Goal: Information Seeking & Learning: Find specific page/section

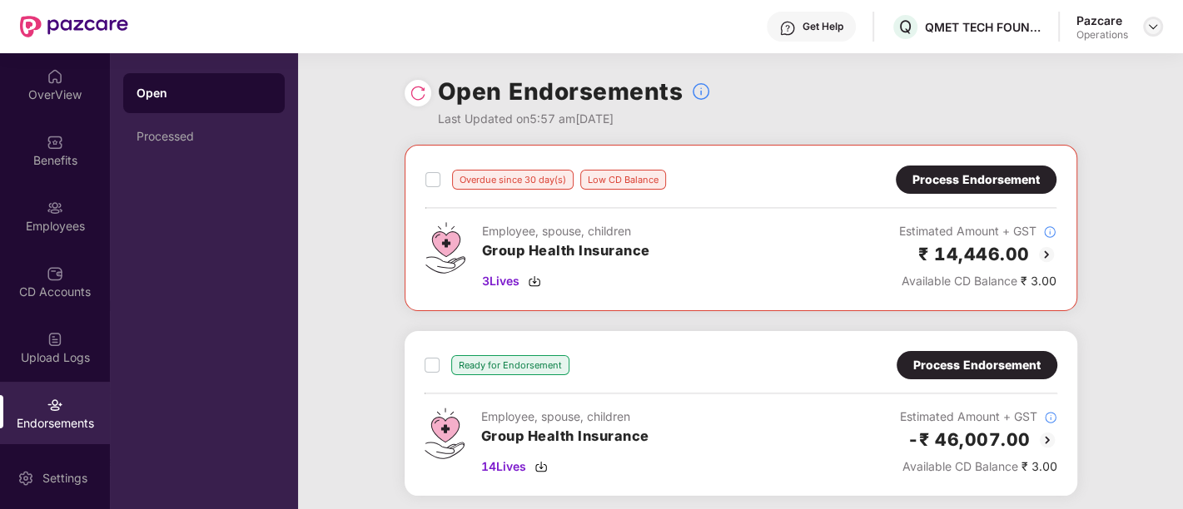
click at [1151, 36] on div at bounding box center [1153, 27] width 20 height 20
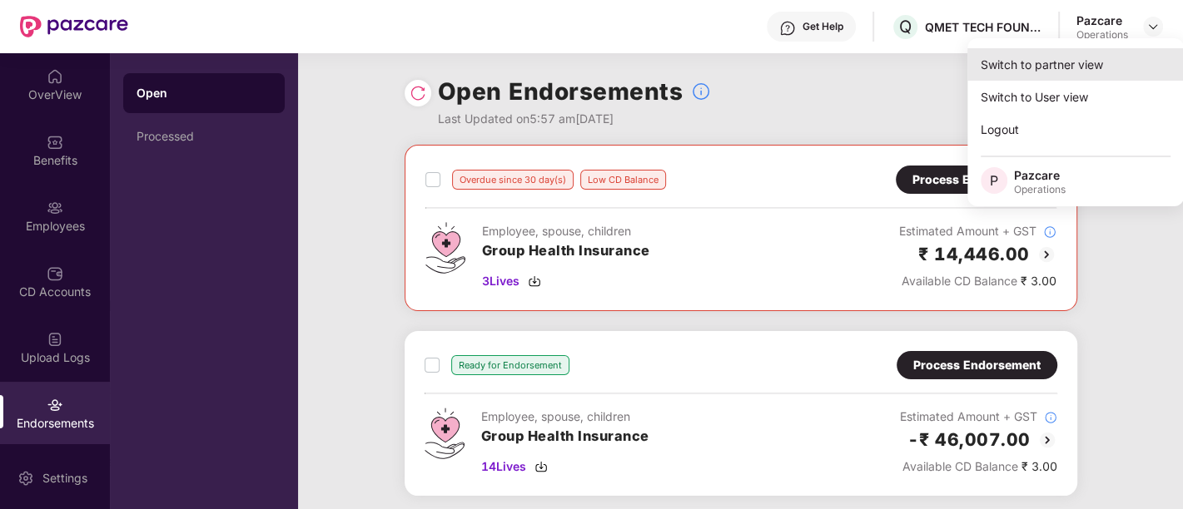
click at [1074, 69] on div "Switch to partner view" at bounding box center [1075, 64] width 216 height 32
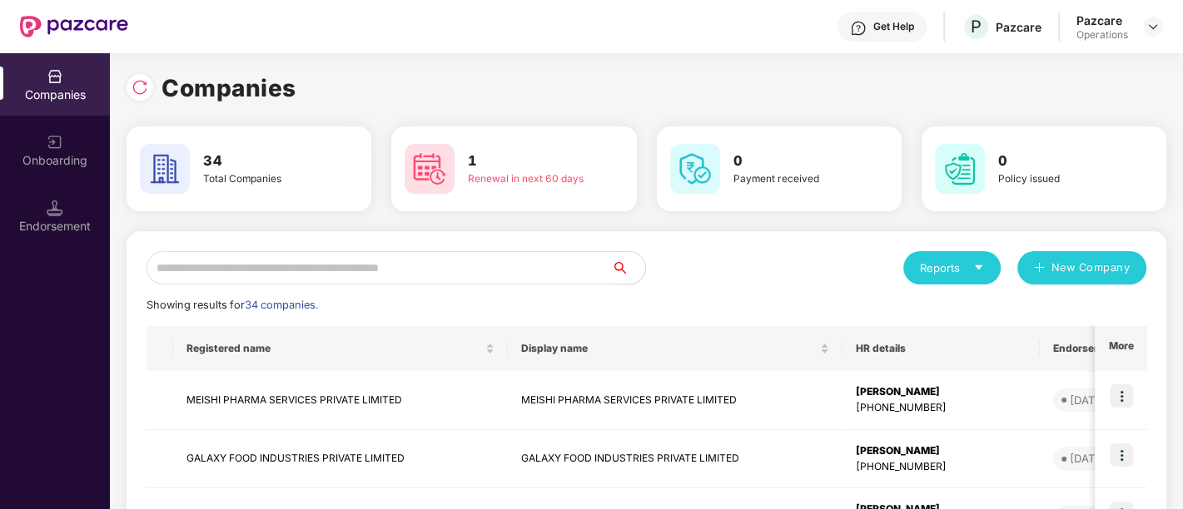
click at [331, 262] on input "text" at bounding box center [379, 267] width 465 height 33
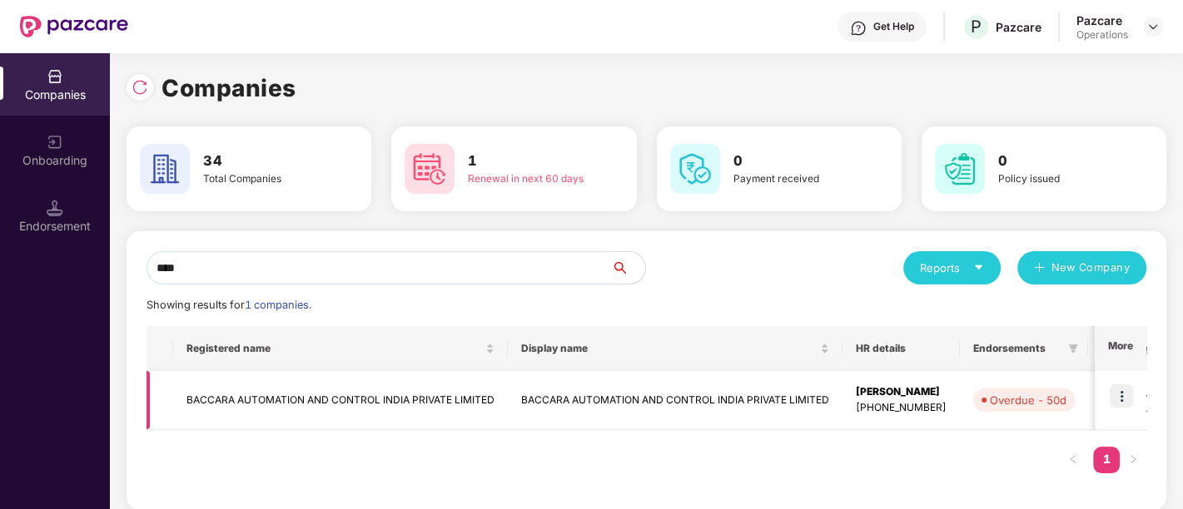
type input "****"
click at [715, 410] on td "BACCARA AUTOMATION AND CONTROL INDIA PRIVATE LIMITED" at bounding box center [675, 400] width 335 height 59
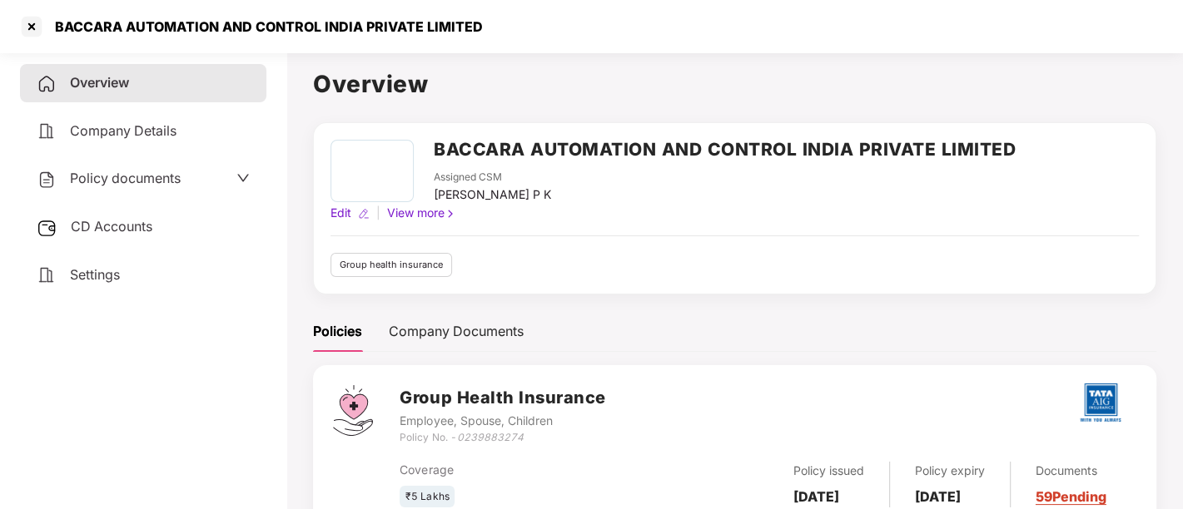
click at [230, 176] on div "Policy documents" at bounding box center [143, 179] width 213 height 22
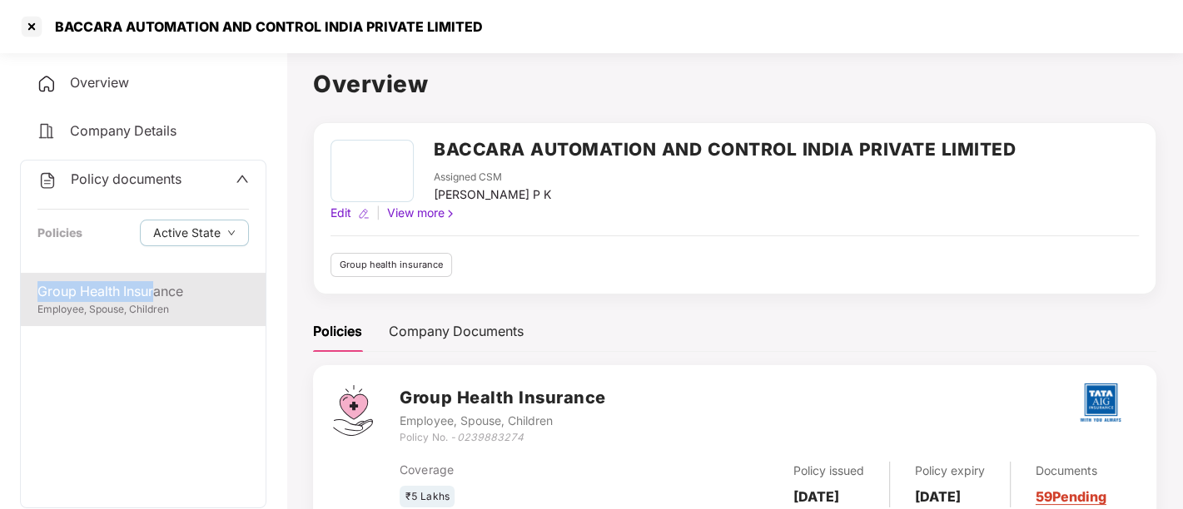
drag, startPoint x: 158, startPoint y: 269, endPoint x: 157, endPoint y: 297, distance: 28.4
click at [157, 297] on div "Policy documents Policies Active State Group Health Insurance Employee, Spouse,…" at bounding box center [143, 334] width 246 height 349
click at [157, 297] on div "Group Health Insurance" at bounding box center [142, 291] width 211 height 21
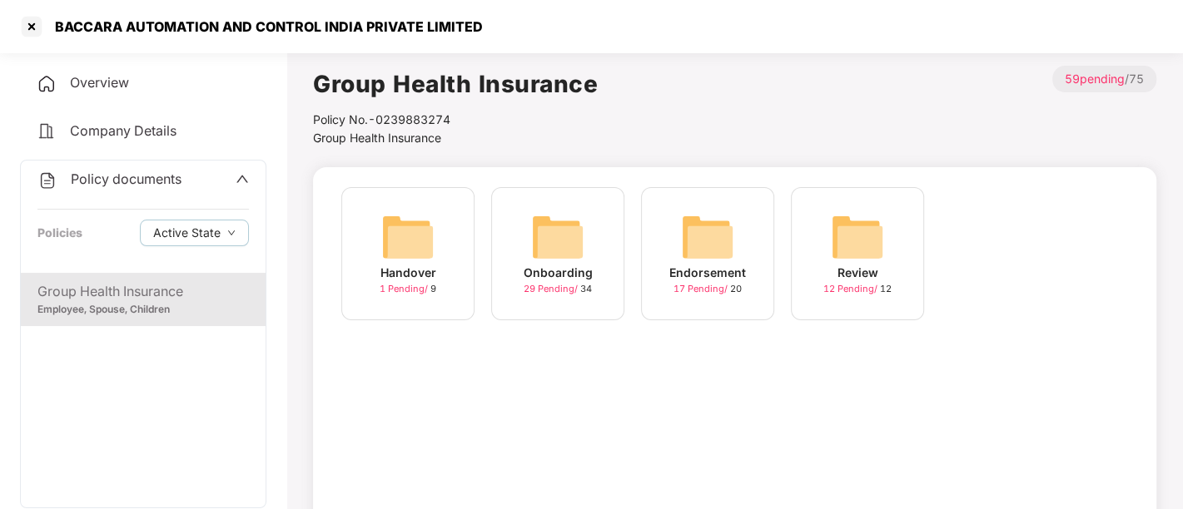
click at [711, 293] on span "17 Pending /" at bounding box center [701, 289] width 57 height 12
click at [703, 292] on span "7 Pending /" at bounding box center [702, 289] width 51 height 12
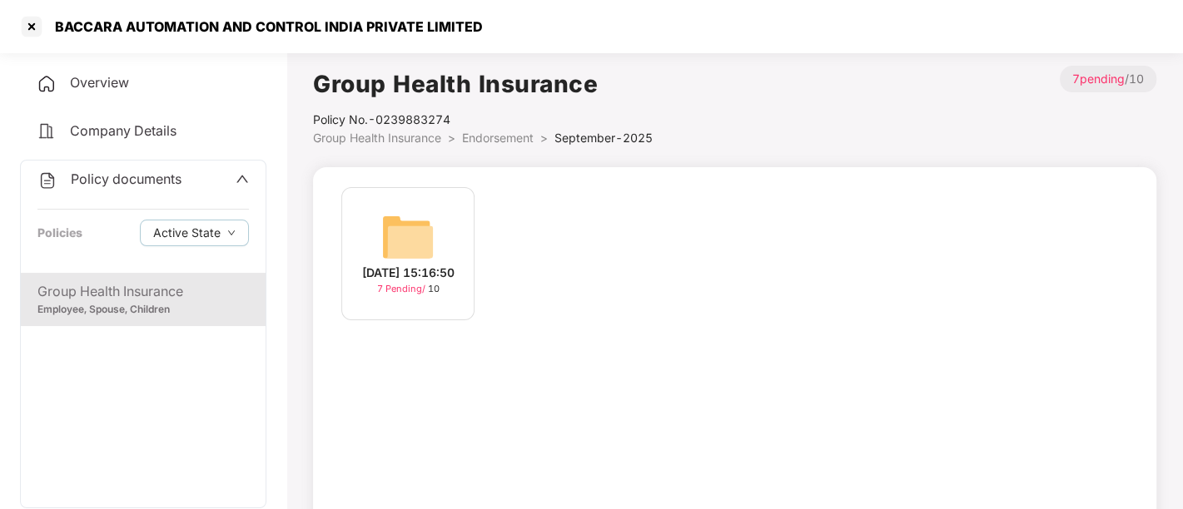
click at [394, 295] on span "7 Pending /" at bounding box center [402, 289] width 51 height 12
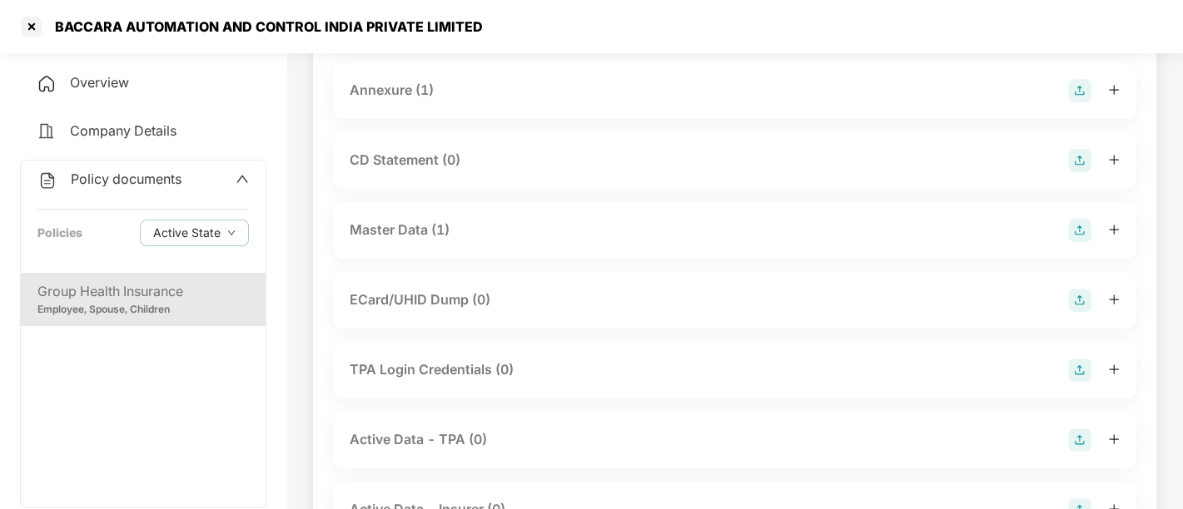
scroll to position [337, 0]
click at [1079, 300] on img at bounding box center [1079, 297] width 23 height 23
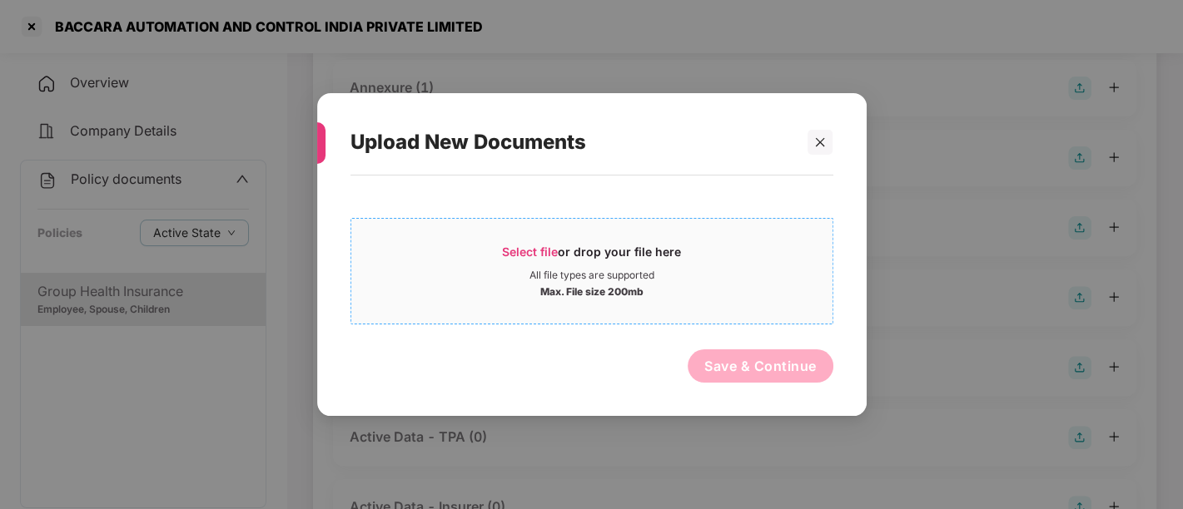
click at [556, 243] on span "Select file or drop your file here All file types are supported Max. File size …" at bounding box center [591, 271] width 481 height 80
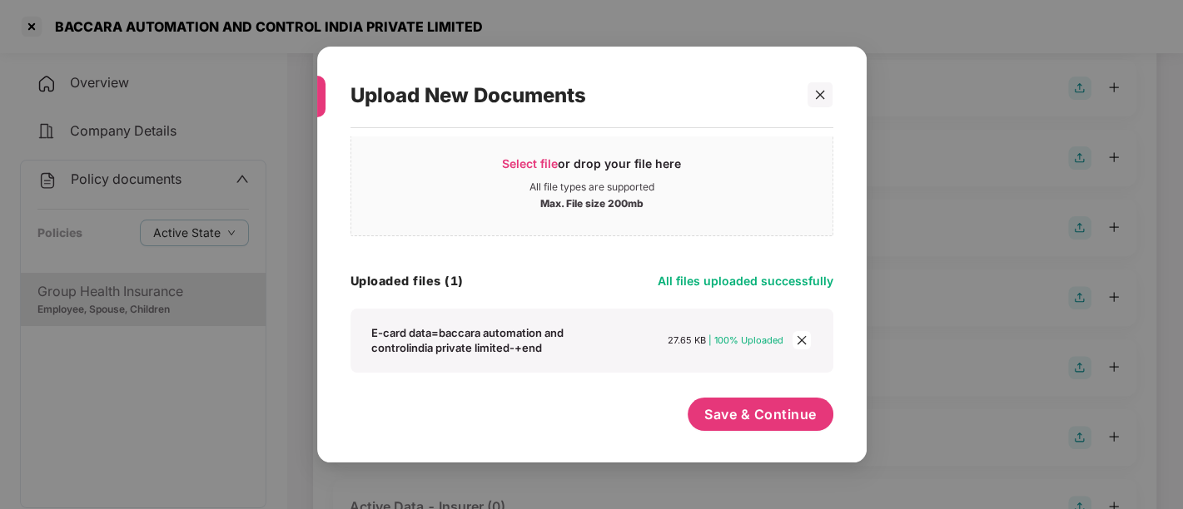
scroll to position [40, 0]
click at [773, 404] on button "Save & Continue" at bounding box center [761, 415] width 146 height 33
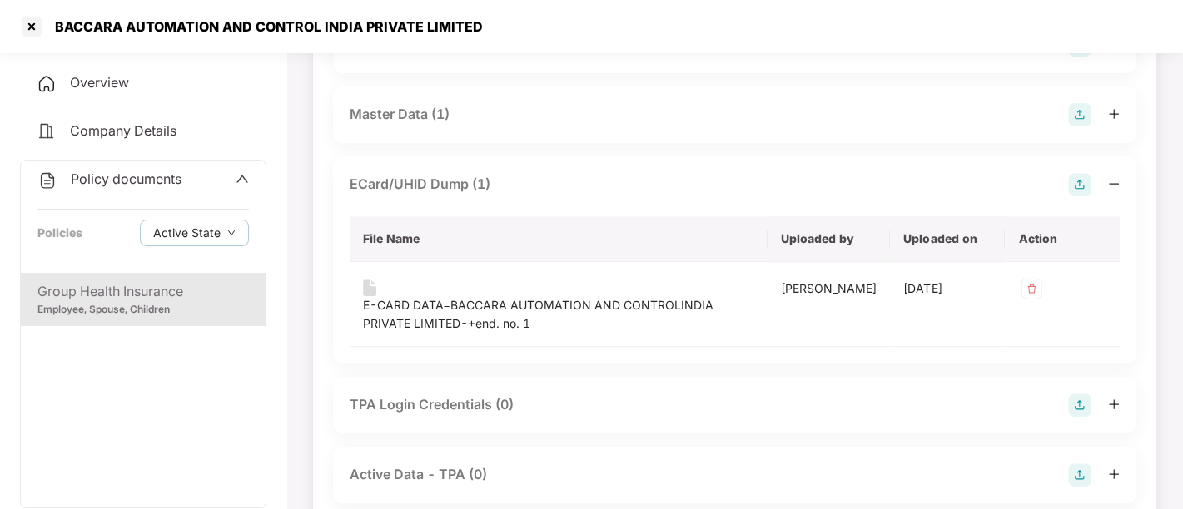
scroll to position [452, 0]
click at [33, 27] on div at bounding box center [31, 26] width 27 height 27
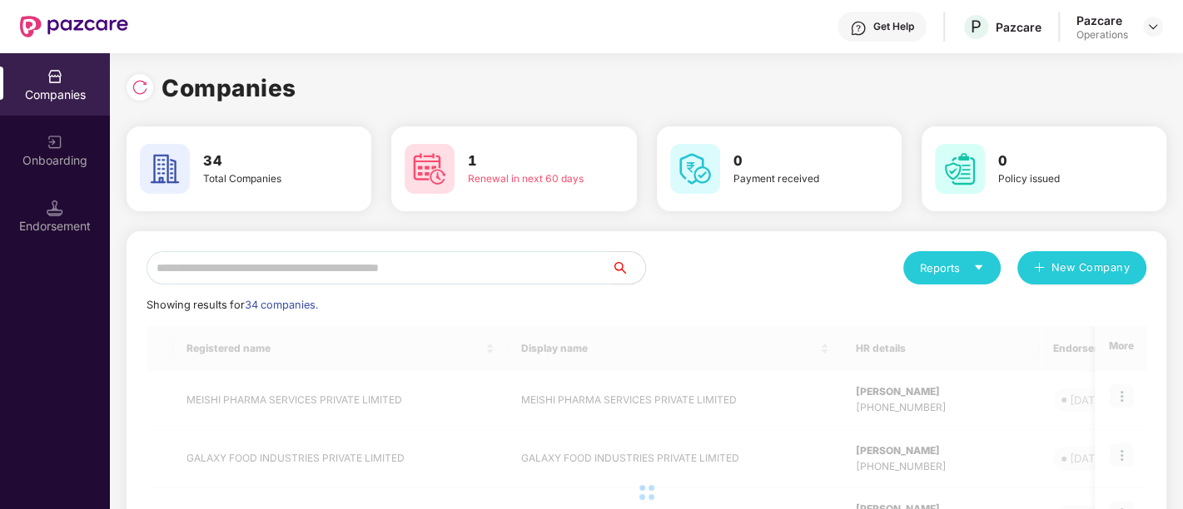
scroll to position [0, 0]
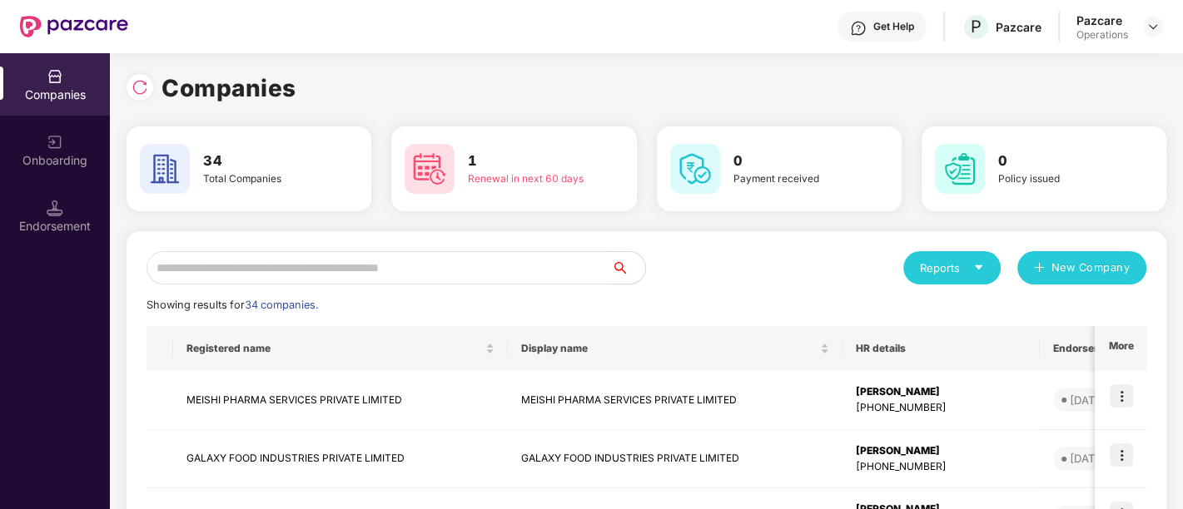
click at [264, 271] on input "text" at bounding box center [379, 267] width 465 height 33
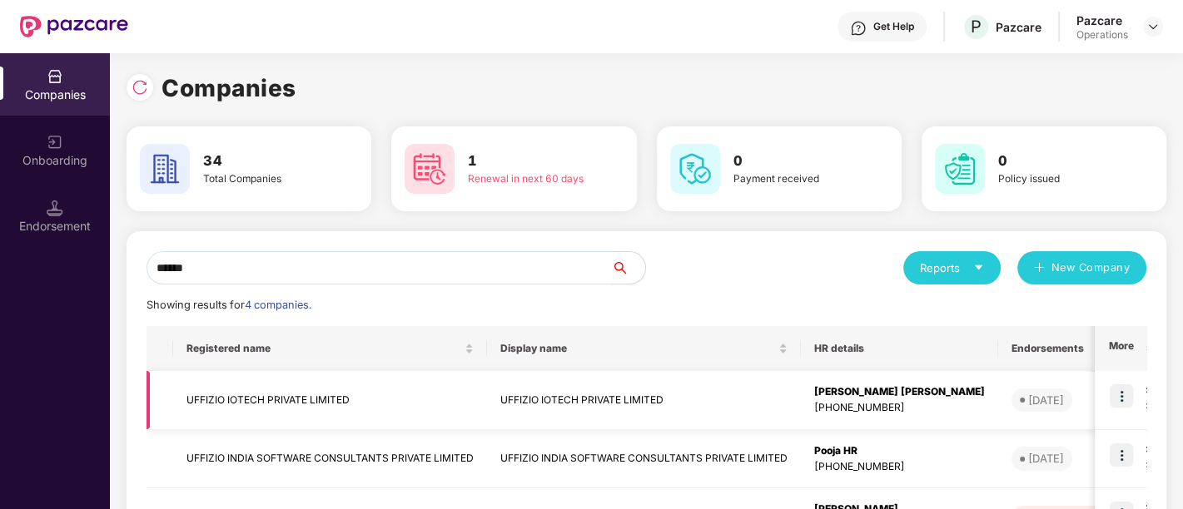
scroll to position [188, 0]
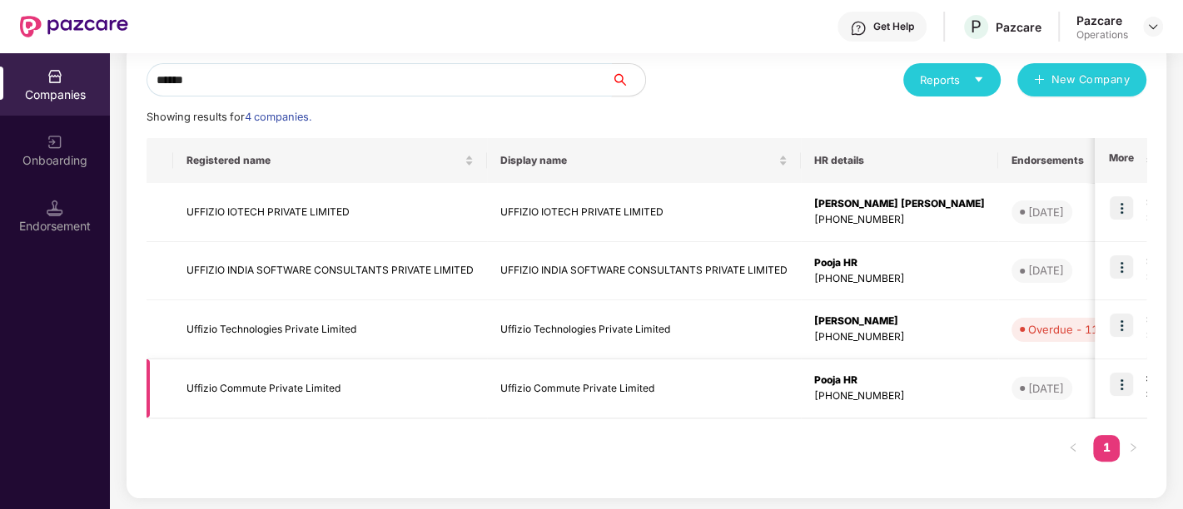
type input "******"
click at [323, 385] on td "Uffizio Commute Private Limited" at bounding box center [330, 389] width 314 height 59
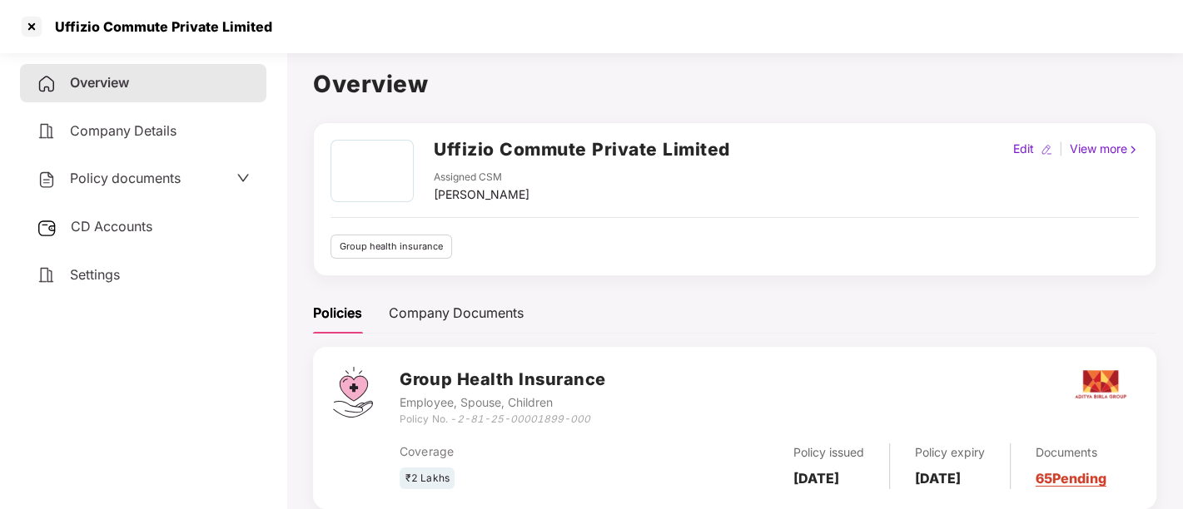
click at [173, 175] on span "Policy documents" at bounding box center [125, 178] width 111 height 17
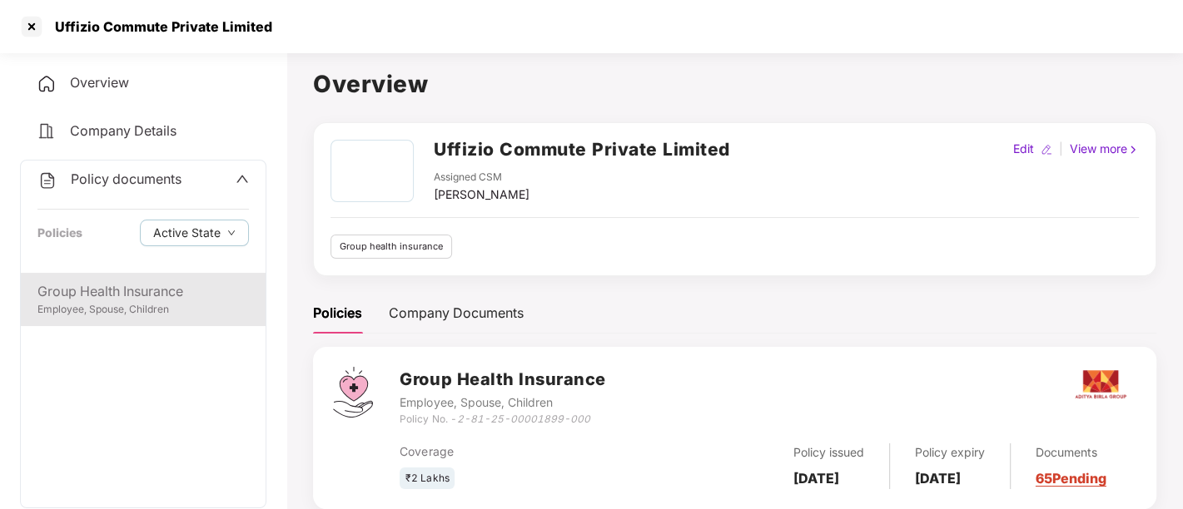
click at [157, 304] on div "Employee, Spouse, Children" at bounding box center [142, 310] width 211 height 16
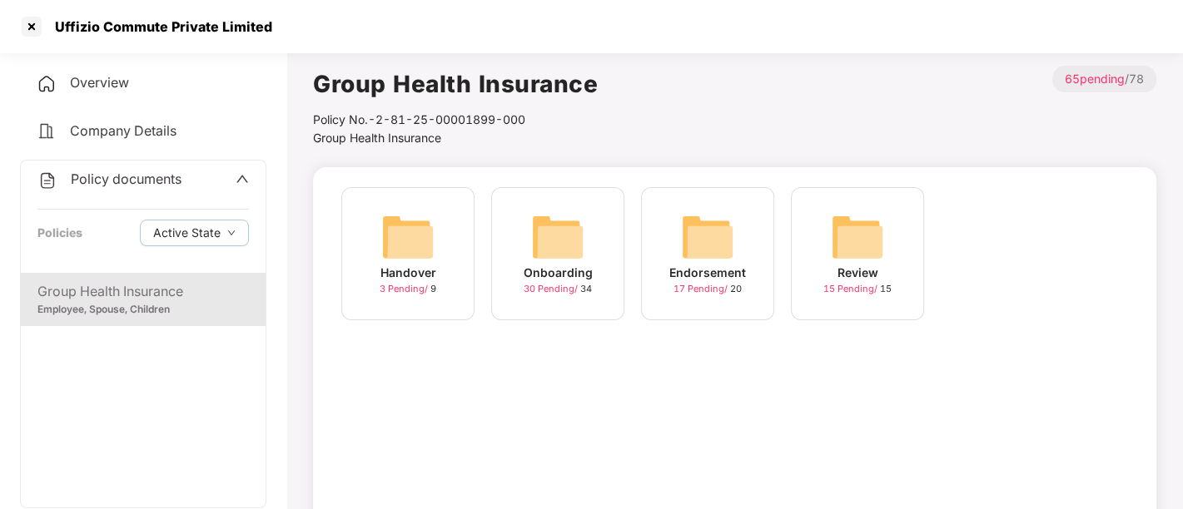
click at [699, 292] on span "17 Pending /" at bounding box center [701, 289] width 57 height 12
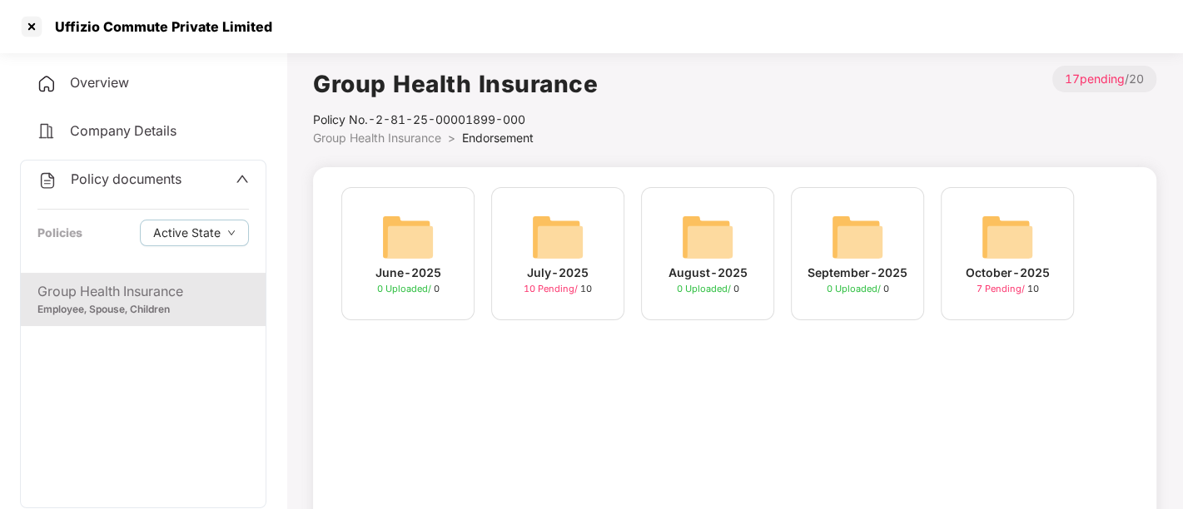
click at [990, 291] on span "7 Pending /" at bounding box center [1002, 289] width 51 height 12
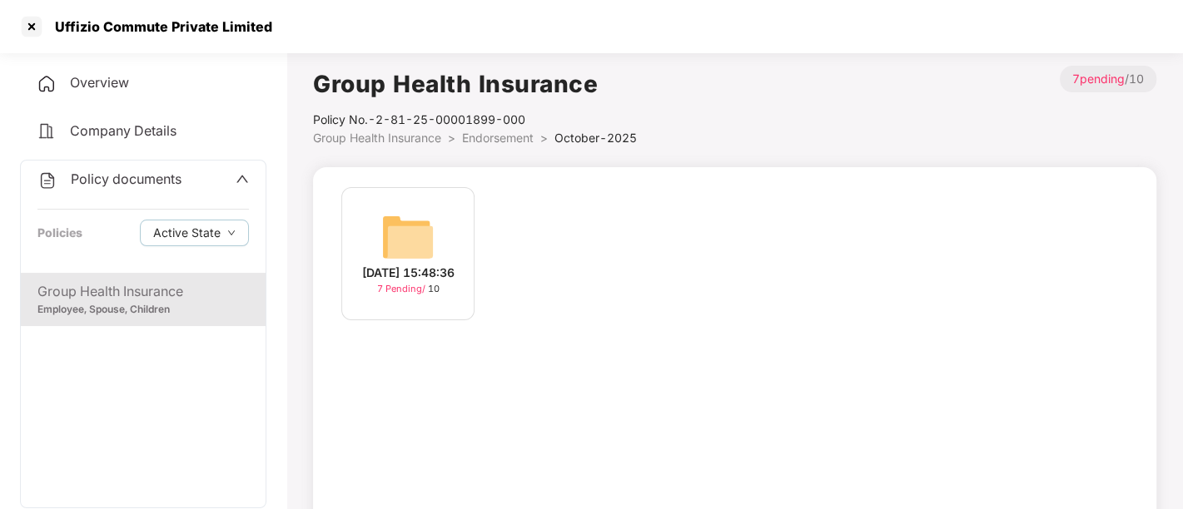
click at [394, 295] on span "7 Pending /" at bounding box center [402, 289] width 51 height 12
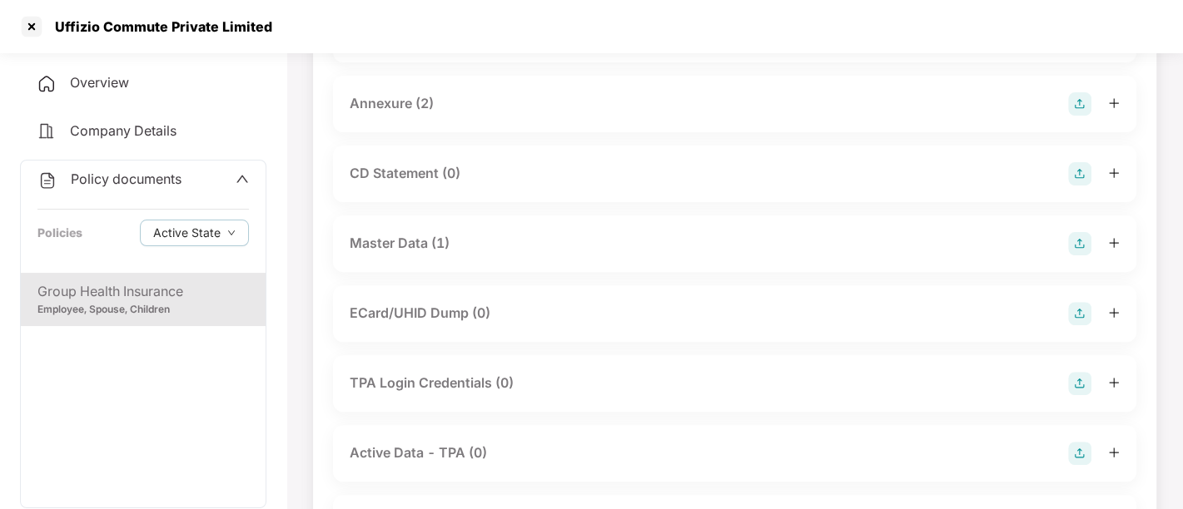
scroll to position [416, 0]
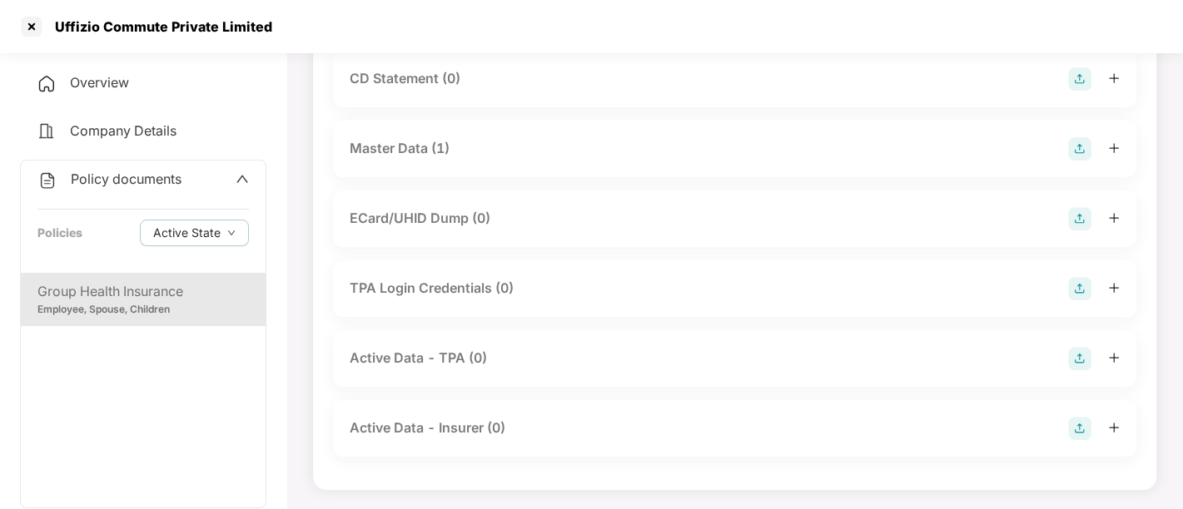
click at [1075, 222] on img at bounding box center [1079, 218] width 23 height 23
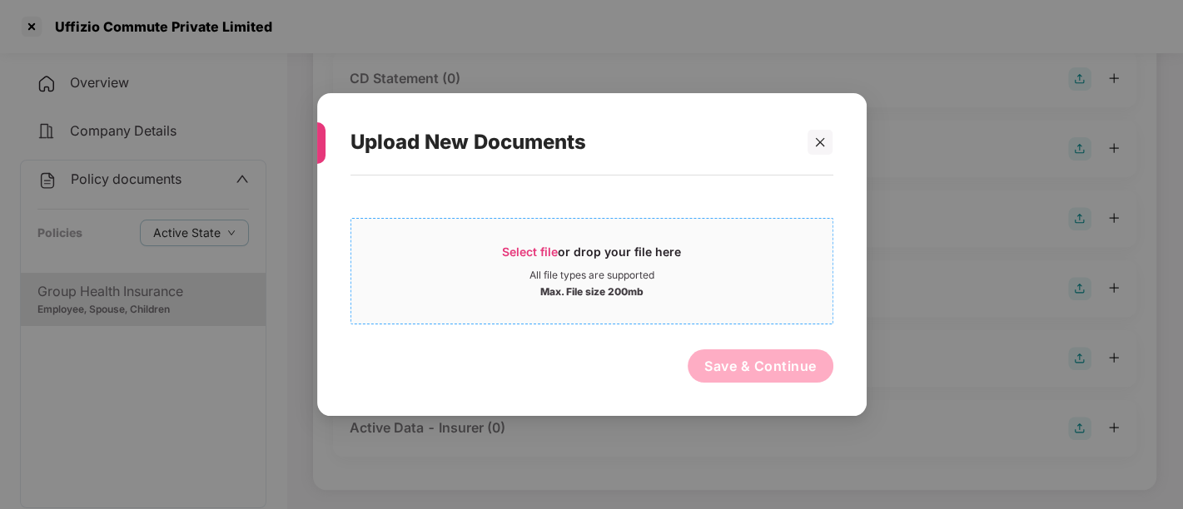
click at [522, 251] on span "Select file" at bounding box center [530, 252] width 56 height 14
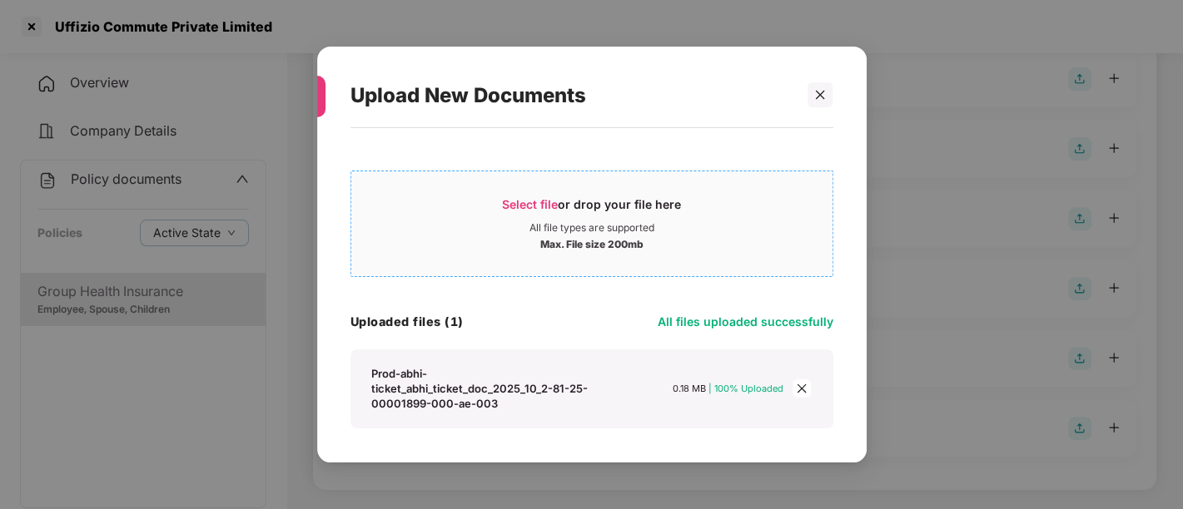
scroll to position [56, 0]
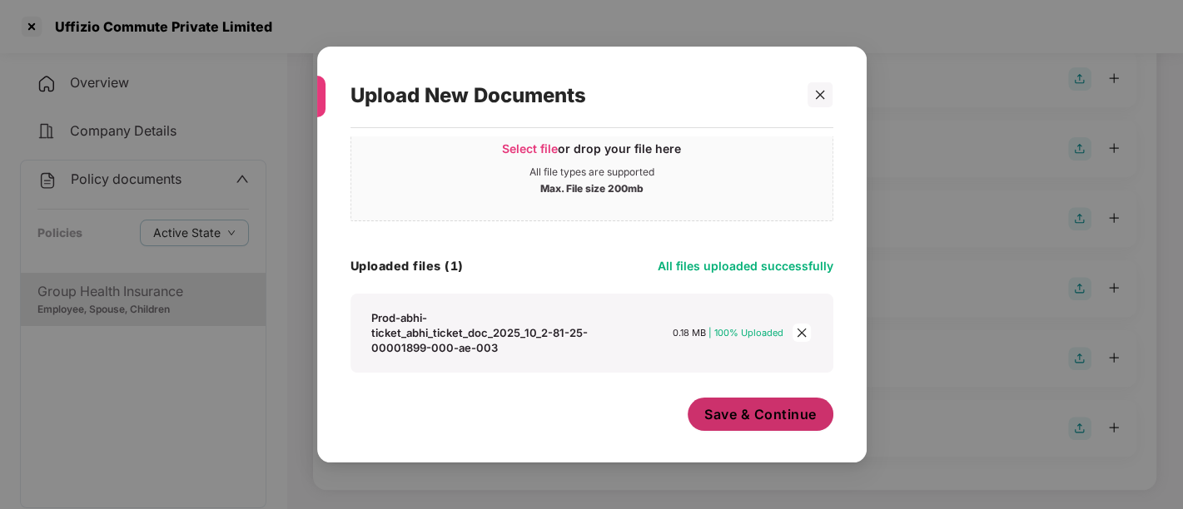
click at [753, 415] on span "Save & Continue" at bounding box center [760, 414] width 112 height 18
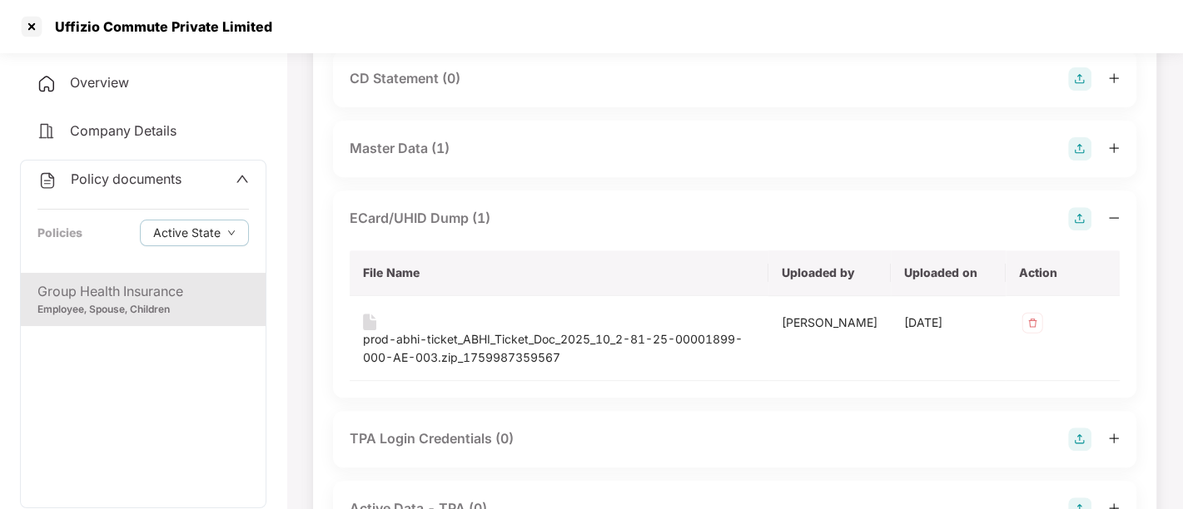
scroll to position [566, 0]
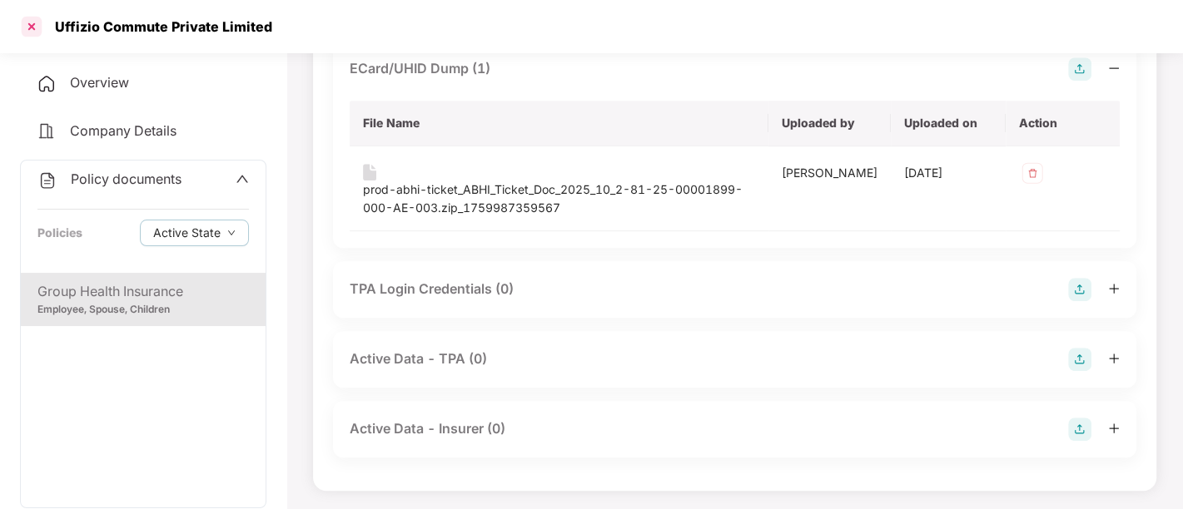
click at [28, 27] on div at bounding box center [31, 26] width 27 height 27
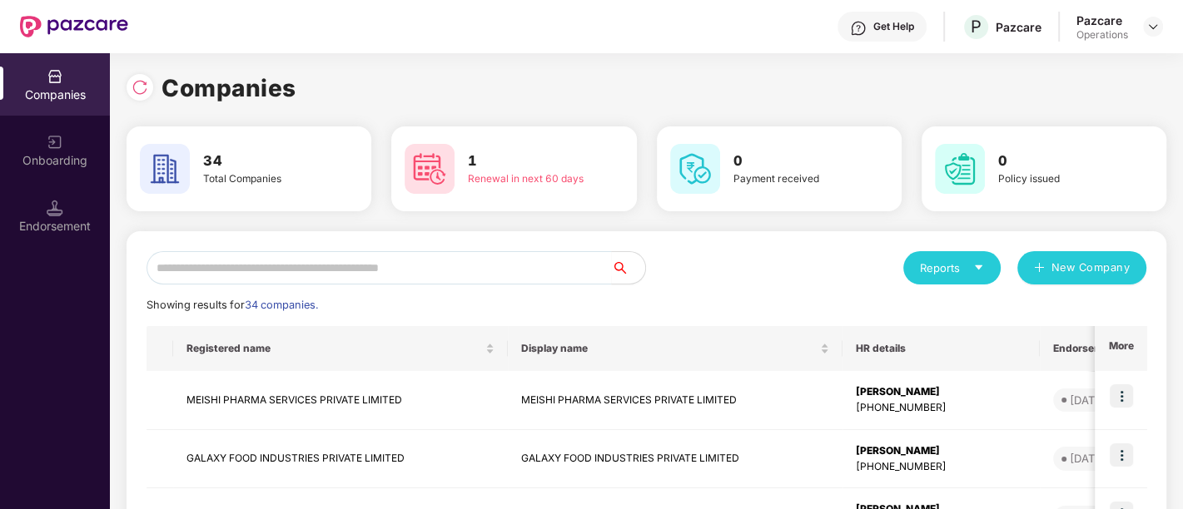
scroll to position [0, 0]
click at [352, 265] on input "text" at bounding box center [379, 267] width 465 height 33
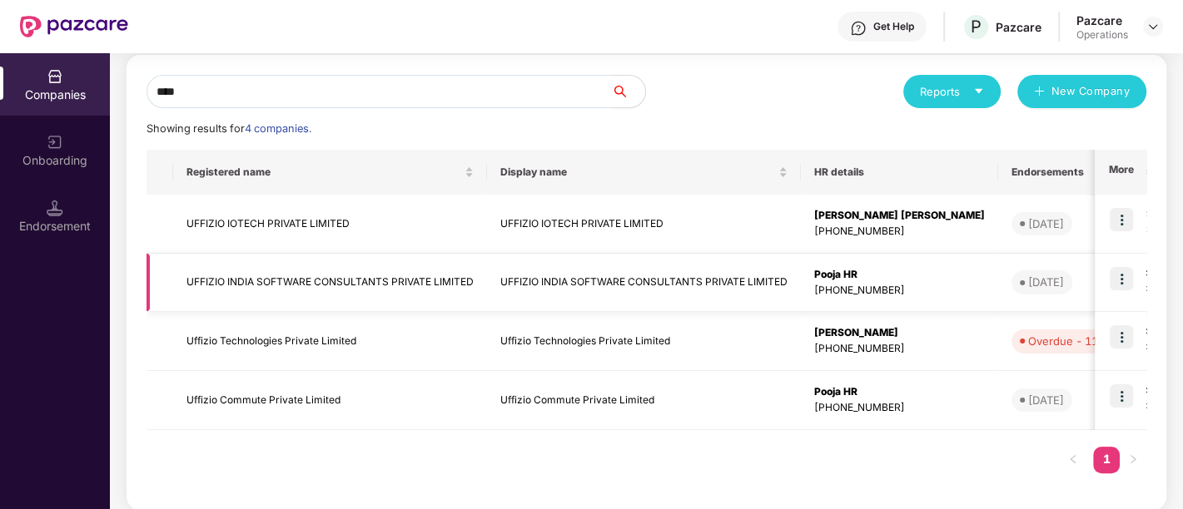
scroll to position [177, 0]
type input "****"
click at [269, 335] on td "Uffizio Technologies Private Limited" at bounding box center [330, 340] width 314 height 59
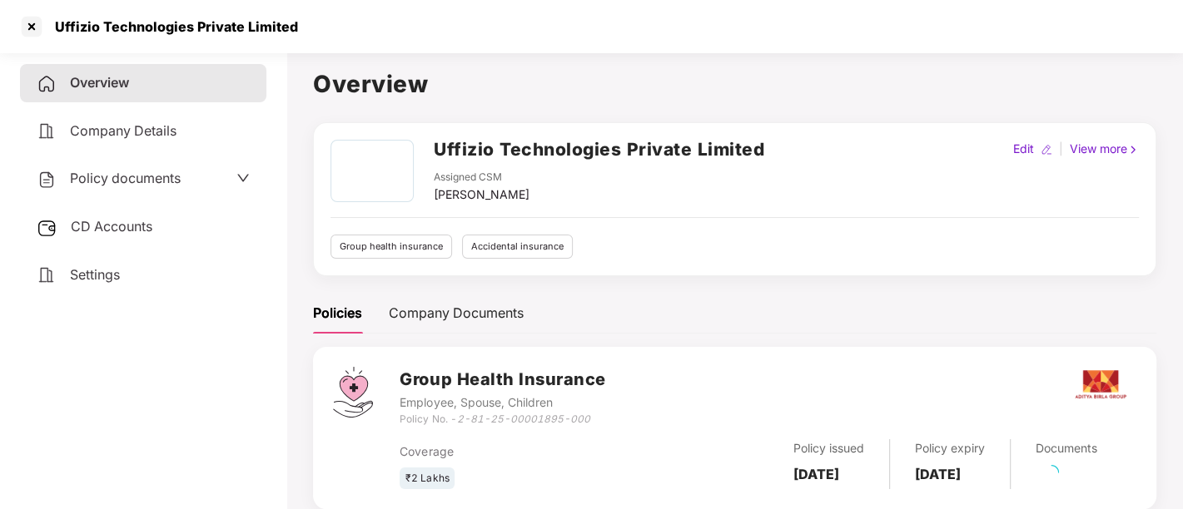
click at [158, 181] on span "Policy documents" at bounding box center [125, 178] width 111 height 17
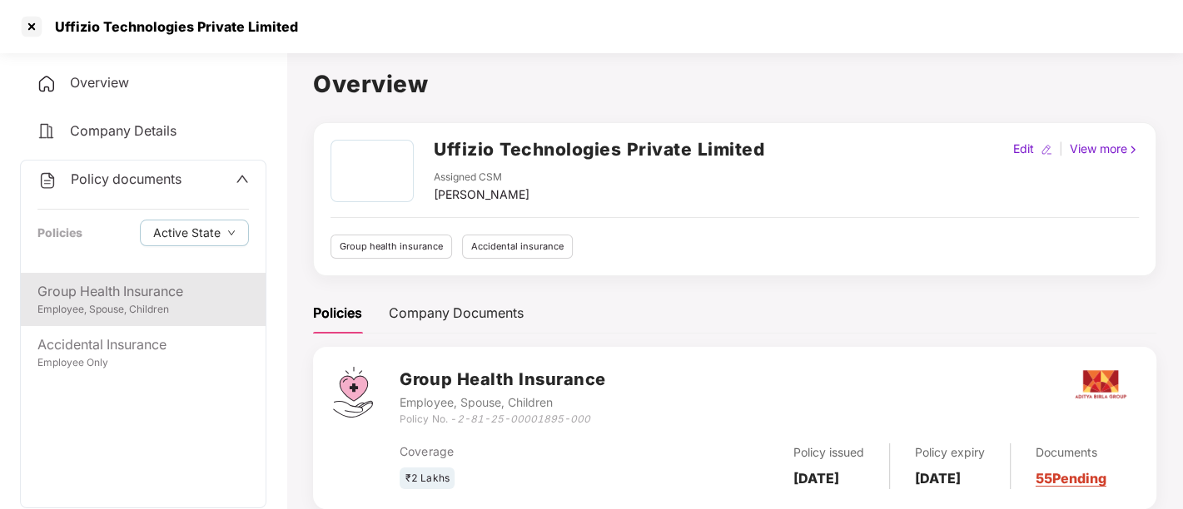
click at [102, 311] on div "Employee, Spouse, Children" at bounding box center [142, 310] width 211 height 16
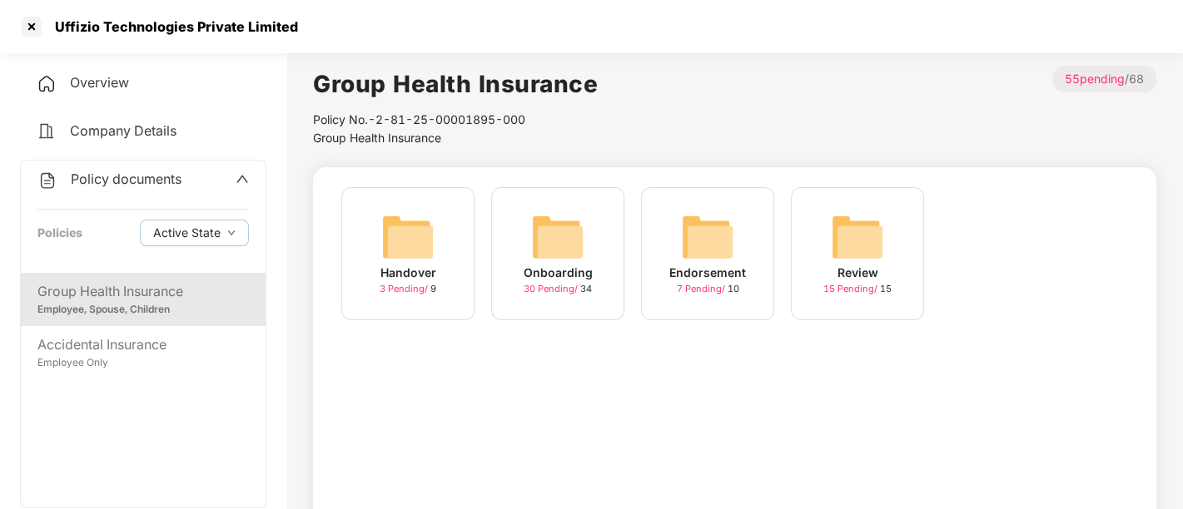
click at [697, 289] on span "7 Pending /" at bounding box center [702, 289] width 51 height 12
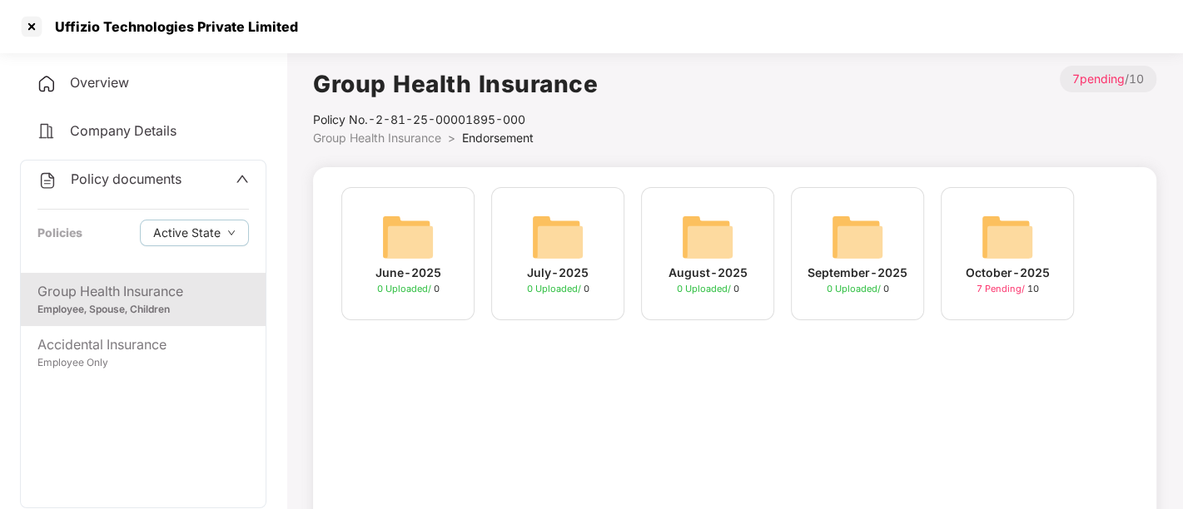
click at [990, 286] on span "7 Pending /" at bounding box center [1002, 289] width 51 height 12
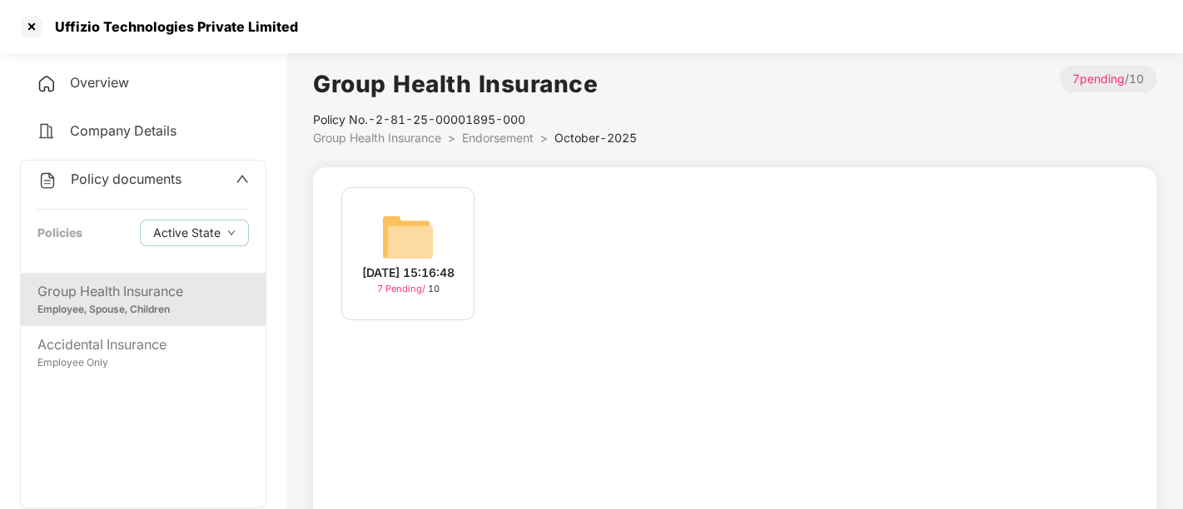
click at [395, 282] on div "07-Oct-2025 15:16:48" at bounding box center [408, 273] width 92 height 18
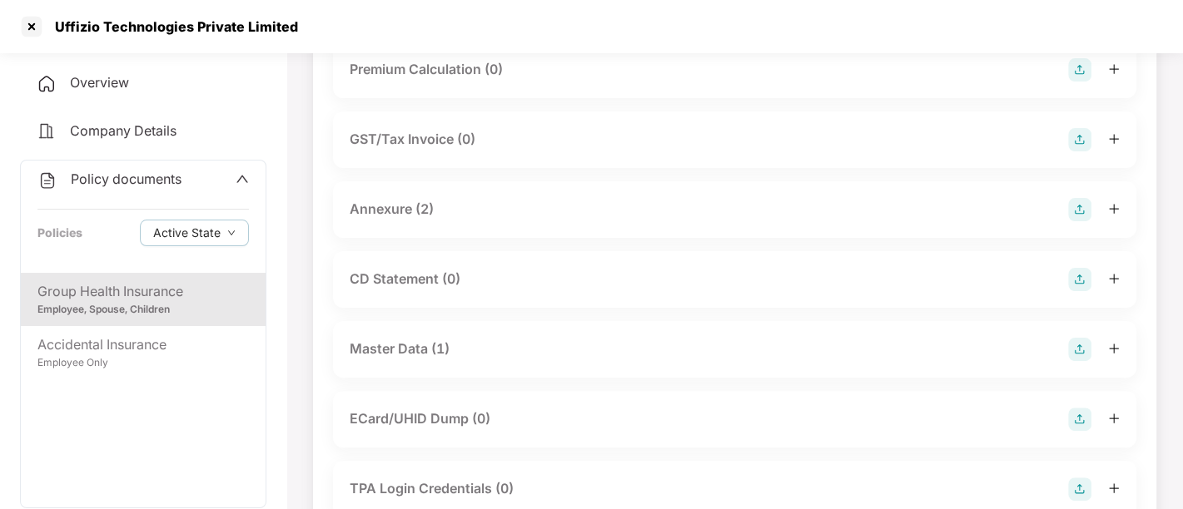
scroll to position [223, 0]
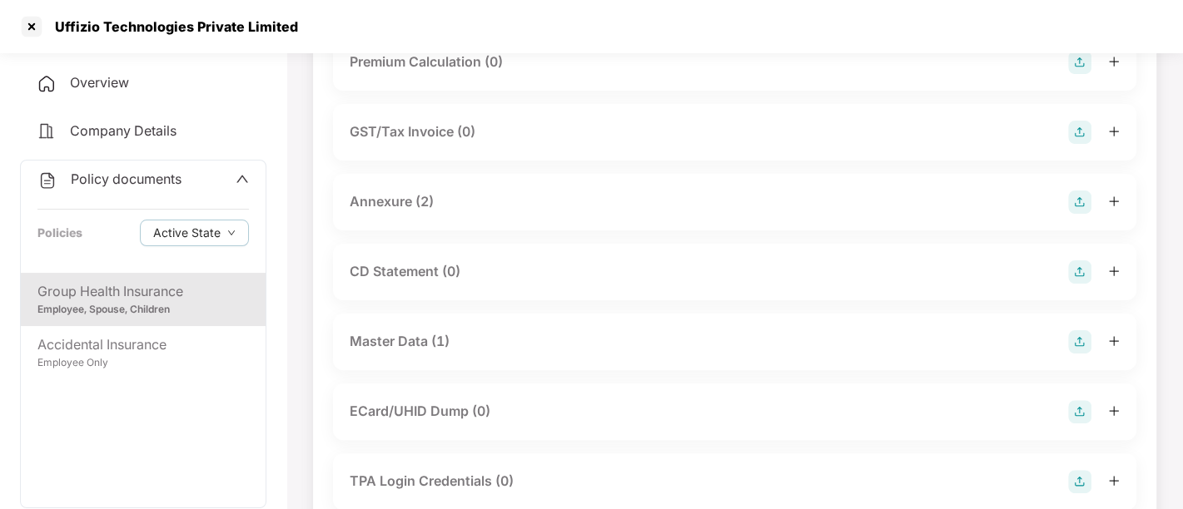
click at [1076, 412] on img at bounding box center [1079, 411] width 23 height 23
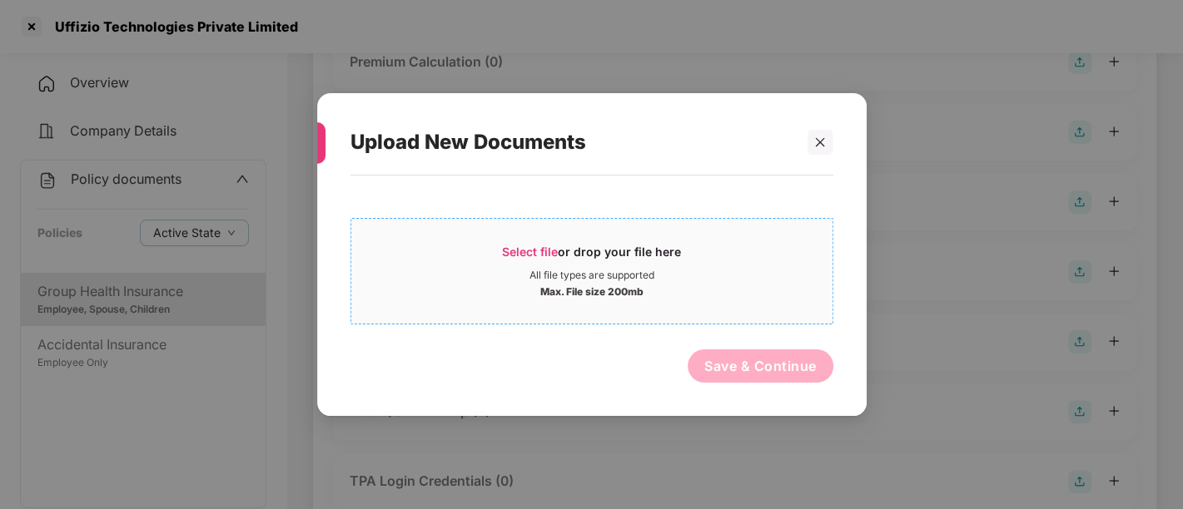
click at [537, 248] on span "Select file" at bounding box center [530, 252] width 56 height 14
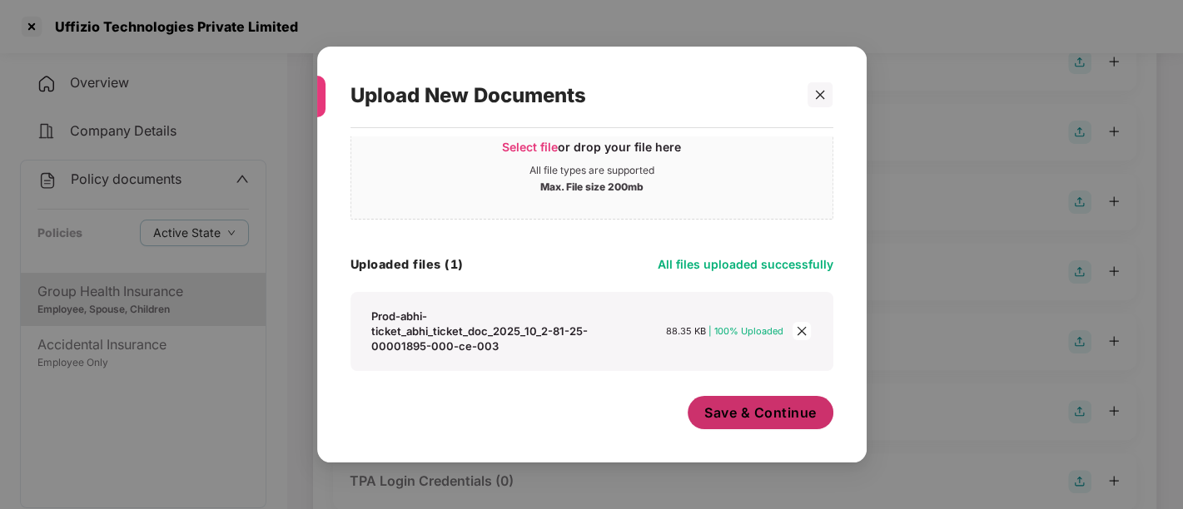
scroll to position [56, 0]
click at [787, 415] on span "Save & Continue" at bounding box center [760, 414] width 112 height 18
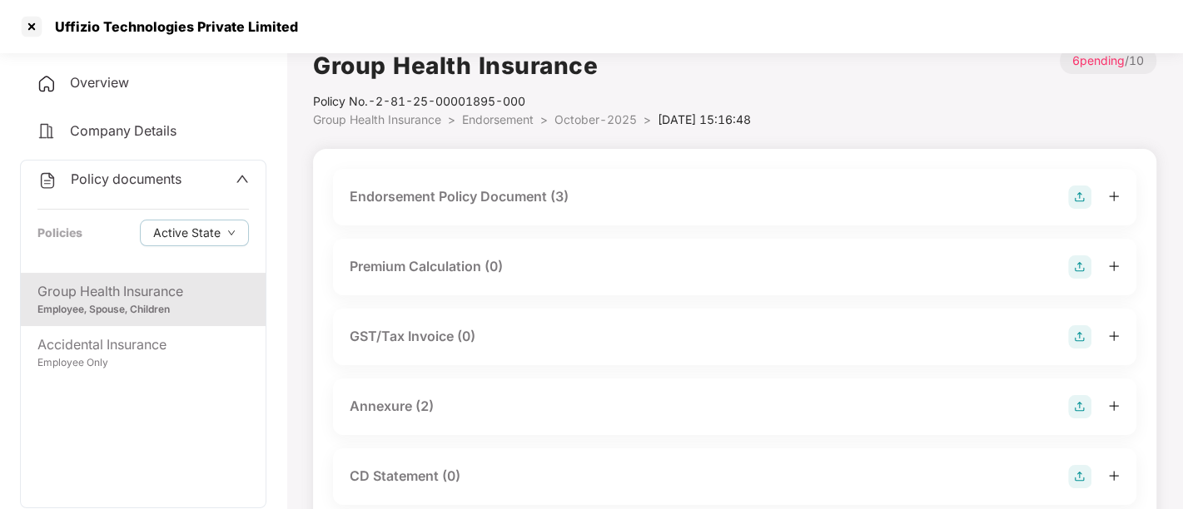
scroll to position [0, 0]
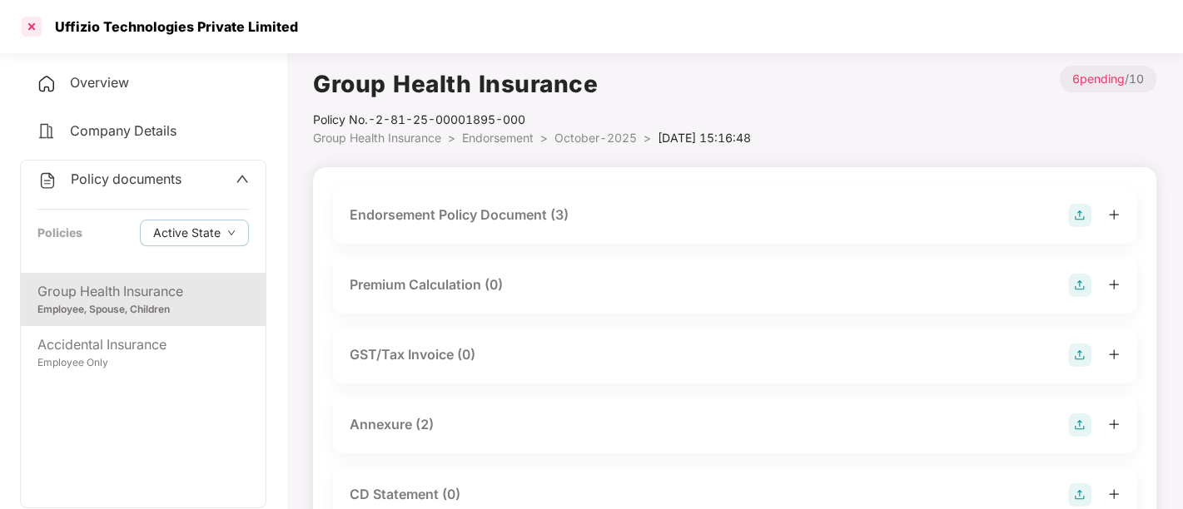
click at [29, 34] on div at bounding box center [31, 26] width 27 height 27
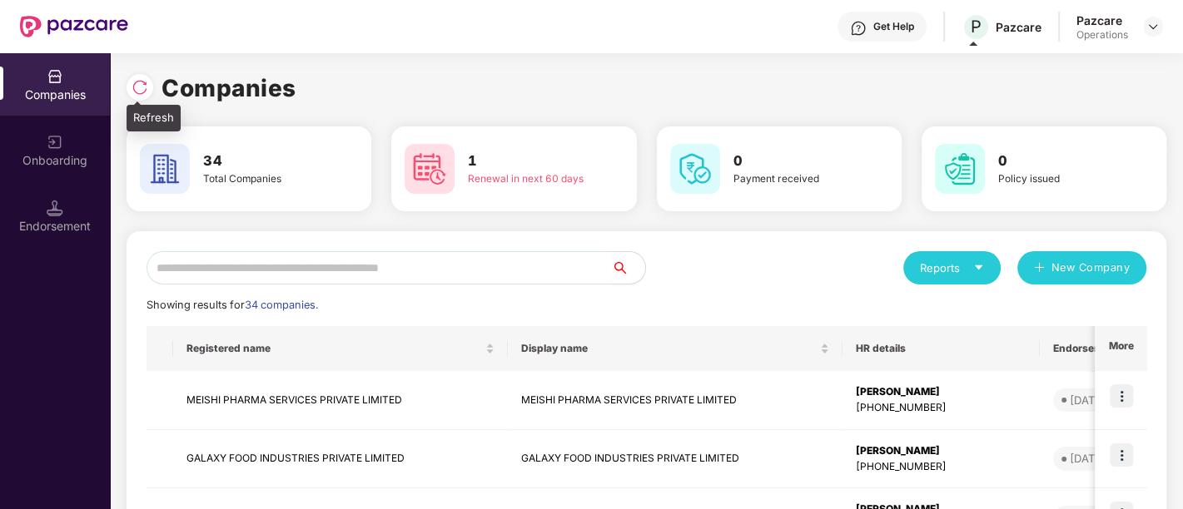
click at [139, 87] on img at bounding box center [140, 87] width 17 height 17
click at [316, 262] on input "text" at bounding box center [379, 267] width 465 height 33
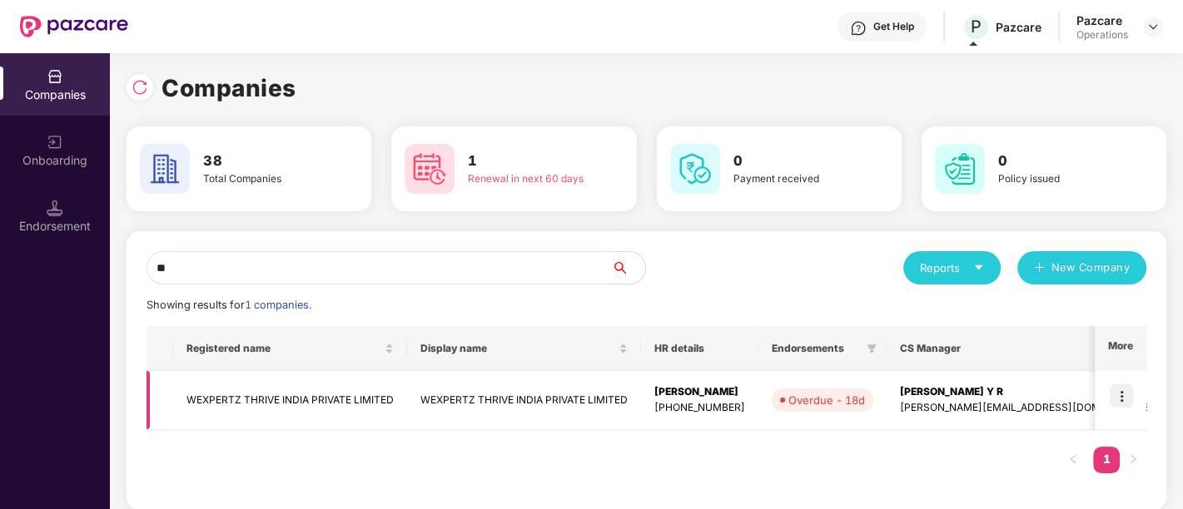
type input "**"
click at [511, 409] on td "WEXPERTZ THRIVE INDIA PRIVATE LIMITED" at bounding box center [524, 400] width 234 height 59
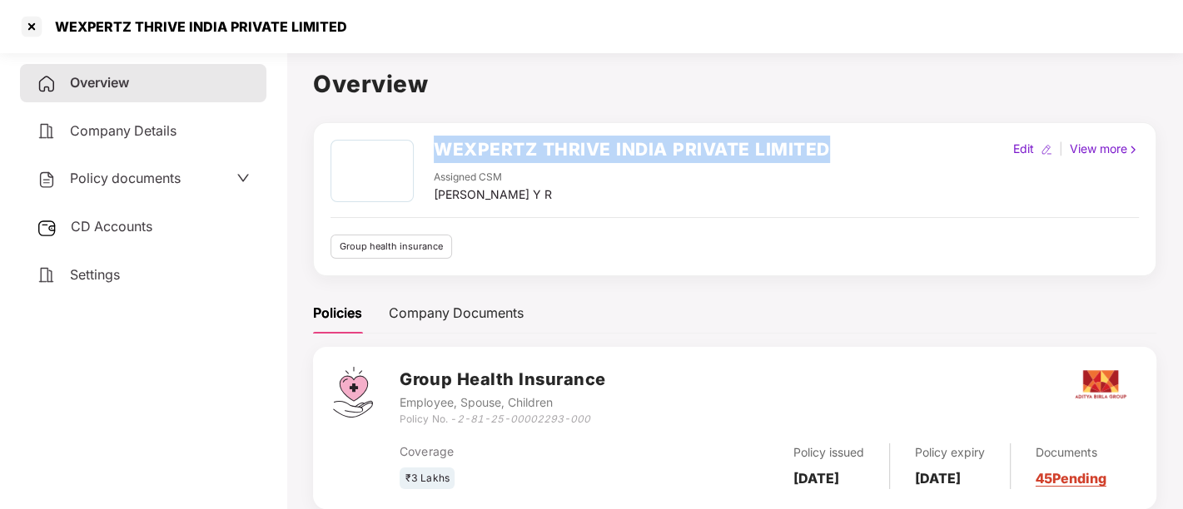
drag, startPoint x: 440, startPoint y: 145, endPoint x: 897, endPoint y: 131, distance: 456.4
click at [897, 131] on div "WEXPERTZ THRIVE INDIA PRIVATE LIMITED Assigned CSM Shreyas Srivatsa Datta Y R E…" at bounding box center [734, 199] width 843 height 154
copy h2 "WEXPERTZ THRIVE INDIA PRIVATE LIMITED"
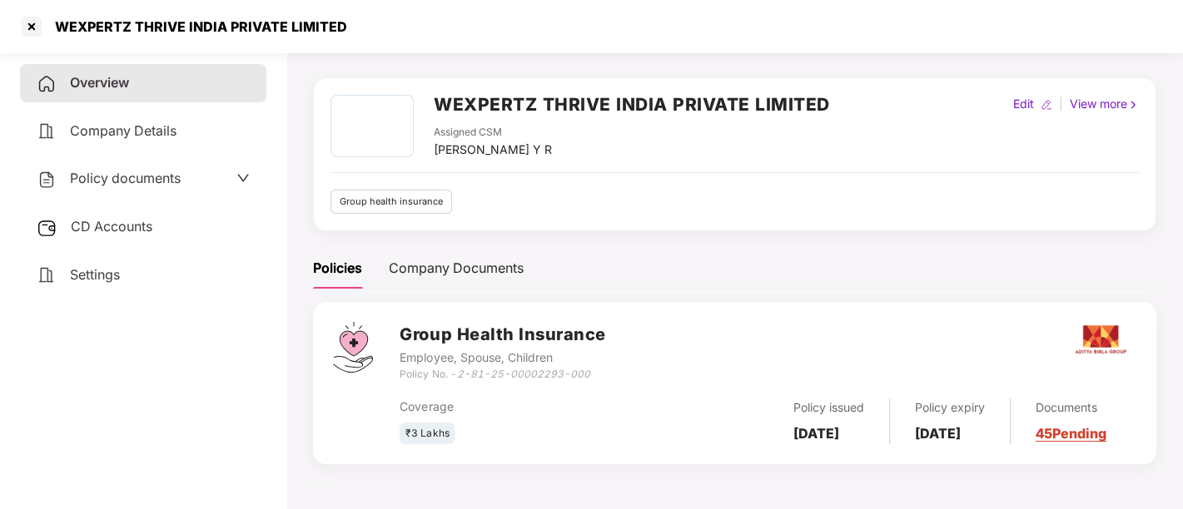
click at [171, 178] on span "Policy documents" at bounding box center [125, 178] width 111 height 17
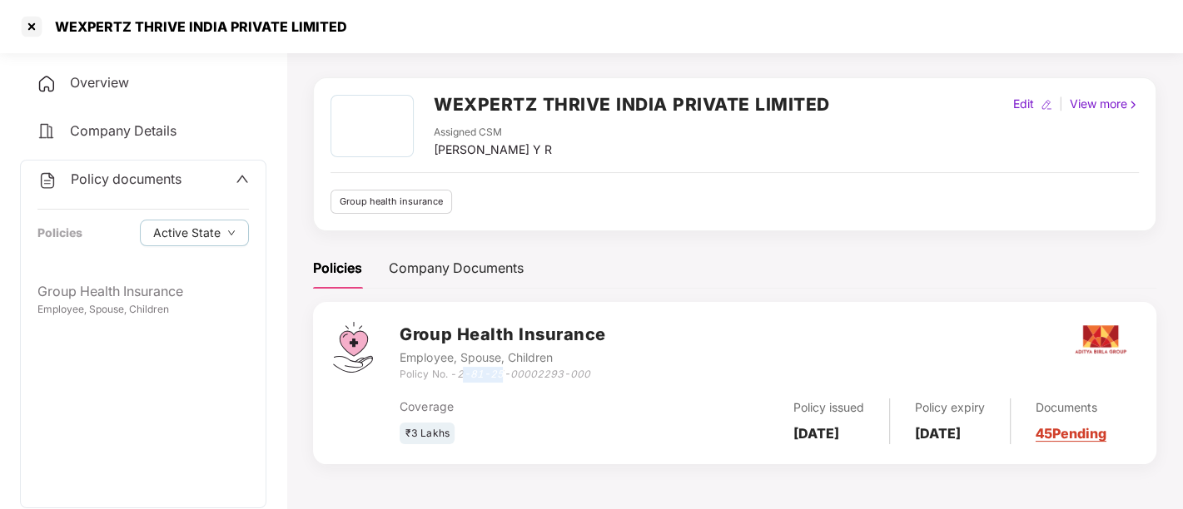
drag, startPoint x: 465, startPoint y: 365, endPoint x: 504, endPoint y: 372, distance: 39.7
click at [504, 372] on icon "2-81-25-00002293-000" at bounding box center [522, 374] width 133 height 12
drag, startPoint x: 588, startPoint y: 372, endPoint x: 460, endPoint y: 375, distance: 128.2
click at [460, 375] on div "Policy No. - 2-81-25-00002293-000" at bounding box center [503, 375] width 206 height 16
copy icon "2-81-25-00002293-000"
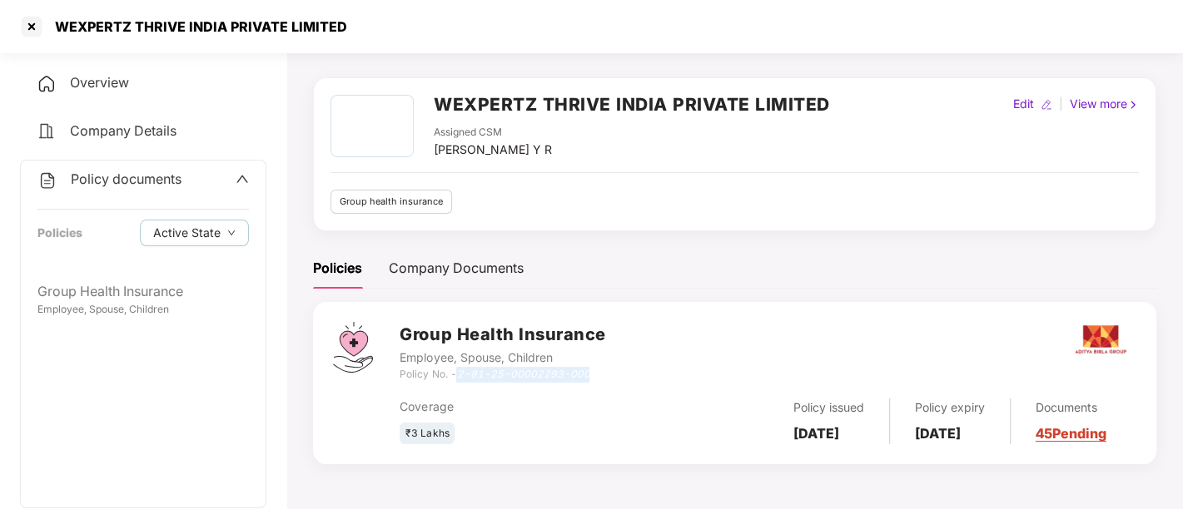
drag, startPoint x: 794, startPoint y: 408, endPoint x: 846, endPoint y: 436, distance: 58.9
click at [846, 436] on div "Policy issued 12 July 2025" at bounding box center [829, 422] width 122 height 46
copy b "12 July 2025"
drag, startPoint x: 929, startPoint y: 408, endPoint x: 970, endPoint y: 436, distance: 49.6
click at [970, 436] on div "Policy expiry 11 July 2026" at bounding box center [950, 422] width 121 height 46
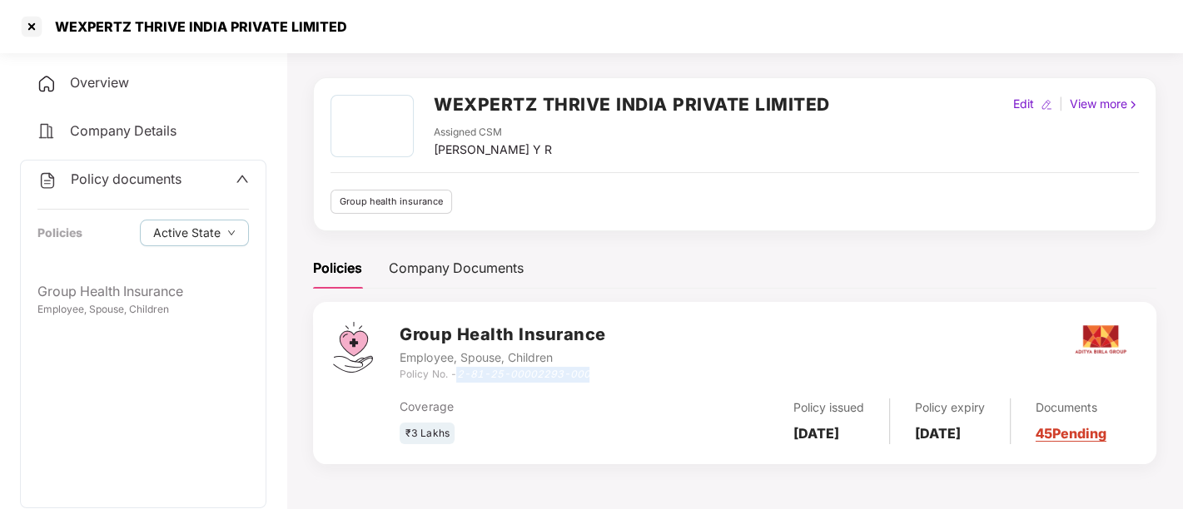
copy b "[DATE]"
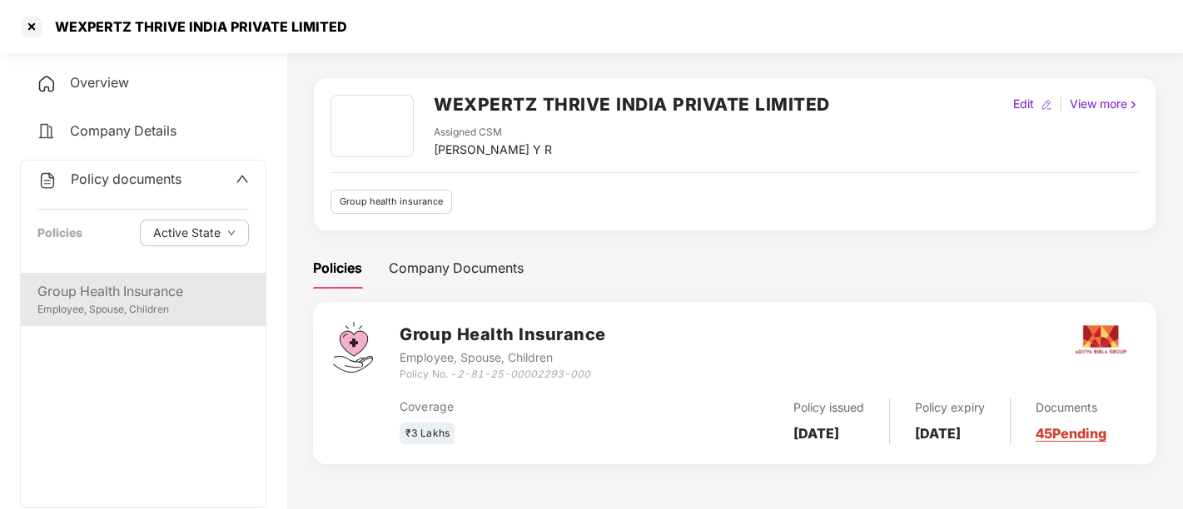
click at [135, 282] on div "Group Health Insurance" at bounding box center [142, 291] width 211 height 21
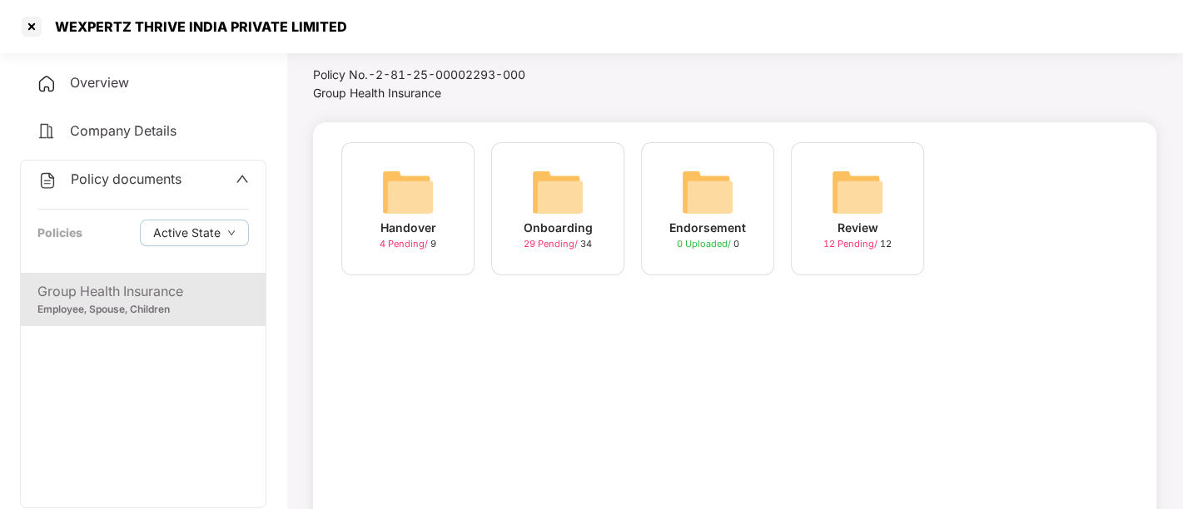
click at [541, 239] on span "29 Pending /" at bounding box center [552, 244] width 57 height 12
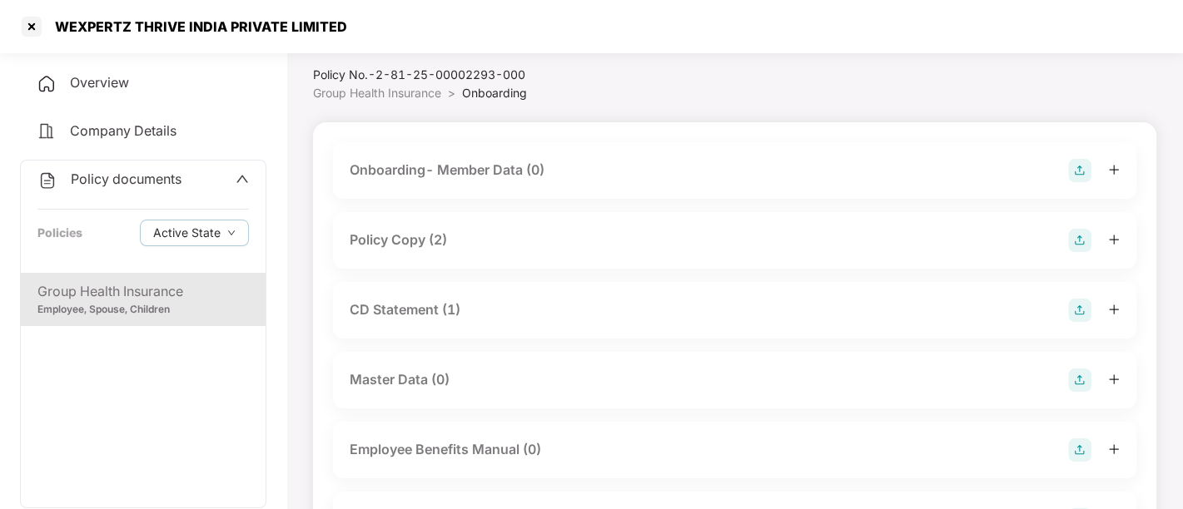
click at [526, 239] on div "Policy Copy (2)" at bounding box center [735, 240] width 770 height 23
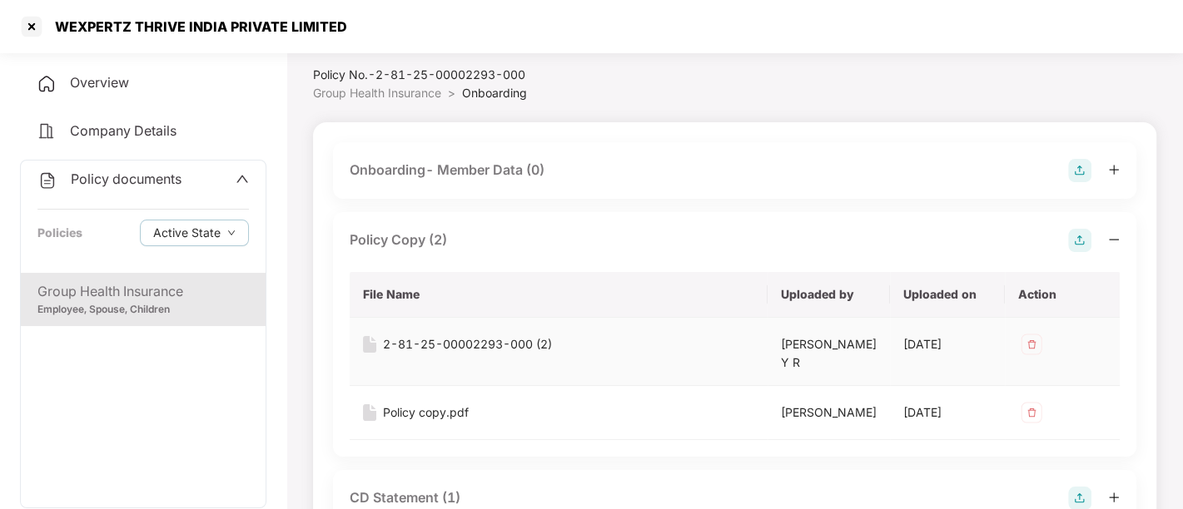
click at [429, 345] on div "2-81-25-00002293-000 (2)" at bounding box center [467, 344] width 169 height 18
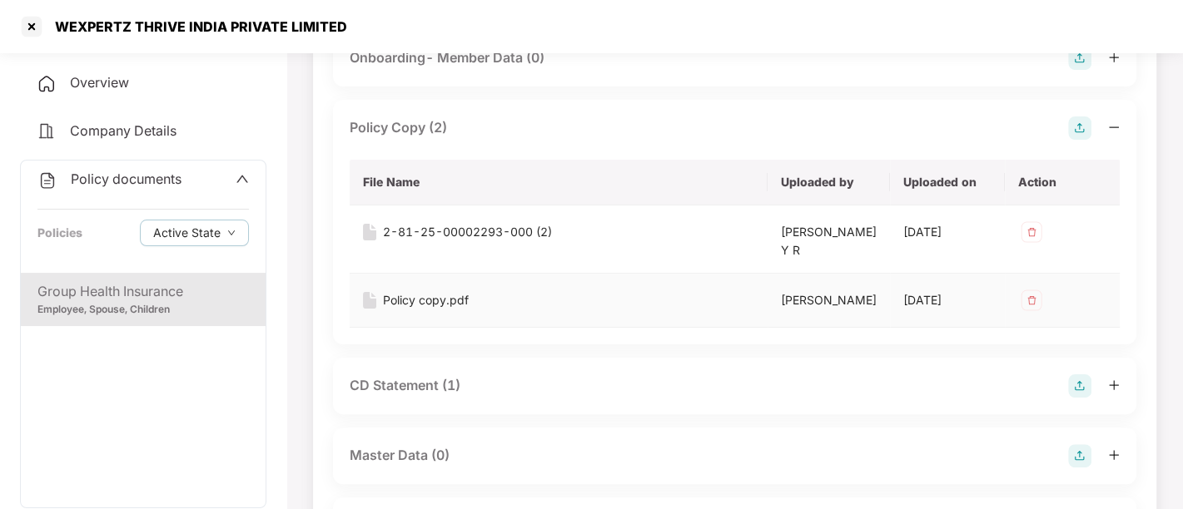
scroll to position [158, 0]
click at [410, 309] on div "Policy copy.pdf" at bounding box center [426, 300] width 86 height 18
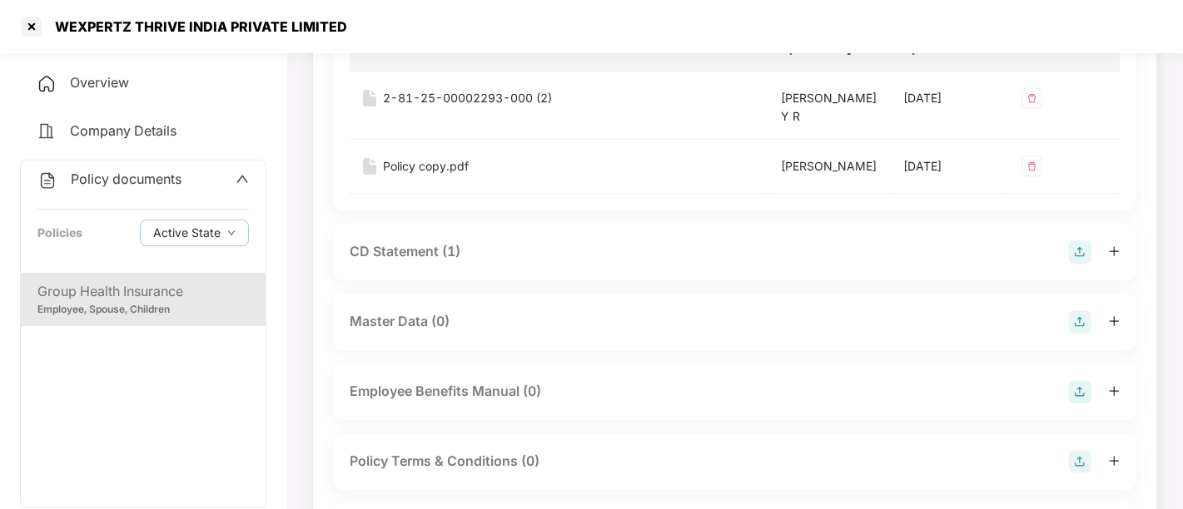
click at [379, 281] on div "CD Statement (1)" at bounding box center [734, 252] width 803 height 57
click at [414, 262] on div "CD Statement (1)" at bounding box center [405, 251] width 111 height 21
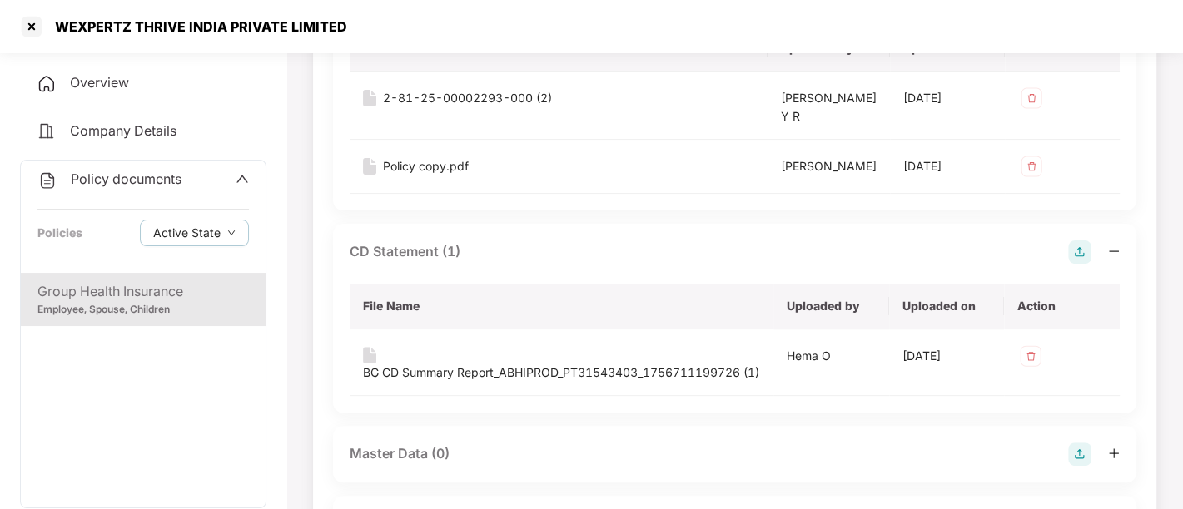
scroll to position [366, 0]
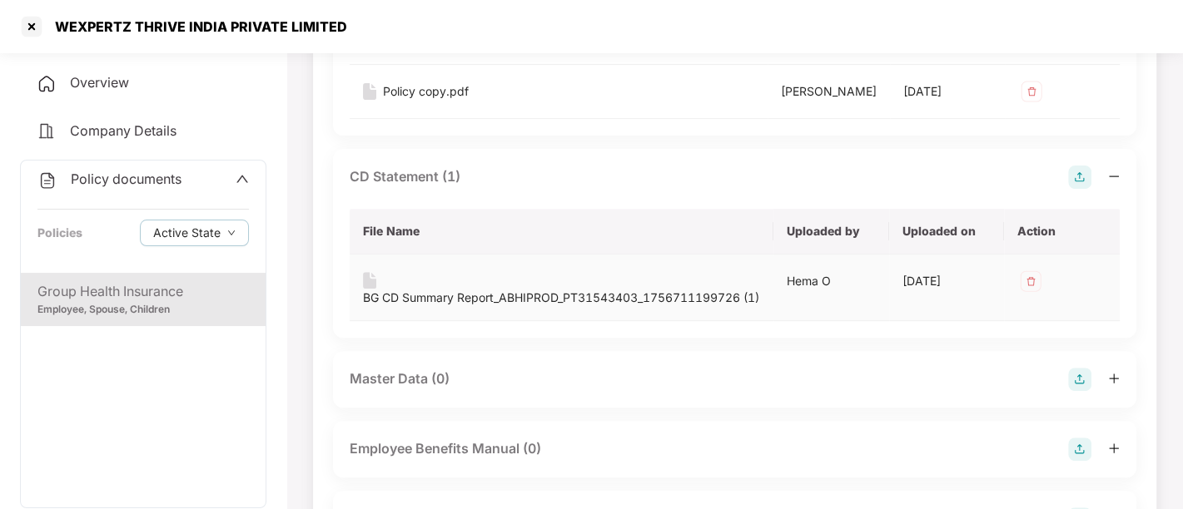
click at [465, 307] on div "BG CD Summary Report_ABHIPROD_PT31543403_1756711199726 (1)" at bounding box center [561, 298] width 396 height 18
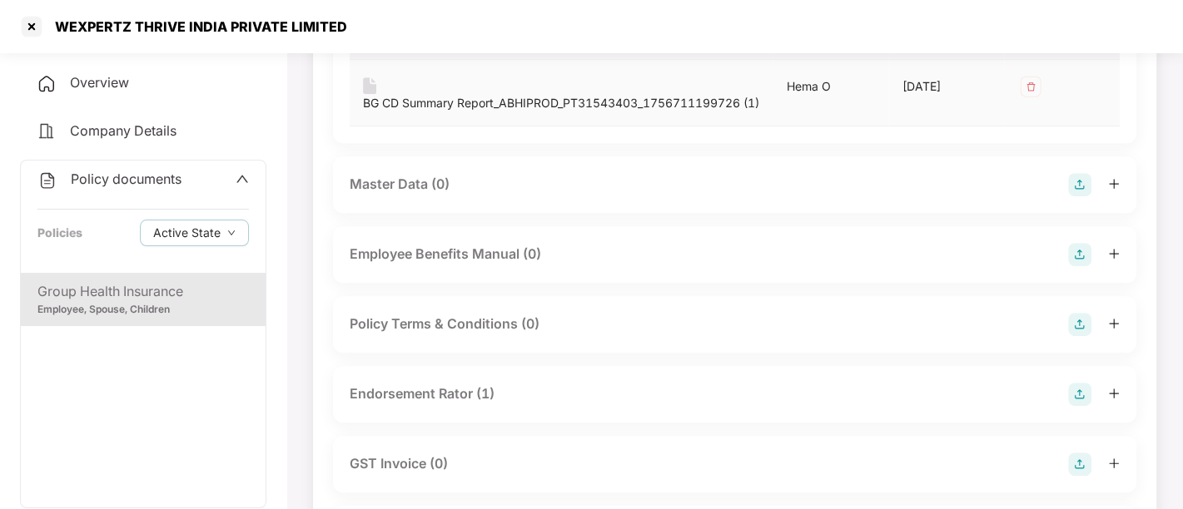
scroll to position [748, 0]
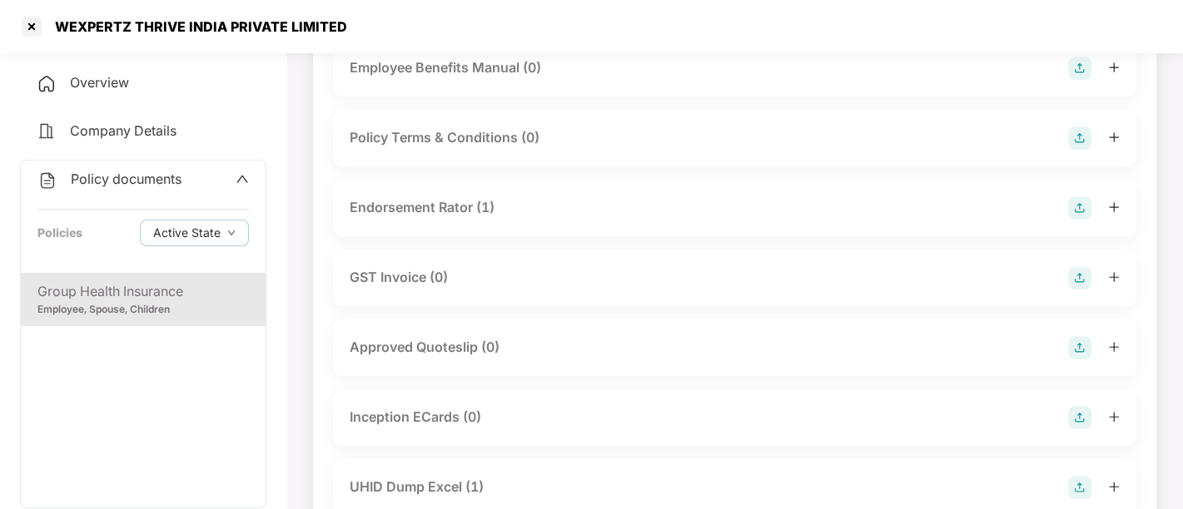
click at [413, 218] on div "Endorsement Rator (1)" at bounding box center [422, 207] width 145 height 21
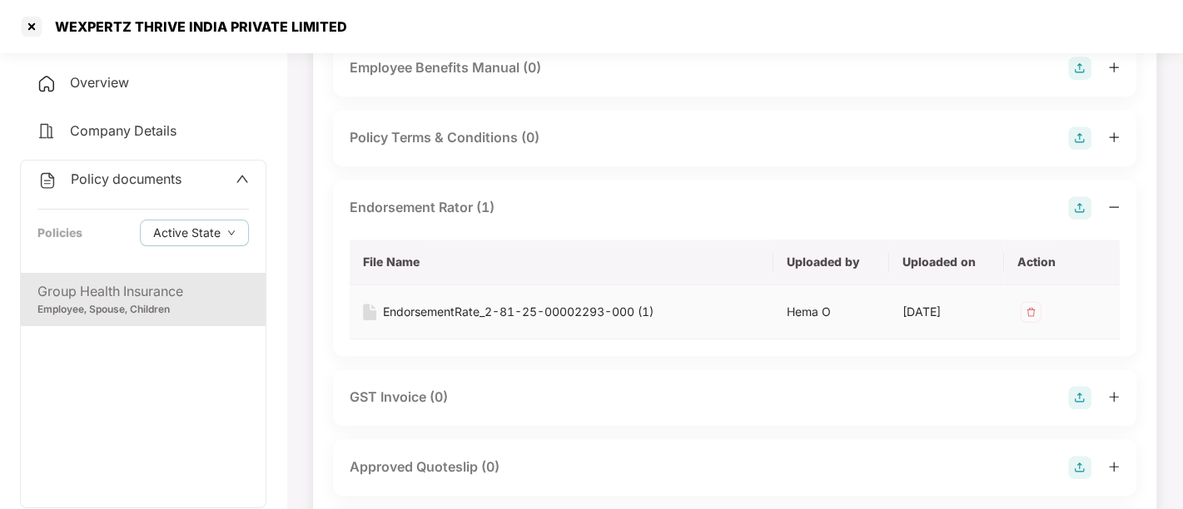
click at [433, 321] on div "EndorsementRate_2-81-25-00002293-000 (1)" at bounding box center [518, 312] width 271 height 18
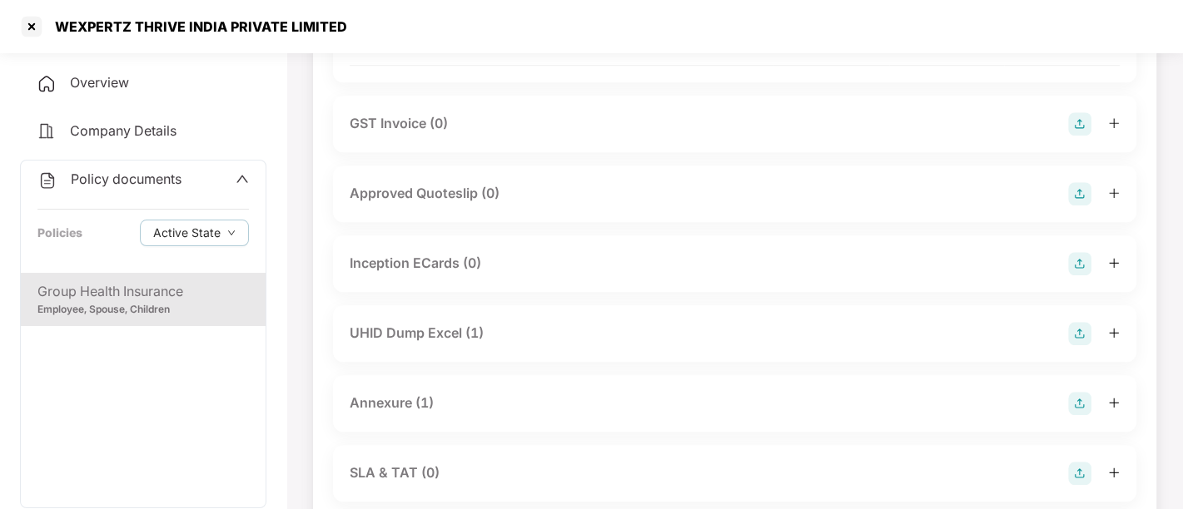
click at [411, 344] on div "UHID Dump Excel (1)" at bounding box center [417, 333] width 134 height 21
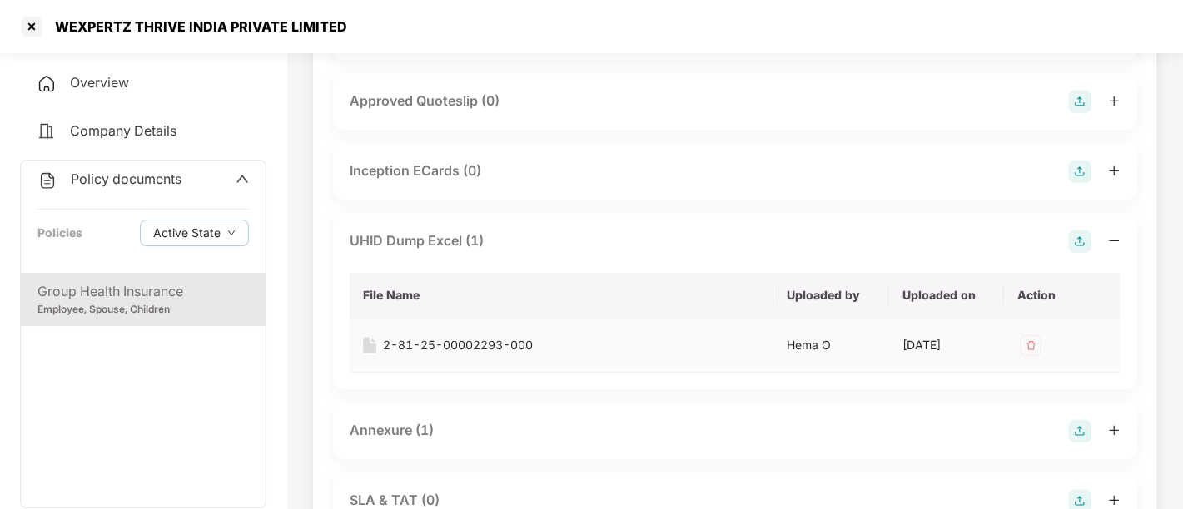
scroll to position [1116, 0]
click at [445, 353] on div "2-81-25-00002293-000" at bounding box center [458, 344] width 150 height 18
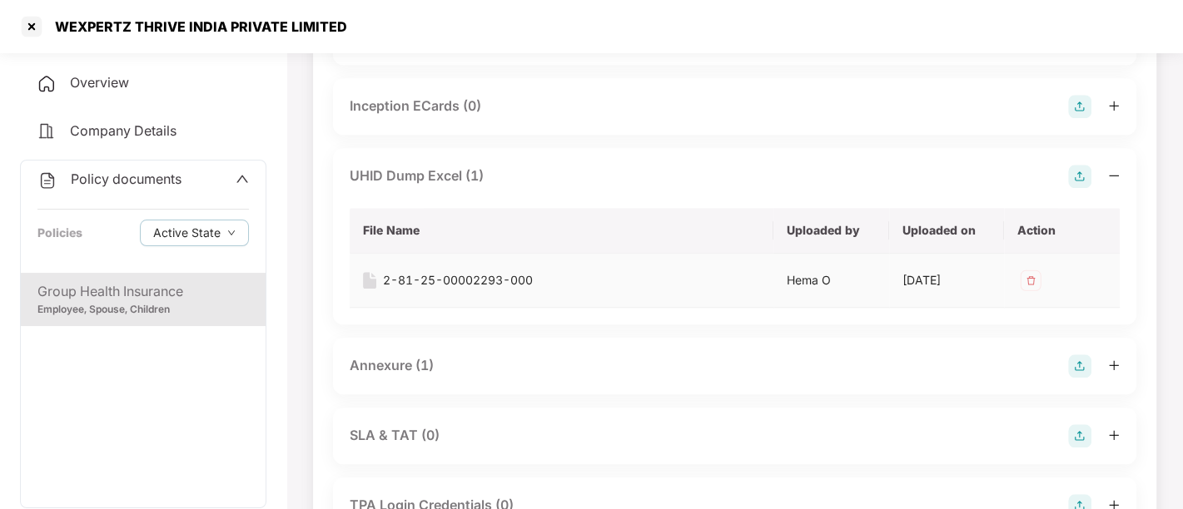
scroll to position [1386, 0]
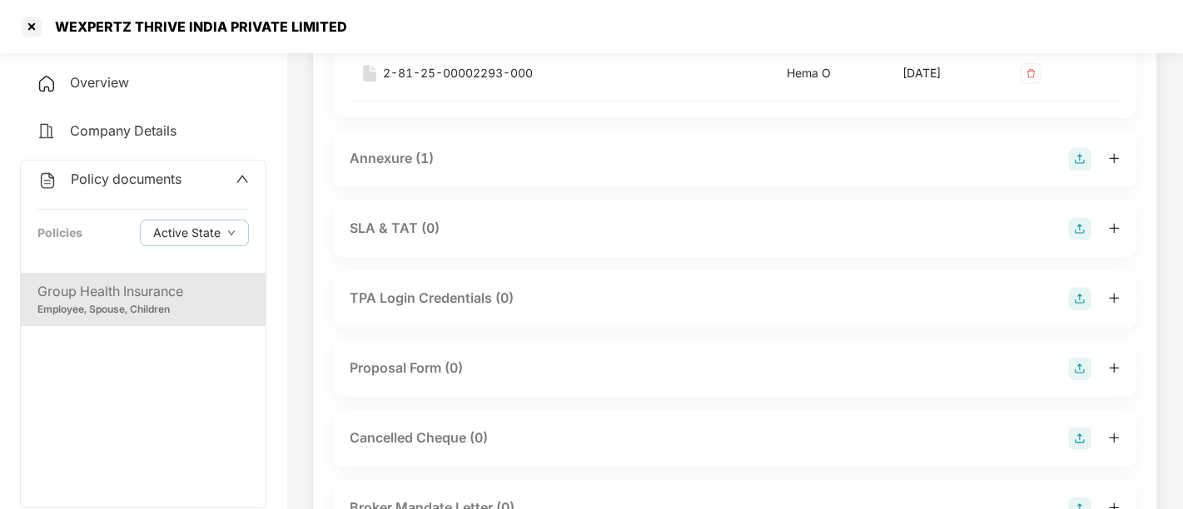
click at [397, 169] on div "Annexure (1)" at bounding box center [392, 158] width 84 height 21
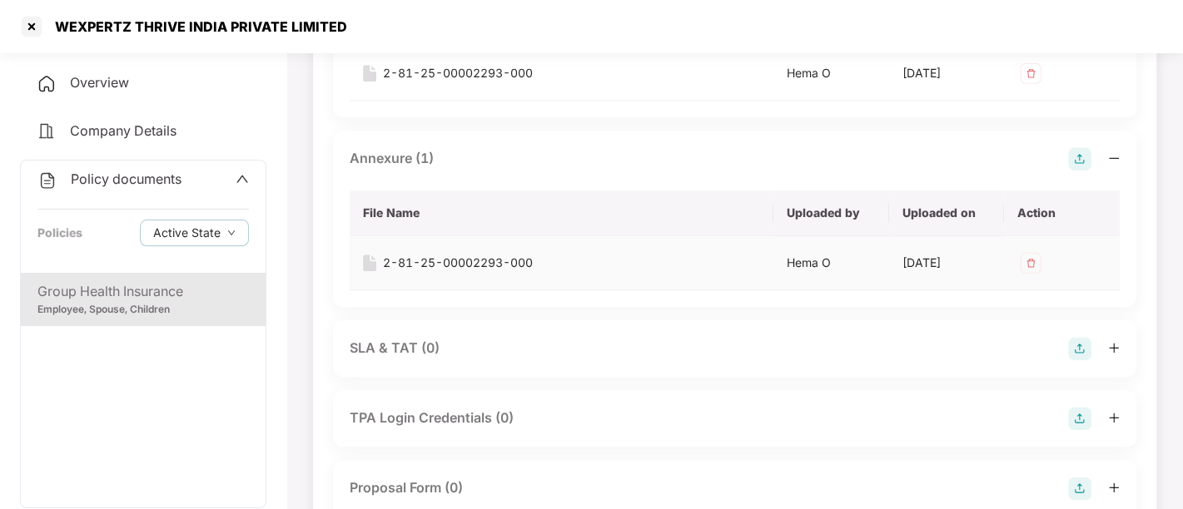
click at [456, 272] on div "2-81-25-00002293-000" at bounding box center [458, 263] width 150 height 18
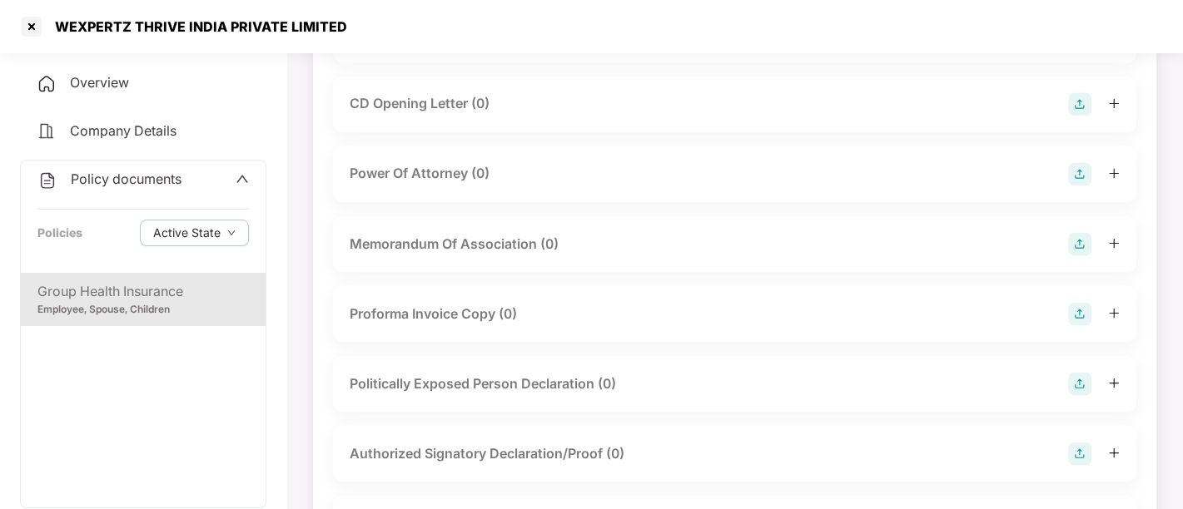
scroll to position [2050, 0]
click at [244, 176] on icon "up" at bounding box center [242, 178] width 13 height 13
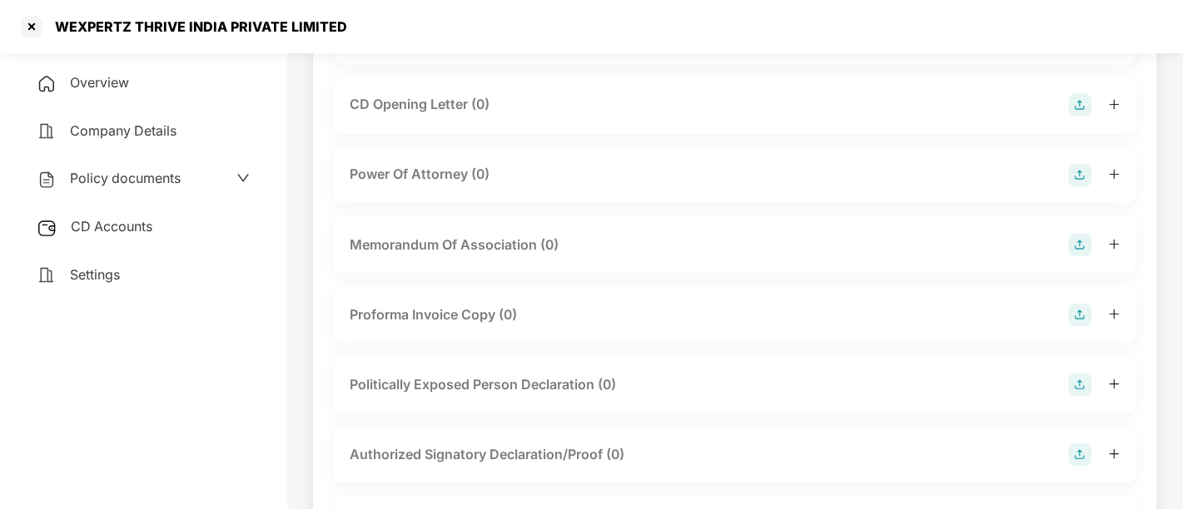
click at [138, 279] on div "Settings" at bounding box center [143, 275] width 246 height 38
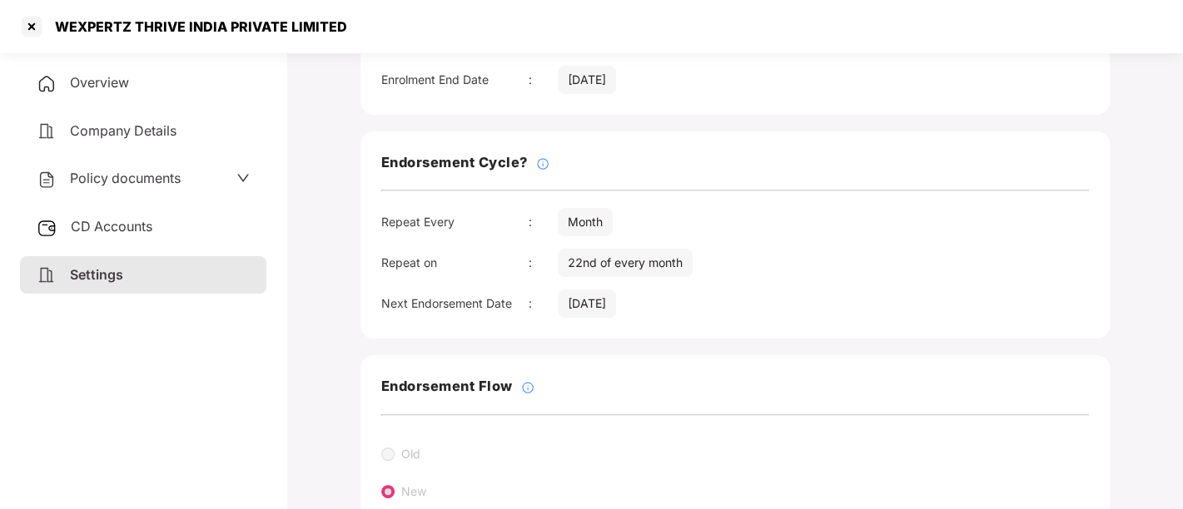
scroll to position [0, 0]
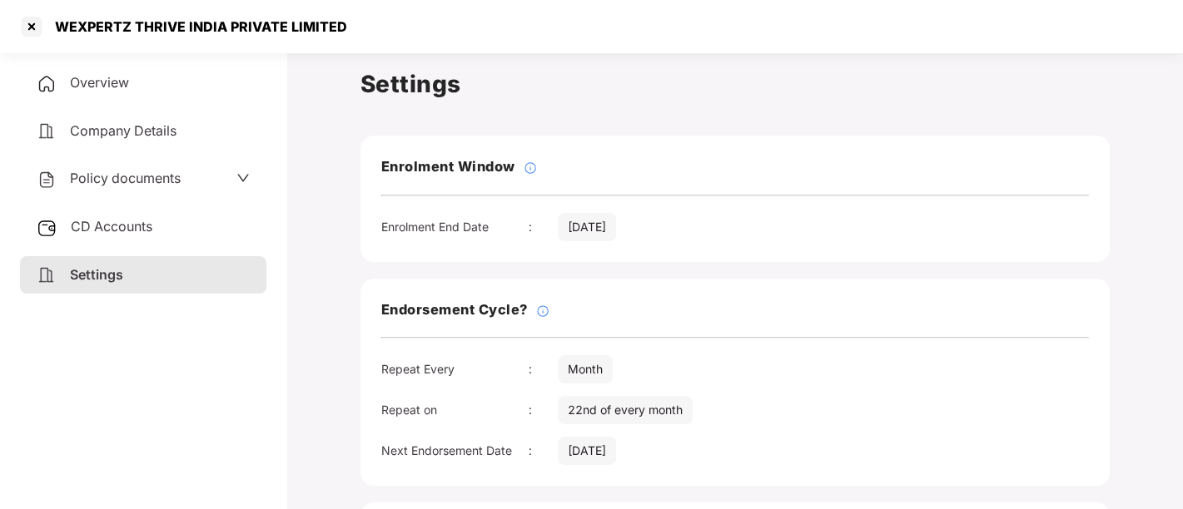
click at [159, 178] on span "Policy documents" at bounding box center [125, 178] width 111 height 17
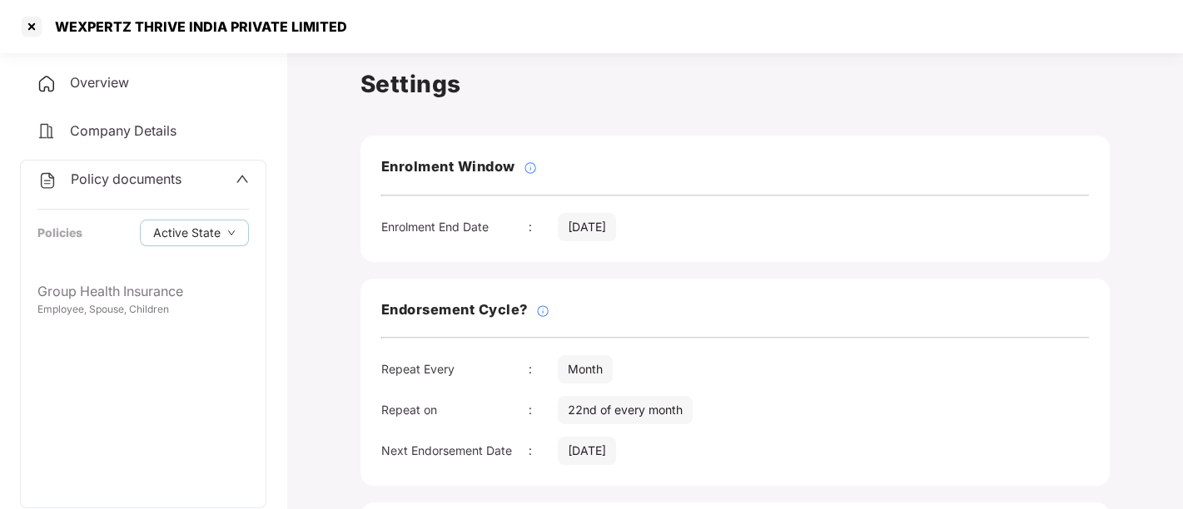
click at [104, 70] on div "Overview" at bounding box center [143, 83] width 246 height 38
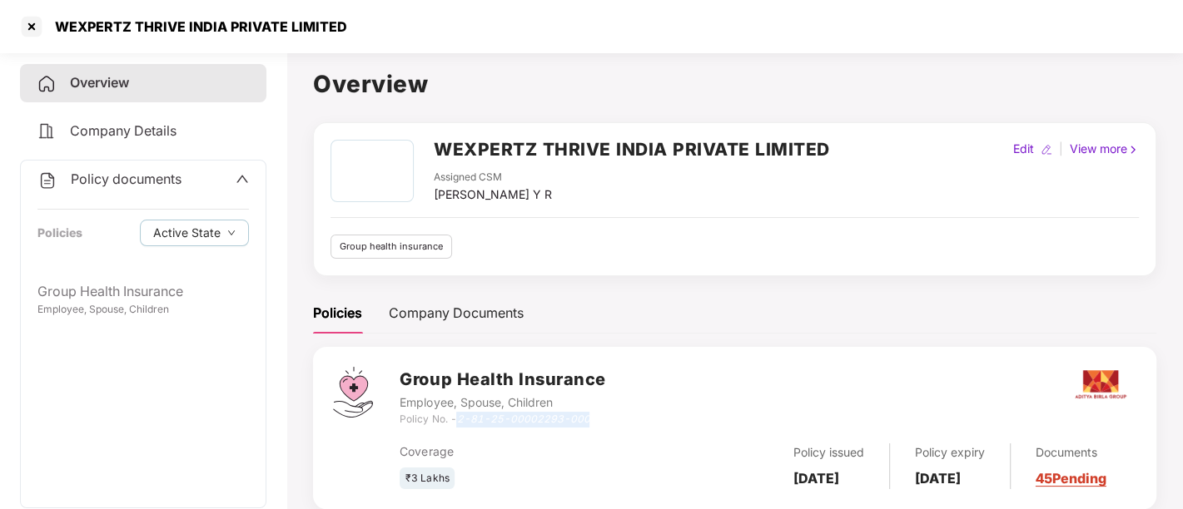
drag, startPoint x: 460, startPoint y: 415, endPoint x: 614, endPoint y: 415, distance: 154.0
click at [614, 415] on div "Group Health Insurance Employee, Spouse, Children Policy No. - 2-81-25-00002293…" at bounding box center [768, 397] width 737 height 60
copy icon "2-81-25-00002293-000"
click at [243, 189] on span at bounding box center [242, 180] width 13 height 22
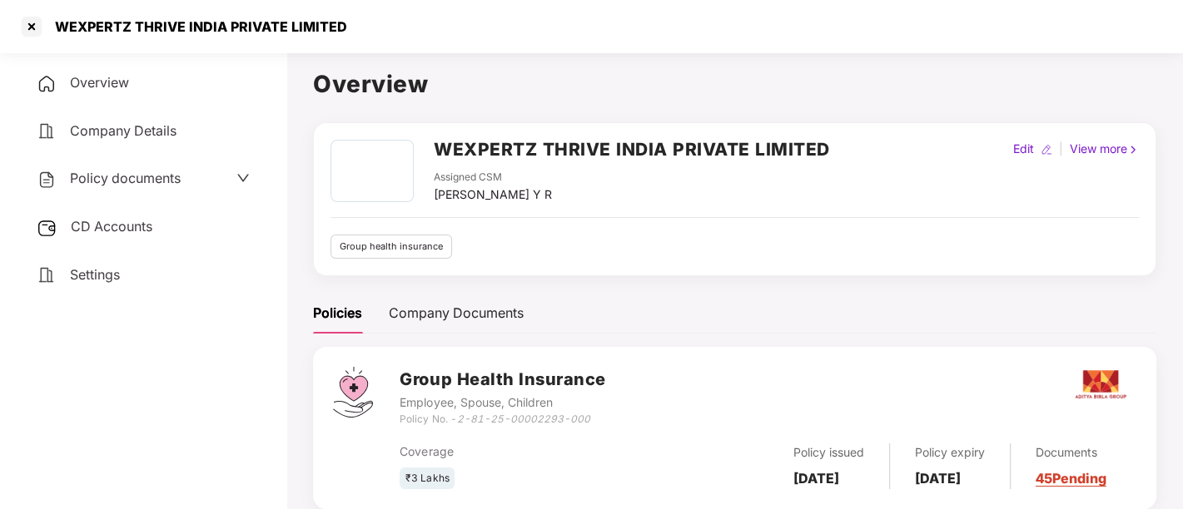
click at [178, 222] on div "CD Accounts" at bounding box center [143, 227] width 246 height 38
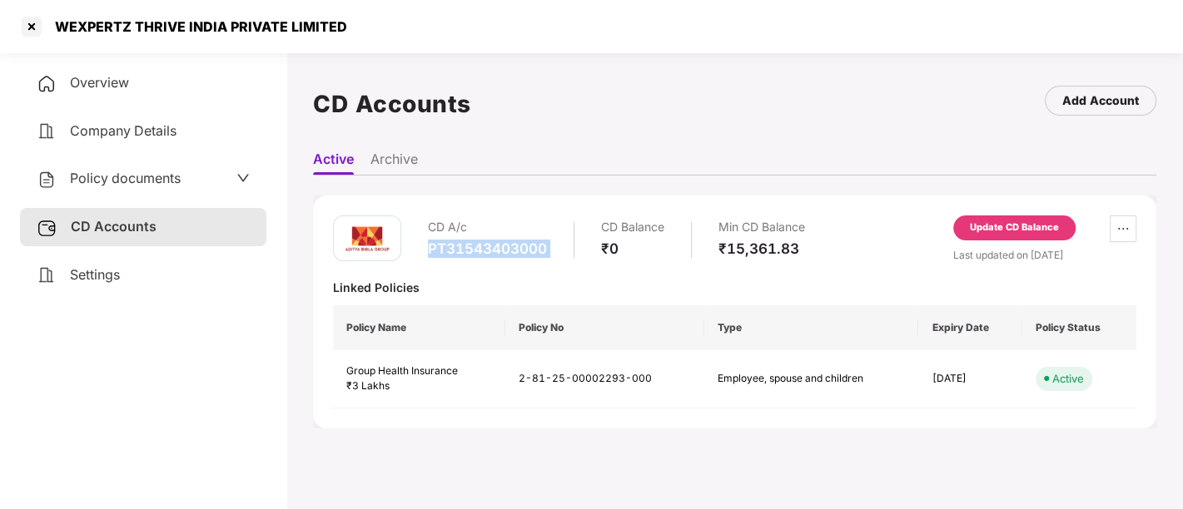
drag, startPoint x: 426, startPoint y: 247, endPoint x: 592, endPoint y: 238, distance: 165.9
click at [592, 238] on div "CD A/c PT31543403000 CD Balance ₹0 Min CD Balance ₹15,361.83" at bounding box center [569, 239] width 472 height 47
copy div "PT31543403000"
click at [117, 272] on span "Settings" at bounding box center [95, 274] width 50 height 17
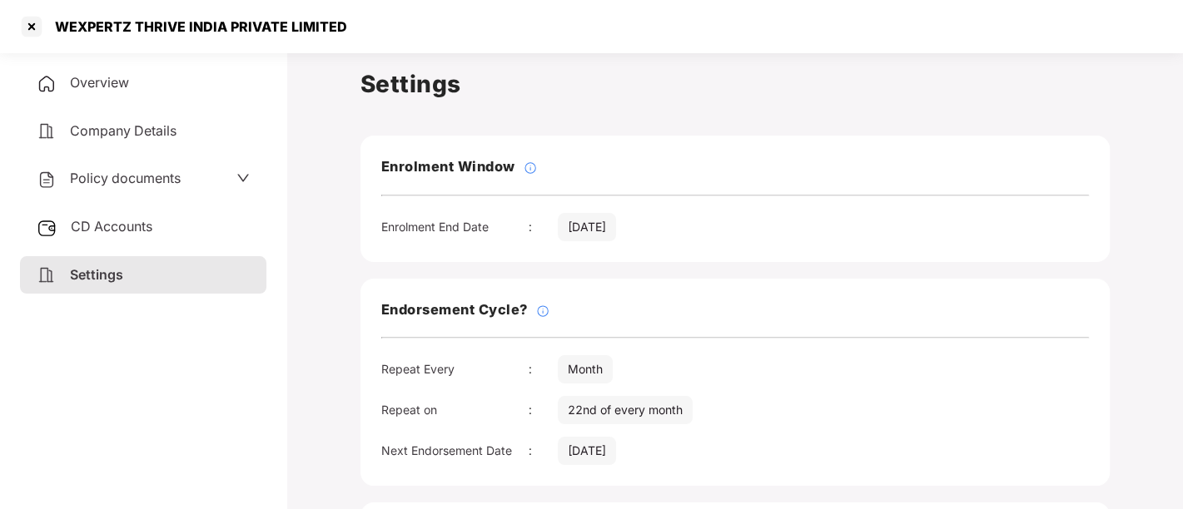
click at [137, 177] on span "Policy documents" at bounding box center [125, 178] width 111 height 17
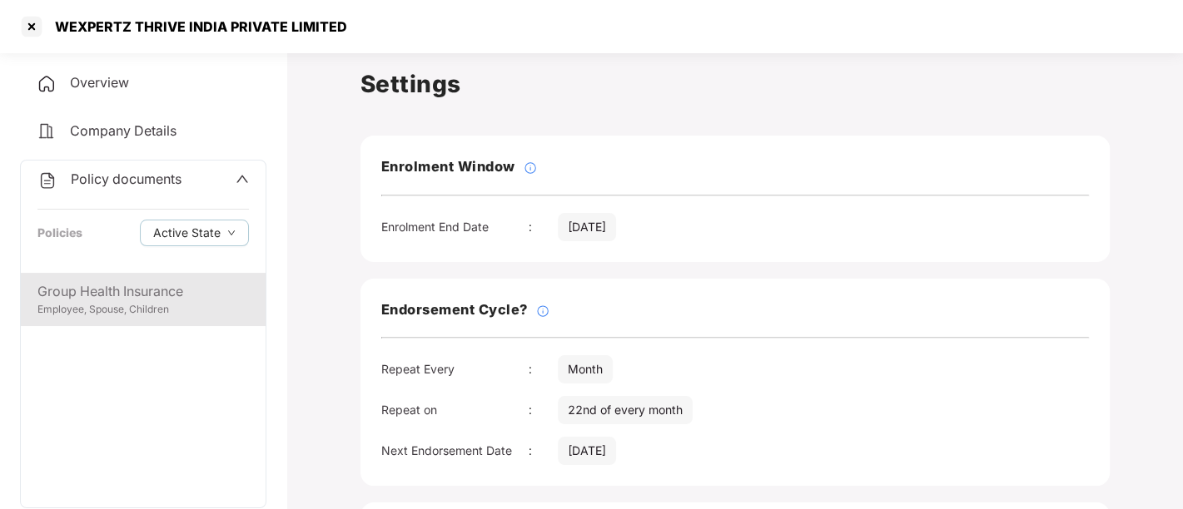
click at [137, 298] on div "Group Health Insurance" at bounding box center [142, 291] width 211 height 21
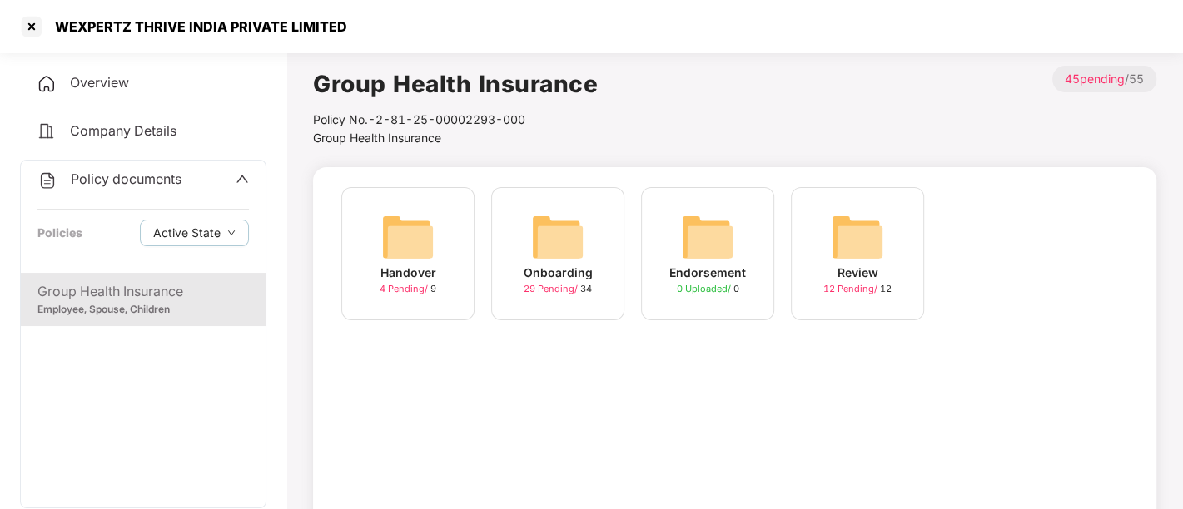
click at [128, 84] on span "Overview" at bounding box center [99, 82] width 59 height 17
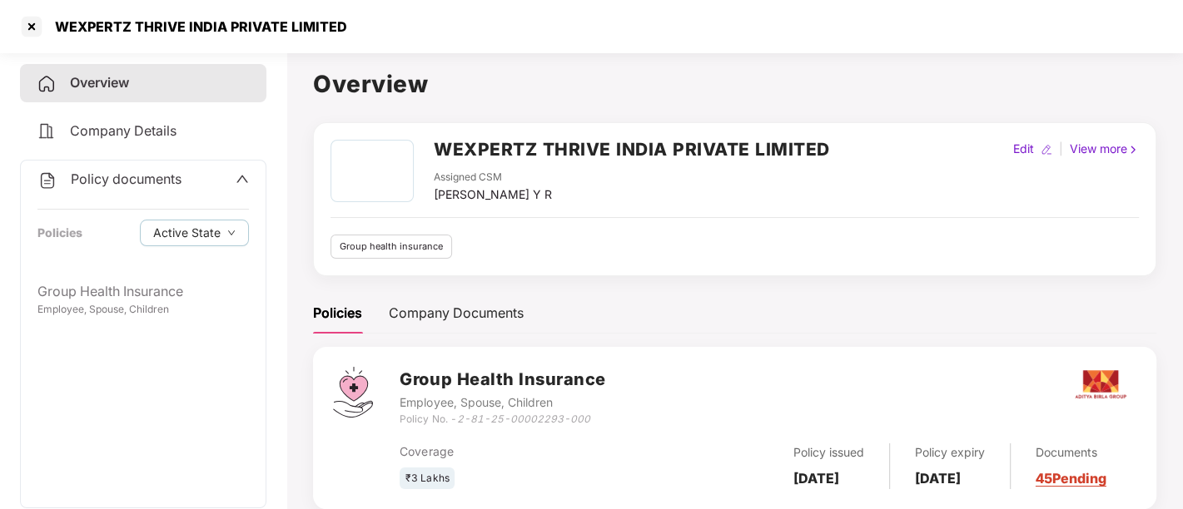
scroll to position [45, 0]
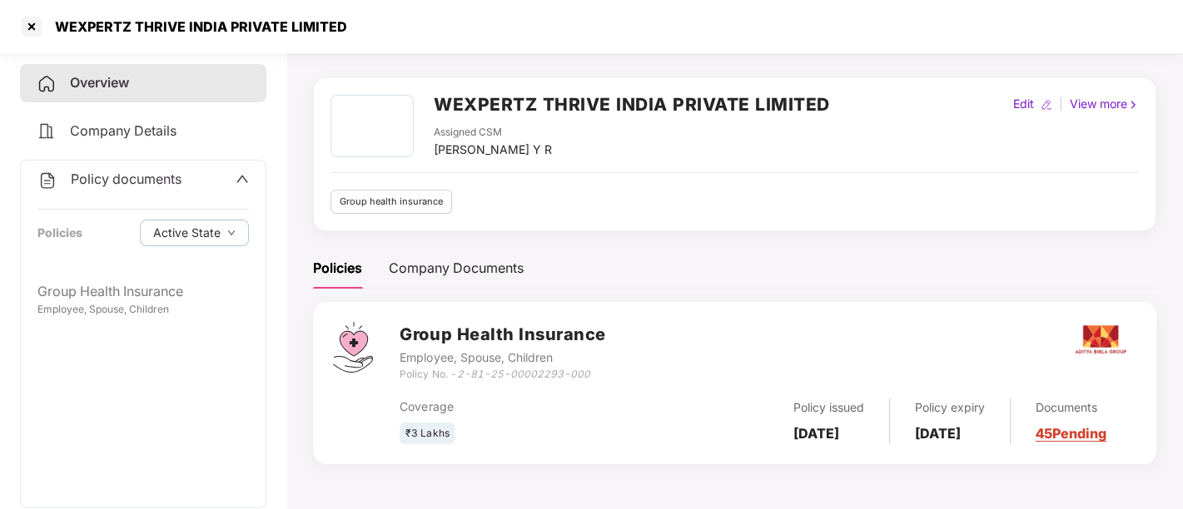
drag, startPoint x: 794, startPoint y: 416, endPoint x: 852, endPoint y: 455, distance: 69.7
click at [852, 455] on div "Group Health Insurance Employee, Spouse, Children Policy No. - 2-81-25-00002293…" at bounding box center [734, 383] width 843 height 162
copy b "12 July 2025"
drag, startPoint x: 924, startPoint y: 415, endPoint x: 999, endPoint y: 453, distance: 84.1
click at [999, 453] on div "Group Health Insurance Employee, Spouse, Children Policy No. - 2-81-25-00002293…" at bounding box center [734, 383] width 843 height 162
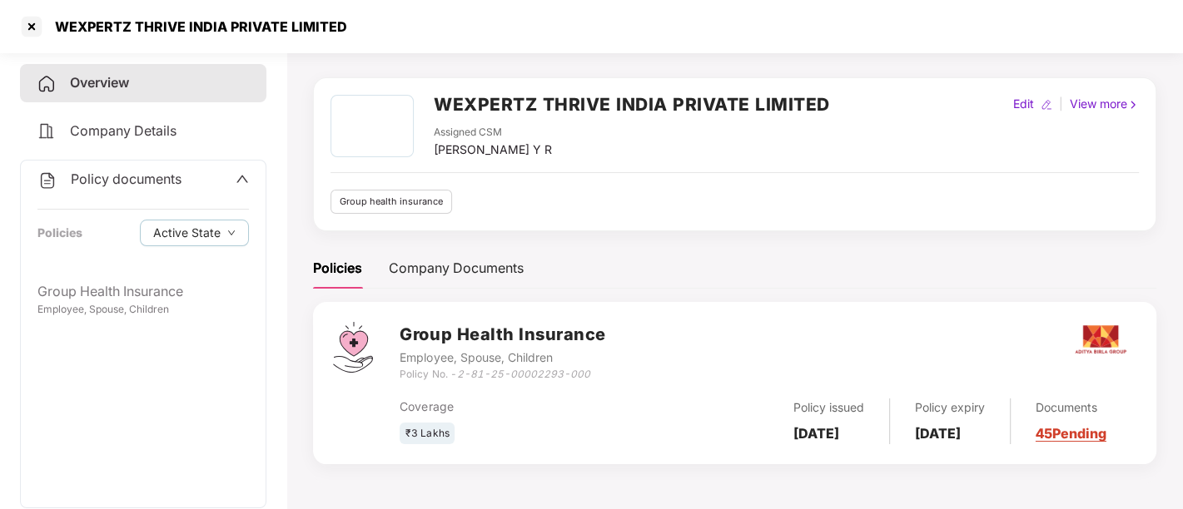
copy b "[DATE]"
click at [31, 28] on div at bounding box center [31, 26] width 27 height 27
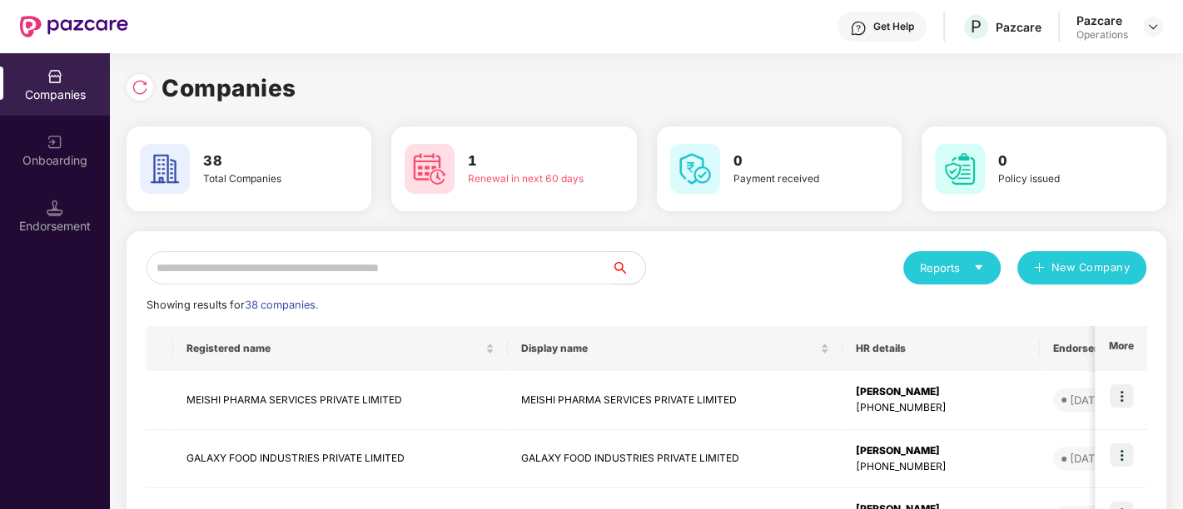
scroll to position [0, 0]
click at [300, 275] on input "text" at bounding box center [379, 267] width 465 height 33
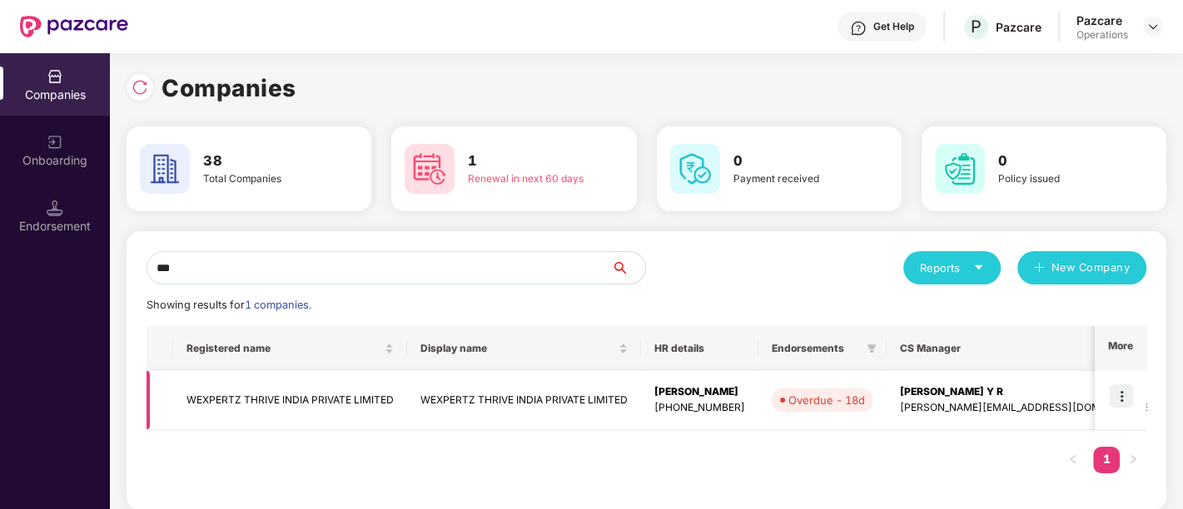
type input "***"
click at [1114, 390] on img at bounding box center [1121, 396] width 23 height 23
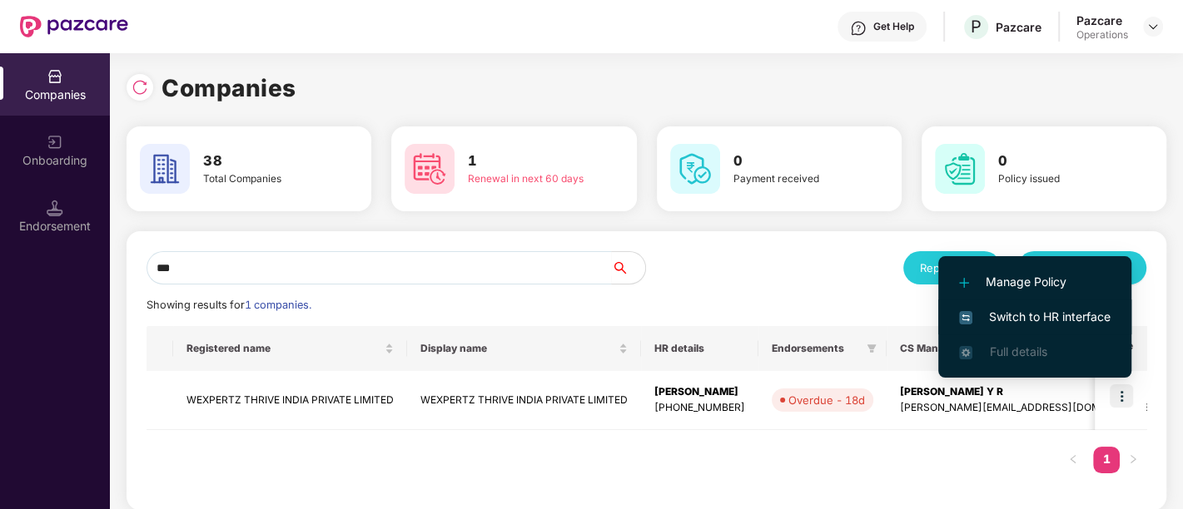
click at [1026, 321] on span "Switch to HR interface" at bounding box center [1035, 317] width 152 height 18
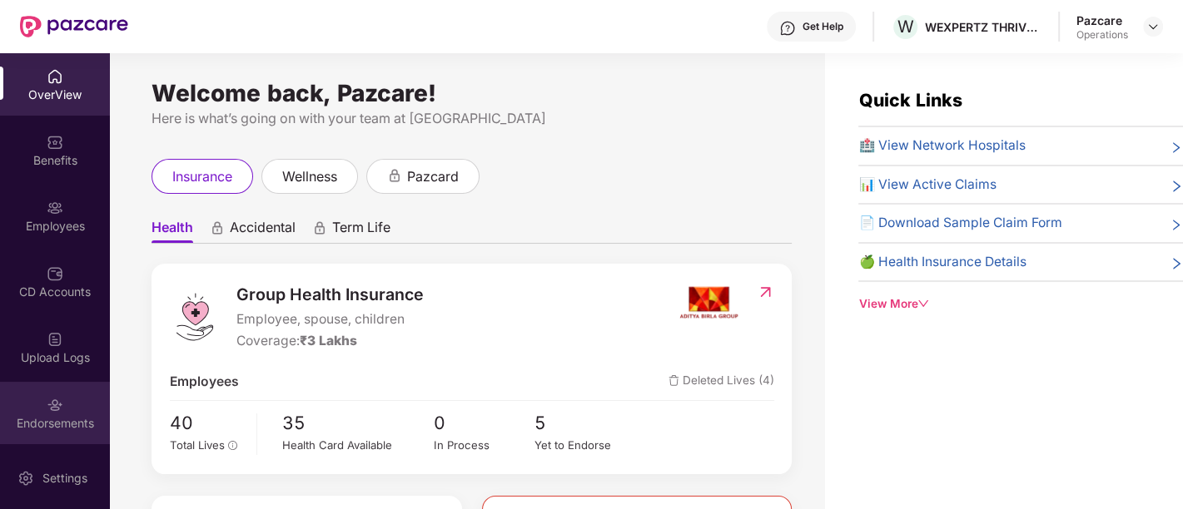
click at [73, 415] on div "Endorsements" at bounding box center [55, 423] width 110 height 17
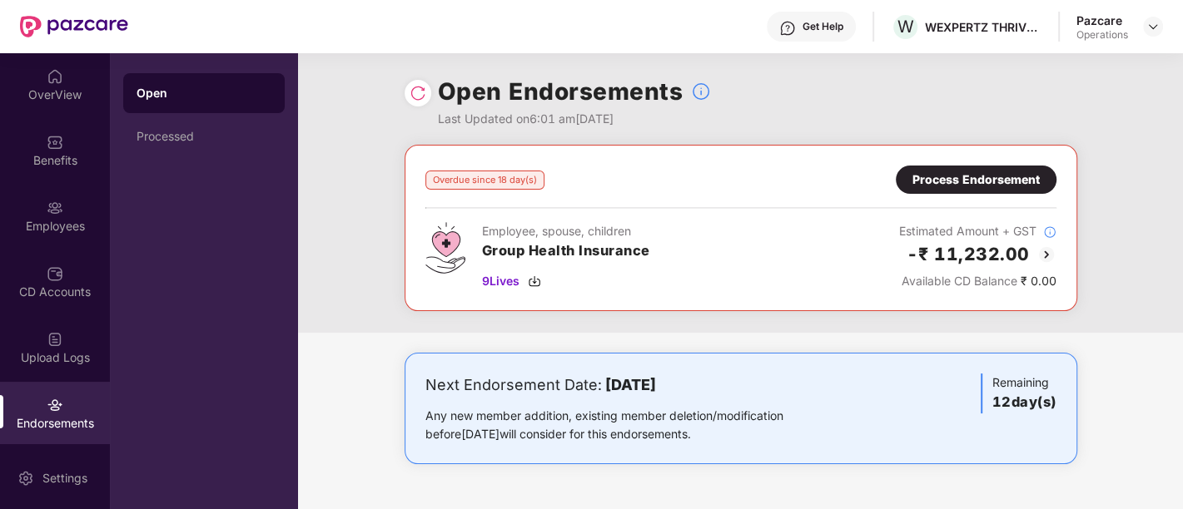
click at [927, 175] on div "Process Endorsement" at bounding box center [975, 180] width 127 height 18
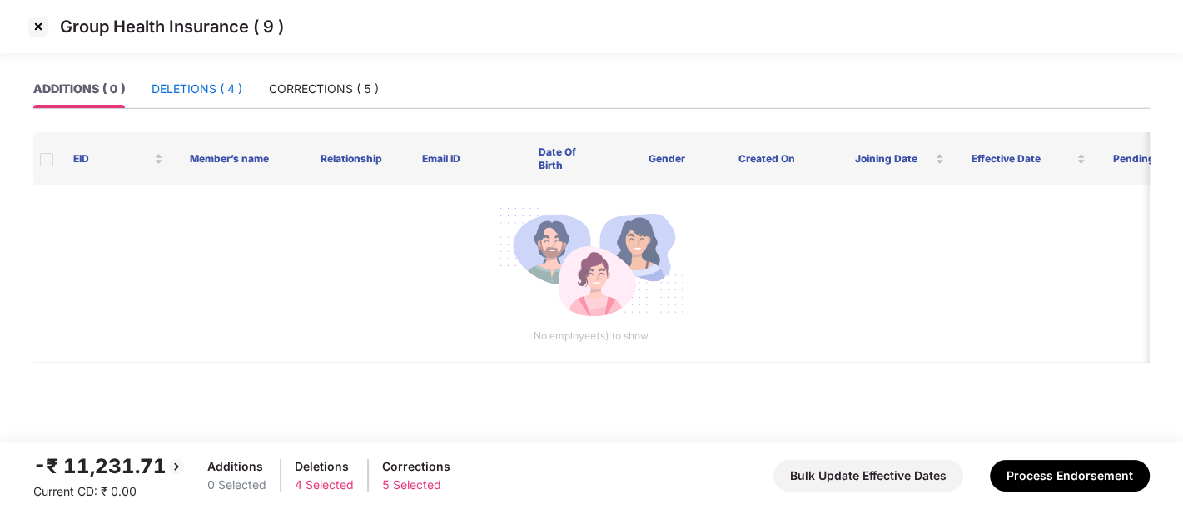
click at [210, 89] on div "DELETIONS ( 4 )" at bounding box center [197, 89] width 91 height 18
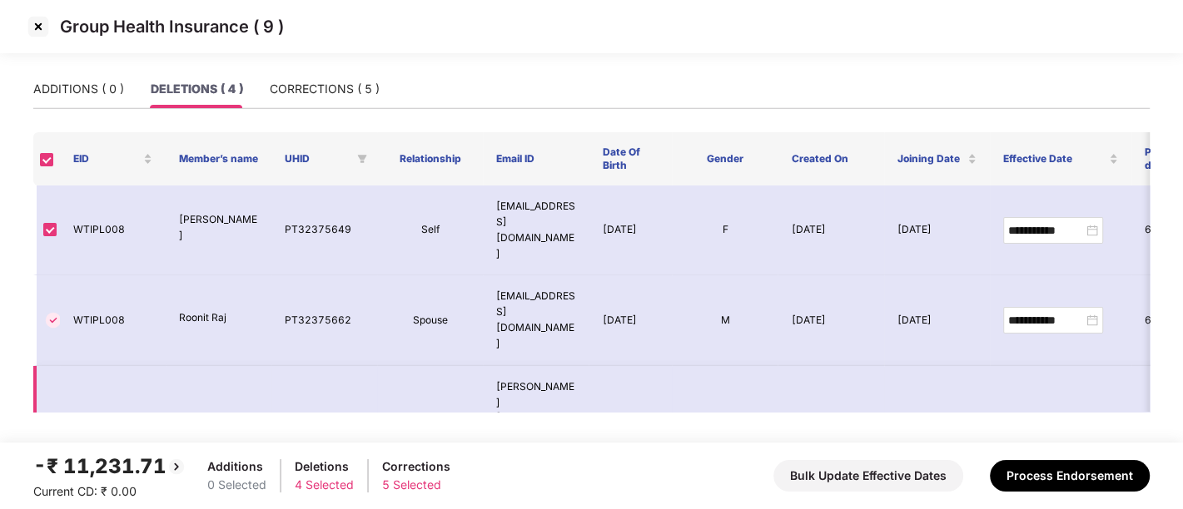
scroll to position [7, 0]
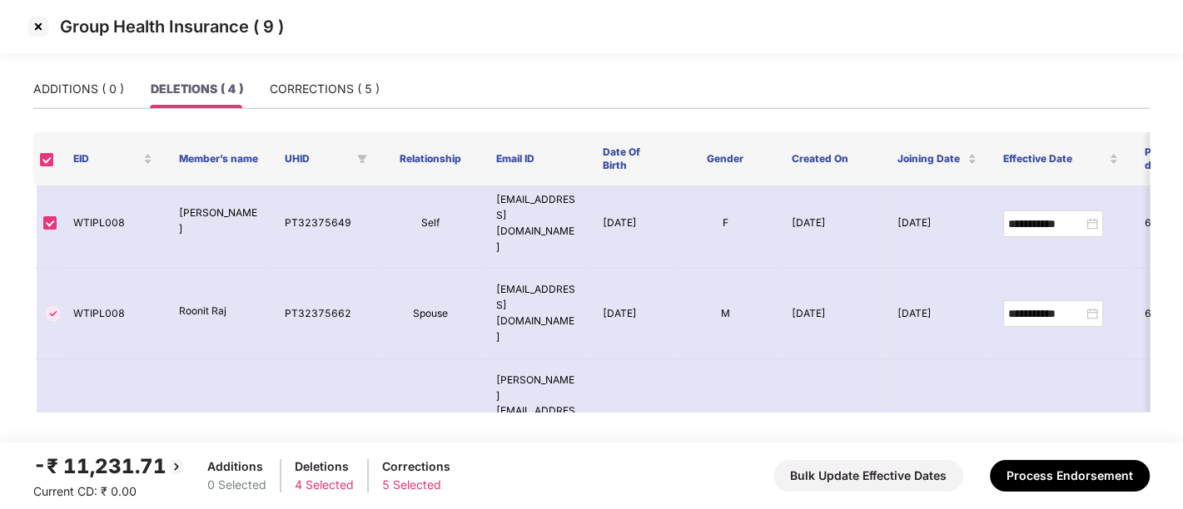
click at [44, 28] on img at bounding box center [38, 26] width 27 height 27
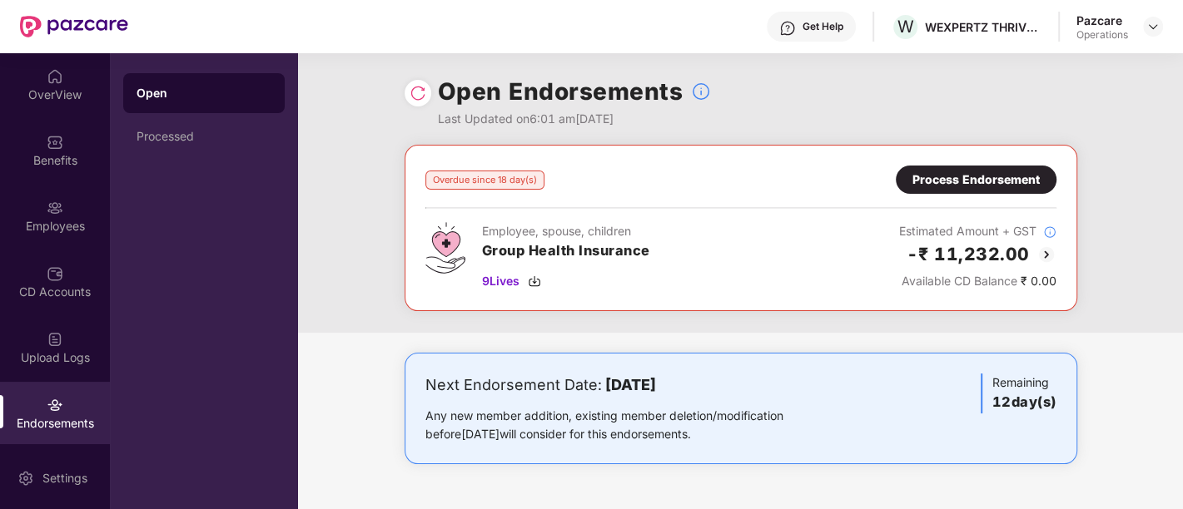
click at [1144, 32] on div at bounding box center [1153, 27] width 20 height 20
click at [1150, 27] on img at bounding box center [1152, 26] width 13 height 13
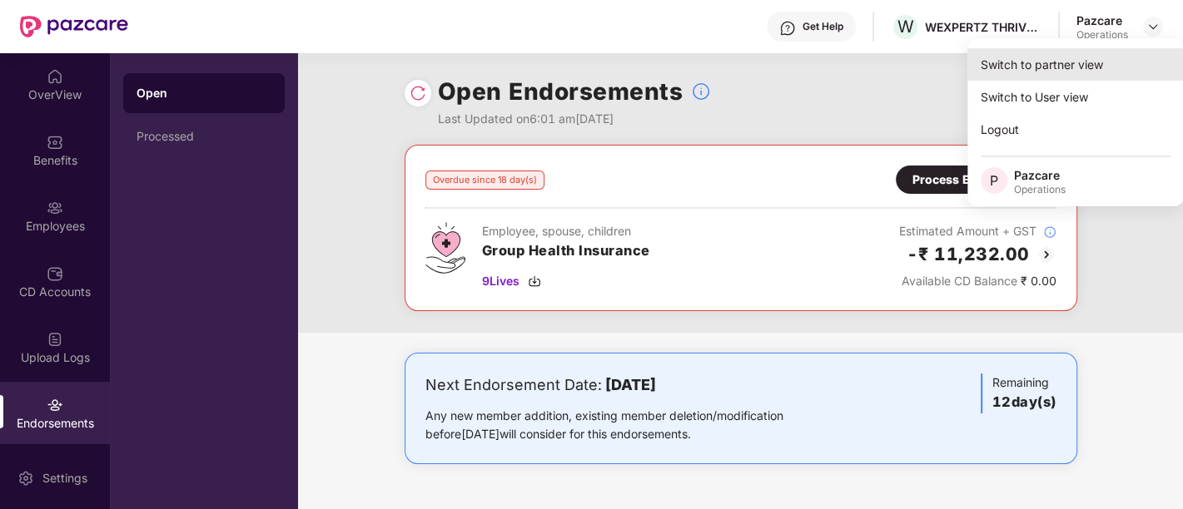
click at [1026, 58] on div "Switch to partner view" at bounding box center [1075, 64] width 216 height 32
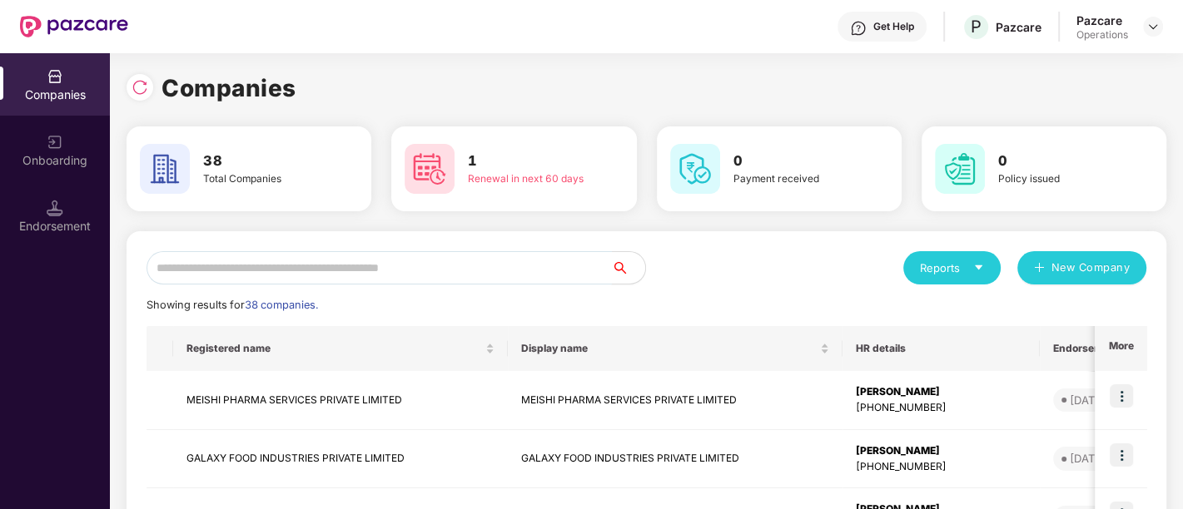
click at [370, 264] on input "text" at bounding box center [379, 267] width 465 height 33
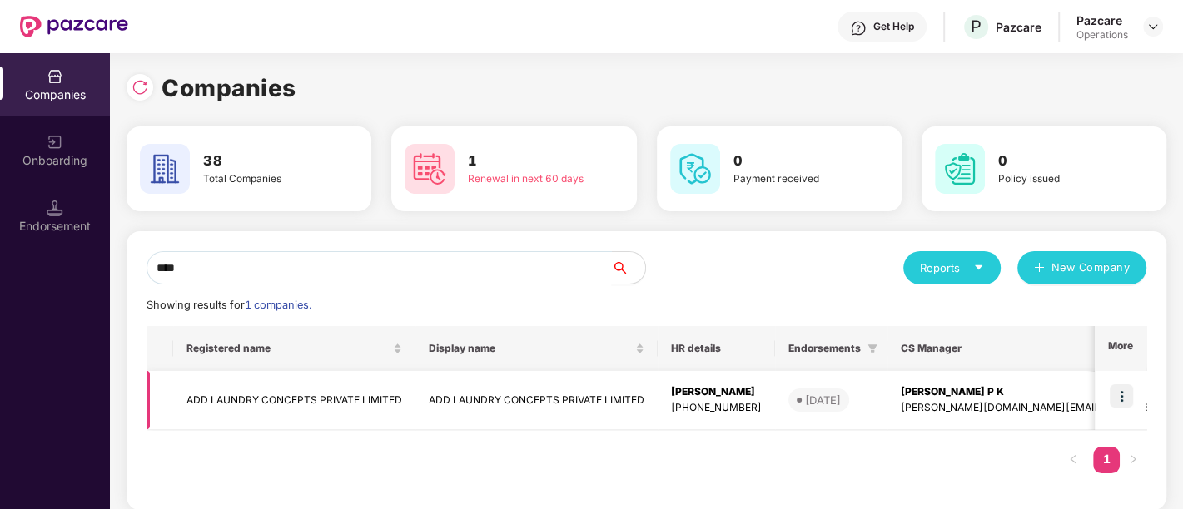
type input "****"
click at [1116, 399] on img at bounding box center [1121, 396] width 23 height 23
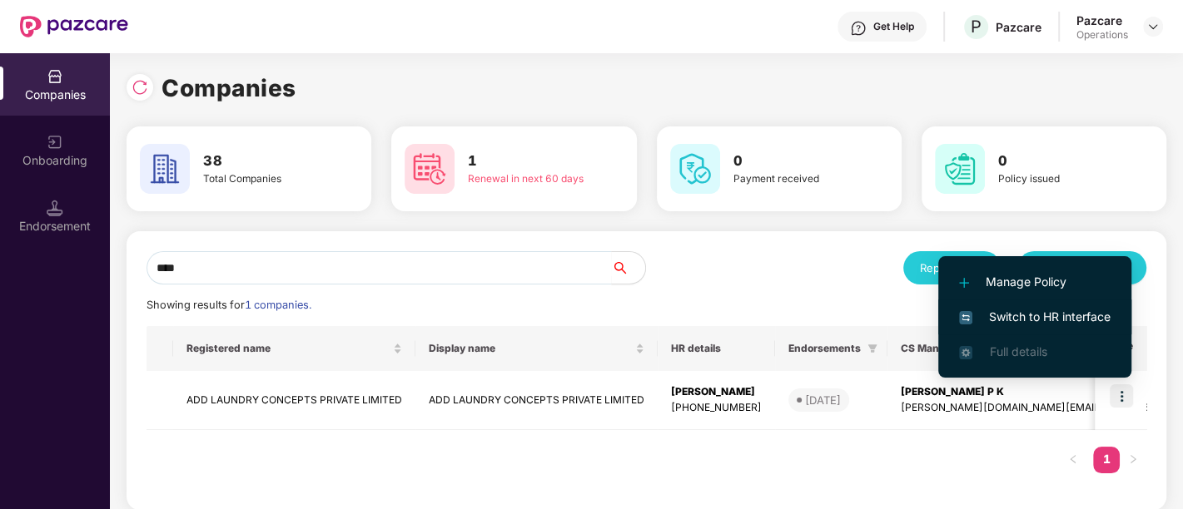
click at [1035, 311] on span "Switch to HR interface" at bounding box center [1035, 317] width 152 height 18
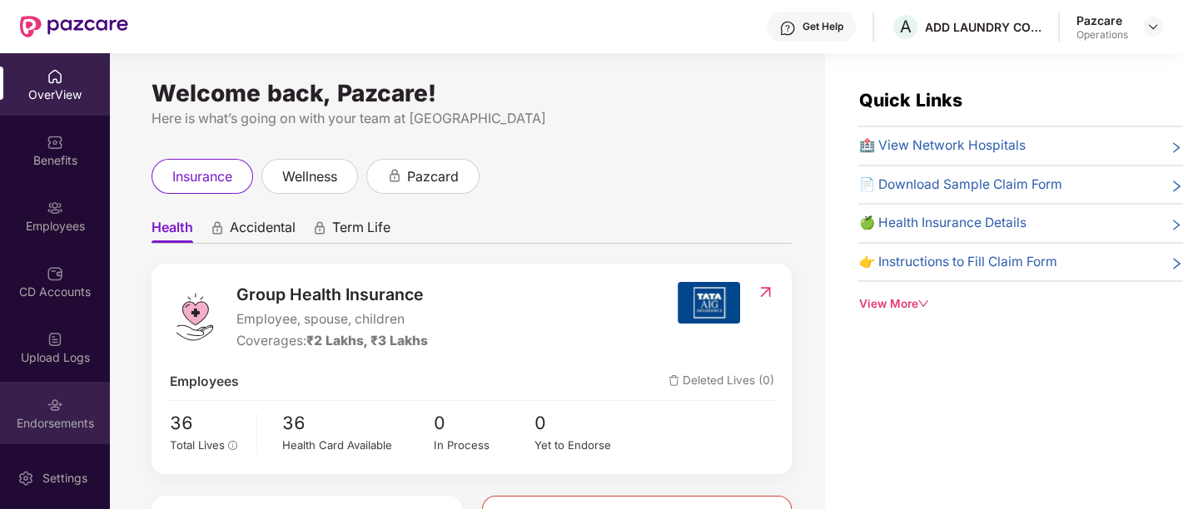
click at [67, 410] on div "Endorsements" at bounding box center [55, 413] width 110 height 62
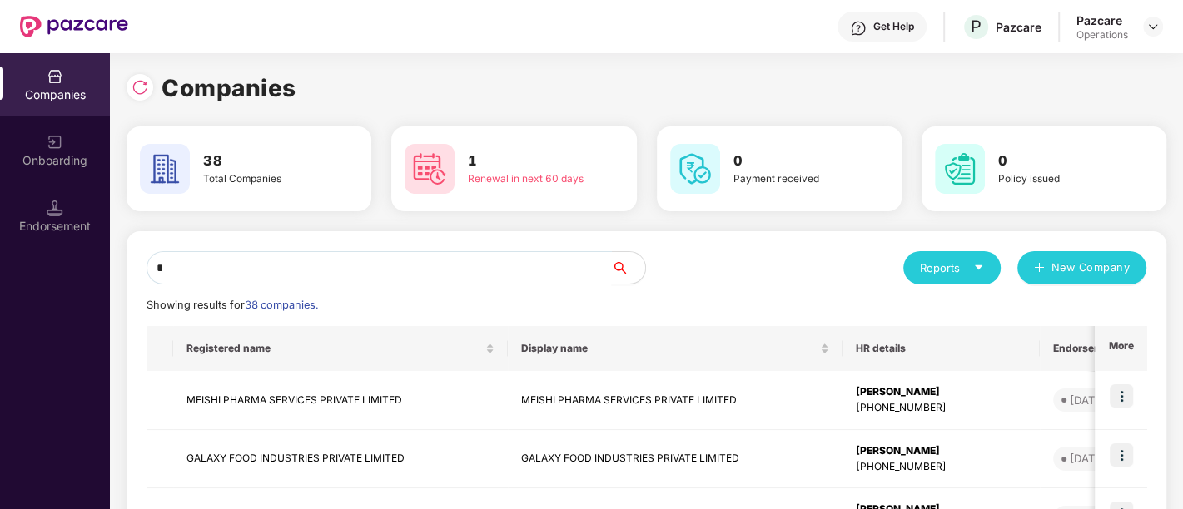
click at [289, 276] on input "*" at bounding box center [379, 267] width 465 height 33
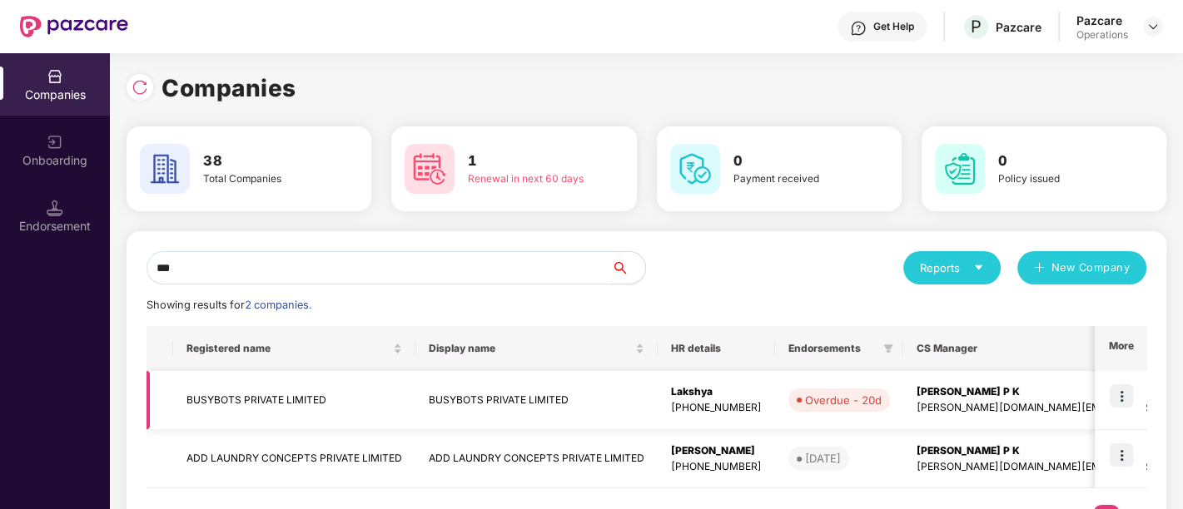
scroll to position [71, 0]
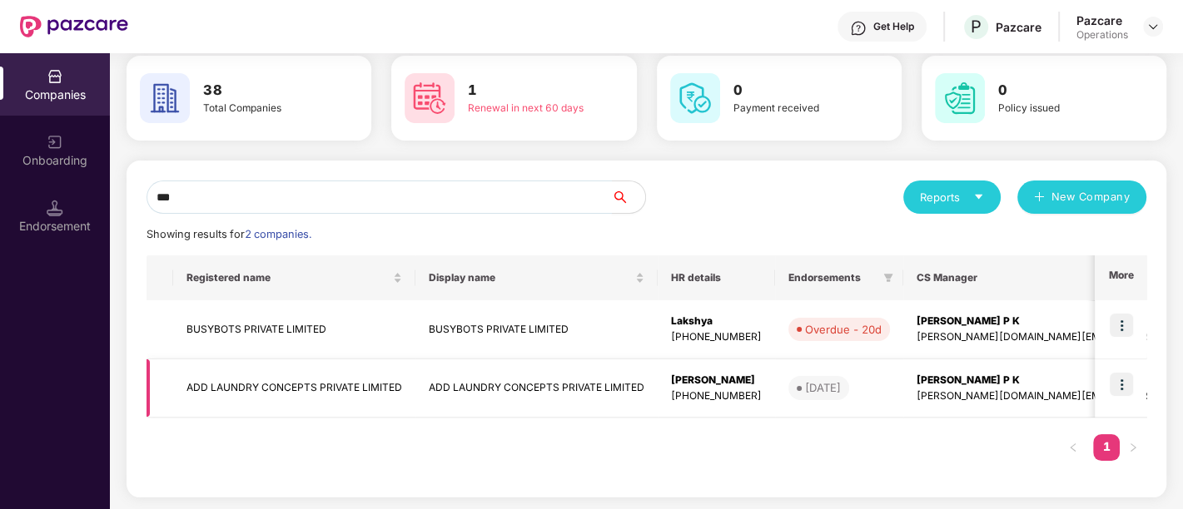
type input "***"
click at [589, 379] on td "ADD LAUNDRY CONCEPTS PRIVATE LIMITED" at bounding box center [536, 389] width 242 height 59
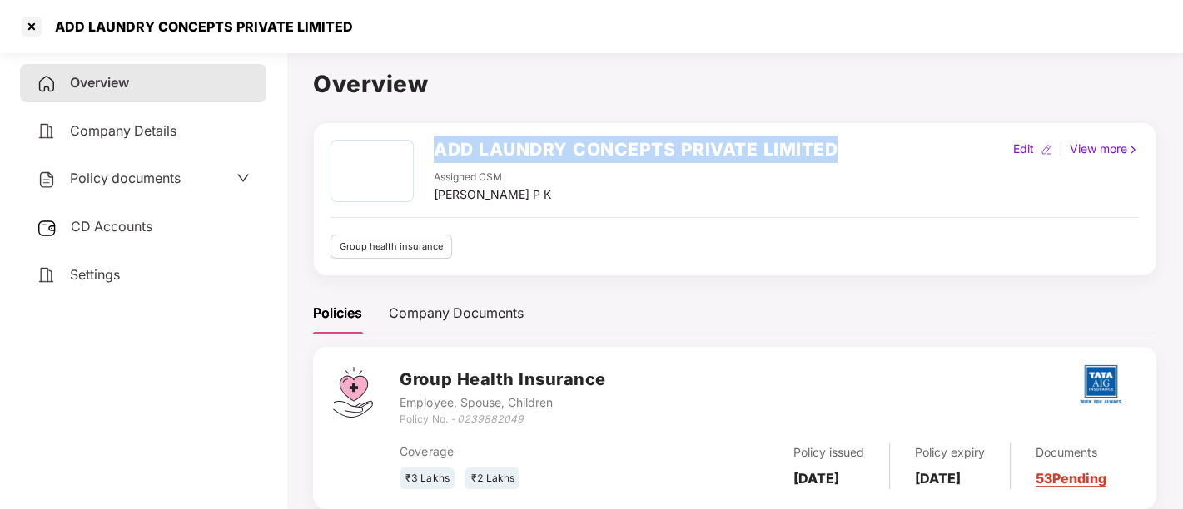
drag, startPoint x: 430, startPoint y: 146, endPoint x: 848, endPoint y: 135, distance: 418.9
click at [848, 135] on div "ADD LAUNDRY CONCEPTS PRIVATE LIMITED Assigned CSM Deeksha P K Edit | View more …" at bounding box center [734, 199] width 843 height 154
copy h2 "ADD LAUNDRY CONCEPTS PRIVATE LIMITED"
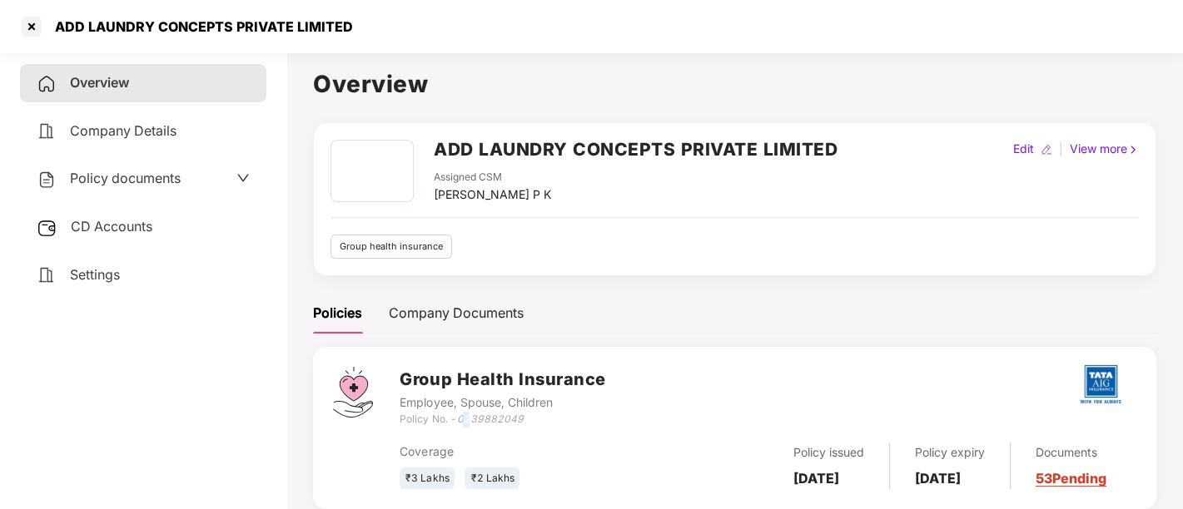
drag, startPoint x: 467, startPoint y: 413, endPoint x: 1183, endPoint y: 365, distance: 717.6
click at [1182, 509] on html "ADD LAUNDRY CONCEPTS PRIVATE LIMITED Overview Company Details Policy documents …" at bounding box center [591, 254] width 1183 height 509
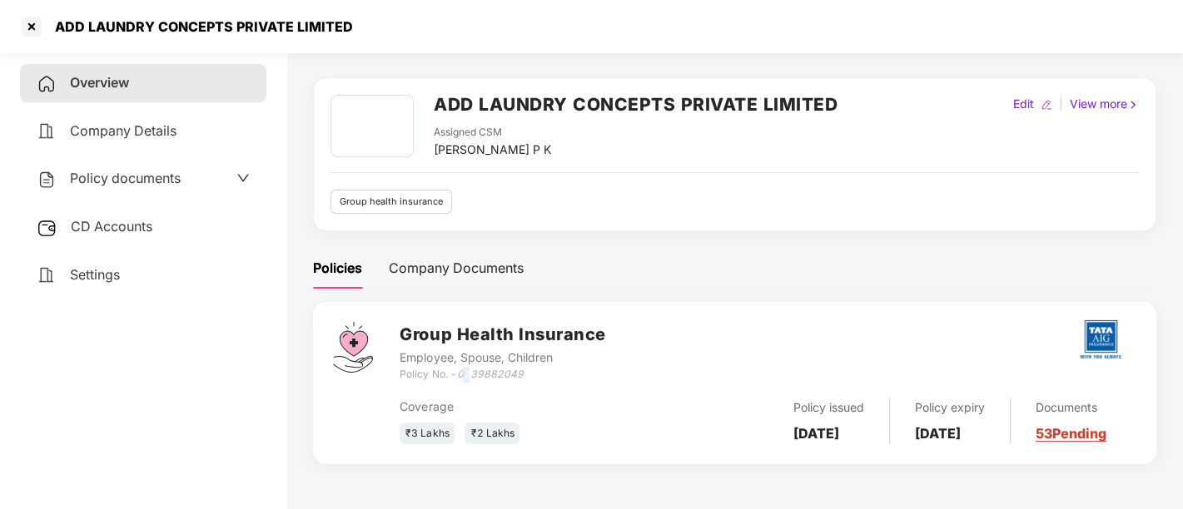
click at [539, 377] on div "Policy No. - 0239882049" at bounding box center [503, 375] width 206 height 16
drag, startPoint x: 528, startPoint y: 370, endPoint x: 459, endPoint y: 376, distance: 69.3
click at [459, 376] on div "Policy No. - 0239882049" at bounding box center [503, 375] width 206 height 16
copy icon "0239882049"
drag, startPoint x: 795, startPoint y: 411, endPoint x: 857, endPoint y: 445, distance: 71.2
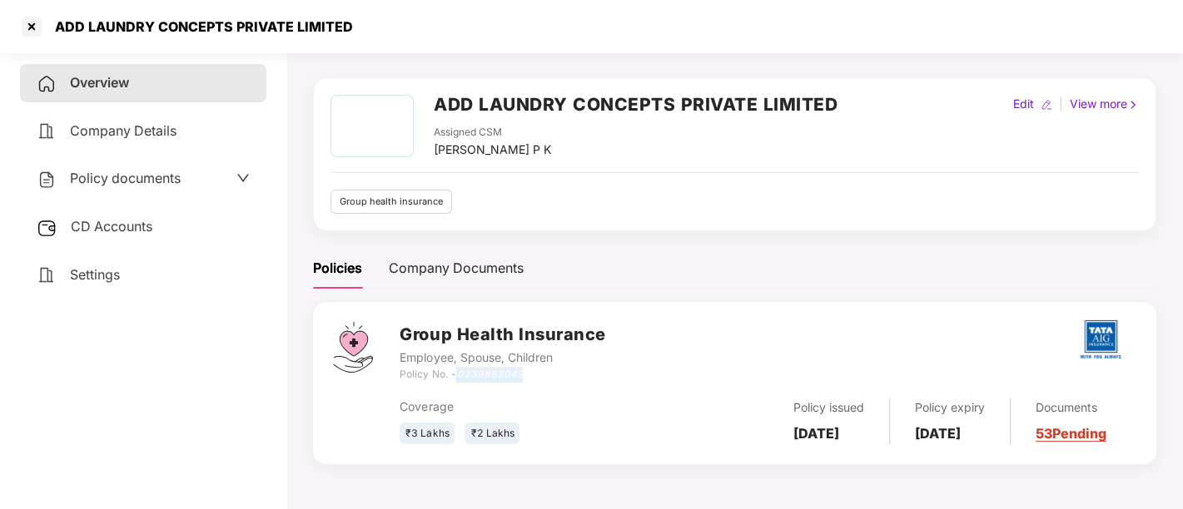
click at [857, 445] on div "Policy issued 04 July 2025" at bounding box center [829, 422] width 122 height 46
drag, startPoint x: 923, startPoint y: 408, endPoint x: 967, endPoint y: 438, distance: 52.7
click at [967, 438] on div "Policy expiry 03 July 2026" at bounding box center [950, 422] width 121 height 46
click at [163, 172] on span "Policy documents" at bounding box center [125, 178] width 111 height 17
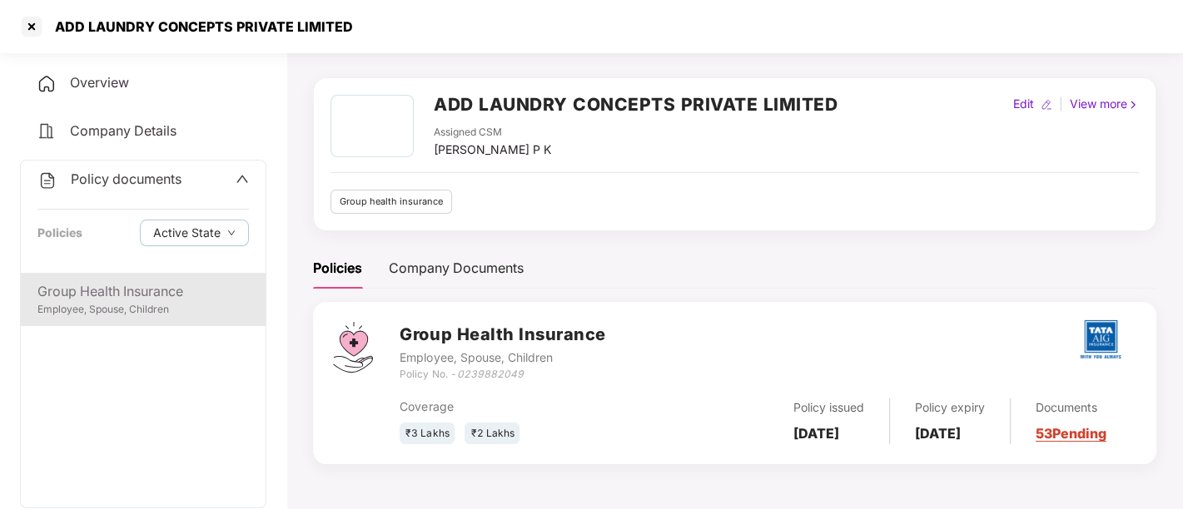
click at [109, 282] on div "Group Health Insurance" at bounding box center [142, 291] width 211 height 21
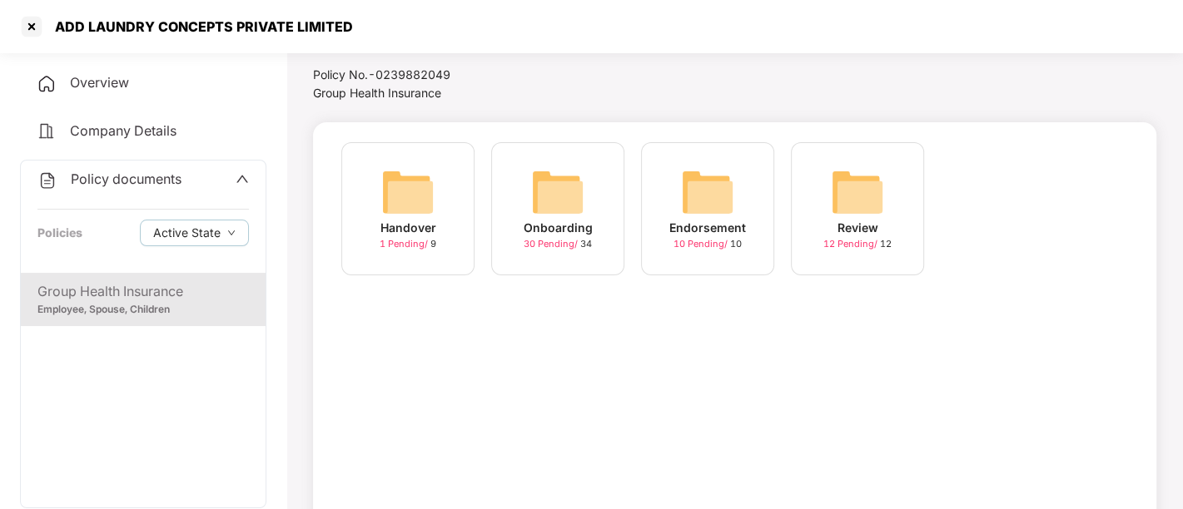
click at [562, 243] on span "30 Pending /" at bounding box center [552, 244] width 57 height 12
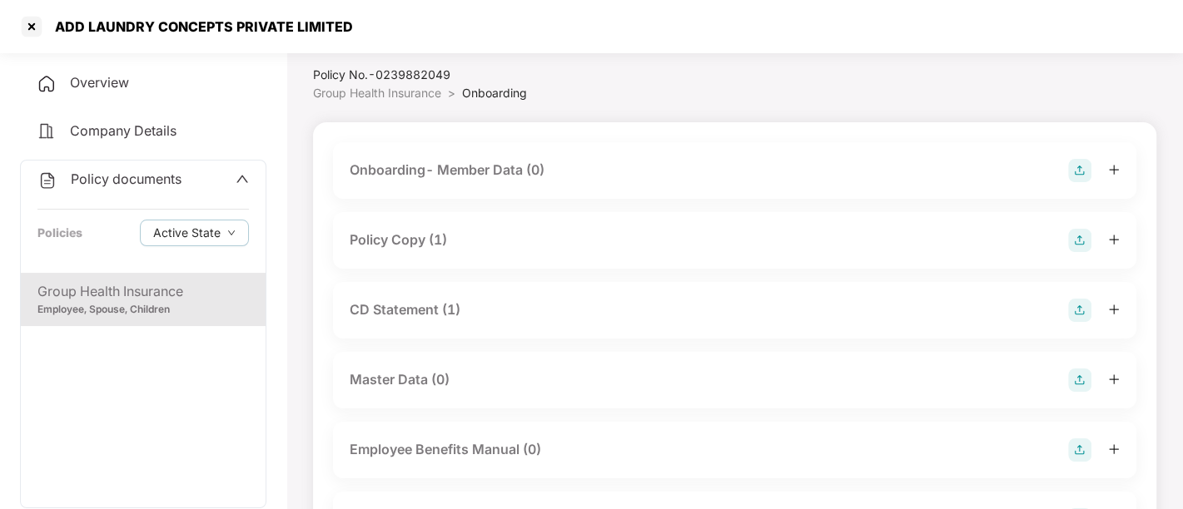
click at [401, 241] on div "Policy Copy (1)" at bounding box center [398, 240] width 97 height 21
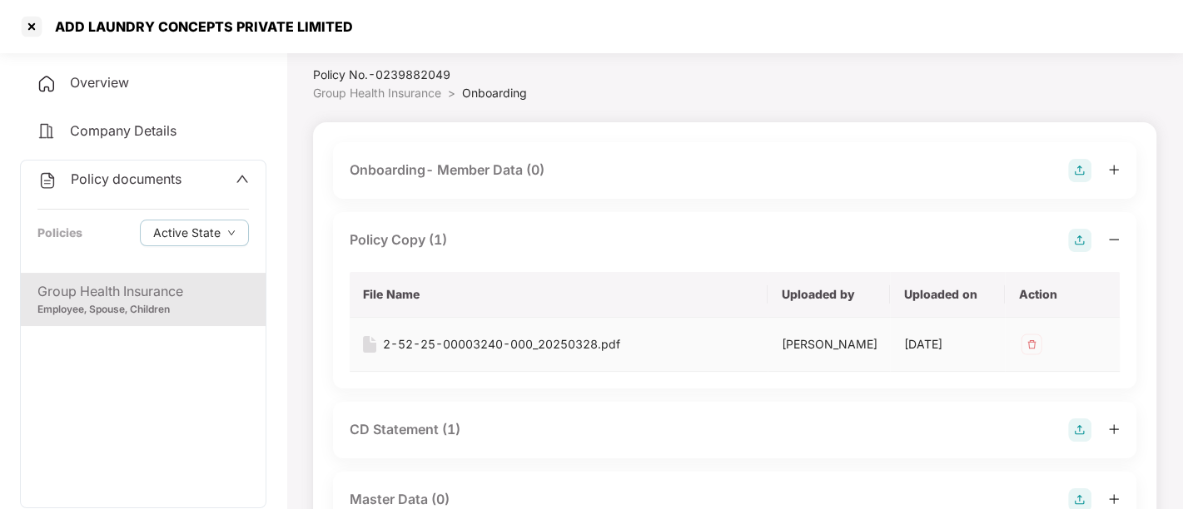
click at [446, 342] on div "2-52-25-00003240-000_20250328.pdf" at bounding box center [501, 344] width 237 height 18
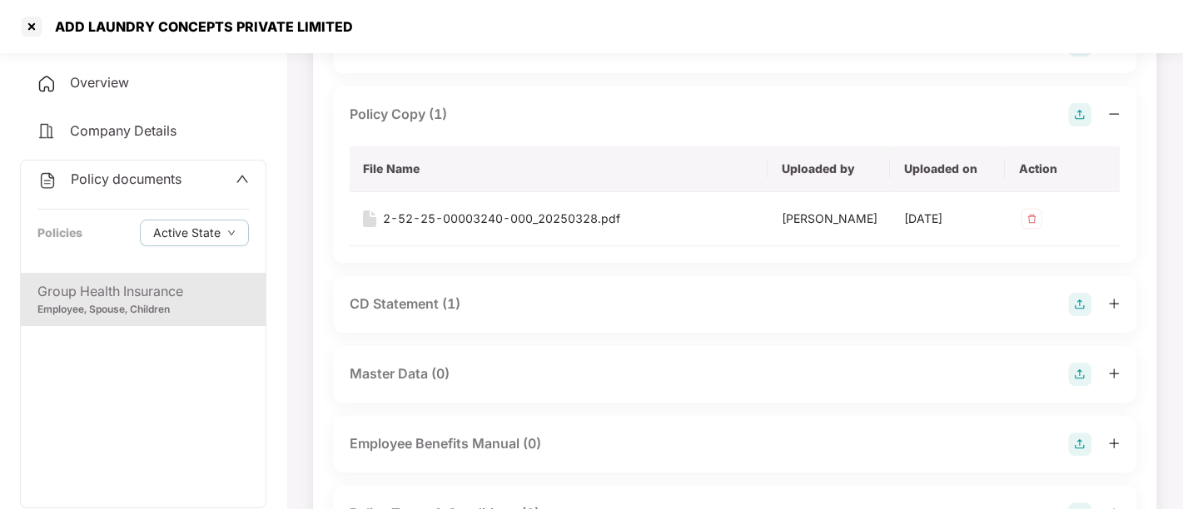
scroll to position [171, 0]
click at [404, 306] on div "CD Statement (1)" at bounding box center [405, 304] width 111 height 21
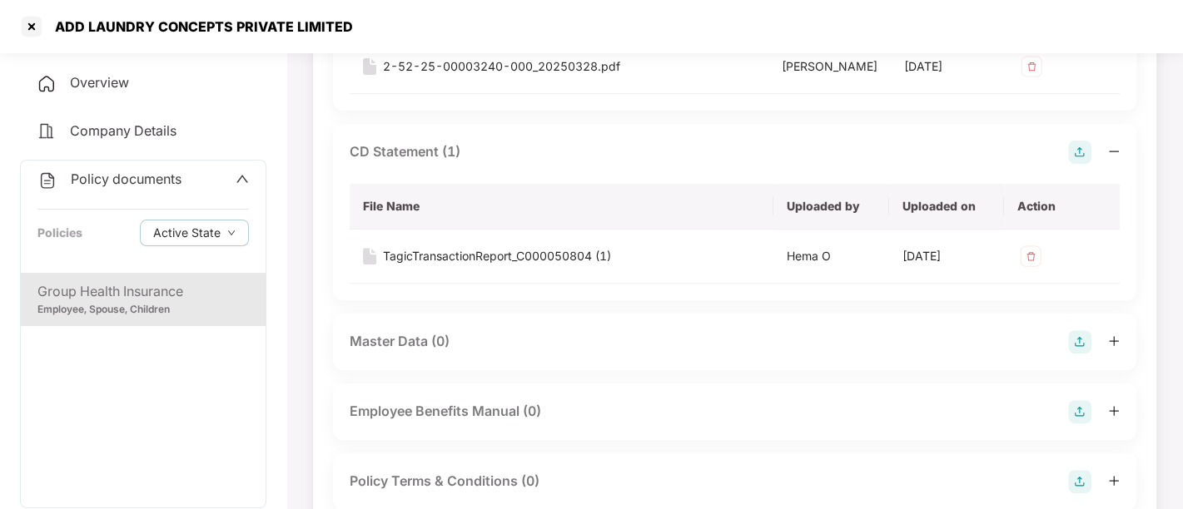
scroll to position [324, 0]
click at [450, 258] on div "TagicTransactionReport_C000050804 (1)" at bounding box center [497, 255] width 228 height 18
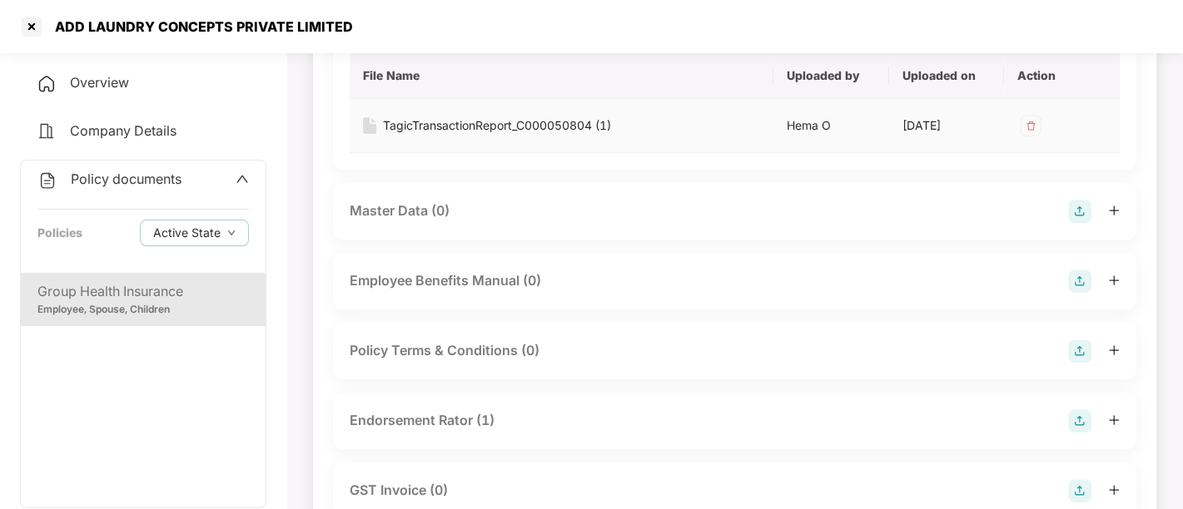
scroll to position [494, 0]
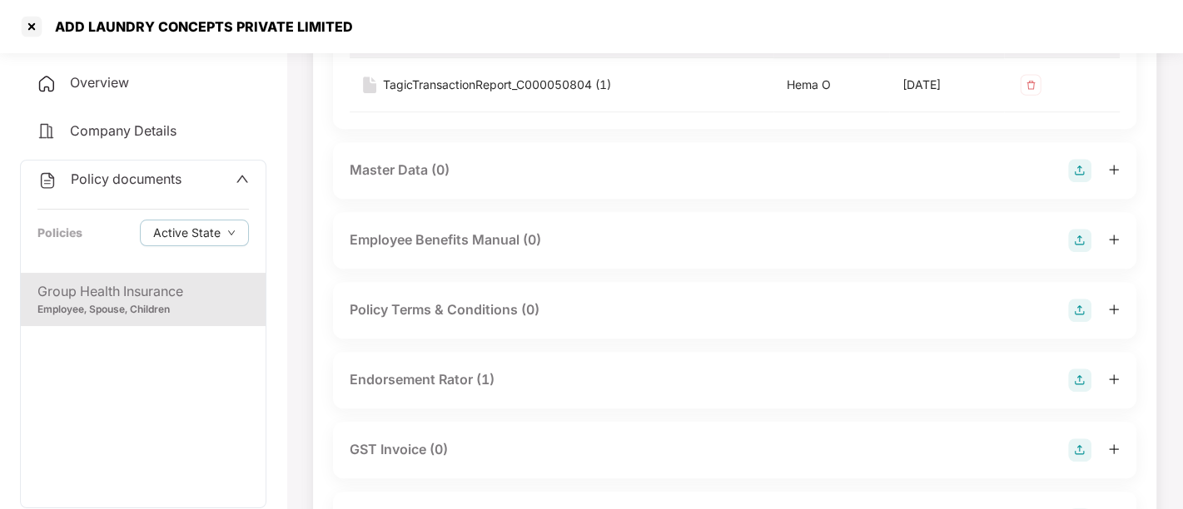
click at [430, 375] on div "Endorsement Rator (1)" at bounding box center [422, 380] width 145 height 21
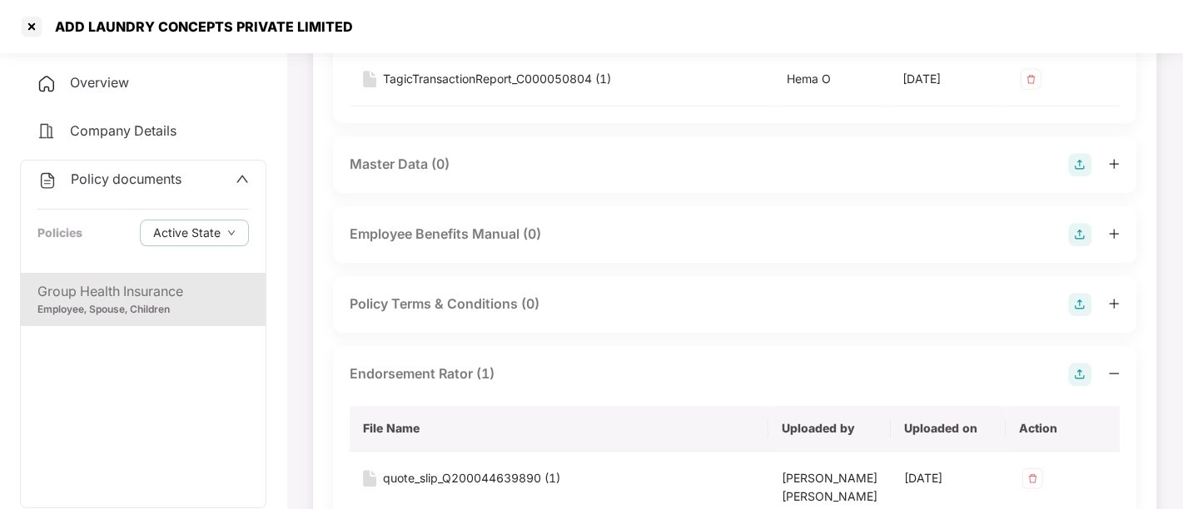
scroll to position [648, 0]
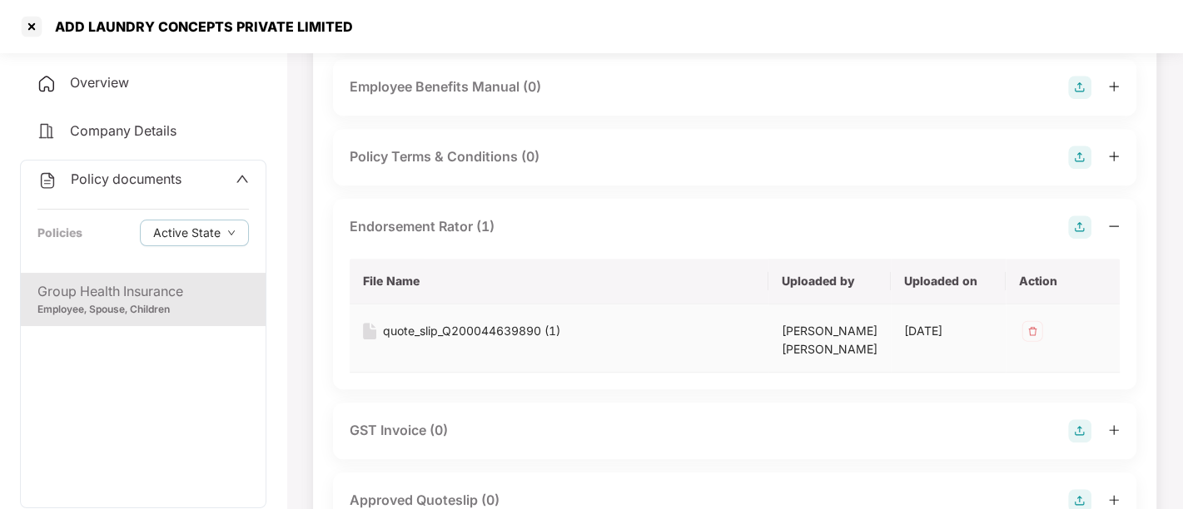
click at [425, 330] on div "quote_slip_Q200044639890 (1)" at bounding box center [471, 331] width 177 height 18
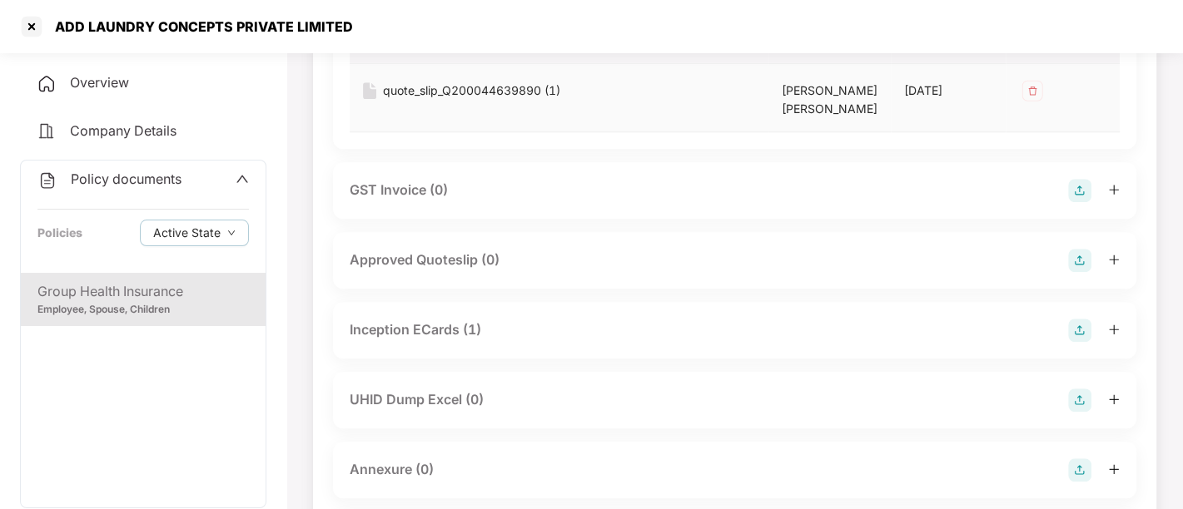
scroll to position [889, 0]
click at [415, 330] on div "Inception ECards (1)" at bounding box center [416, 329] width 132 height 21
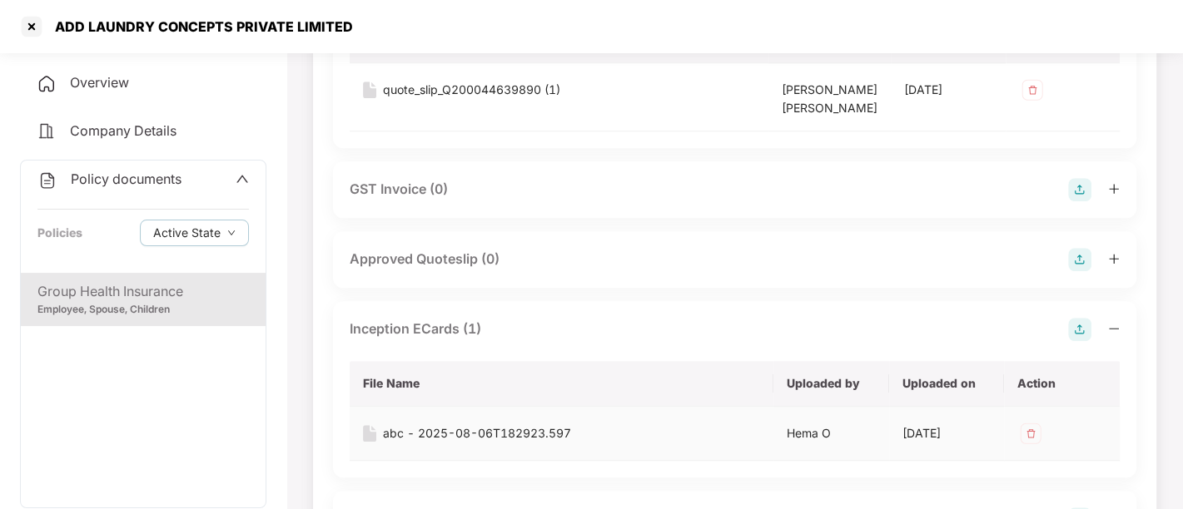
click at [396, 432] on div "abc - 2025-08-06T182923.597" at bounding box center [477, 434] width 188 height 18
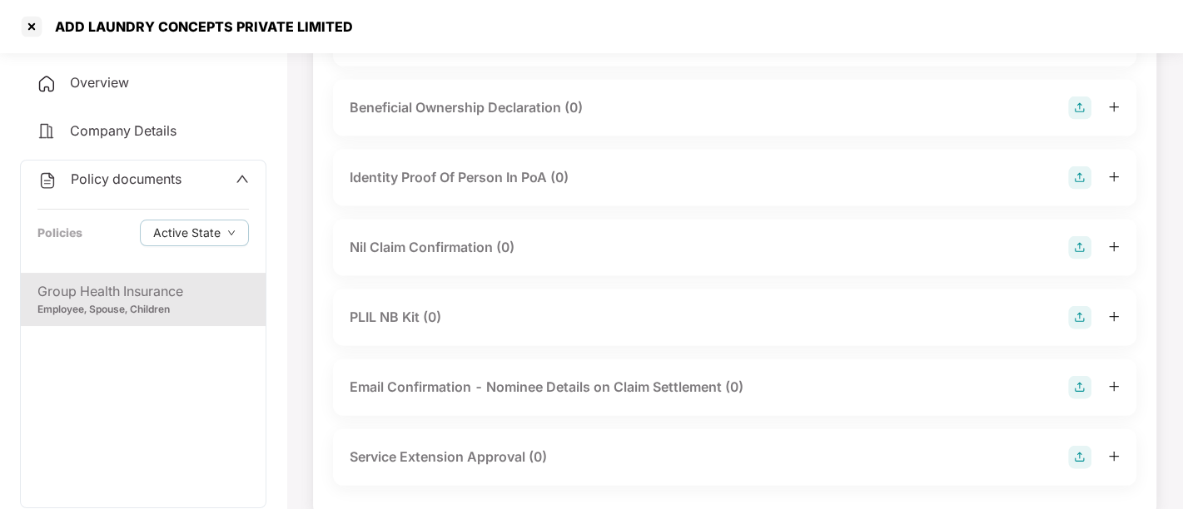
scroll to position [2585, 0]
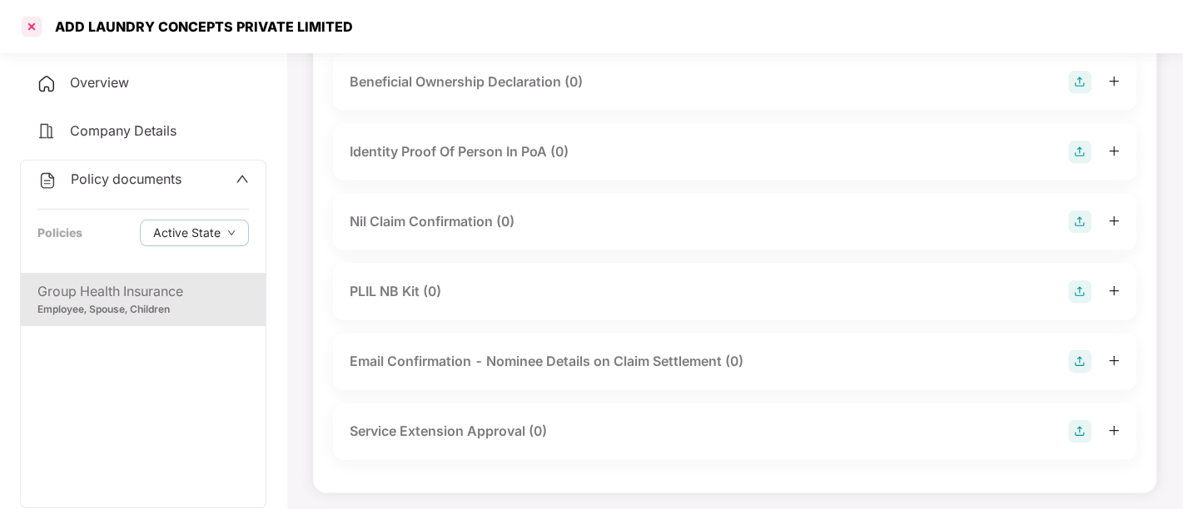
click at [31, 32] on div at bounding box center [31, 26] width 27 height 27
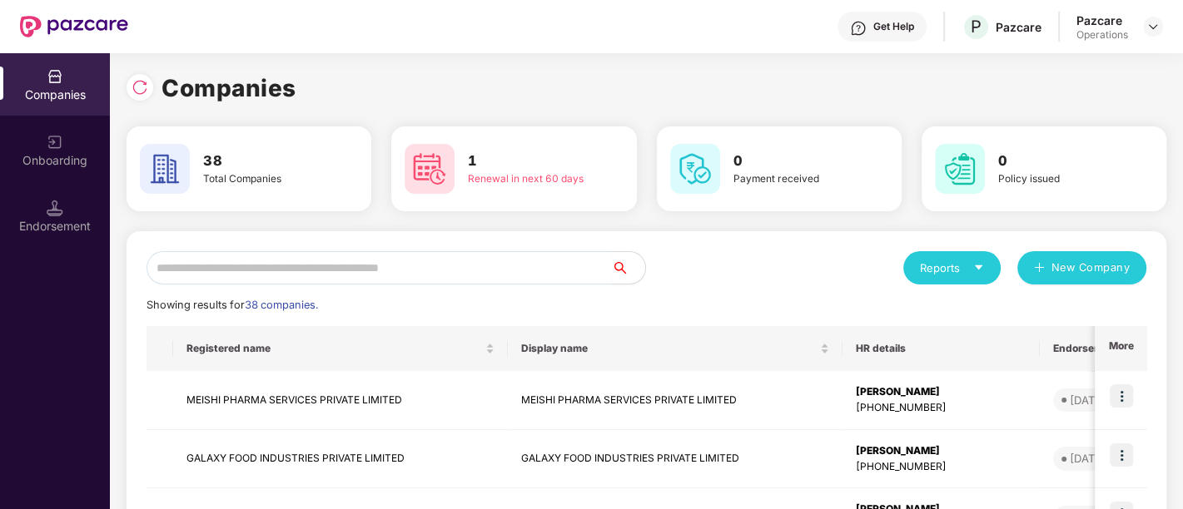
scroll to position [0, 0]
click at [375, 269] on input "text" at bounding box center [379, 267] width 465 height 33
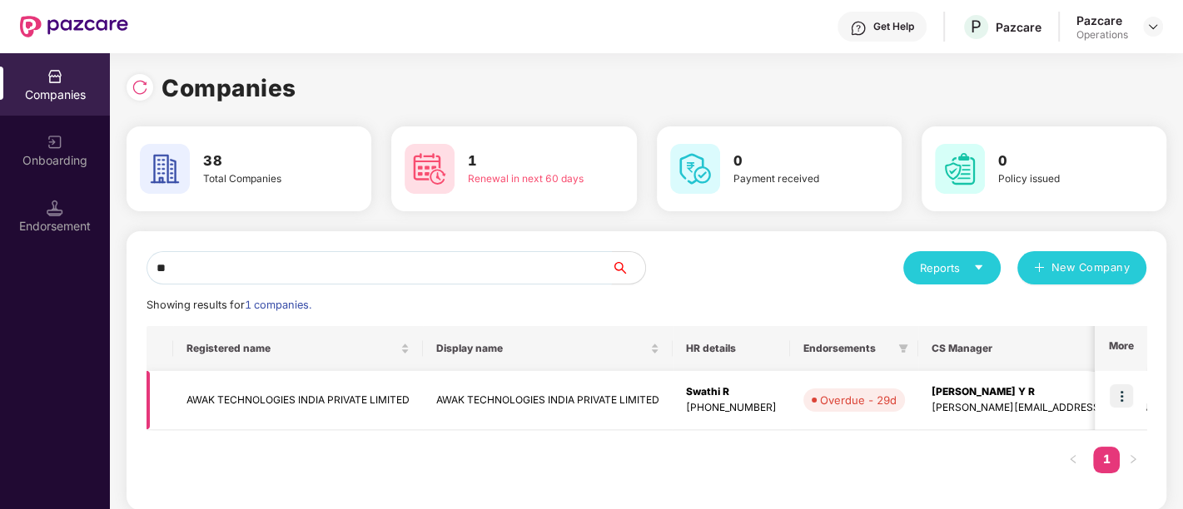
type input "**"
click at [485, 394] on td "AWAK TECHNOLOGIES INDIA PRIVATE LIMITED" at bounding box center [548, 400] width 250 height 59
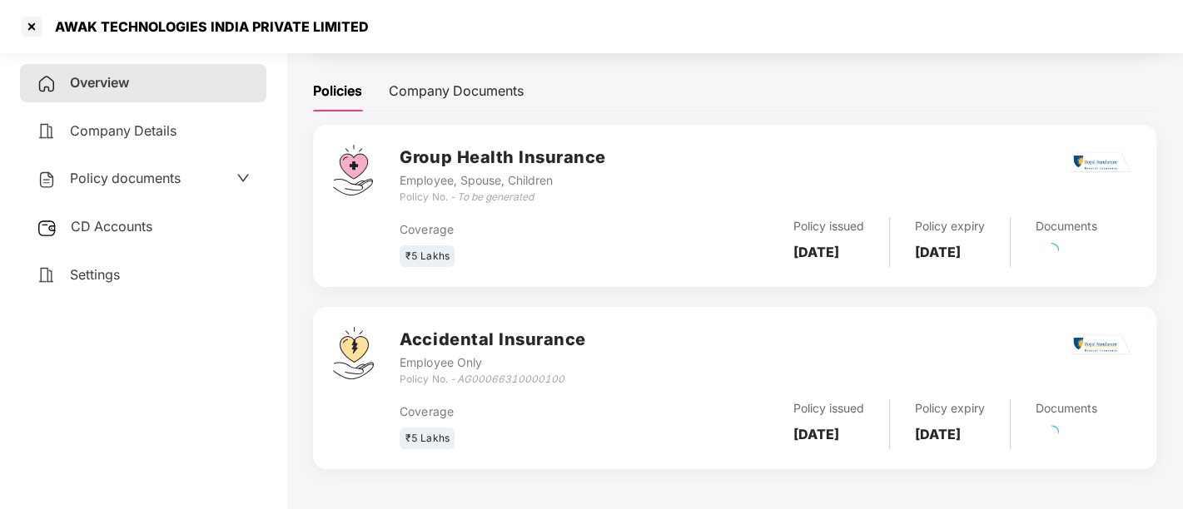
scroll to position [230, 0]
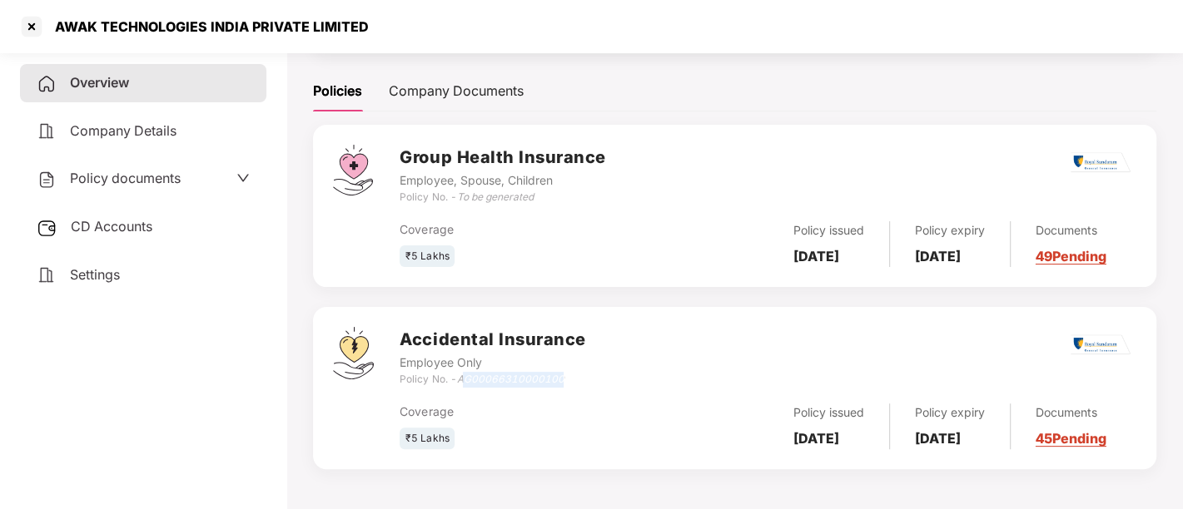
drag, startPoint x: 463, startPoint y: 370, endPoint x: 574, endPoint y: 375, distance: 110.8
click at [574, 375] on div "Policy No. - AG00066310000100" at bounding box center [493, 380] width 186 height 16
drag, startPoint x: 564, startPoint y: 370, endPoint x: 458, endPoint y: 376, distance: 105.9
click at [458, 376] on div "Policy No. - AG00066310000100" at bounding box center [493, 380] width 186 height 16
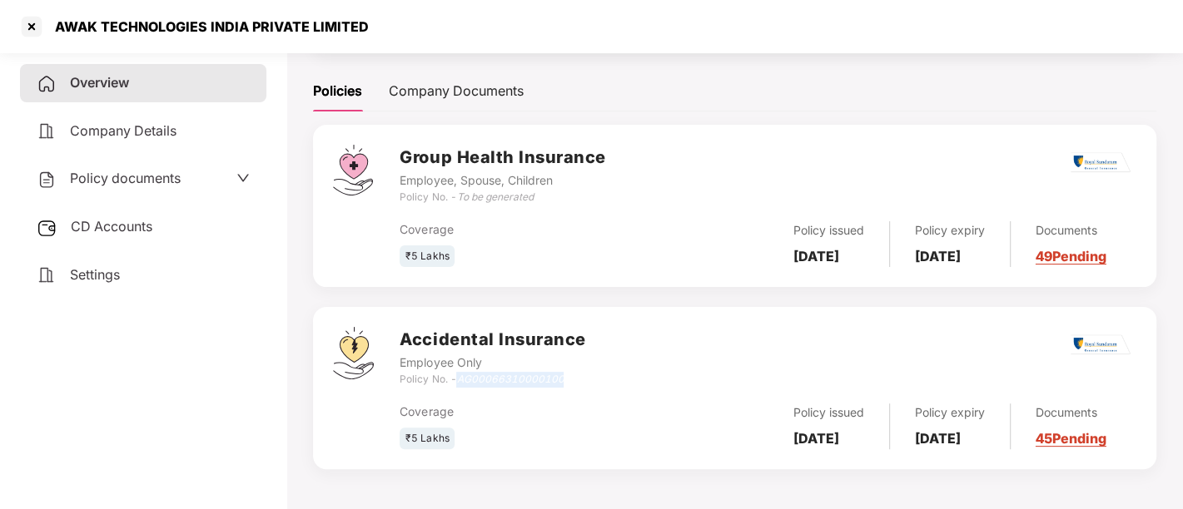
drag, startPoint x: 788, startPoint y: 416, endPoint x: 842, endPoint y: 442, distance: 59.2
click at [842, 442] on div "Policy issued 04 Aug 2025" at bounding box center [829, 427] width 122 height 46
click at [934, 430] on b "03 Aug 2026" at bounding box center [938, 438] width 46 height 17
drag, startPoint x: 966, startPoint y: 439, endPoint x: 903, endPoint y: 405, distance: 71.2
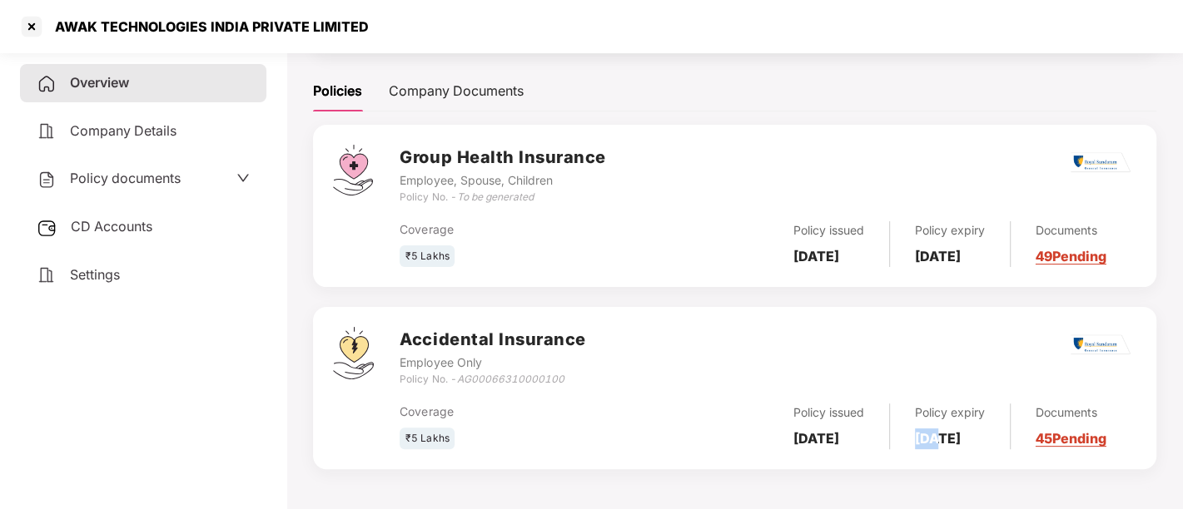
click at [903, 405] on div "Policy expiry 03 Aug 2026" at bounding box center [950, 427] width 121 height 46
click at [154, 267] on div "Settings" at bounding box center [143, 275] width 246 height 38
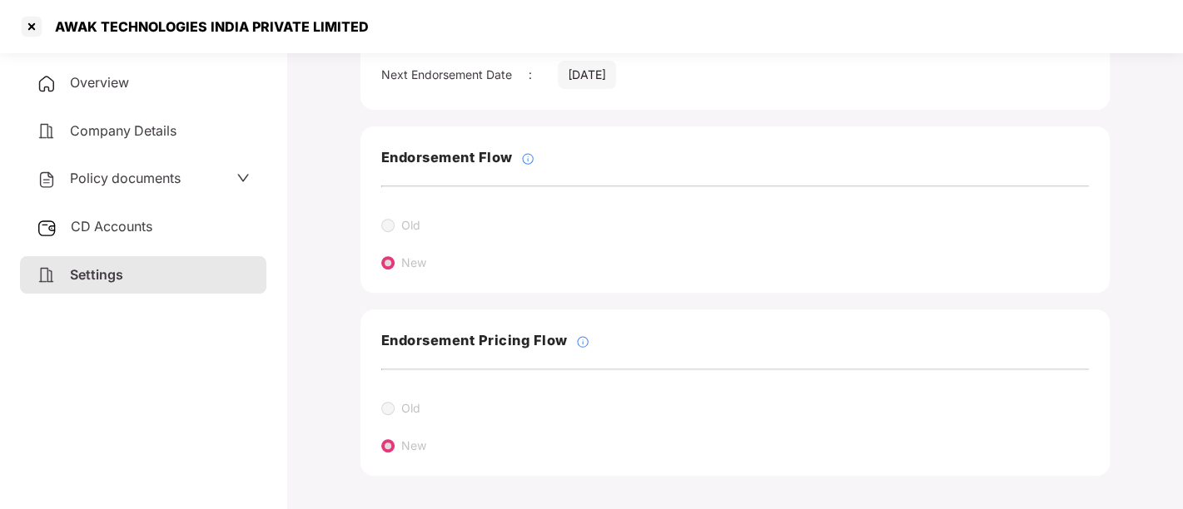
scroll to position [0, 0]
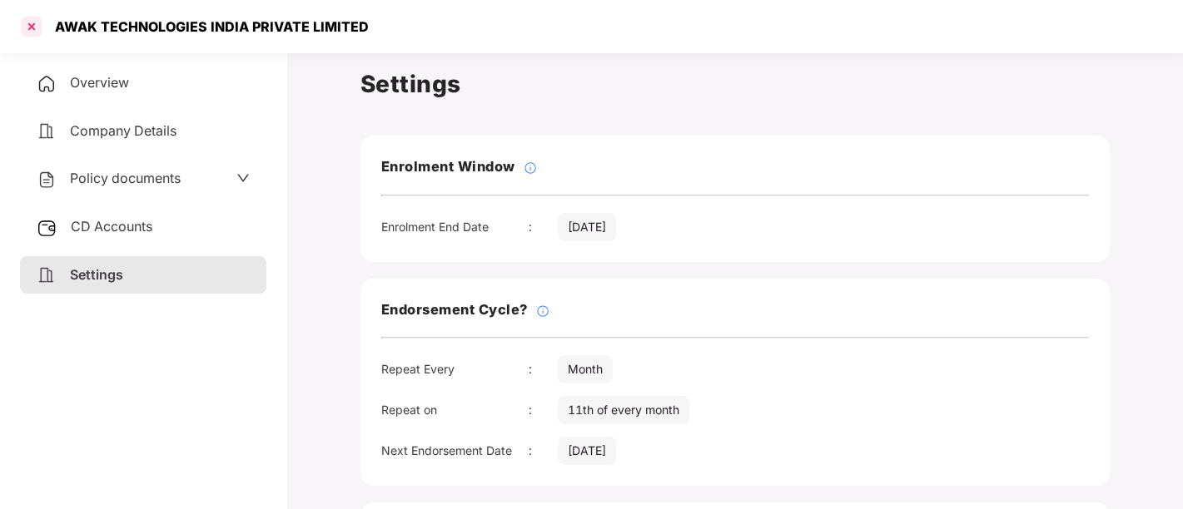
click at [26, 27] on div at bounding box center [31, 26] width 27 height 27
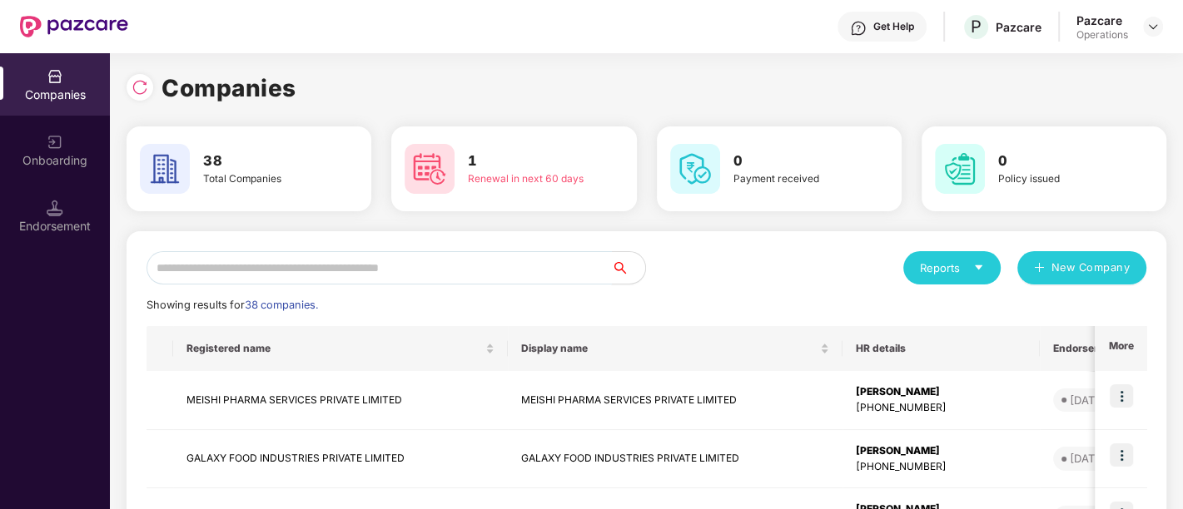
click at [354, 265] on input "text" at bounding box center [379, 267] width 465 height 33
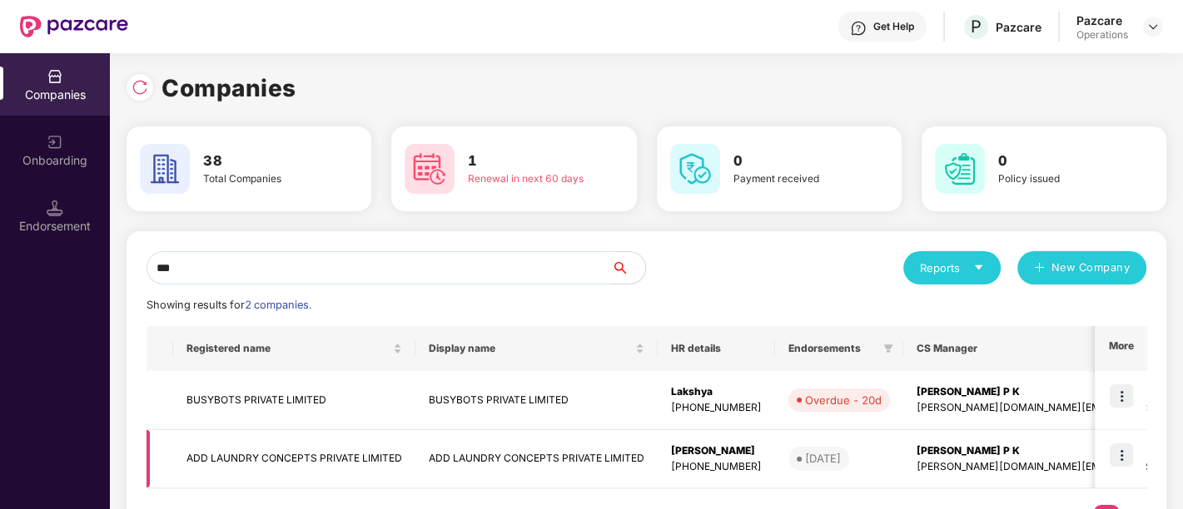
type input "***"
click at [276, 459] on td "ADD LAUNDRY CONCEPTS PRIVATE LIMITED" at bounding box center [294, 459] width 242 height 59
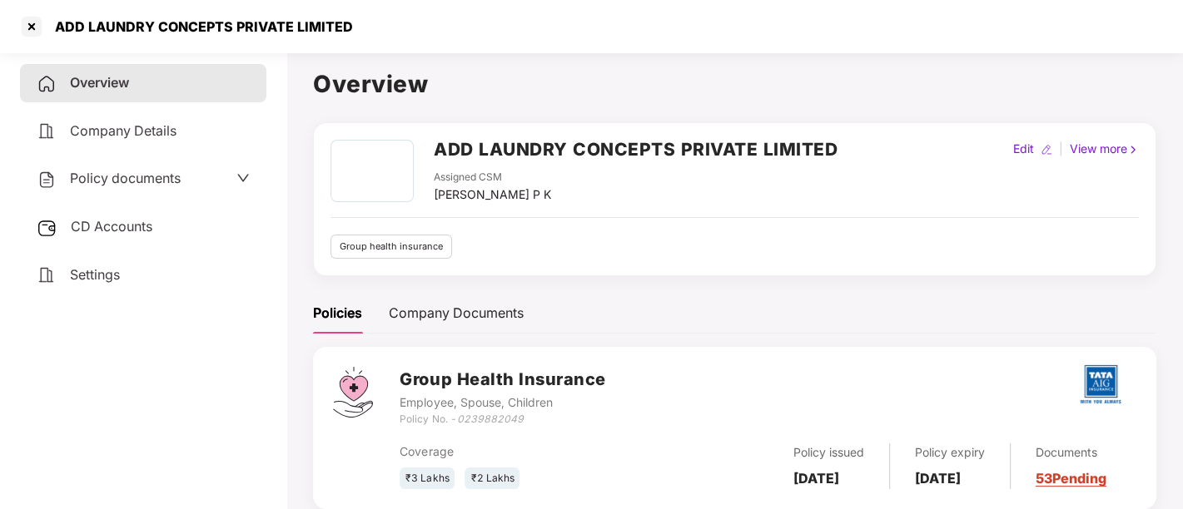
click at [127, 279] on div "Settings" at bounding box center [143, 275] width 246 height 38
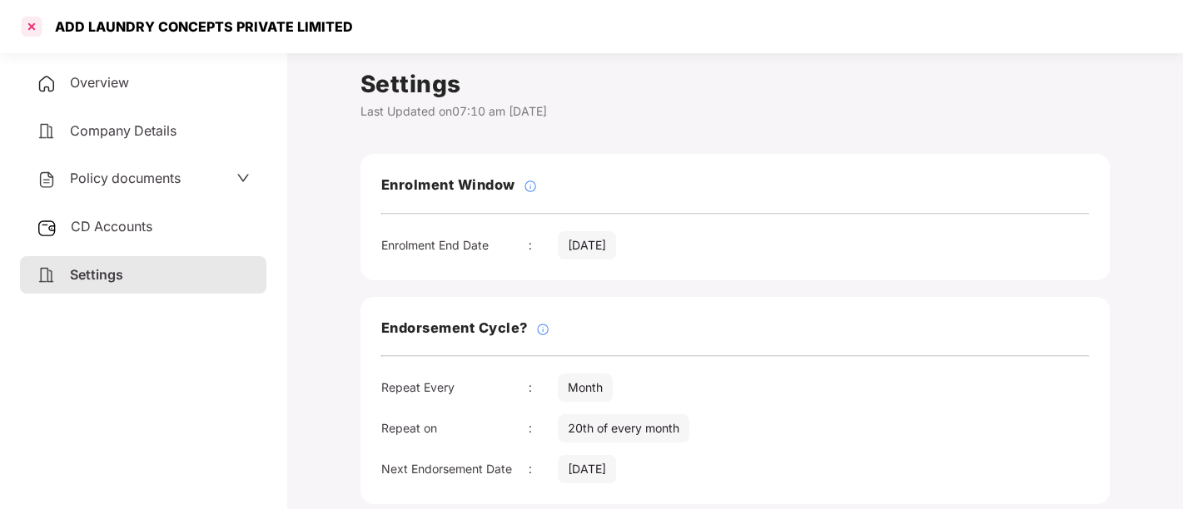
click at [18, 28] on div at bounding box center [31, 26] width 27 height 27
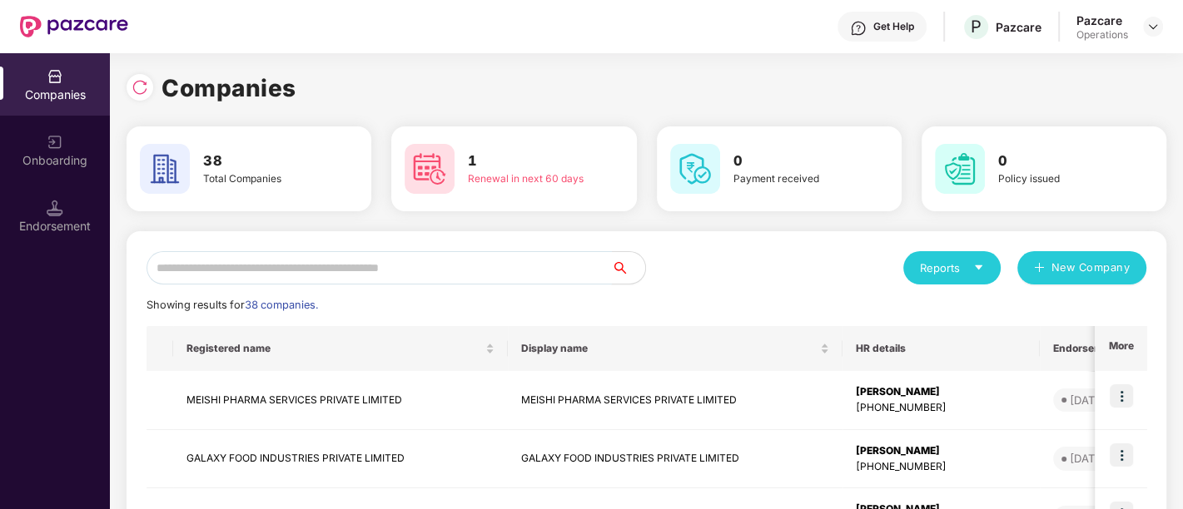
click at [446, 267] on input "text" at bounding box center [379, 267] width 465 height 33
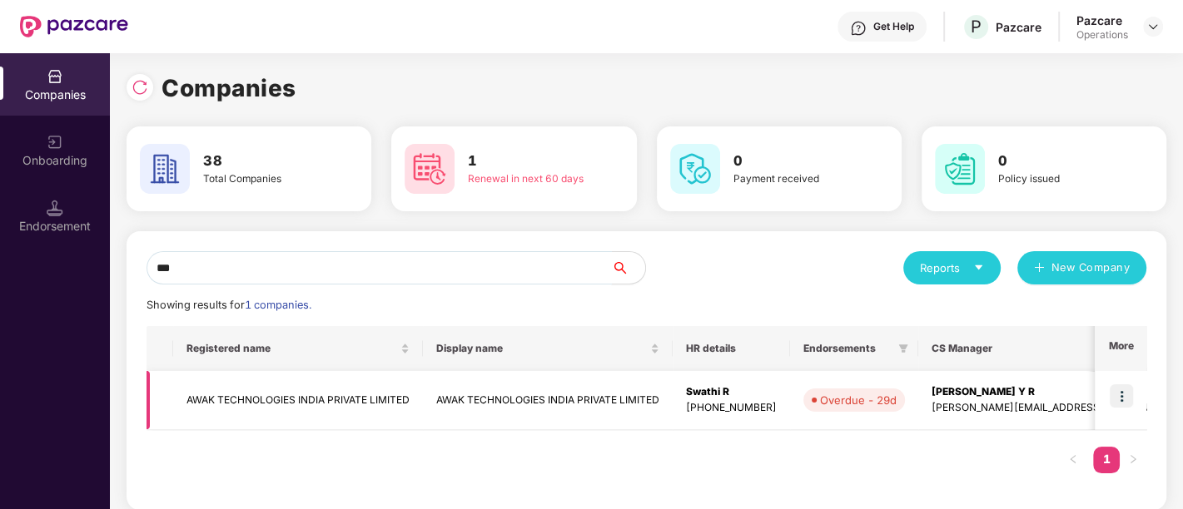
type input "***"
click at [354, 399] on td "AWAK TECHNOLOGIES INDIA PRIVATE LIMITED" at bounding box center [298, 400] width 250 height 59
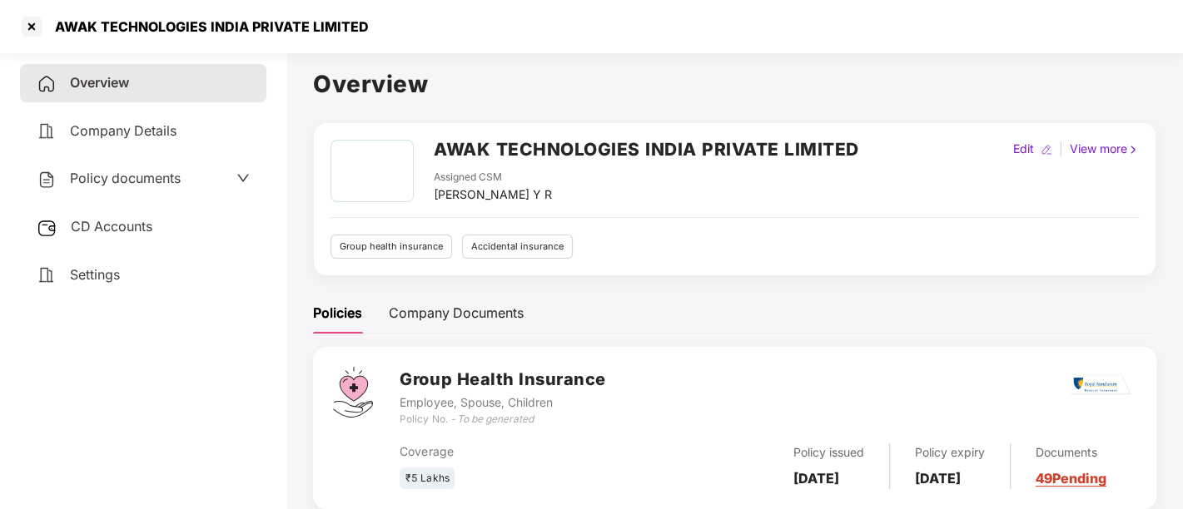
scroll to position [47, 0]
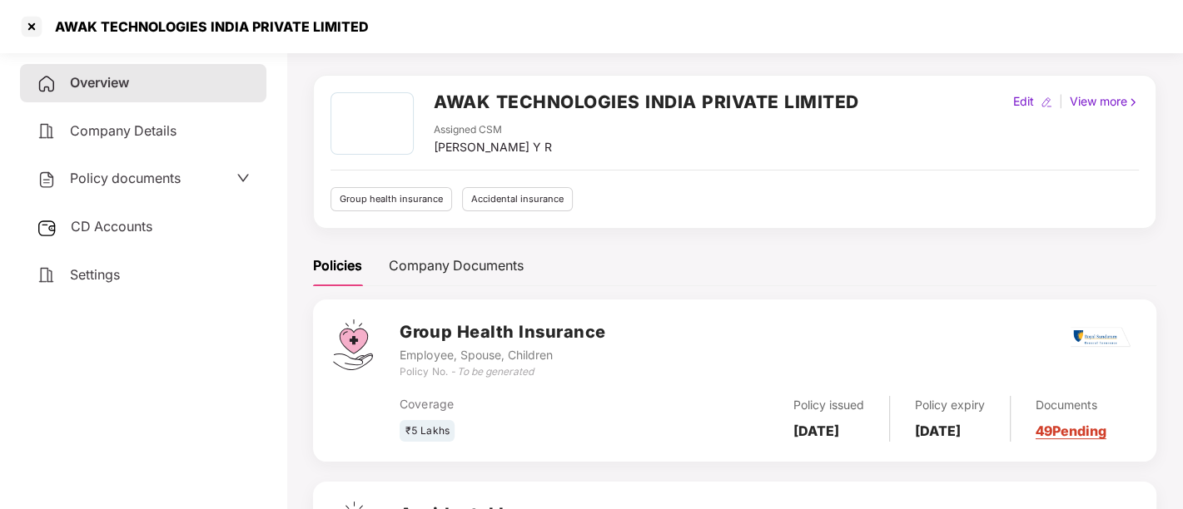
click at [89, 233] on span "CD Accounts" at bounding box center [112, 226] width 82 height 17
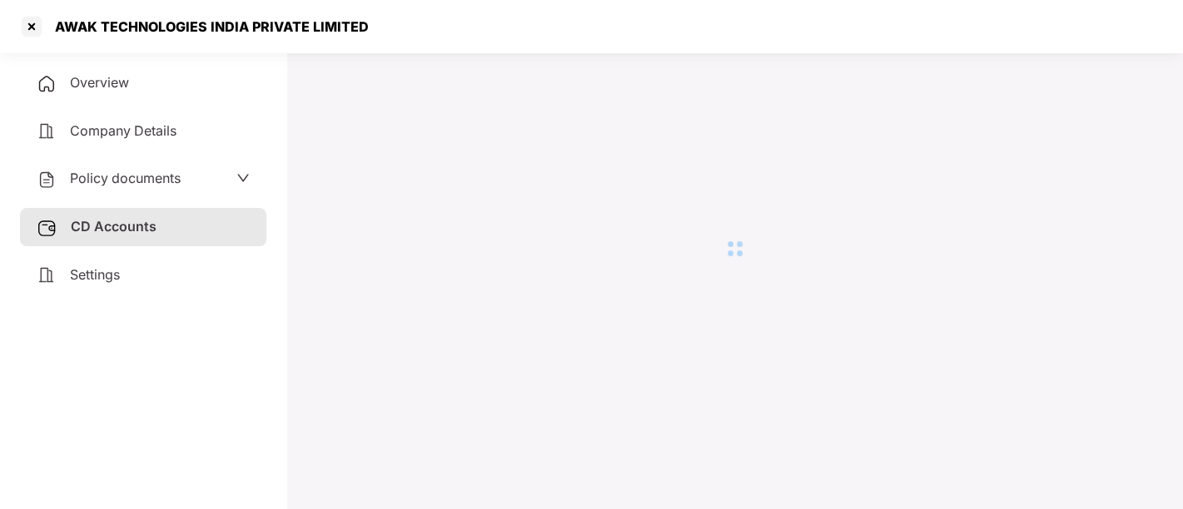
scroll to position [45, 0]
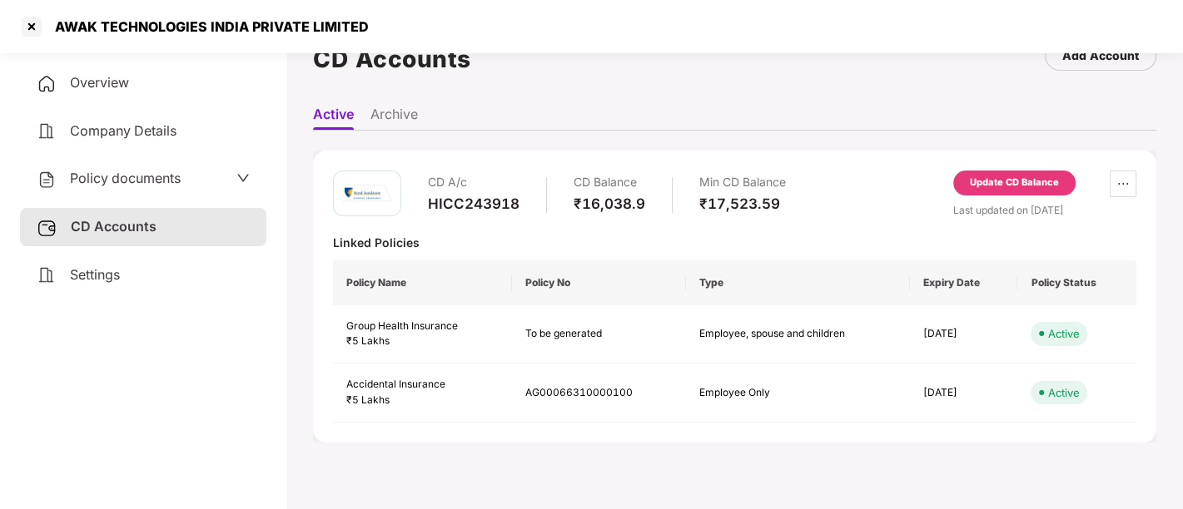
click at [114, 186] on div "Policy documents" at bounding box center [109, 179] width 144 height 22
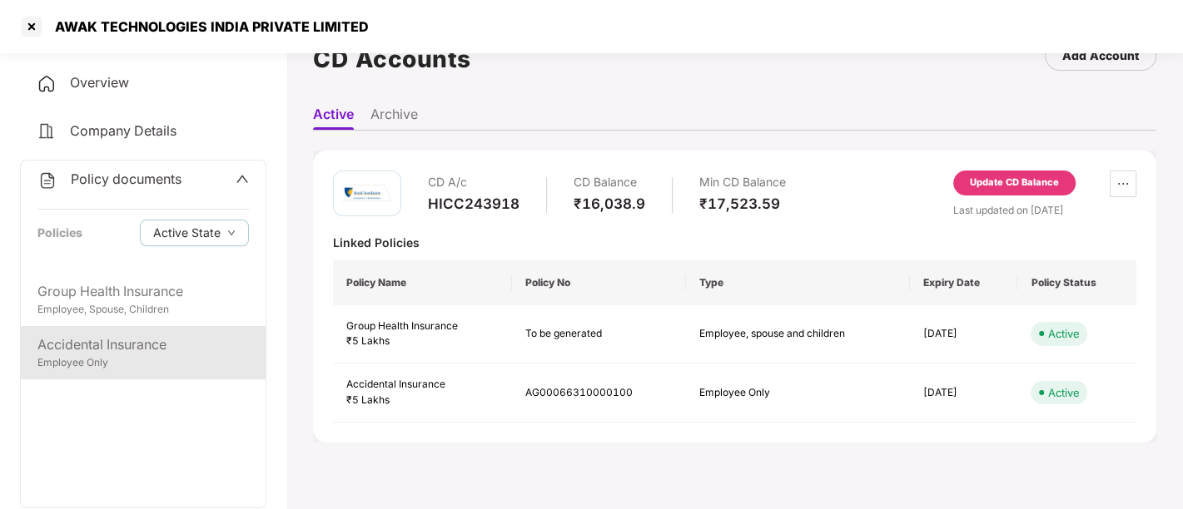
click at [122, 363] on div "Employee Only" at bounding box center [142, 363] width 211 height 16
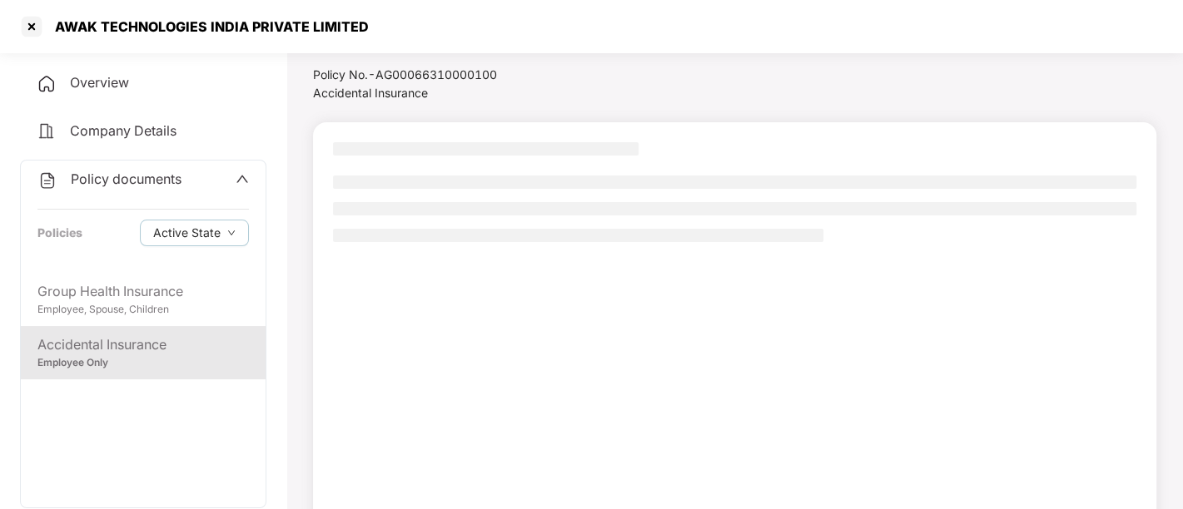
scroll to position [47, 0]
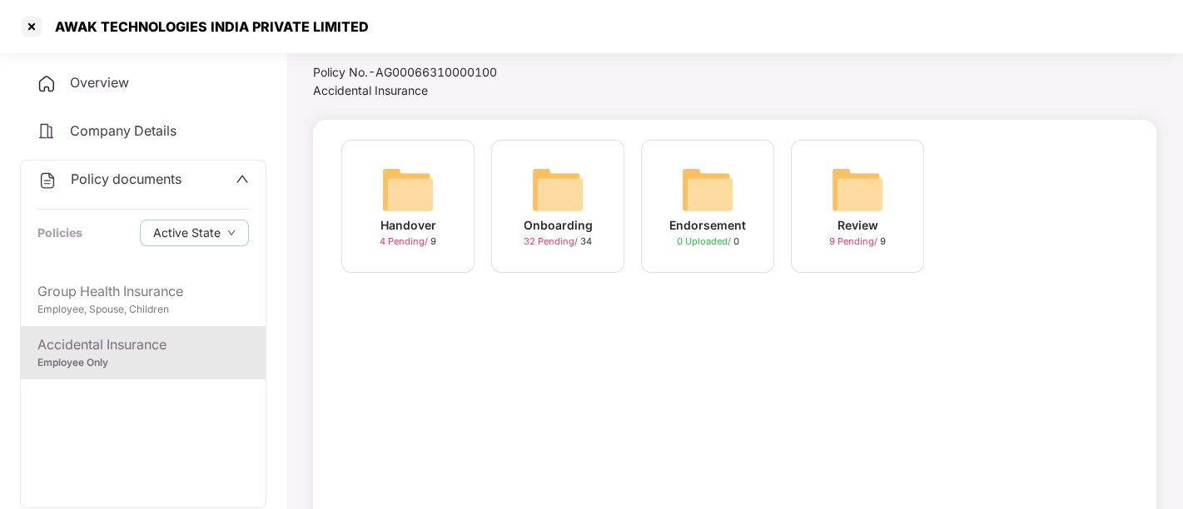
click at [548, 238] on span "32 Pending /" at bounding box center [552, 242] width 57 height 12
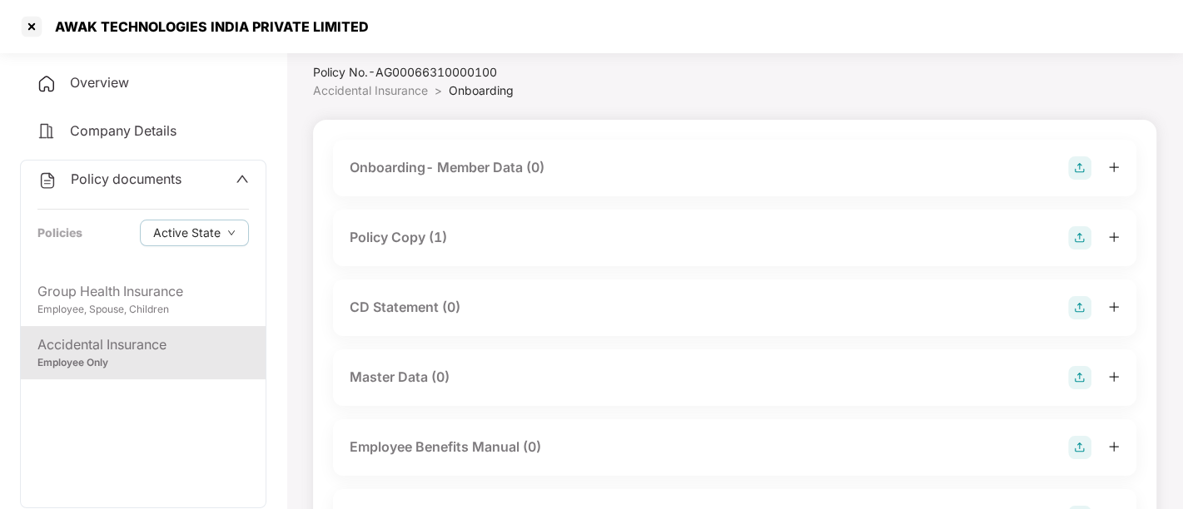
click at [420, 234] on div "Policy Copy (1)" at bounding box center [398, 237] width 97 height 21
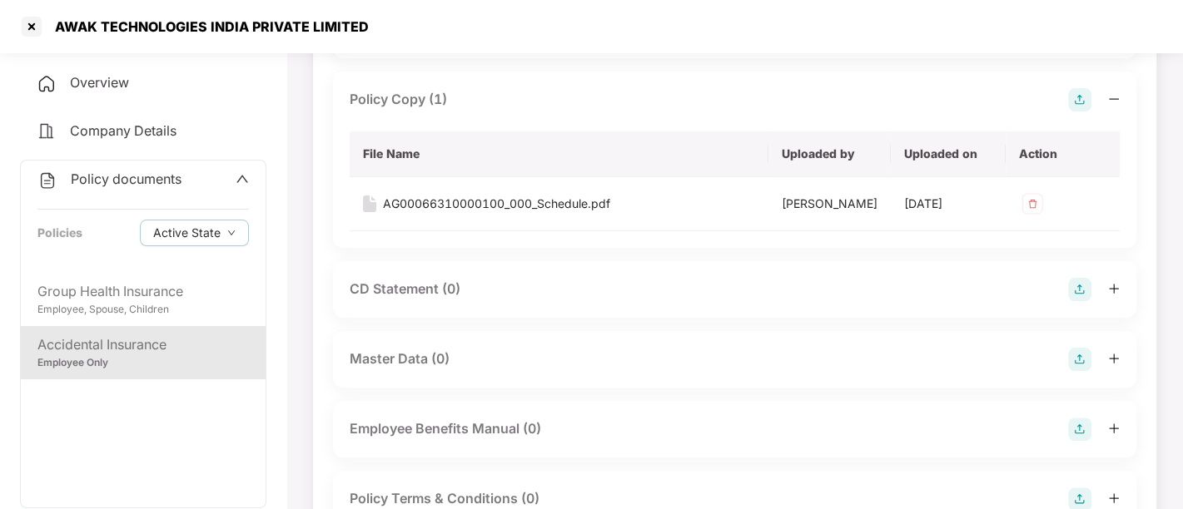
scroll to position [186, 0]
click at [421, 204] on div "AG00066310000100_000_Schedule.pdf" at bounding box center [496, 203] width 227 height 18
click at [447, 198] on div "AG00066310000100_000_Schedule.pdf" at bounding box center [496, 203] width 227 height 18
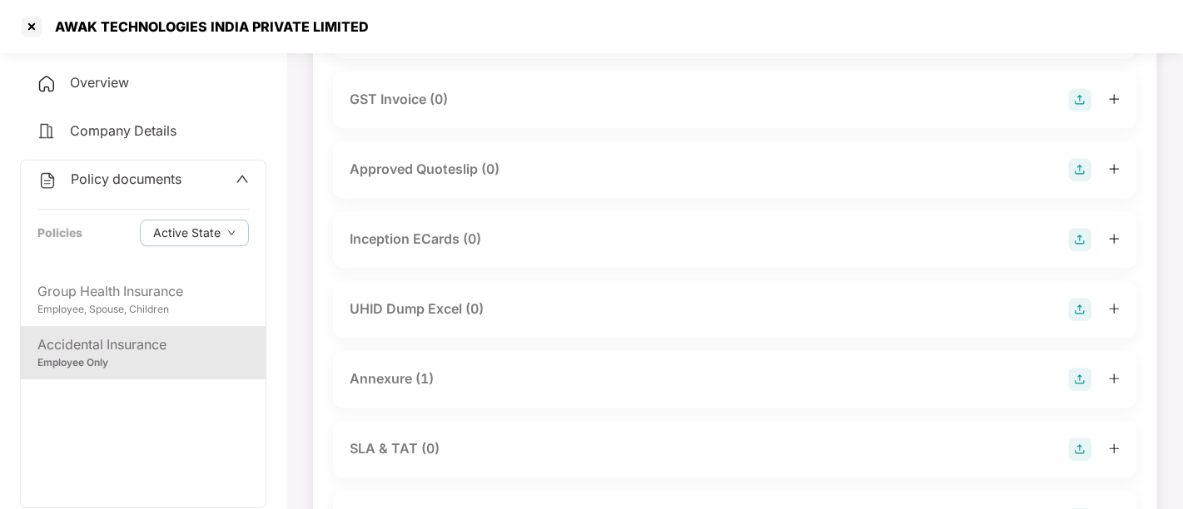
scroll to position [835, 0]
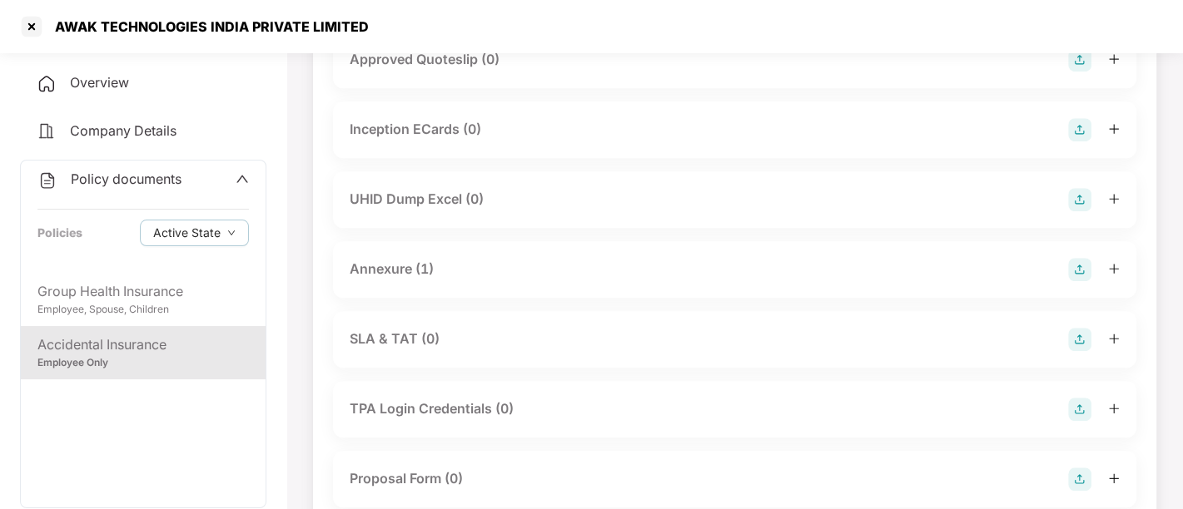
click at [366, 261] on div "Annexure (1)" at bounding box center [392, 269] width 84 height 21
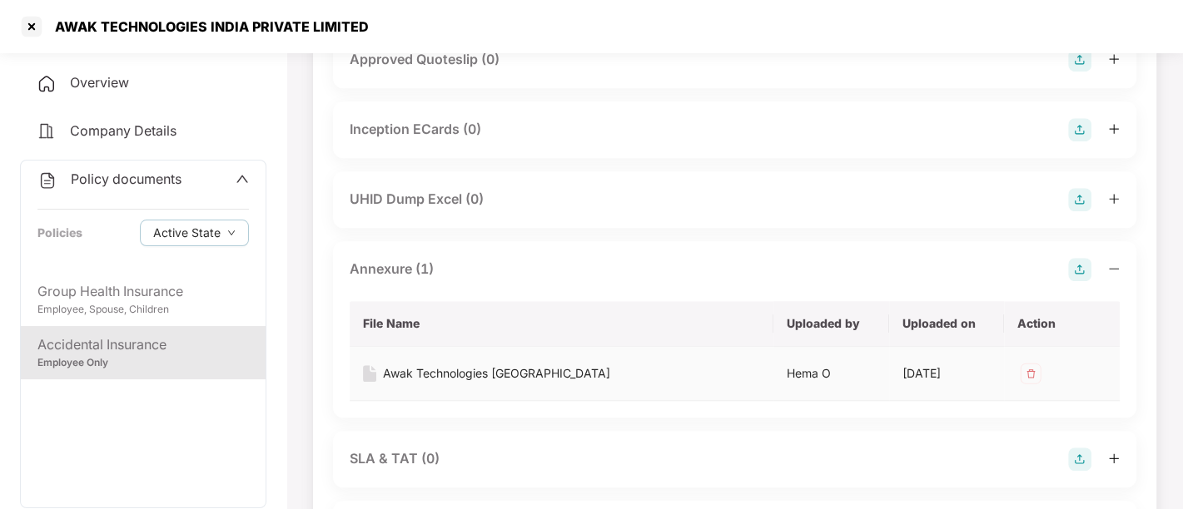
click at [437, 372] on div "Awak Technologies India_Annexure" at bounding box center [496, 374] width 227 height 18
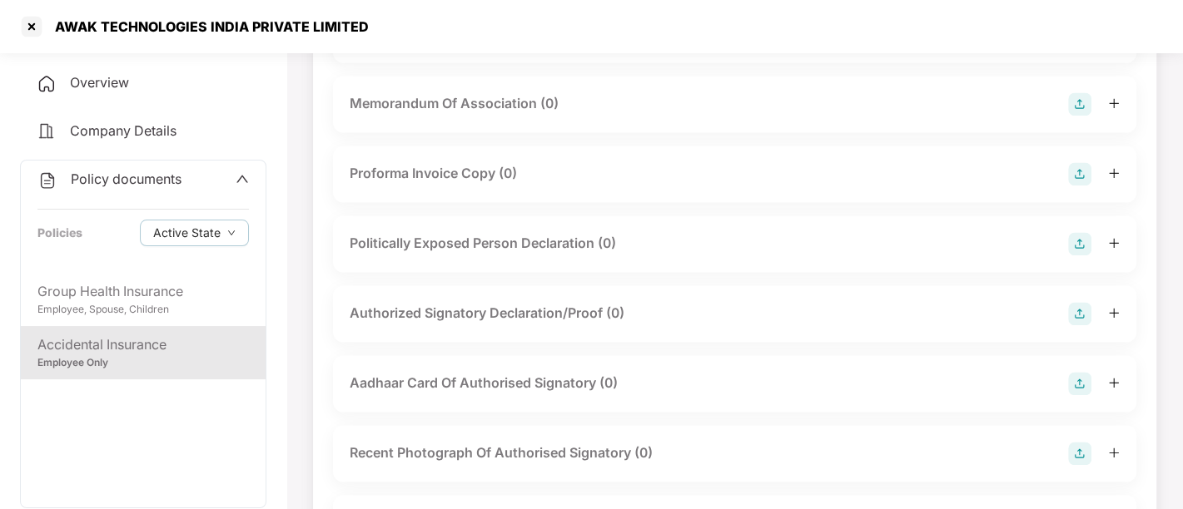
scroll to position [2333, 0]
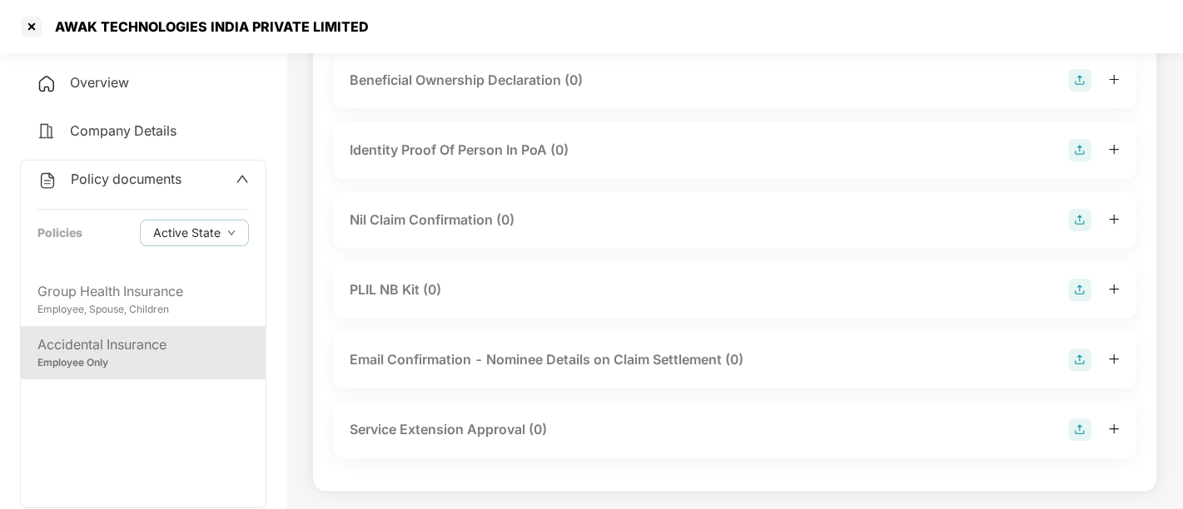
click at [144, 91] on div "Overview" at bounding box center [143, 83] width 246 height 38
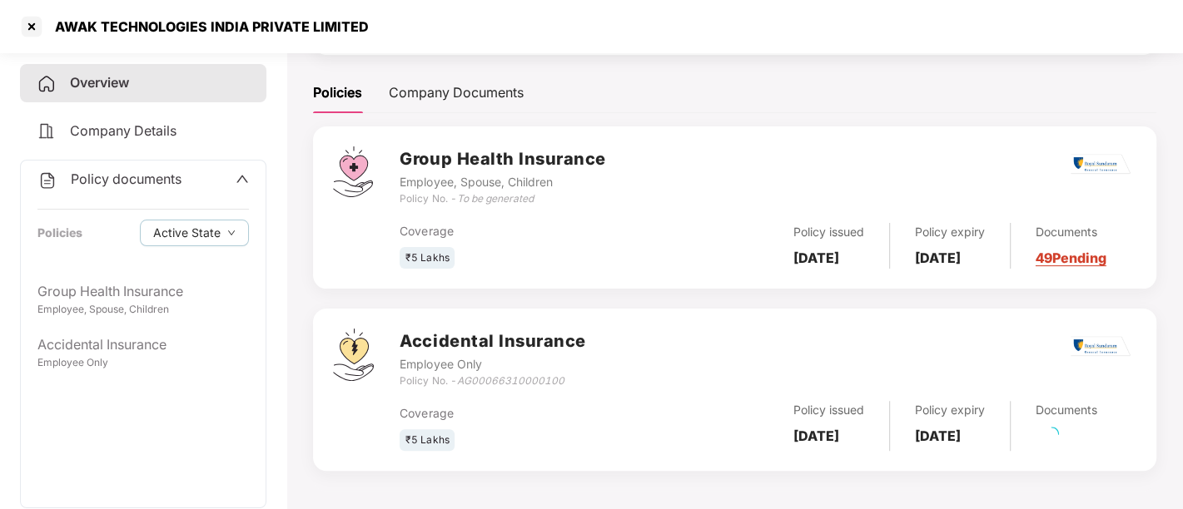
scroll to position [230, 0]
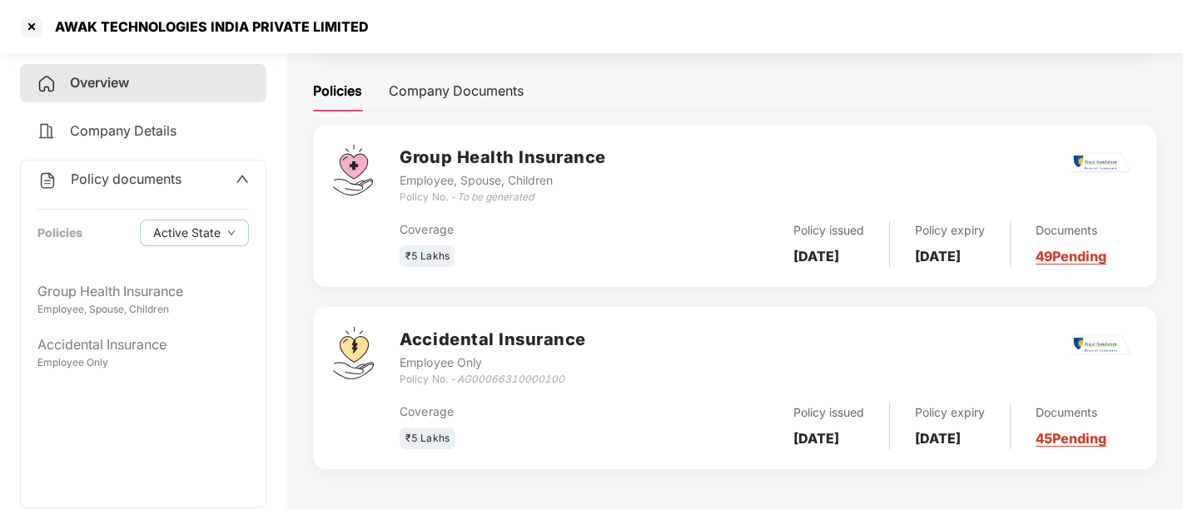
drag, startPoint x: 799, startPoint y: 414, endPoint x: 858, endPoint y: 455, distance: 71.8
click at [858, 455] on div "Accidental Insurance Employee Only Policy No. - AG00066310000100 Coverage ₹5 La…" at bounding box center [734, 388] width 843 height 162
click at [827, 434] on div "Policy issued 04 Aug 2025" at bounding box center [829, 427] width 122 height 46
drag, startPoint x: 792, startPoint y: 418, endPoint x: 847, endPoint y: 448, distance: 62.6
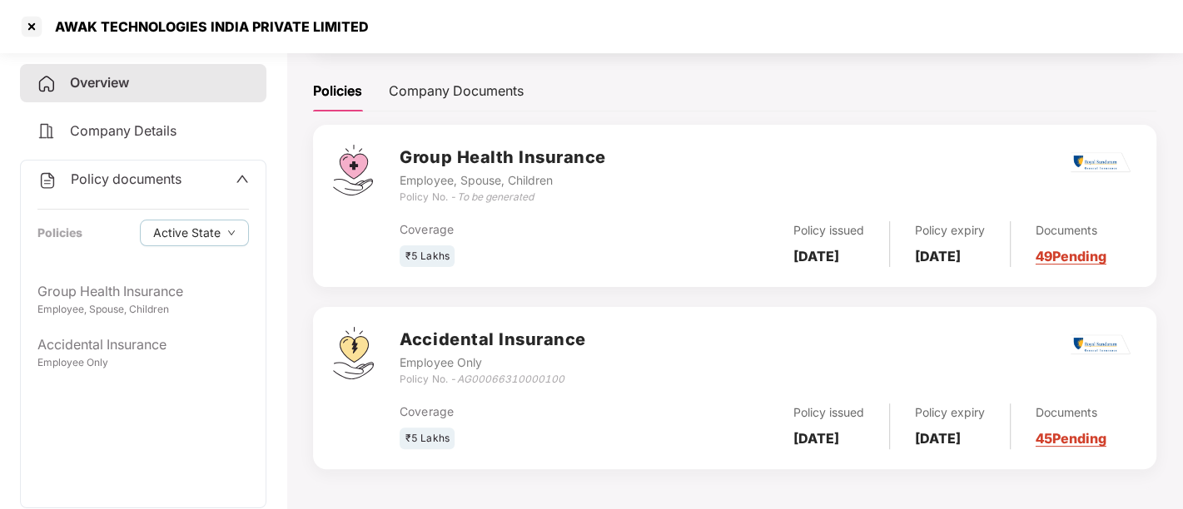
click at [847, 448] on div "Policy issued 04 Aug 2025" at bounding box center [829, 427] width 122 height 46
drag, startPoint x: 931, startPoint y: 416, endPoint x: 977, endPoint y: 440, distance: 52.5
click at [977, 440] on div "Policy expiry 03 Aug 2026" at bounding box center [950, 427] width 121 height 46
click at [51, 17] on div "AWAK TECHNOLOGIES INDIA PRIVATE LIMITED" at bounding box center [193, 26] width 350 height 27
drag, startPoint x: 51, startPoint y: 17, endPoint x: 401, endPoint y: 25, distance: 350.6
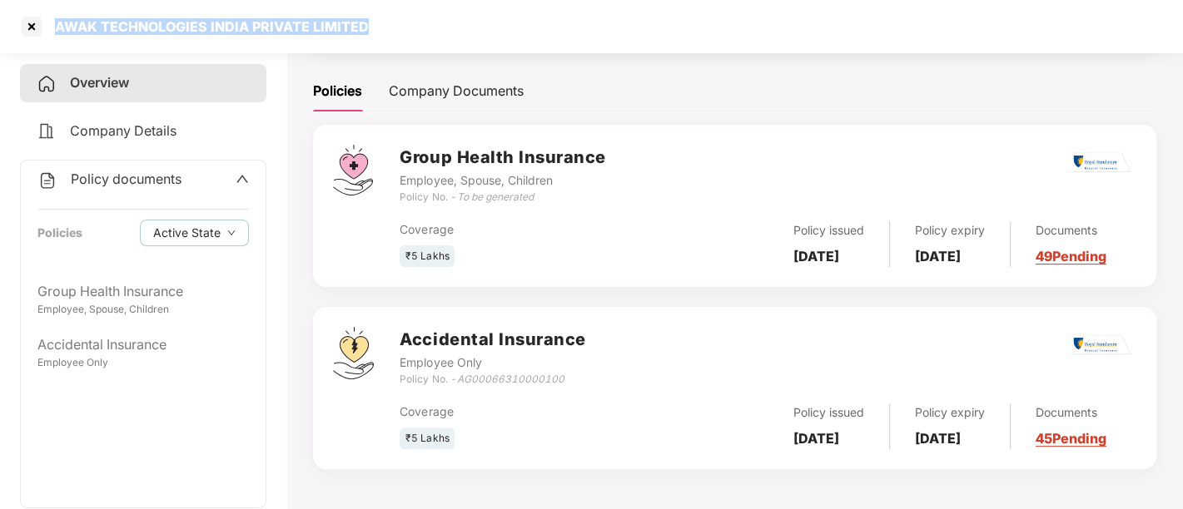
click at [401, 25] on div "AWAK TECHNOLOGIES INDIA PRIVATE LIMITED" at bounding box center [591, 26] width 1183 height 53
drag, startPoint x: 461, startPoint y: 370, endPoint x: 592, endPoint y: 375, distance: 130.8
click at [592, 375] on div "Accidental Insurance Employee Only Policy No. - AG00066310000100" at bounding box center [768, 357] width 737 height 60
click at [246, 177] on icon "up" at bounding box center [242, 178] width 13 height 13
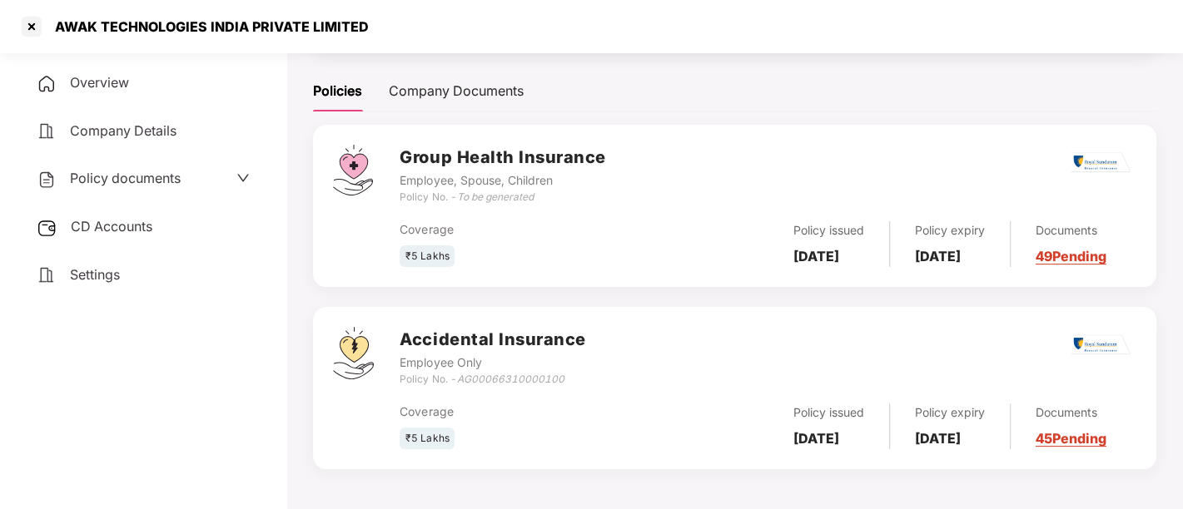
click at [106, 226] on span "CD Accounts" at bounding box center [112, 226] width 82 height 17
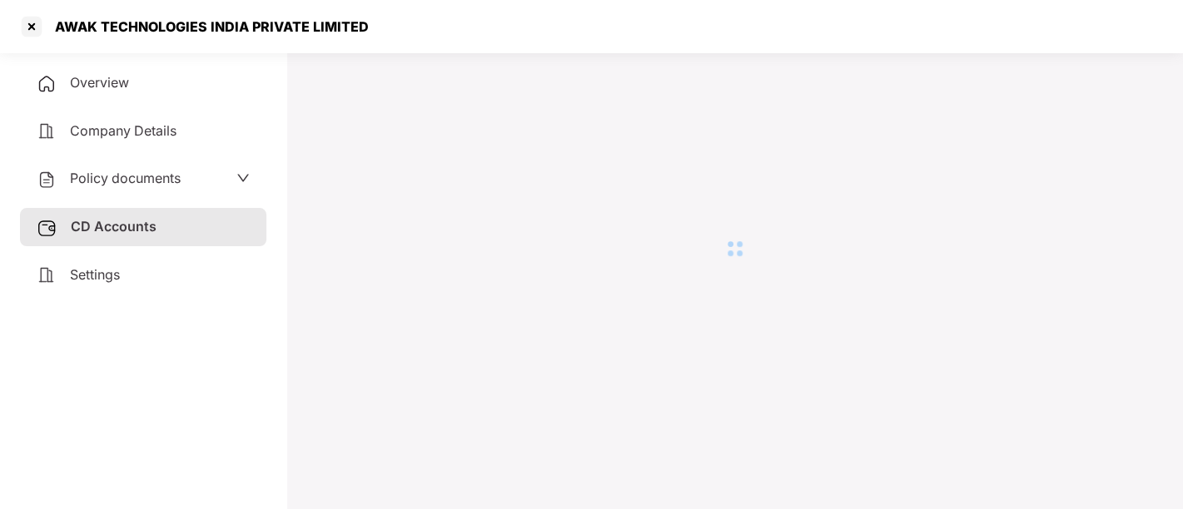
scroll to position [45, 0]
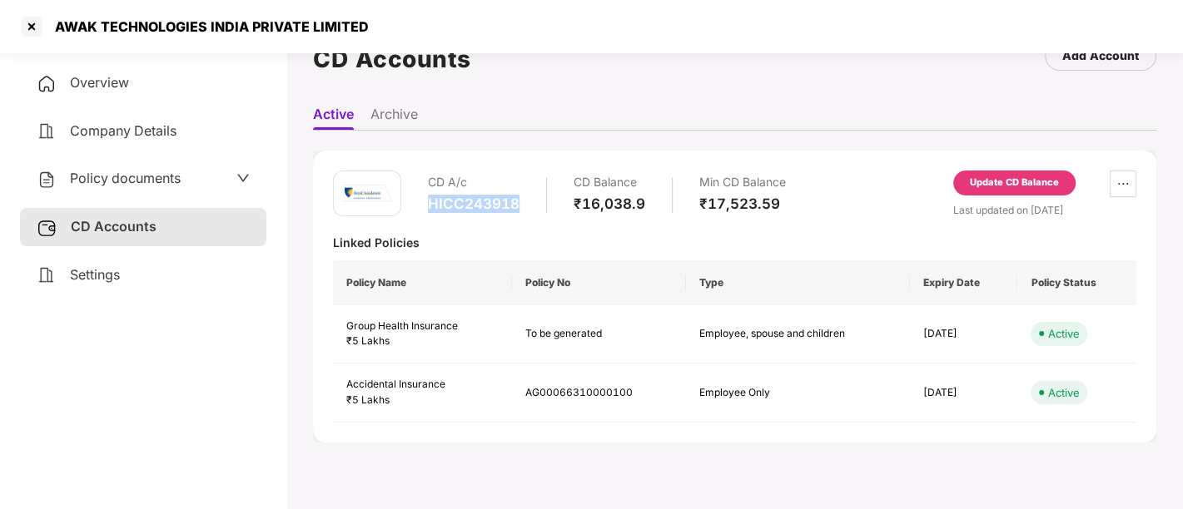
drag, startPoint x: 425, startPoint y: 199, endPoint x: 525, endPoint y: 201, distance: 100.8
click at [525, 201] on div "CD A/c HICC243918 CD Balance ₹16,038.9 Min CD Balance ₹17,523.59" at bounding box center [559, 194] width 453 height 47
click at [122, 176] on span "Policy documents" at bounding box center [125, 178] width 111 height 17
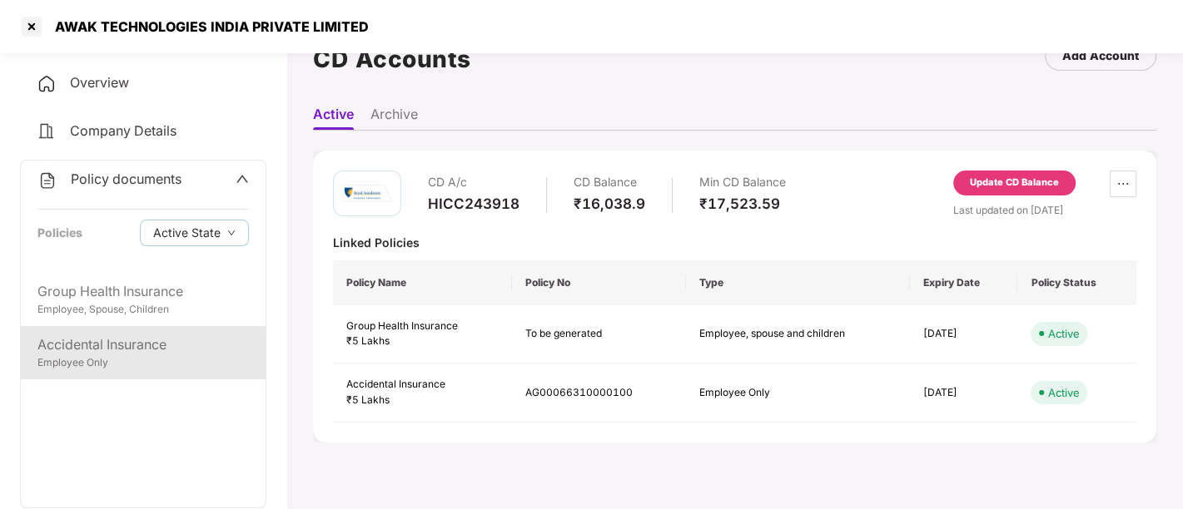
click at [154, 342] on div "Accidental Insurance" at bounding box center [142, 345] width 211 height 21
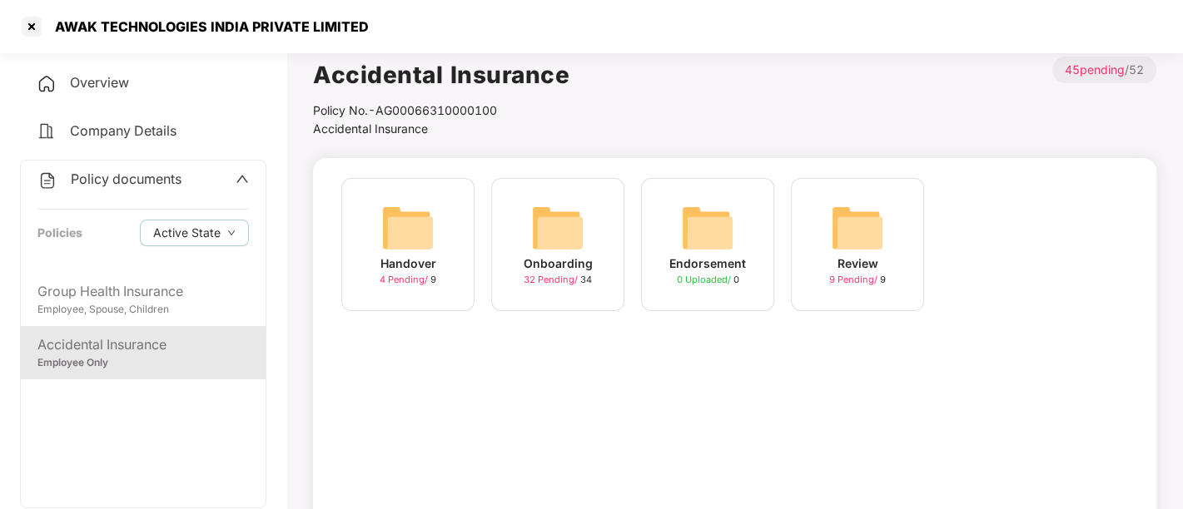
scroll to position [0, 0]
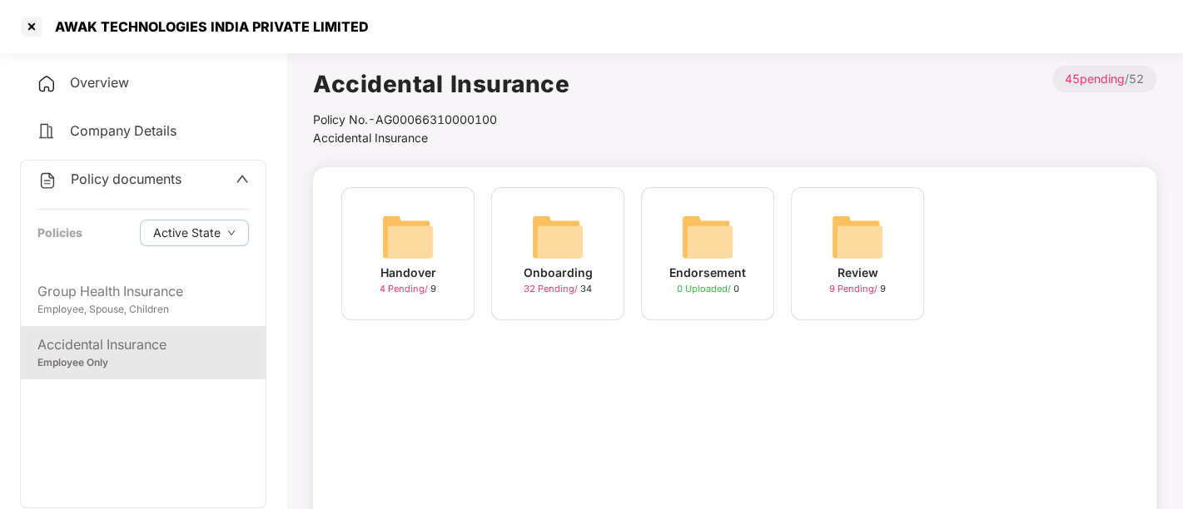
click at [559, 288] on span "32 Pending /" at bounding box center [552, 289] width 57 height 12
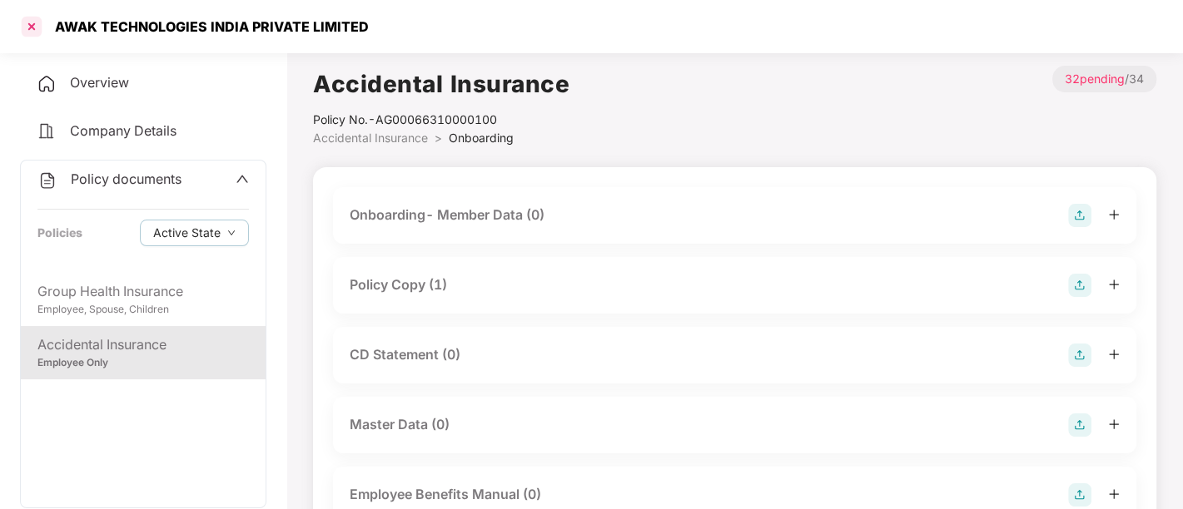
click at [23, 18] on div at bounding box center [31, 26] width 27 height 27
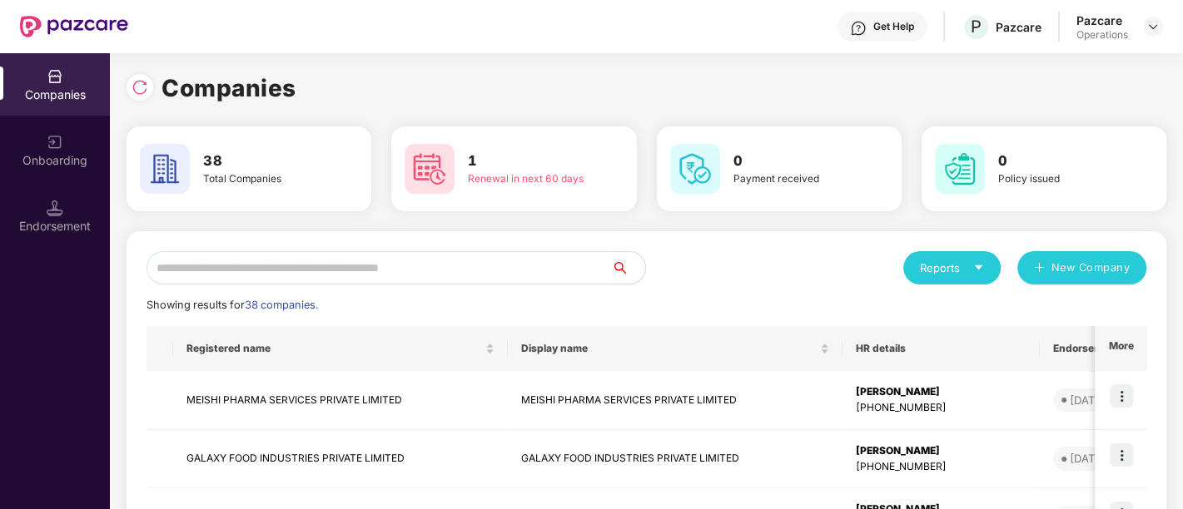
click at [264, 264] on input "text" at bounding box center [379, 267] width 465 height 33
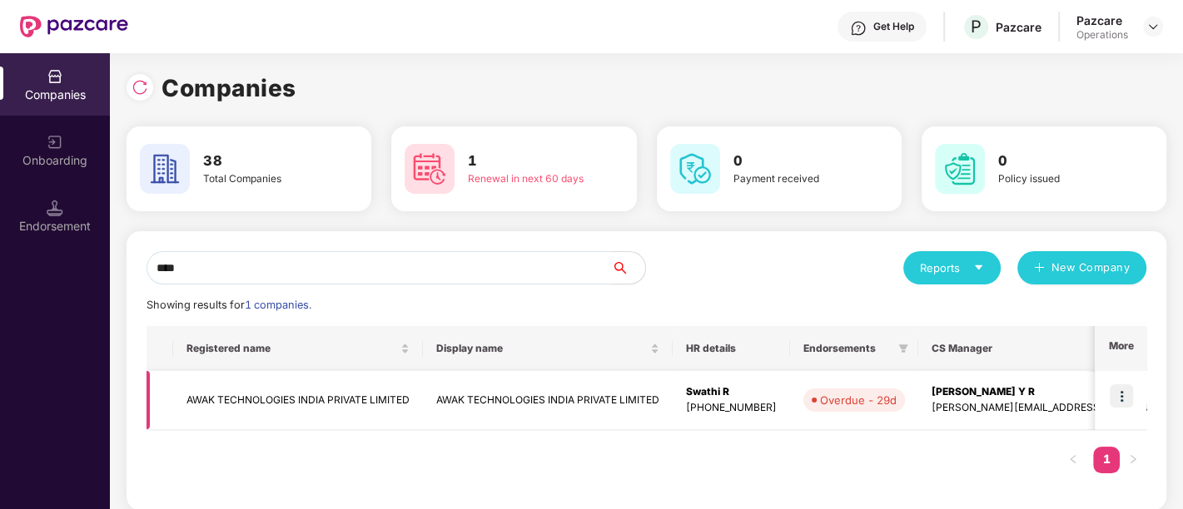
type input "****"
click at [1121, 395] on img at bounding box center [1121, 396] width 23 height 23
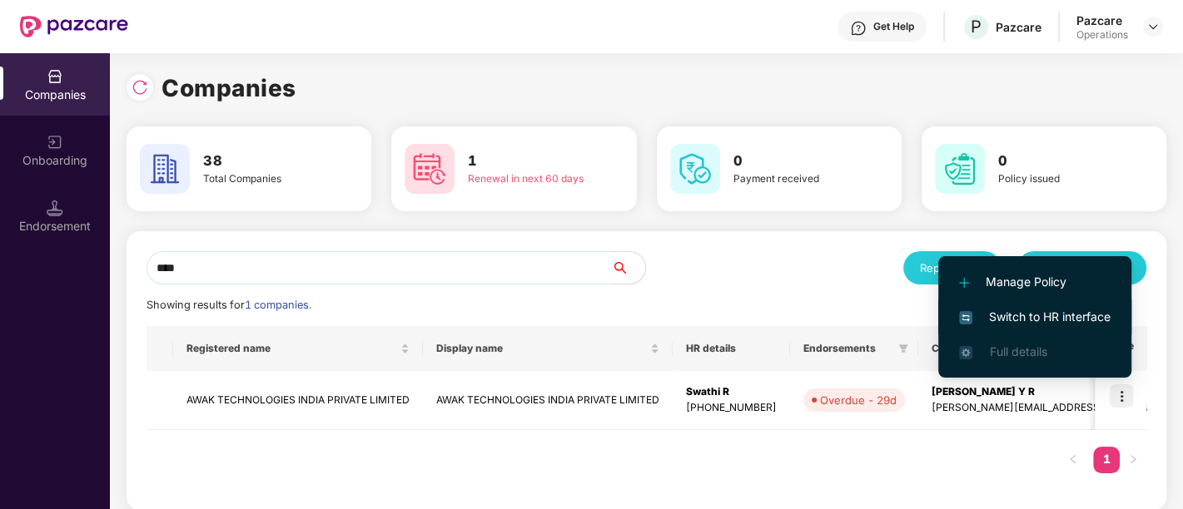
click at [1066, 310] on span "Switch to HR interface" at bounding box center [1035, 317] width 152 height 18
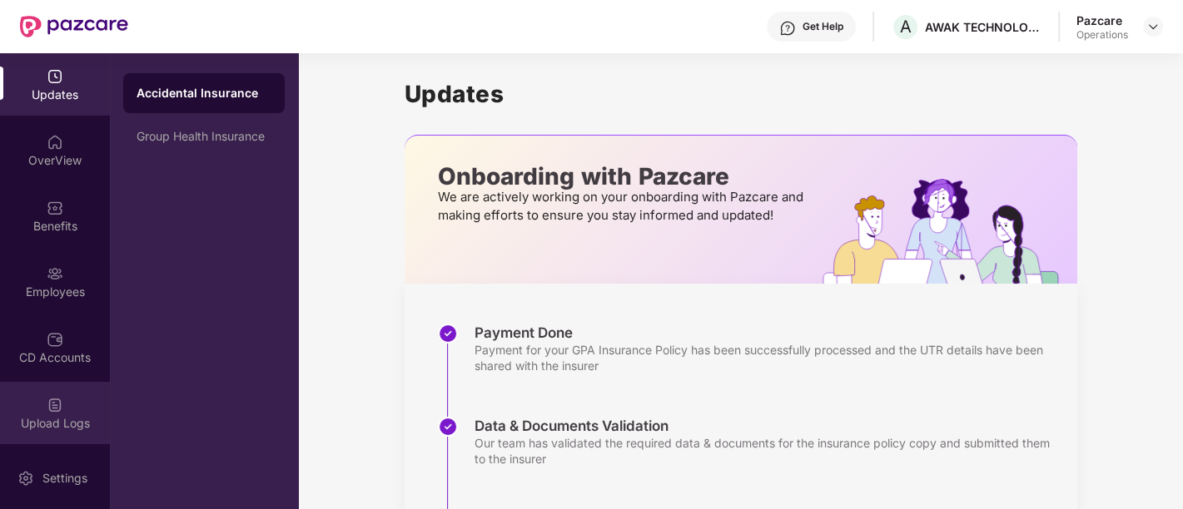
scroll to position [131, 0]
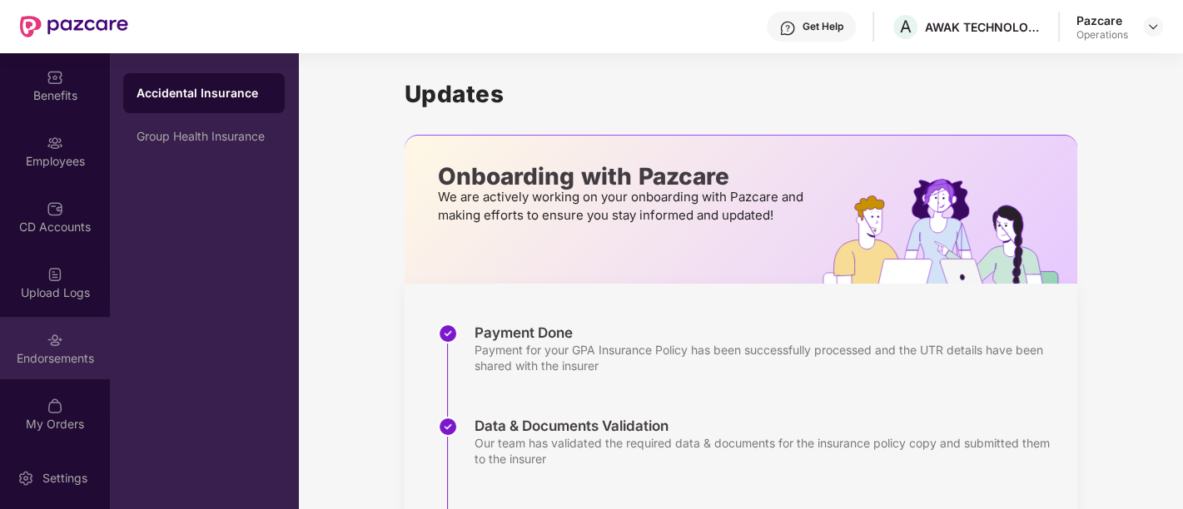
click at [58, 343] on img at bounding box center [55, 340] width 17 height 17
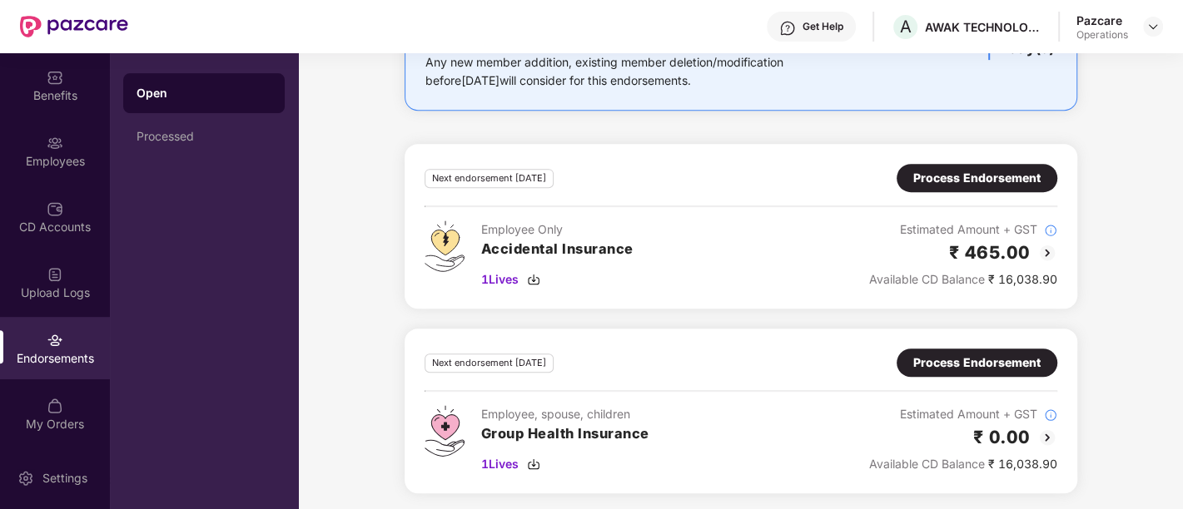
scroll to position [0, 0]
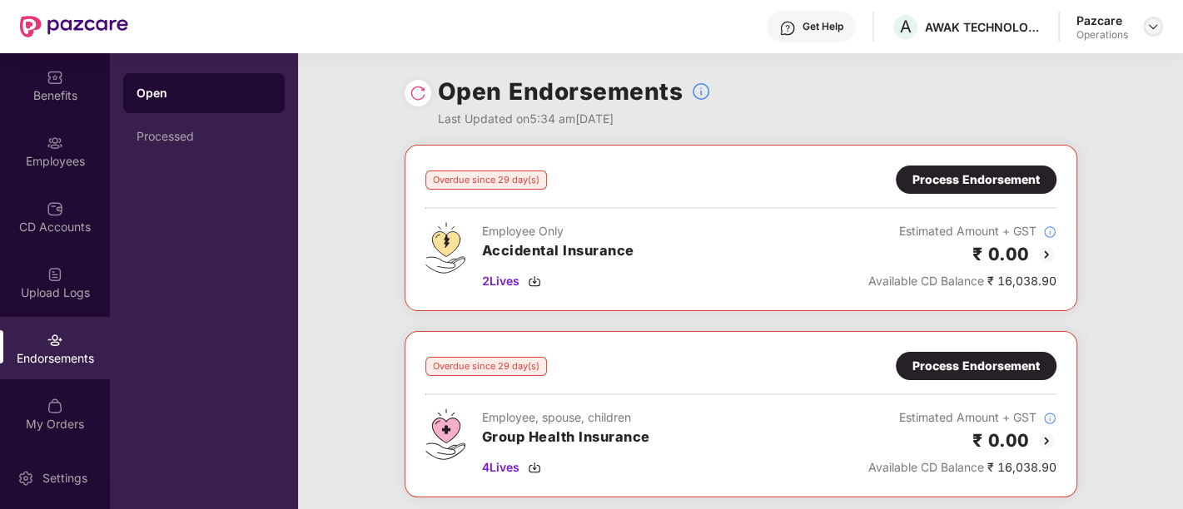
click at [1153, 28] on img at bounding box center [1152, 26] width 13 height 13
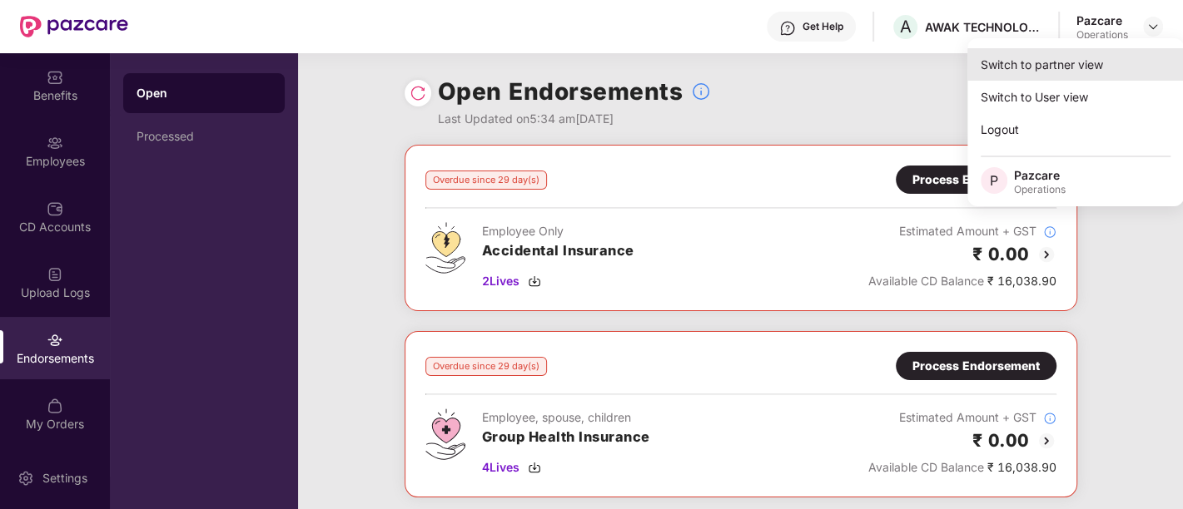
click at [1057, 62] on div "Switch to partner view" at bounding box center [1075, 64] width 216 height 32
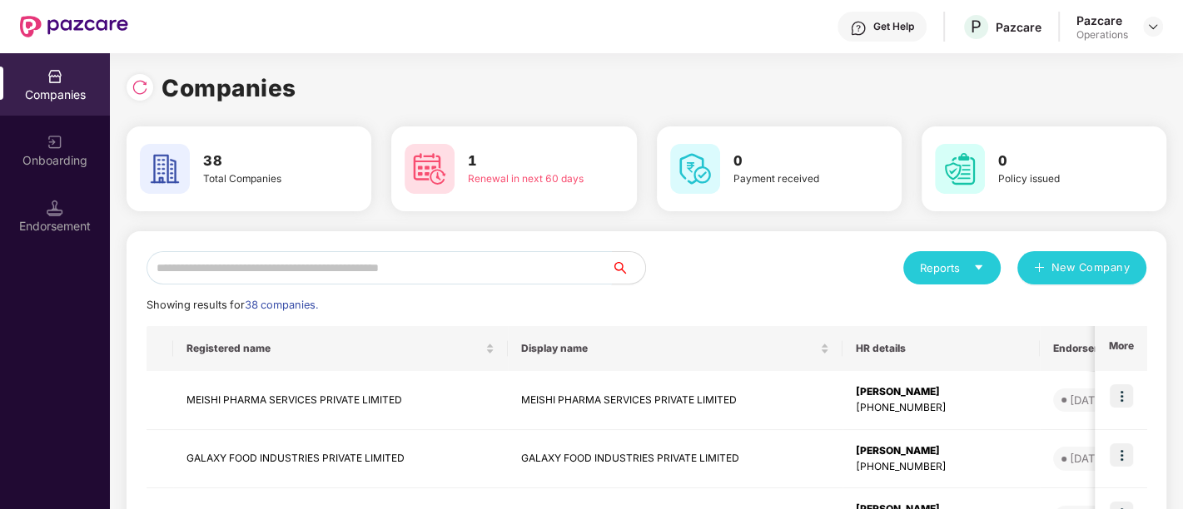
click at [236, 269] on input "text" at bounding box center [379, 267] width 465 height 33
paste input "**********"
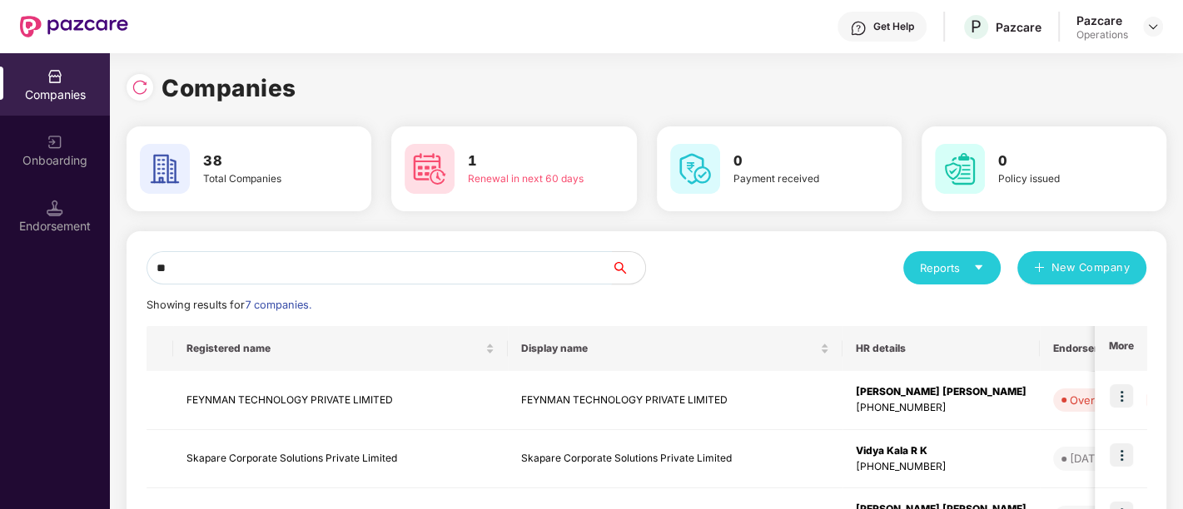
type input "*"
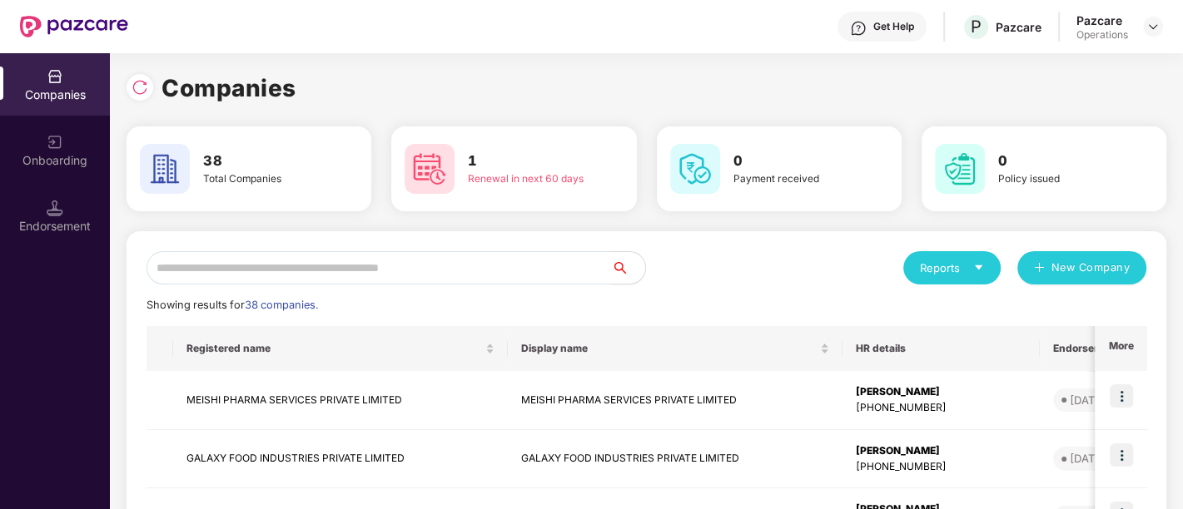
type input "*"
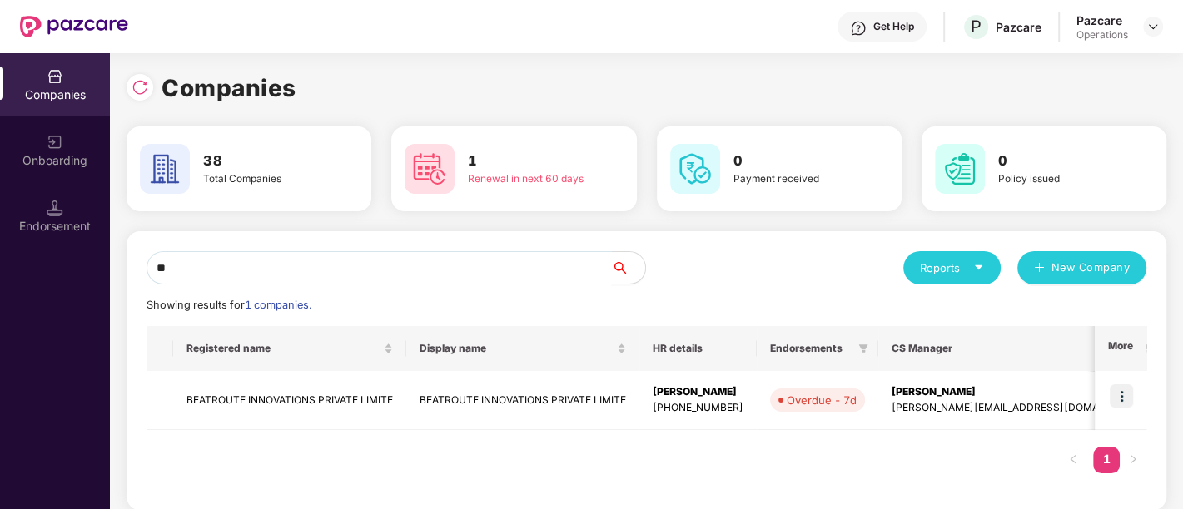
type input "*"
click at [137, 91] on img at bounding box center [140, 87] width 17 height 17
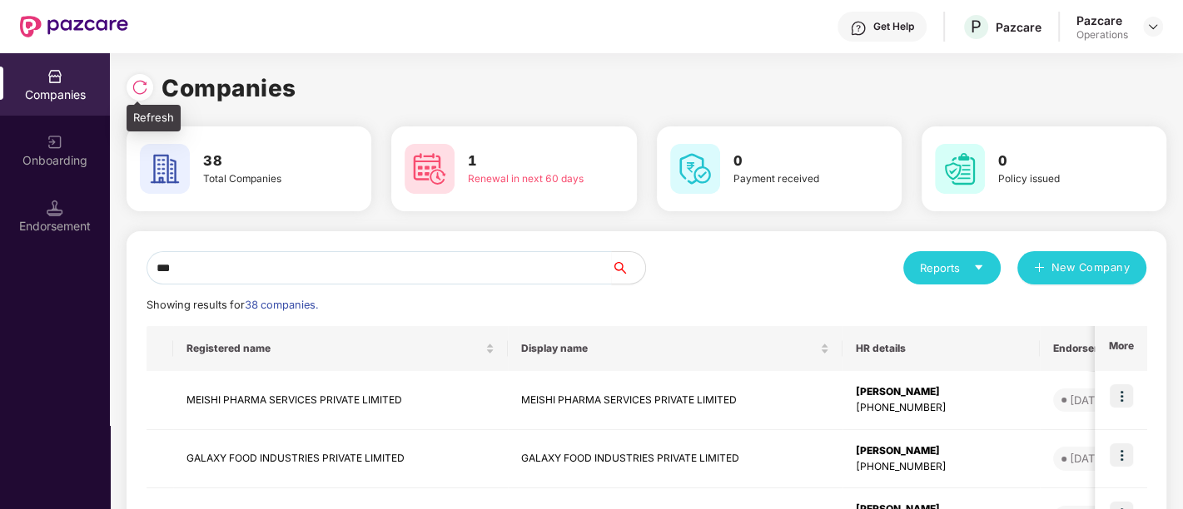
click at [132, 93] on img at bounding box center [140, 87] width 17 height 17
click at [271, 272] on input "***" at bounding box center [379, 267] width 465 height 33
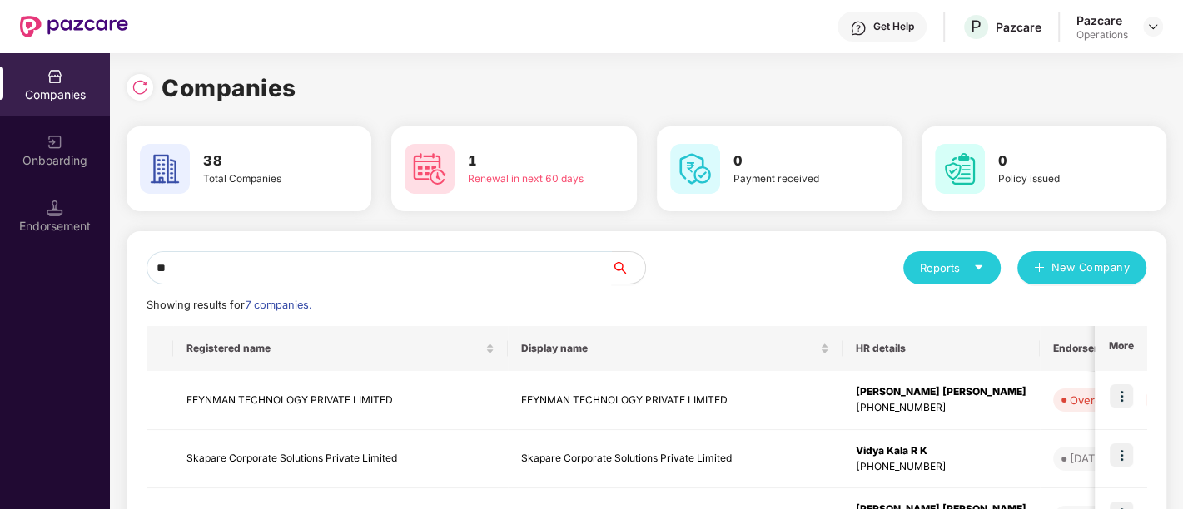
type input "*"
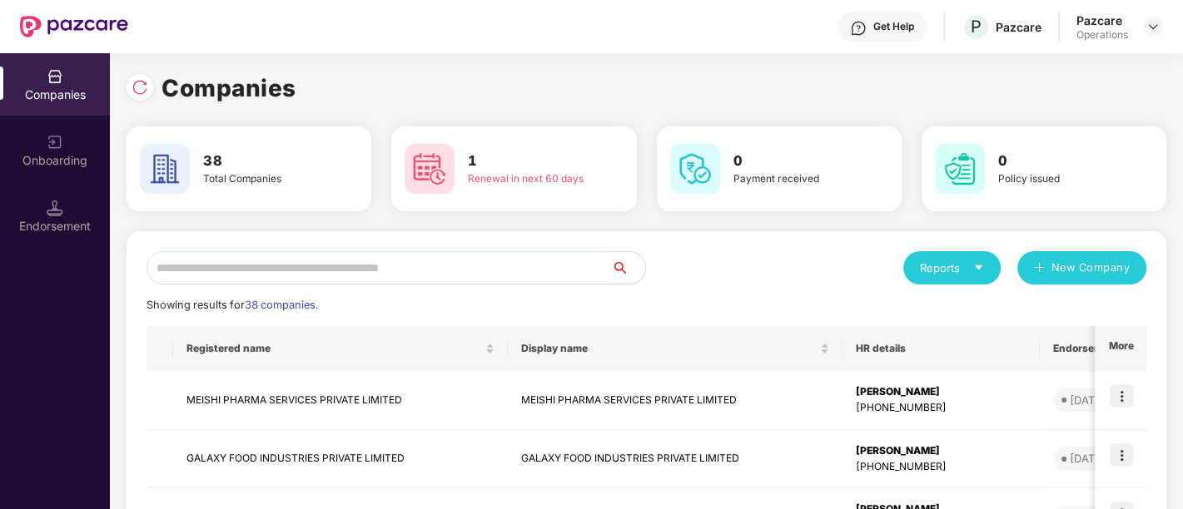
paste input "**********"
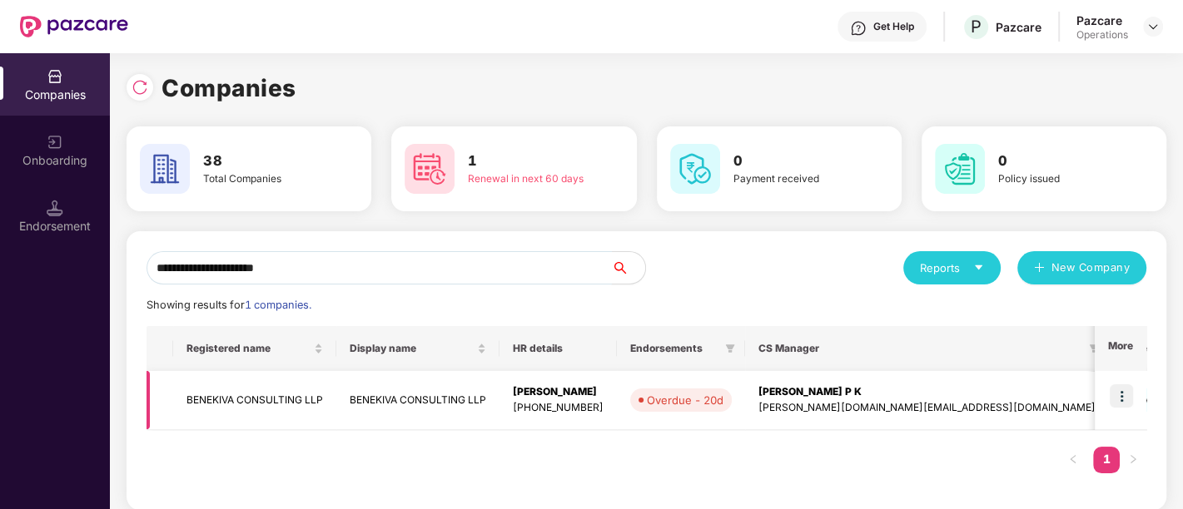
type input "**********"
click at [405, 405] on td "BENEKIVA CONSULTING LLP" at bounding box center [417, 400] width 163 height 59
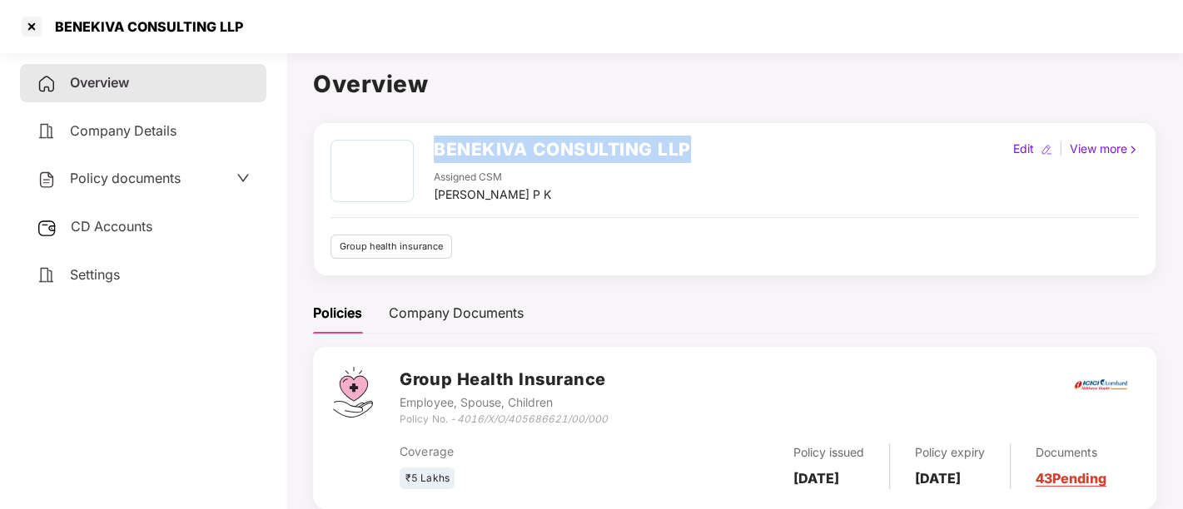
drag, startPoint x: 431, startPoint y: 148, endPoint x: 739, endPoint y: 130, distance: 308.6
click at [739, 130] on div "BENEKIVA CONSULTING LLP Assigned CSM Deeksha P K Edit | View more Group health …" at bounding box center [734, 199] width 843 height 154
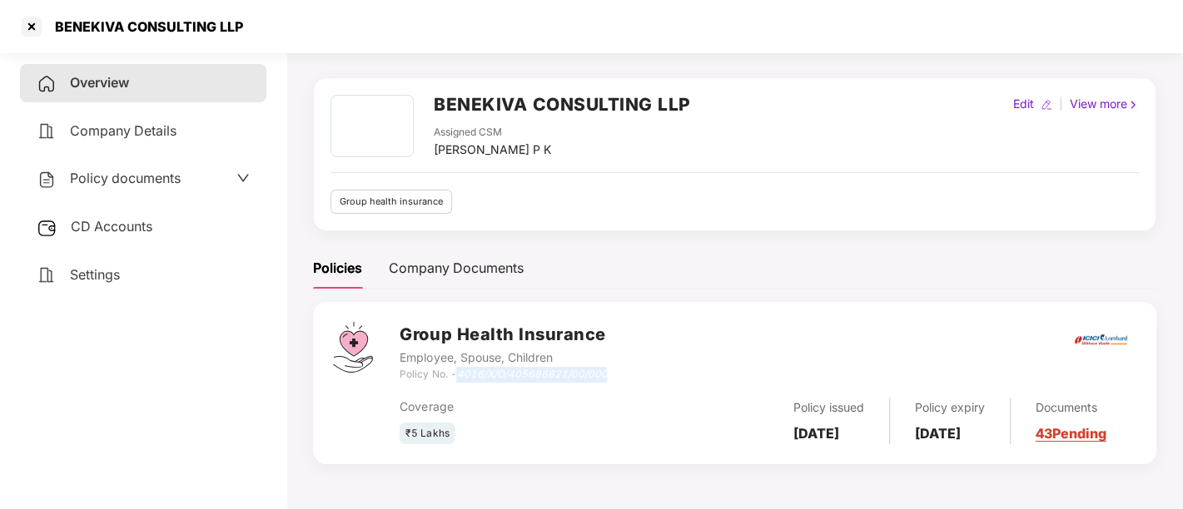
drag, startPoint x: 459, startPoint y: 372, endPoint x: 623, endPoint y: 373, distance: 164.0
click at [623, 373] on div "Group Health Insurance Employee, Spouse, Children Policy No. - 4016/X/O/4056866…" at bounding box center [768, 352] width 737 height 60
drag, startPoint x: 790, startPoint y: 415, endPoint x: 847, endPoint y: 445, distance: 64.1
click at [847, 445] on div "Policy issued 19 Aug 2025" at bounding box center [829, 422] width 122 height 46
drag, startPoint x: 923, startPoint y: 410, endPoint x: 969, endPoint y: 434, distance: 51.8
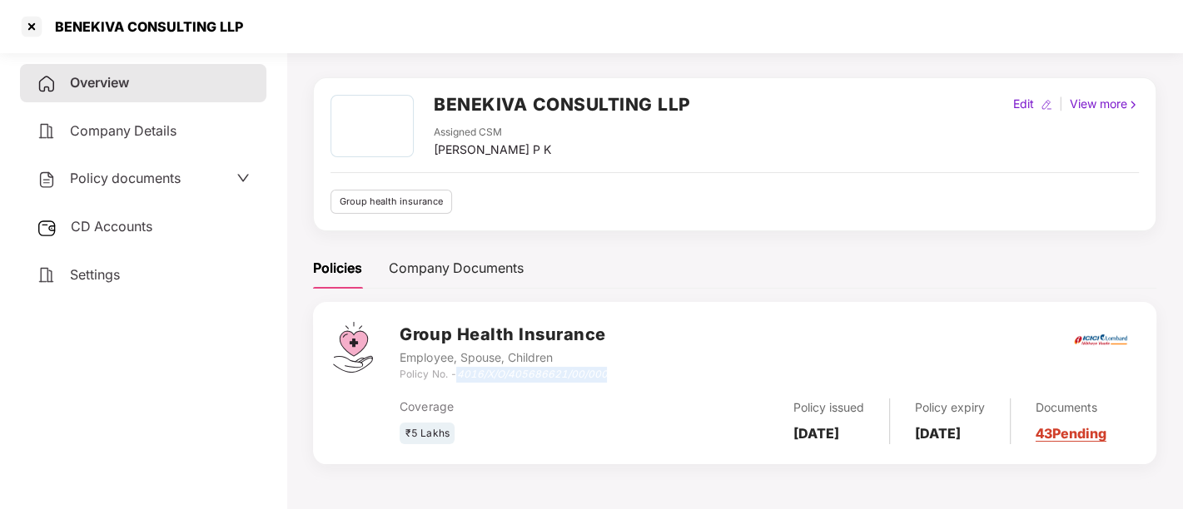
click at [969, 434] on div "Policy expiry 18 Aug 2026" at bounding box center [950, 422] width 121 height 46
click at [163, 236] on div "CD Accounts" at bounding box center [143, 227] width 246 height 38
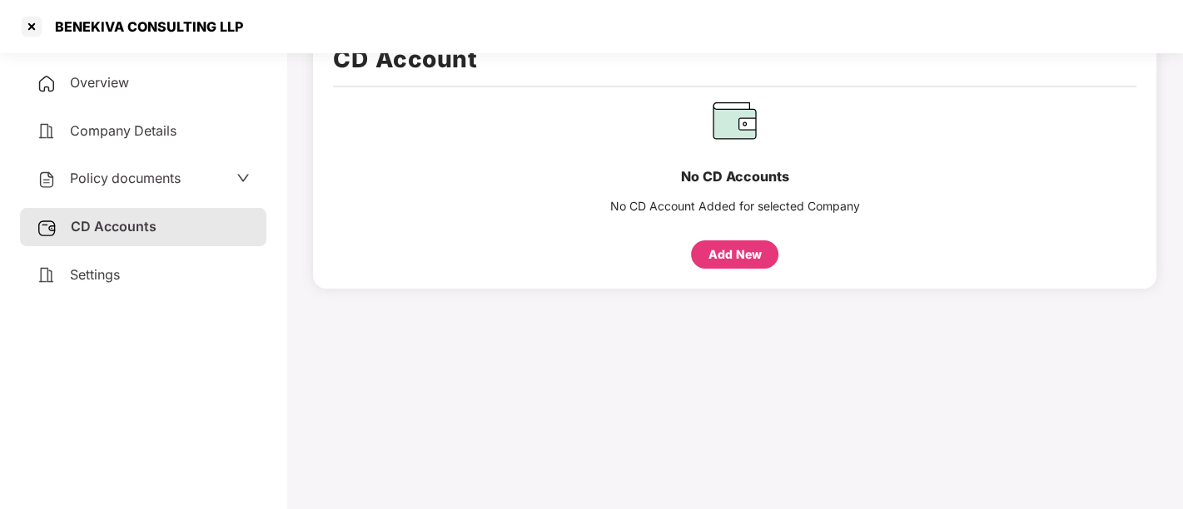
scroll to position [0, 0]
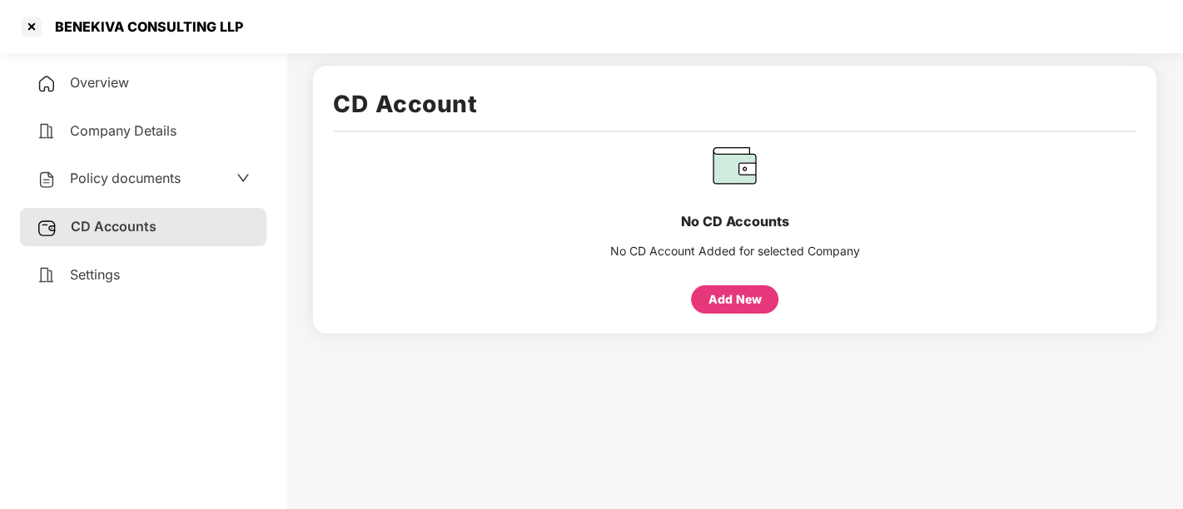
click at [139, 177] on span "Policy documents" at bounding box center [125, 178] width 111 height 17
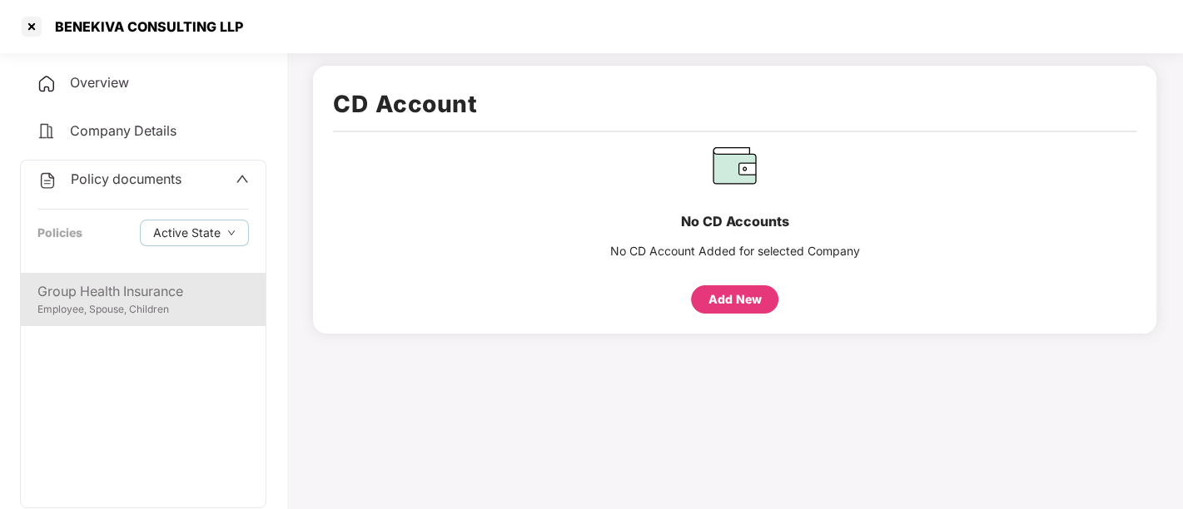
click at [153, 287] on div "Group Health Insurance" at bounding box center [142, 291] width 211 height 21
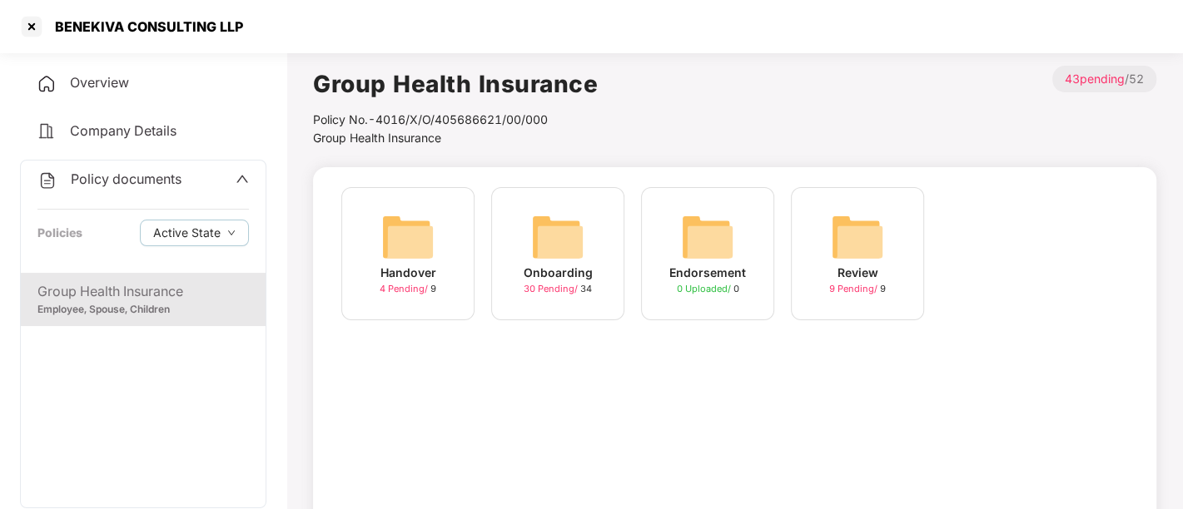
click at [547, 288] on span "30 Pending /" at bounding box center [552, 289] width 57 height 12
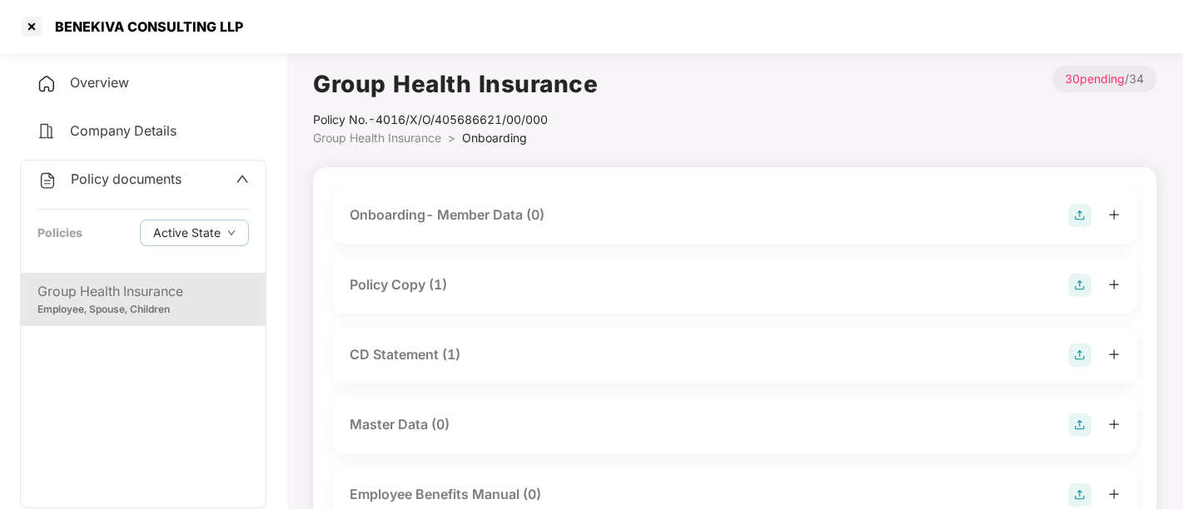
click at [461, 276] on div "Policy Copy (1)" at bounding box center [735, 285] width 770 height 23
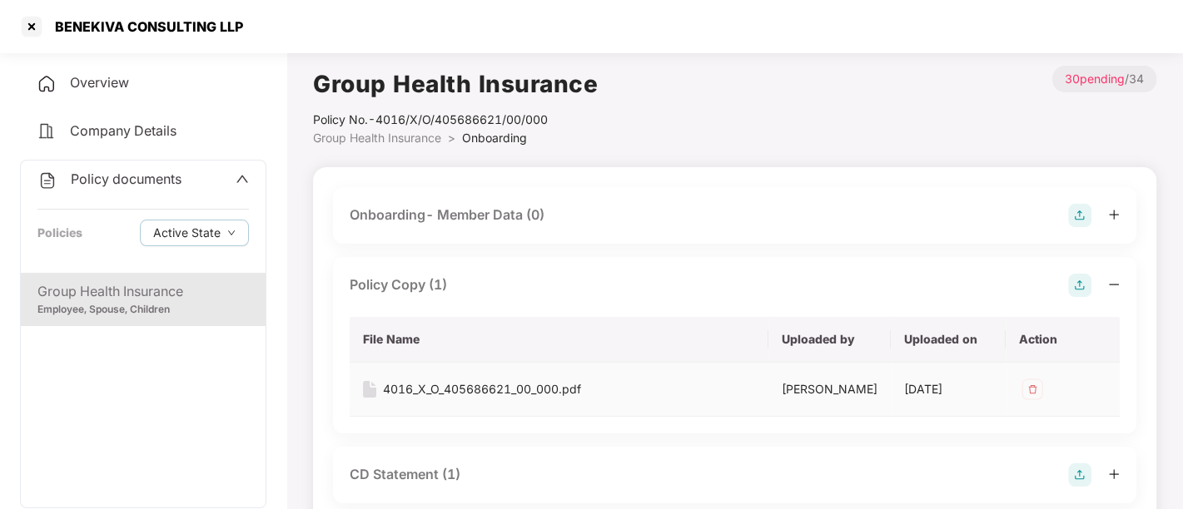
click at [475, 381] on div "4016_X_O_405686621_00_000.pdf" at bounding box center [482, 389] width 198 height 18
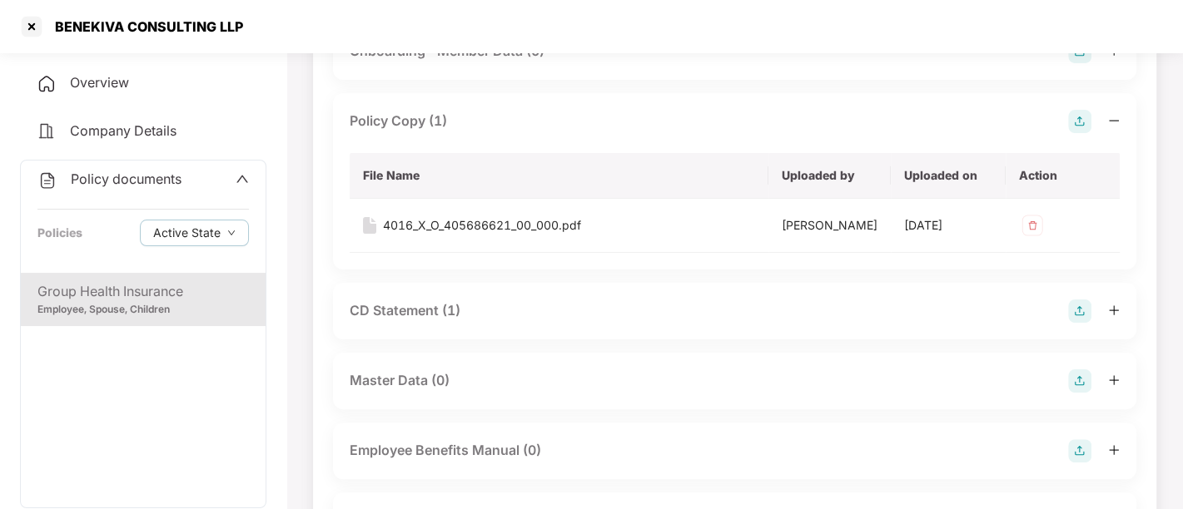
scroll to position [164, 0]
click at [462, 296] on div "CD Statement (1)" at bounding box center [734, 311] width 803 height 57
click at [417, 308] on div "CD Statement (1)" at bounding box center [405, 311] width 111 height 21
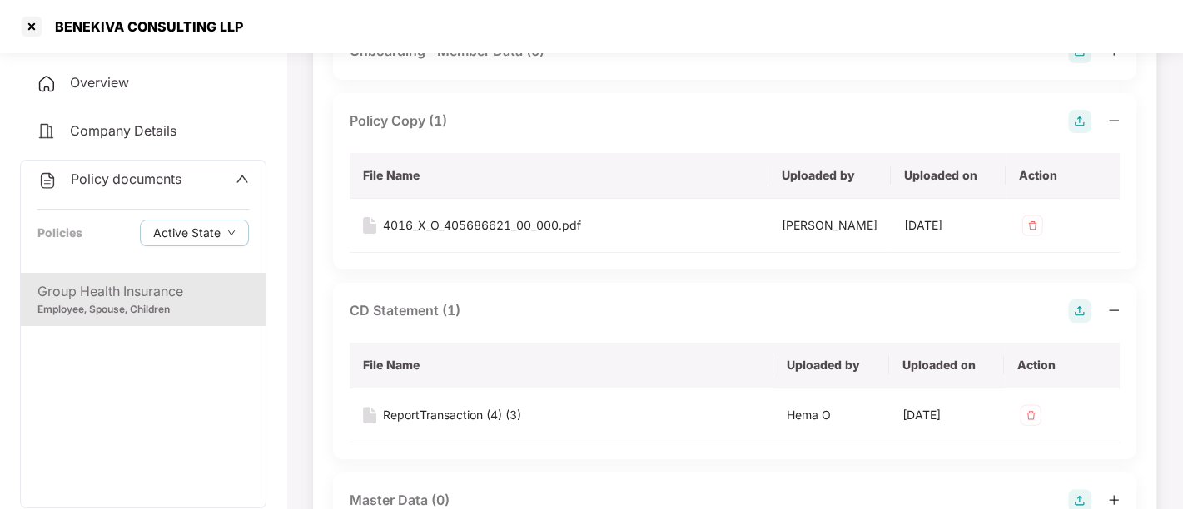
scroll to position [277, 0]
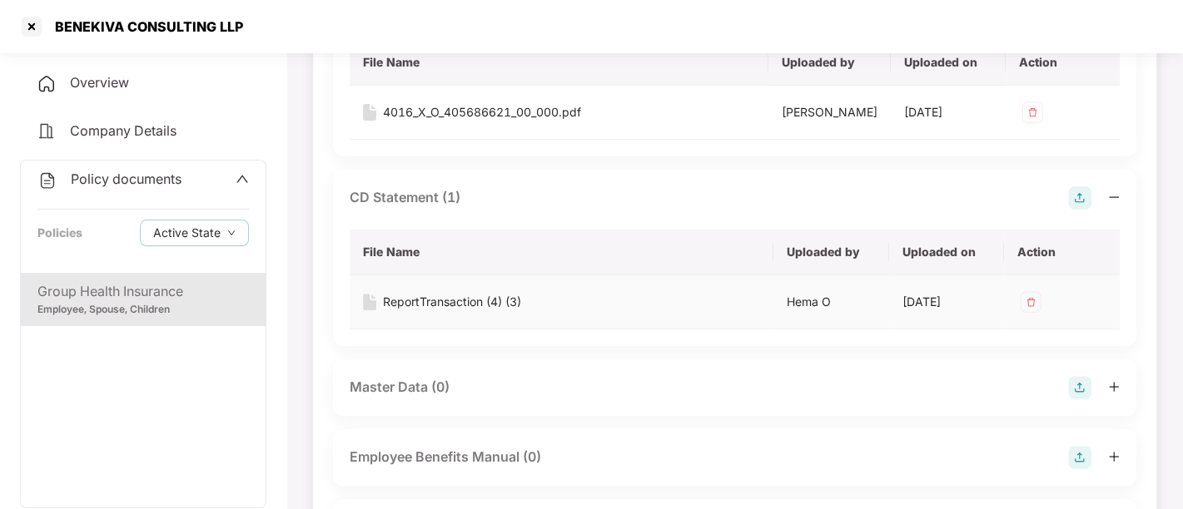
click at [440, 296] on div "ReportTransaction (4) (3)" at bounding box center [452, 302] width 138 height 18
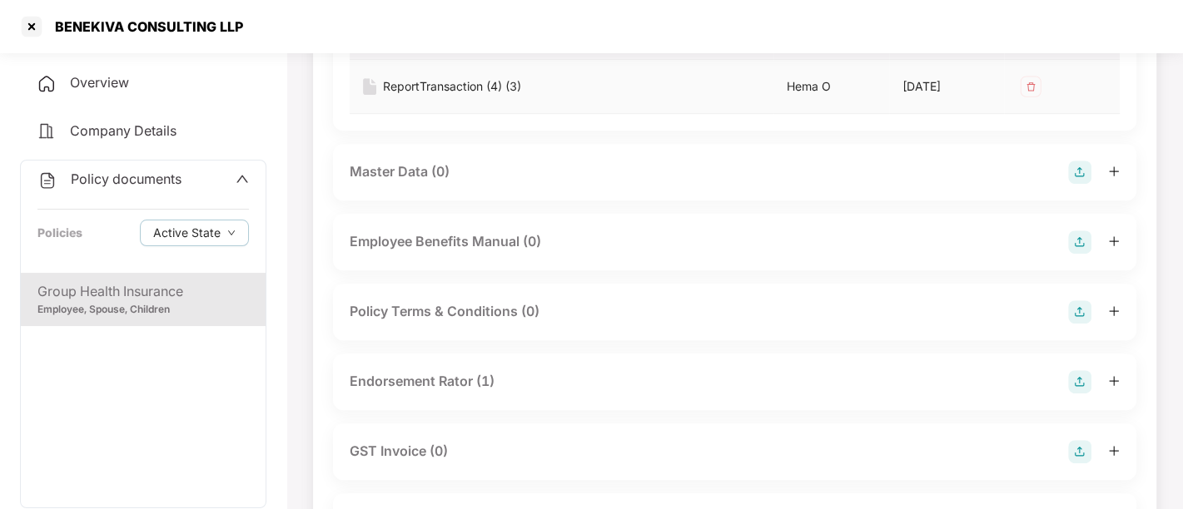
scroll to position [494, 0]
click at [390, 387] on div "Endorsement Rator (1)" at bounding box center [422, 380] width 145 height 21
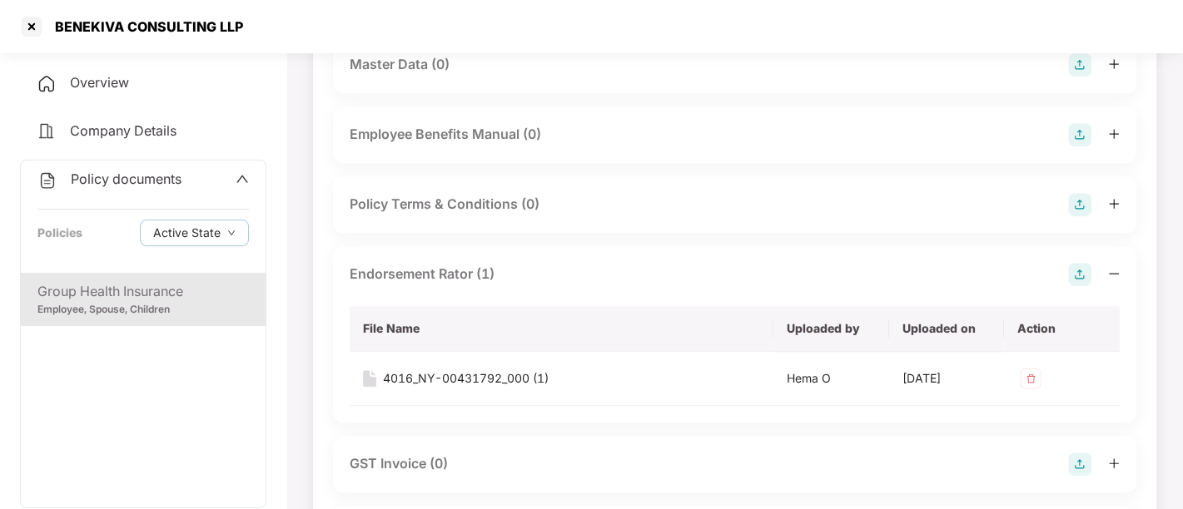
scroll to position [601, 0]
click at [417, 371] on div "4016_NY-00431792_000 (1)" at bounding box center [466, 378] width 166 height 18
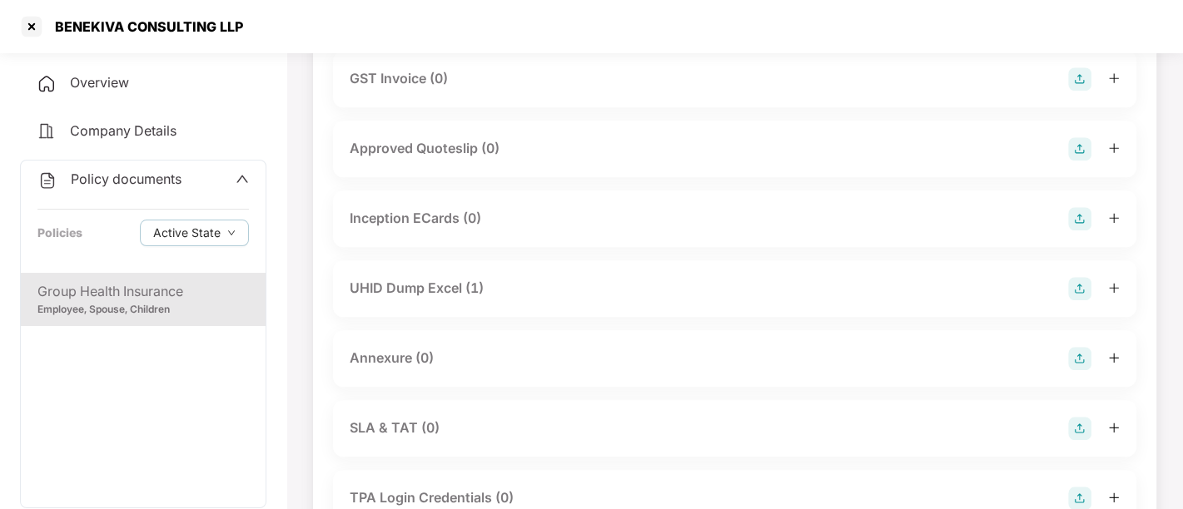
scroll to position [987, 0]
click at [423, 286] on div "UHID Dump Excel (1)" at bounding box center [417, 286] width 134 height 21
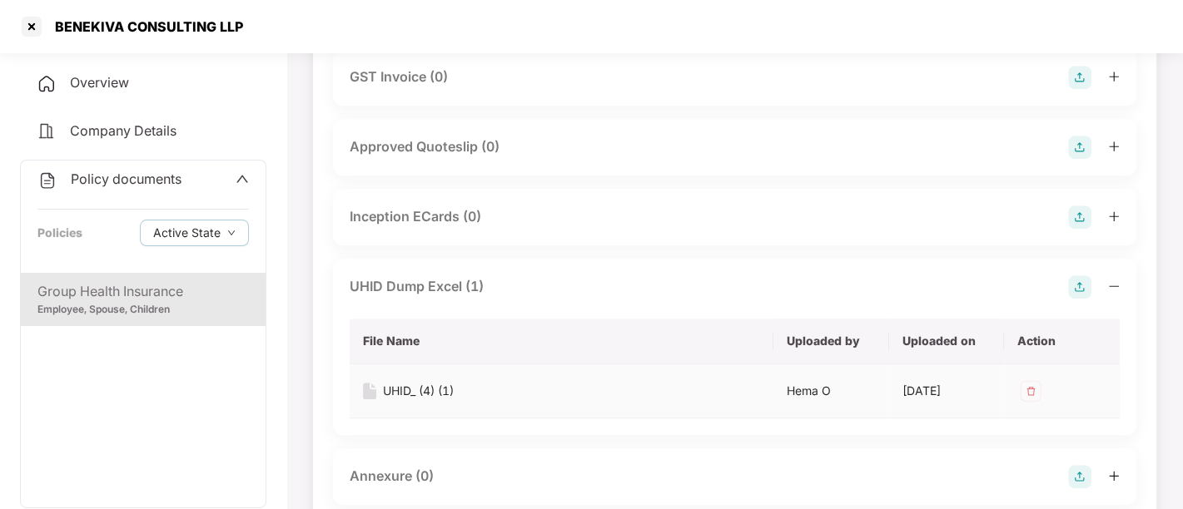
click at [410, 384] on div "UHID_ (4) (1)" at bounding box center [418, 391] width 71 height 18
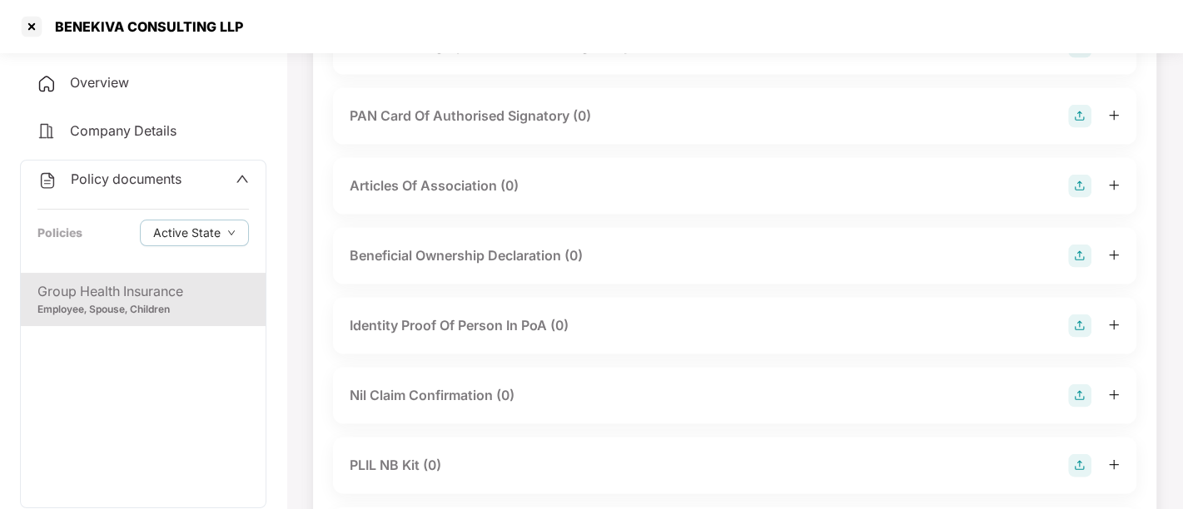
scroll to position [2571, 0]
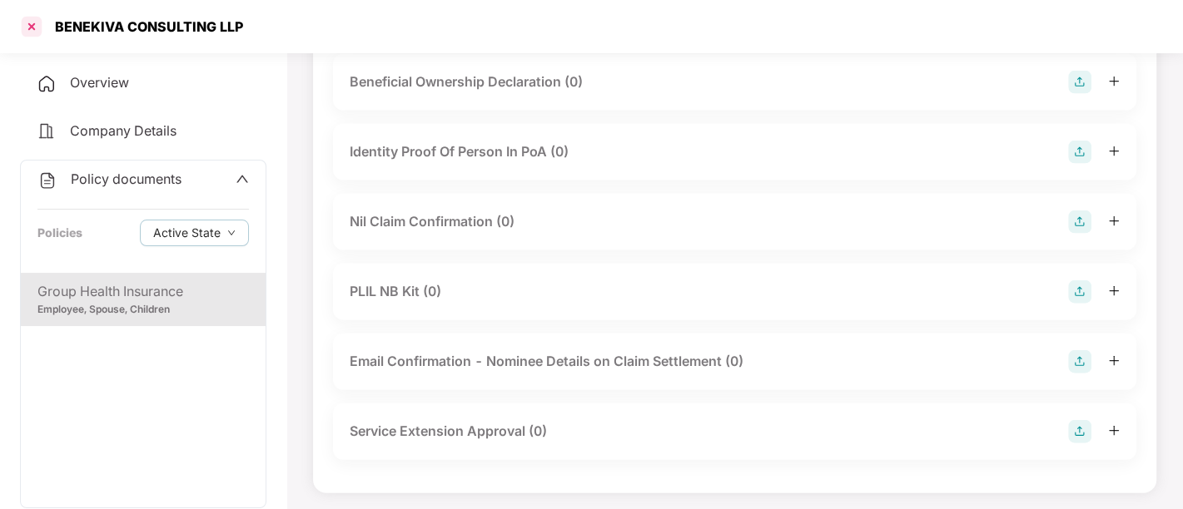
click at [35, 27] on div at bounding box center [31, 26] width 27 height 27
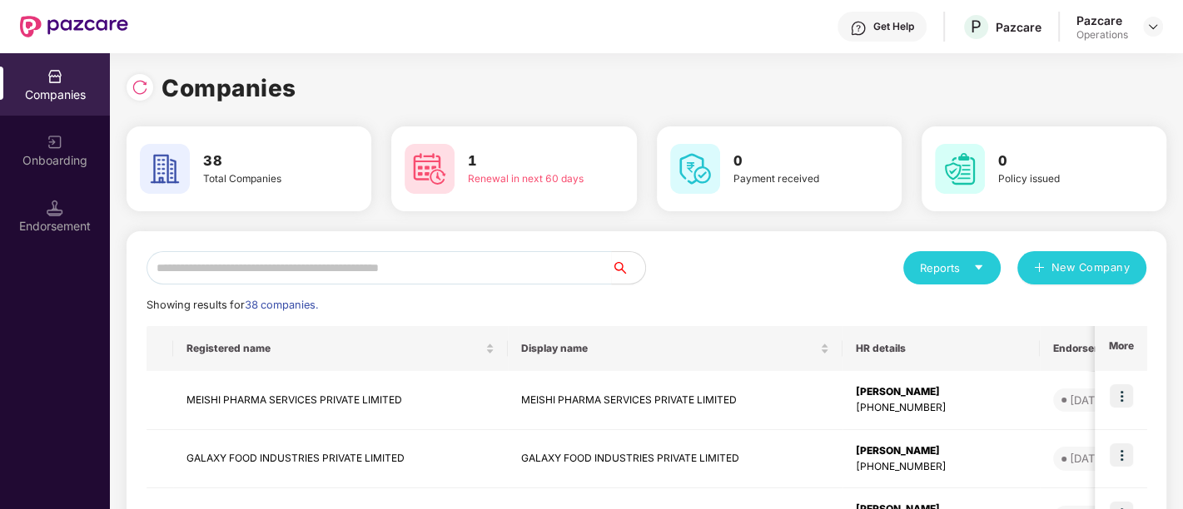
scroll to position [0, 0]
click at [138, 97] on div at bounding box center [140, 87] width 27 height 27
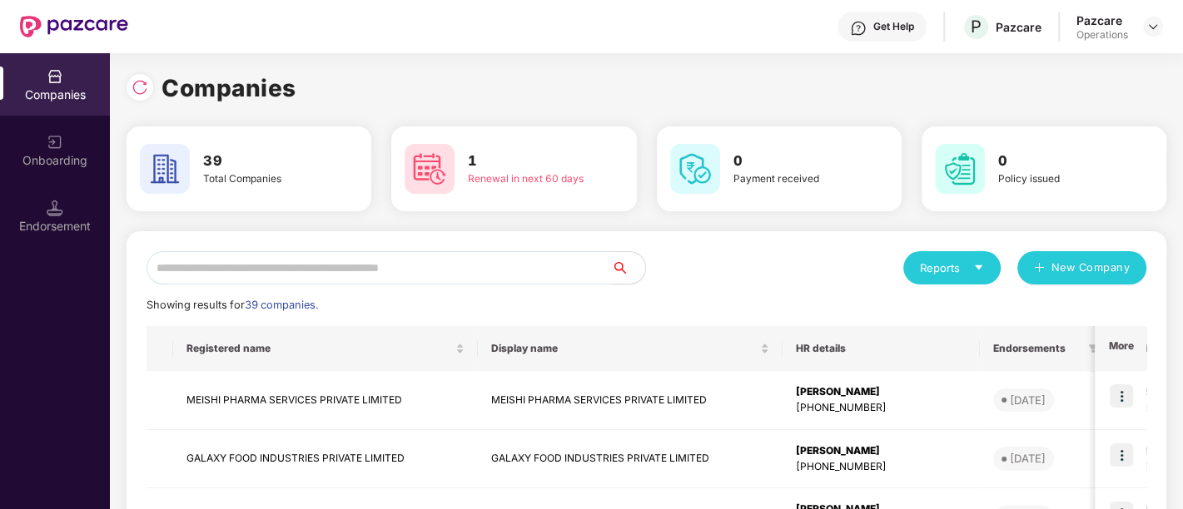
click at [289, 271] on input "text" at bounding box center [379, 267] width 465 height 33
type input "*"
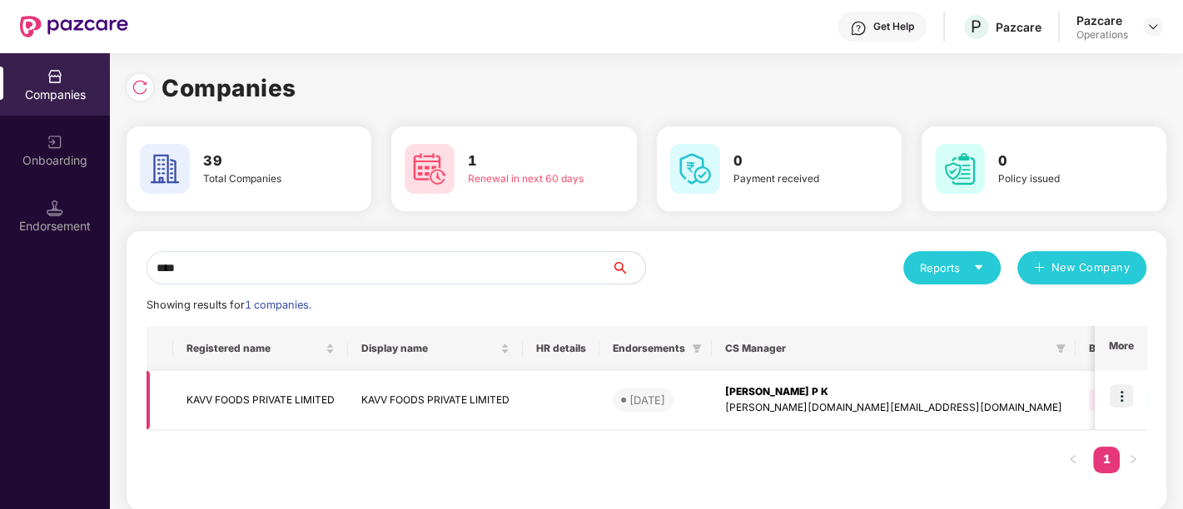
type input "****"
click at [411, 391] on td "KAVV FOODS PRIVATE LIMITED" at bounding box center [435, 400] width 175 height 59
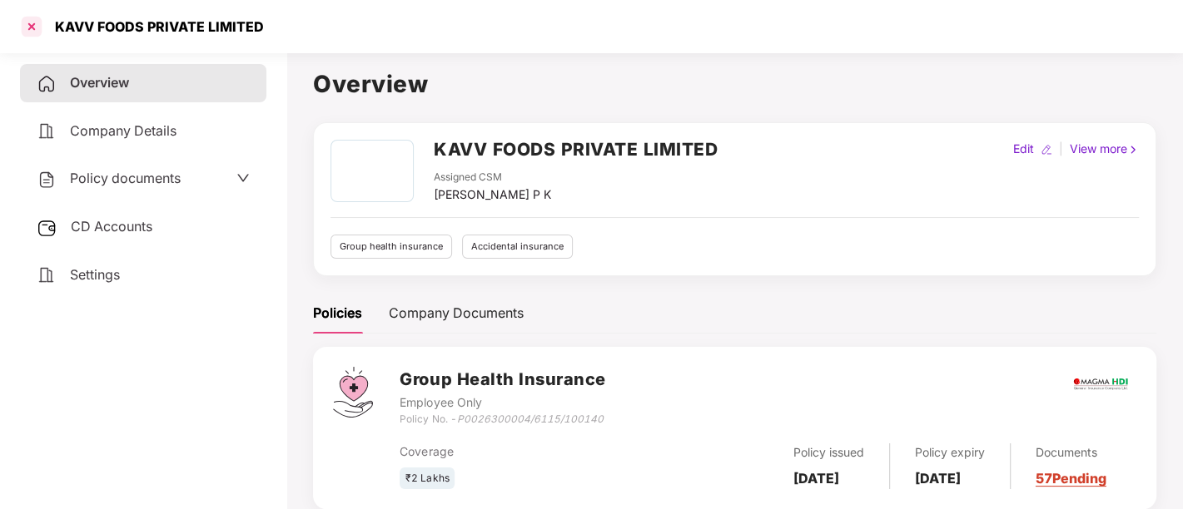
click at [33, 20] on div at bounding box center [31, 26] width 27 height 27
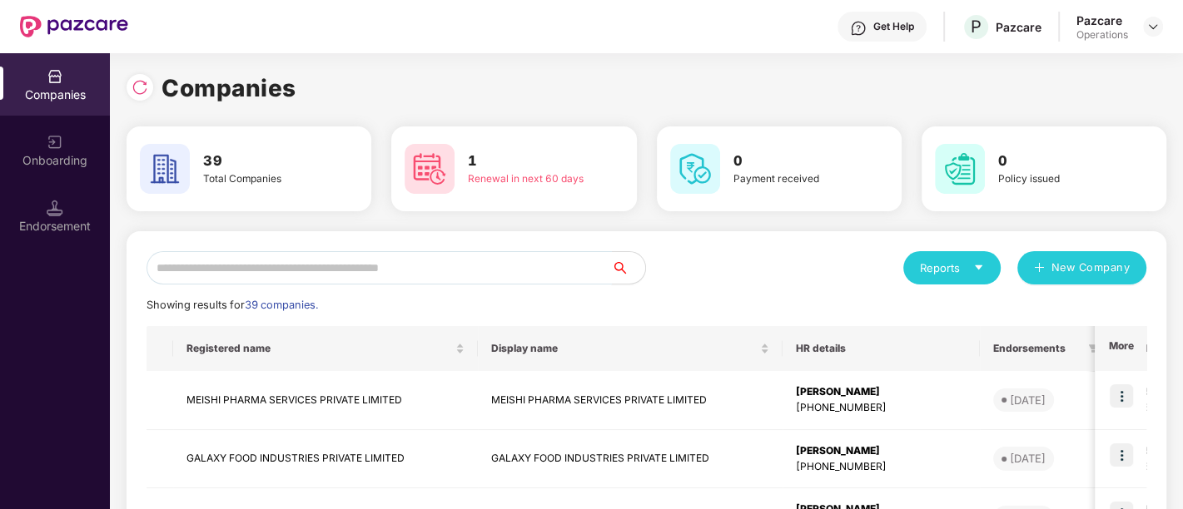
click at [206, 275] on input "text" at bounding box center [379, 267] width 465 height 33
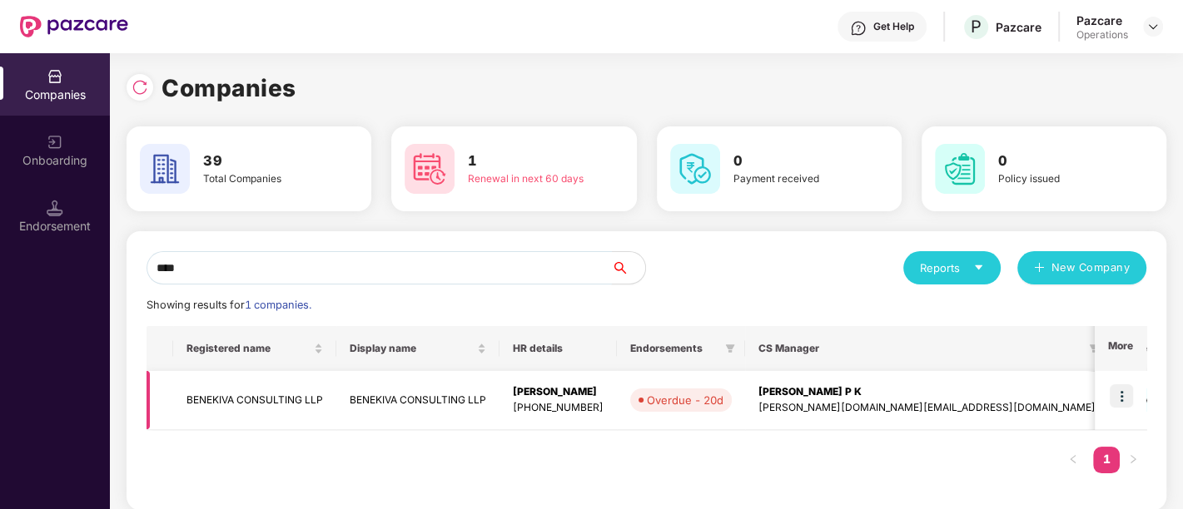
type input "****"
click at [208, 395] on td "BENEKIVA CONSULTING LLP" at bounding box center [254, 400] width 163 height 59
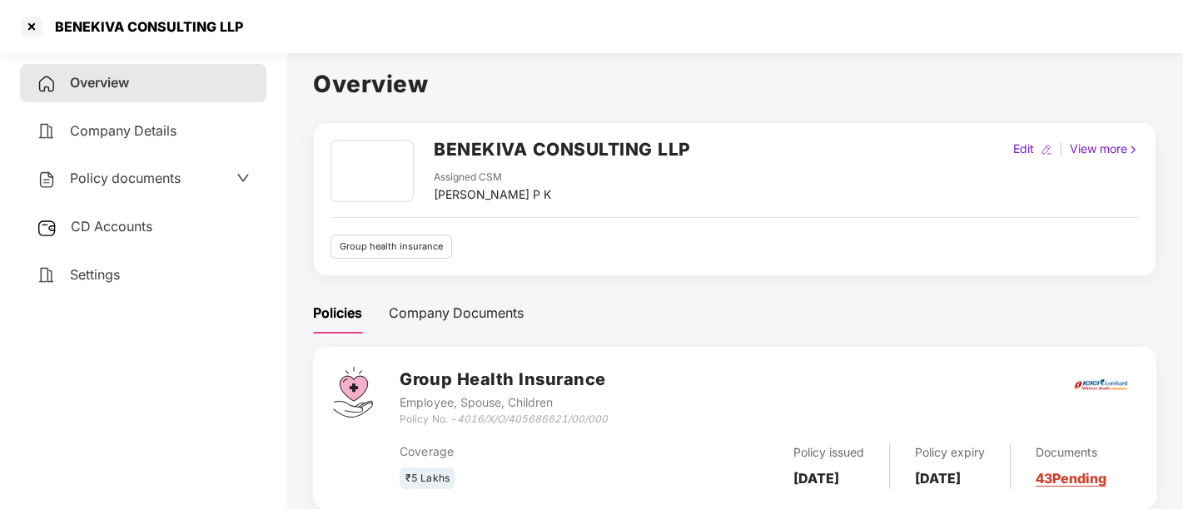
click at [127, 281] on div "Settings" at bounding box center [143, 275] width 246 height 38
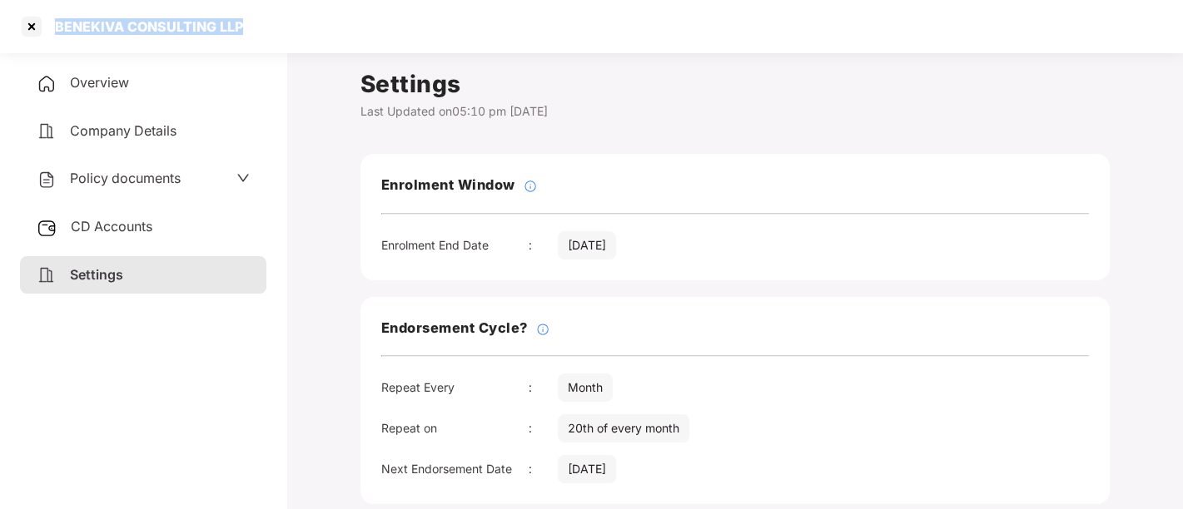
drag, startPoint x: 241, startPoint y: 22, endPoint x: 48, endPoint y: 27, distance: 193.2
click at [48, 27] on div "BENEKIVA CONSULTING LLP" at bounding box center [591, 26] width 1183 height 53
click at [152, 179] on span "Policy documents" at bounding box center [125, 178] width 111 height 17
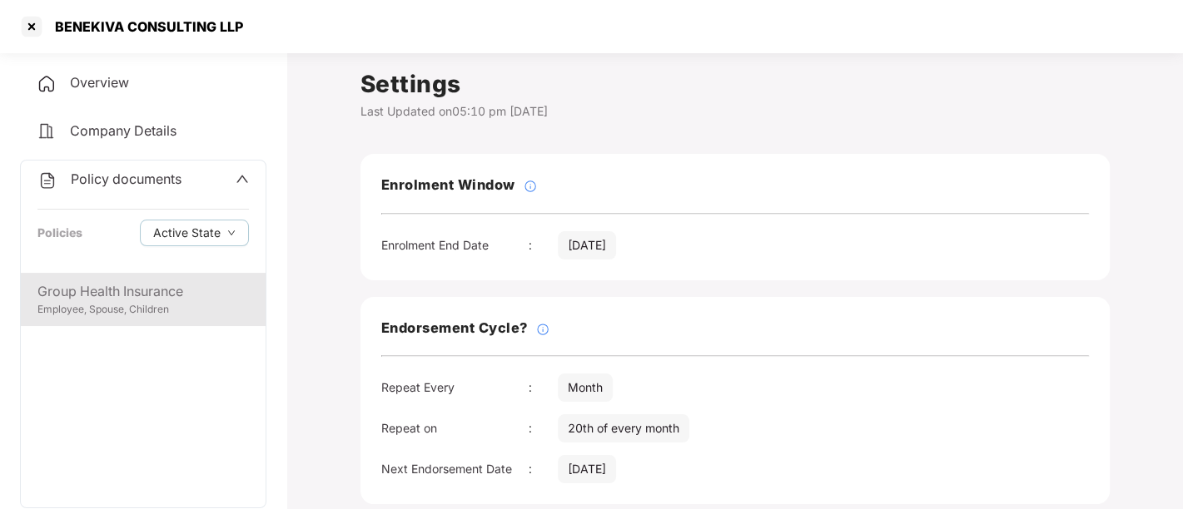
click at [92, 310] on div "Employee, Spouse, Children" at bounding box center [142, 310] width 211 height 16
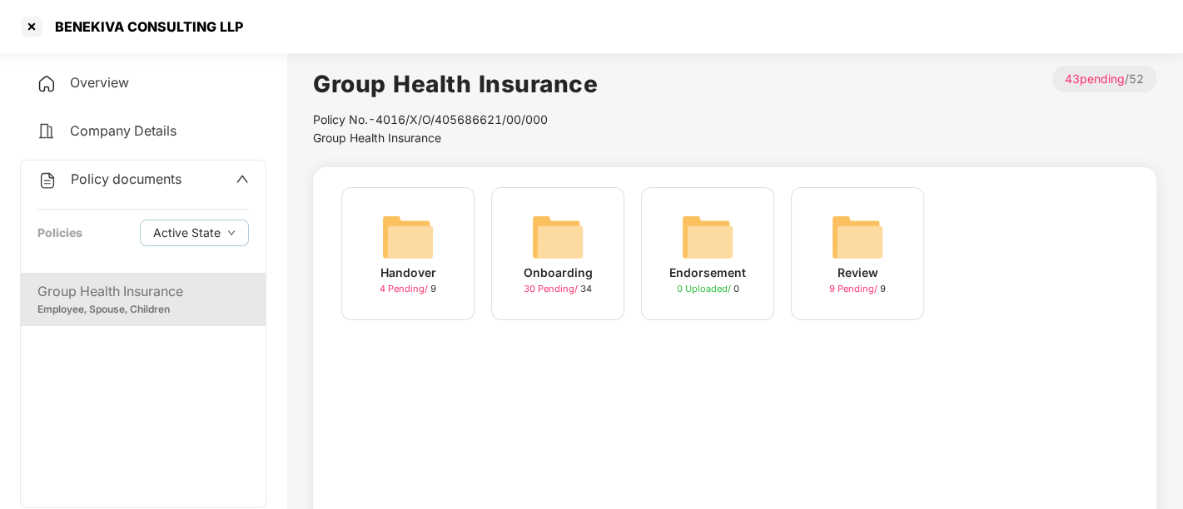
click at [90, 87] on span "Overview" at bounding box center [99, 82] width 59 height 17
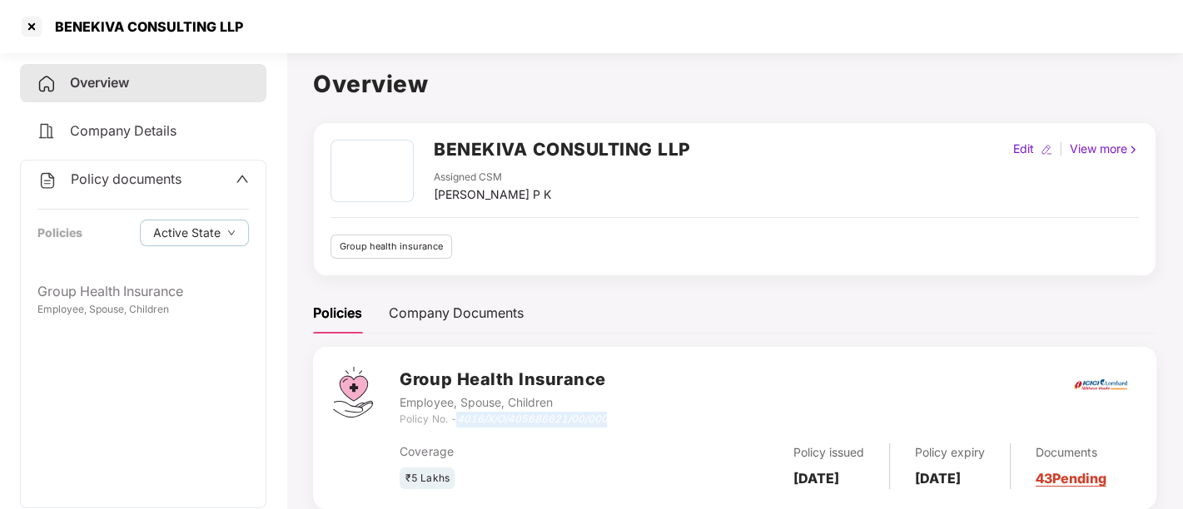
drag, startPoint x: 461, startPoint y: 420, endPoint x: 625, endPoint y: 420, distance: 164.0
click at [625, 420] on div "Group Health Insurance Employee, Spouse, Children Policy No. - 4016/X/O/4056866…" at bounding box center [768, 397] width 737 height 60
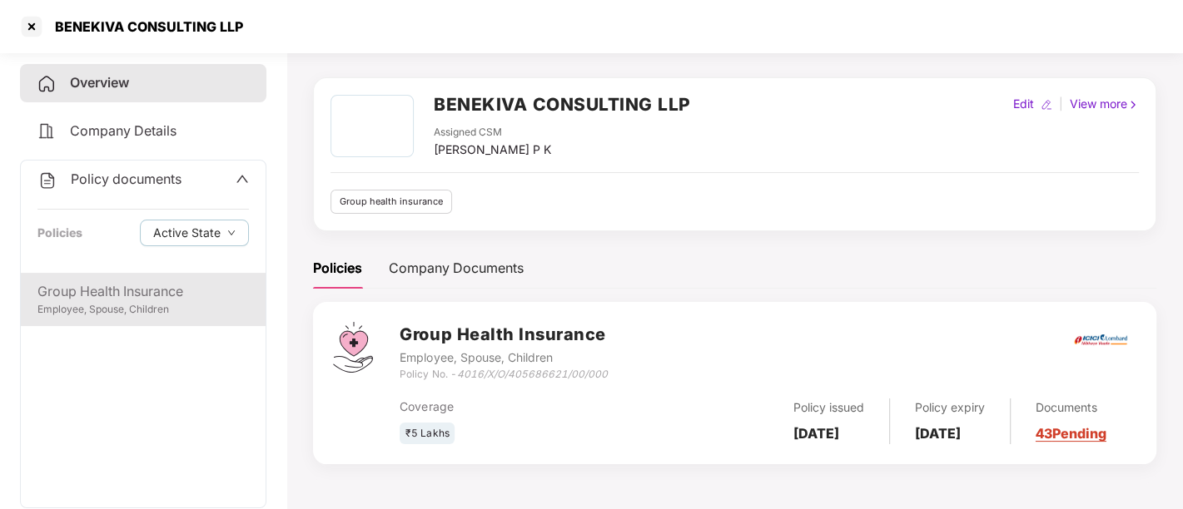
click at [126, 294] on div "Group Health Insurance" at bounding box center [142, 291] width 211 height 21
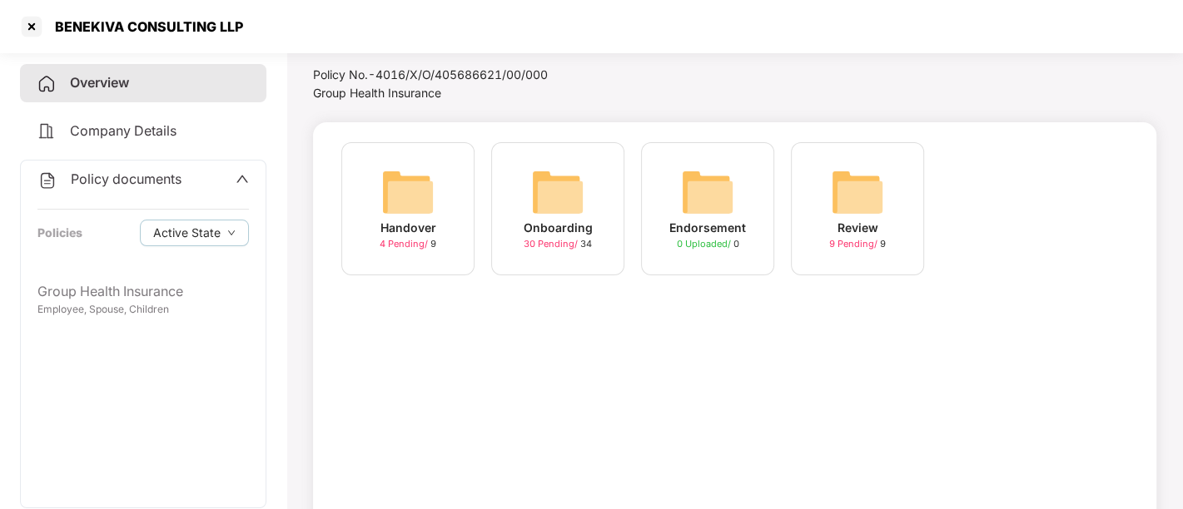
click at [241, 179] on icon "up" at bounding box center [242, 178] width 13 height 13
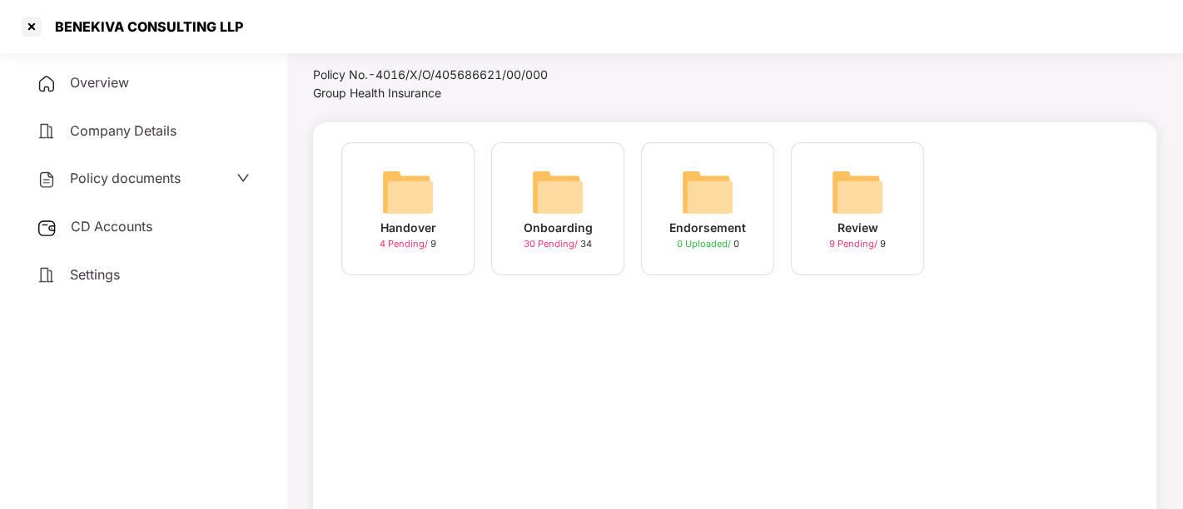
click at [145, 231] on span "CD Accounts" at bounding box center [112, 226] width 82 height 17
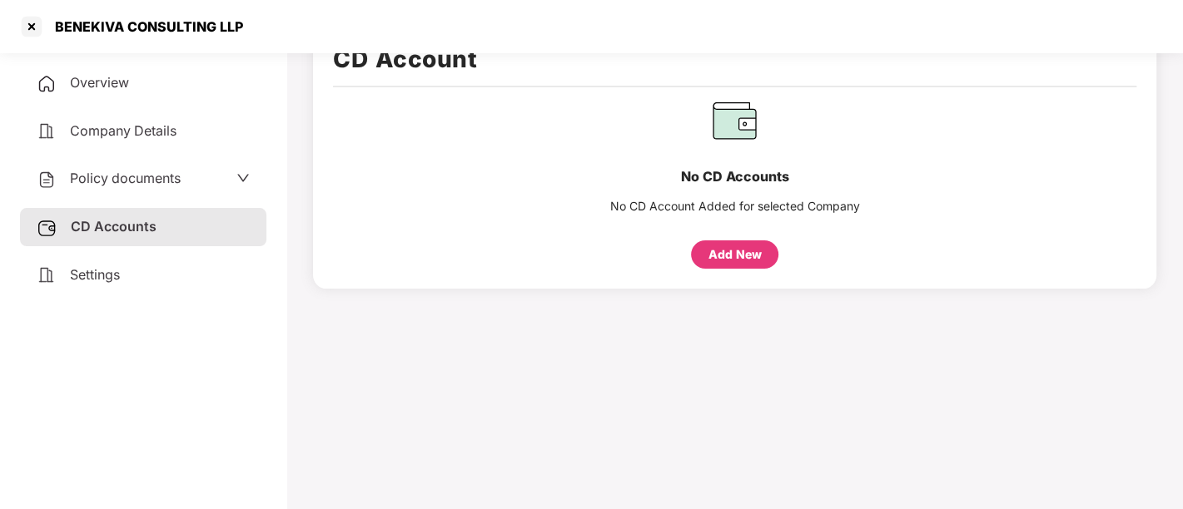
scroll to position [0, 0]
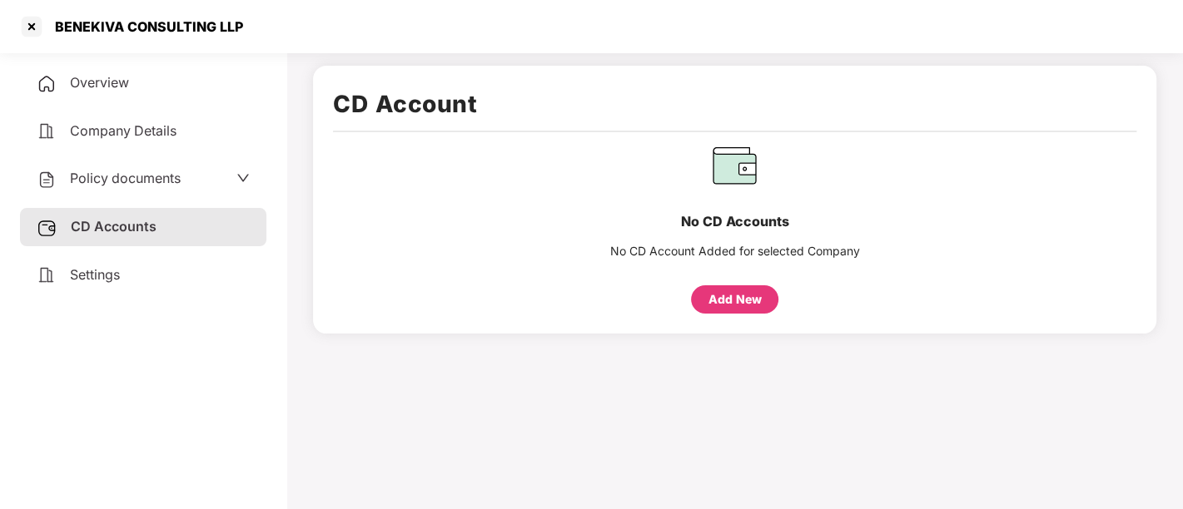
click at [123, 289] on div "Settings" at bounding box center [143, 275] width 246 height 38
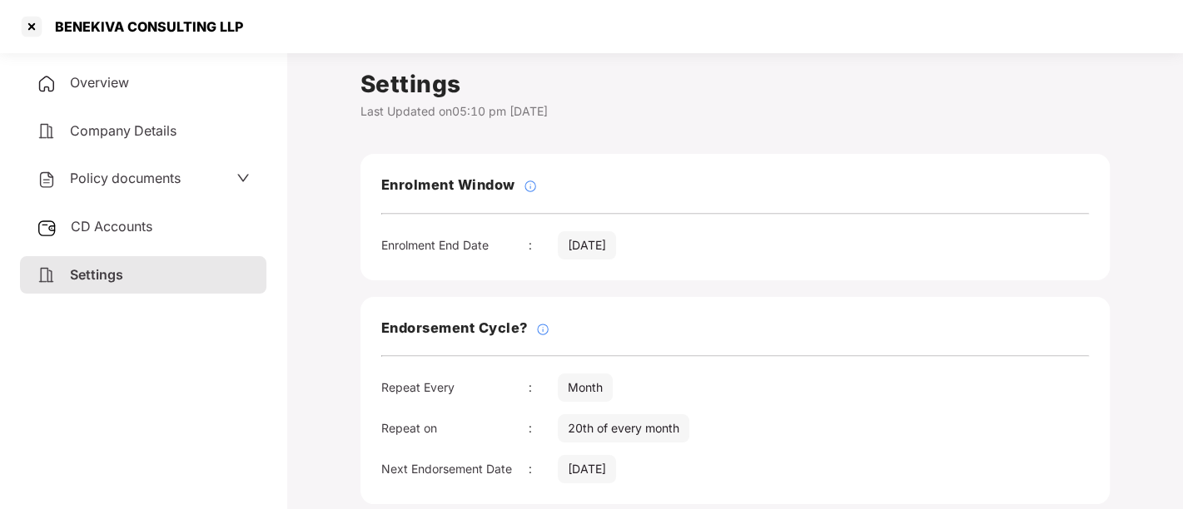
click at [83, 85] on span "Overview" at bounding box center [99, 82] width 59 height 17
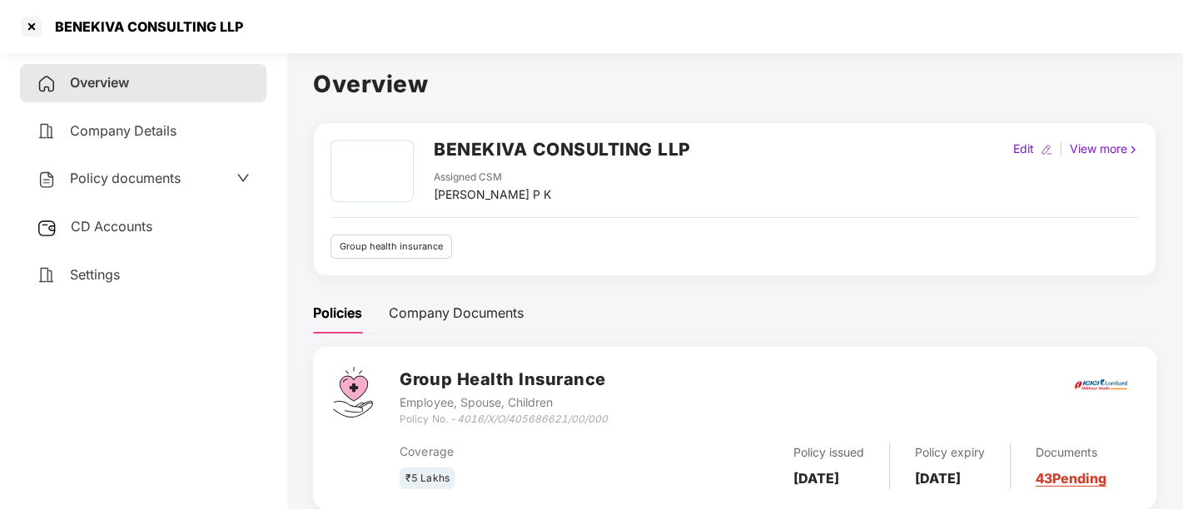
scroll to position [45, 0]
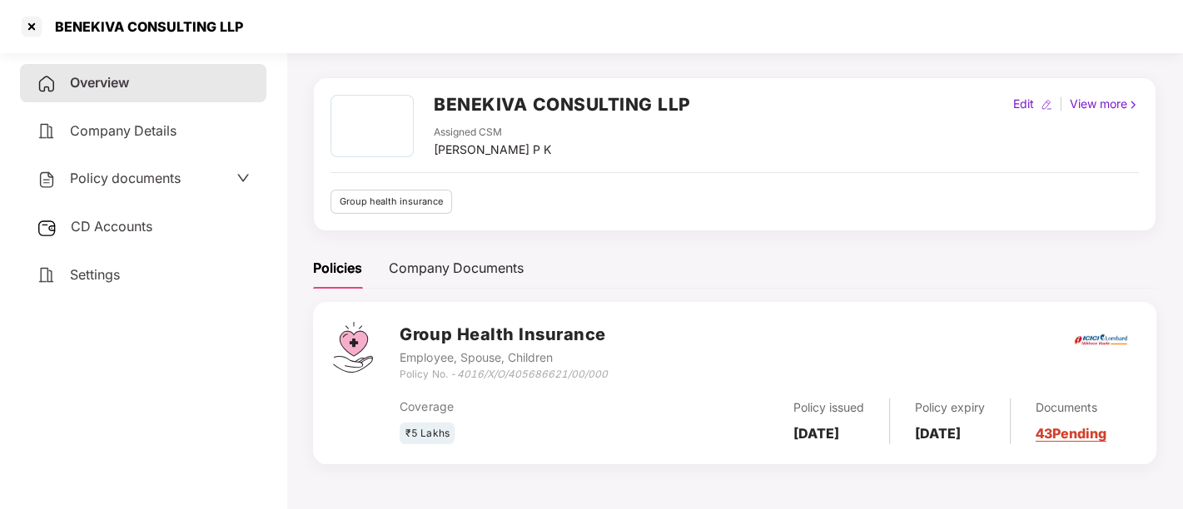
drag, startPoint x: 791, startPoint y: 410, endPoint x: 849, endPoint y: 445, distance: 68.0
click at [849, 445] on div "Policy issued 19 Aug 2025" at bounding box center [829, 422] width 122 height 46
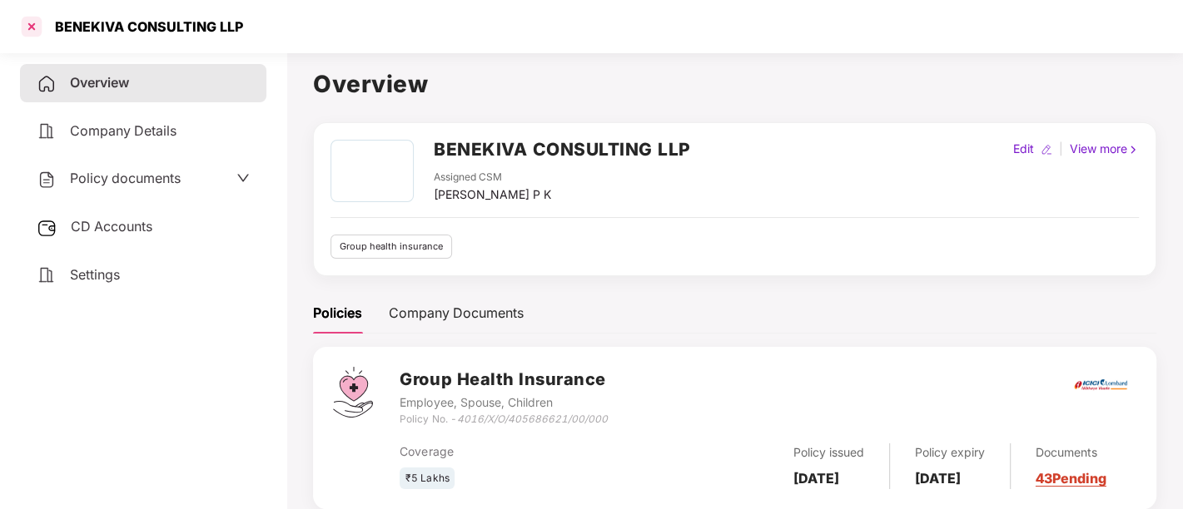
click at [32, 30] on div at bounding box center [31, 26] width 27 height 27
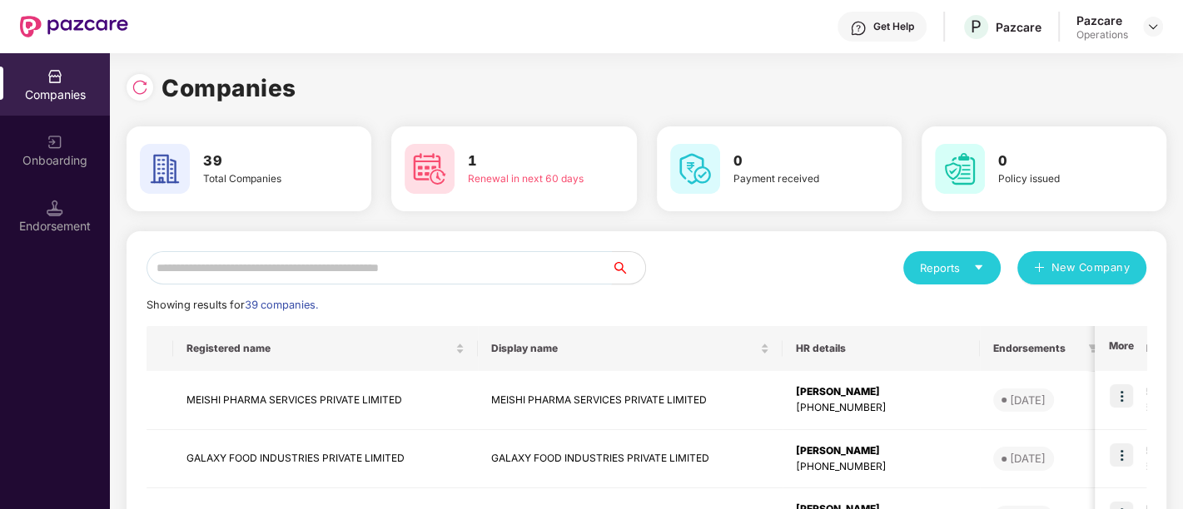
click at [499, 266] on input "text" at bounding box center [379, 267] width 465 height 33
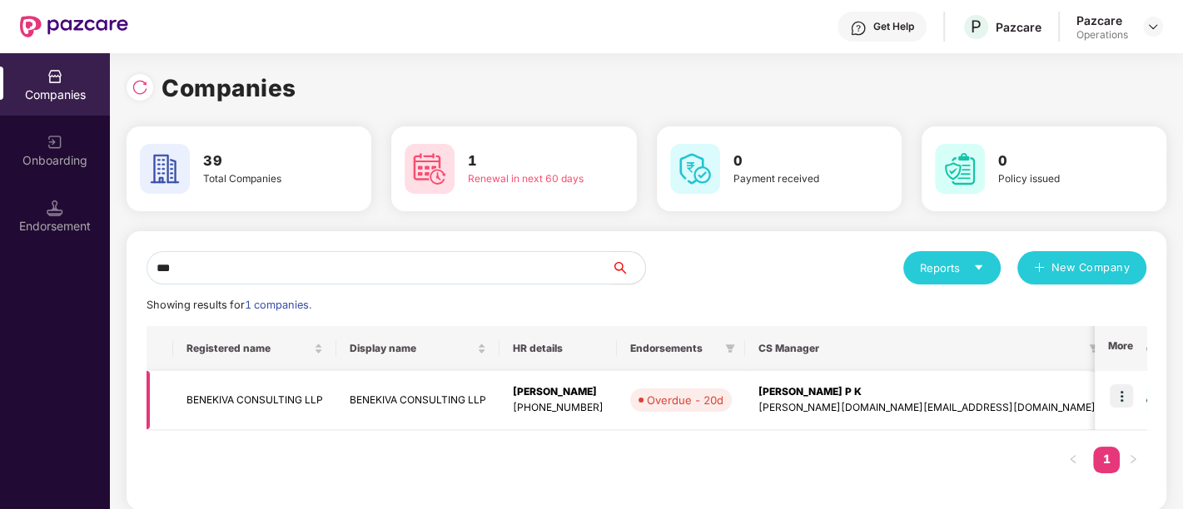
type input "***"
click at [1124, 407] on img at bounding box center [1121, 396] width 23 height 23
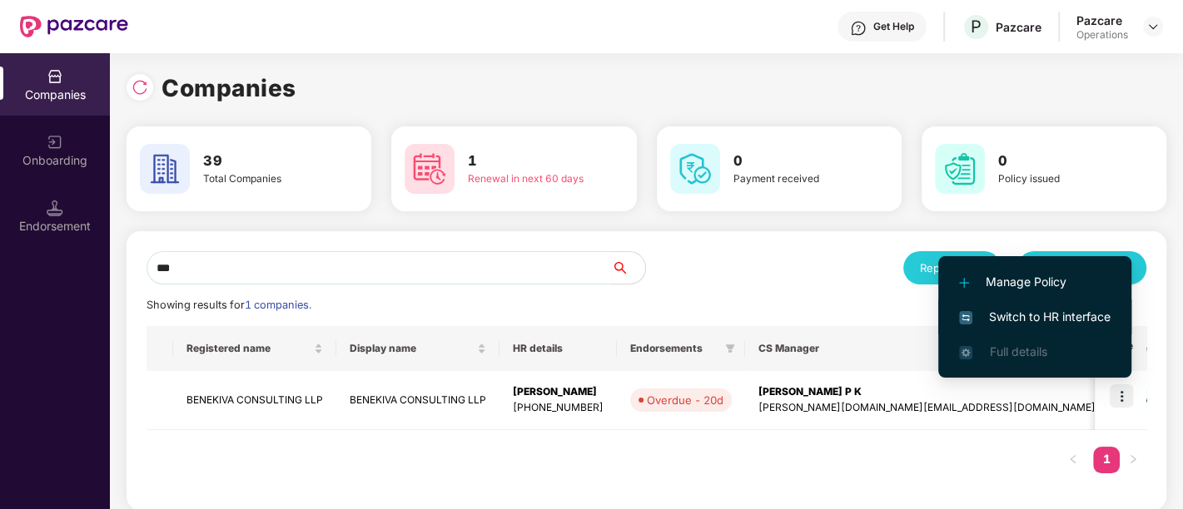
click at [1055, 325] on span "Switch to HR interface" at bounding box center [1035, 317] width 152 height 18
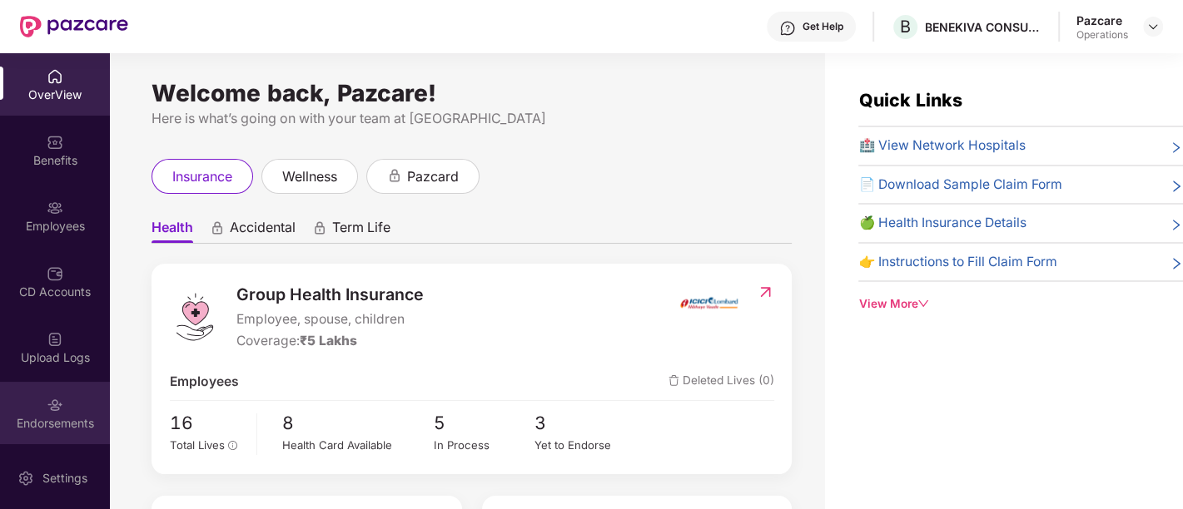
click at [32, 420] on div "Endorsements" at bounding box center [55, 423] width 110 height 17
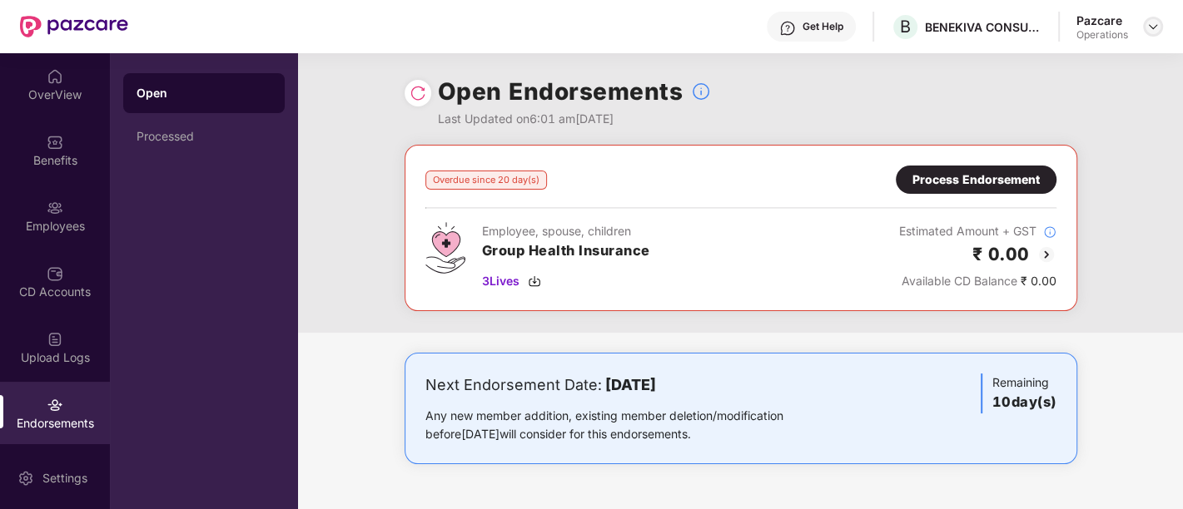
click at [1157, 29] on img at bounding box center [1152, 26] width 13 height 13
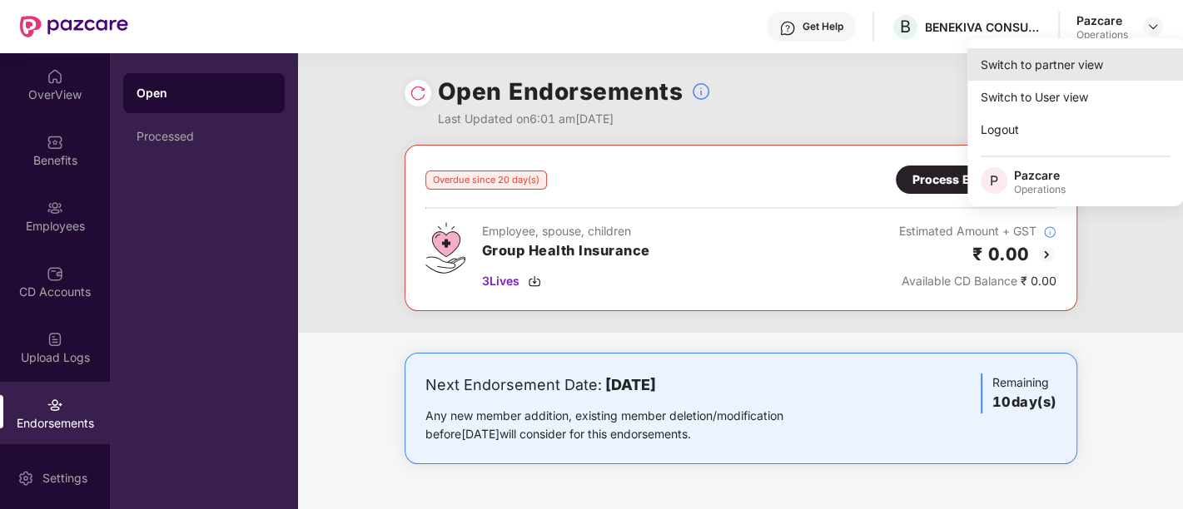
click at [1051, 64] on div "Switch to partner view" at bounding box center [1075, 64] width 216 height 32
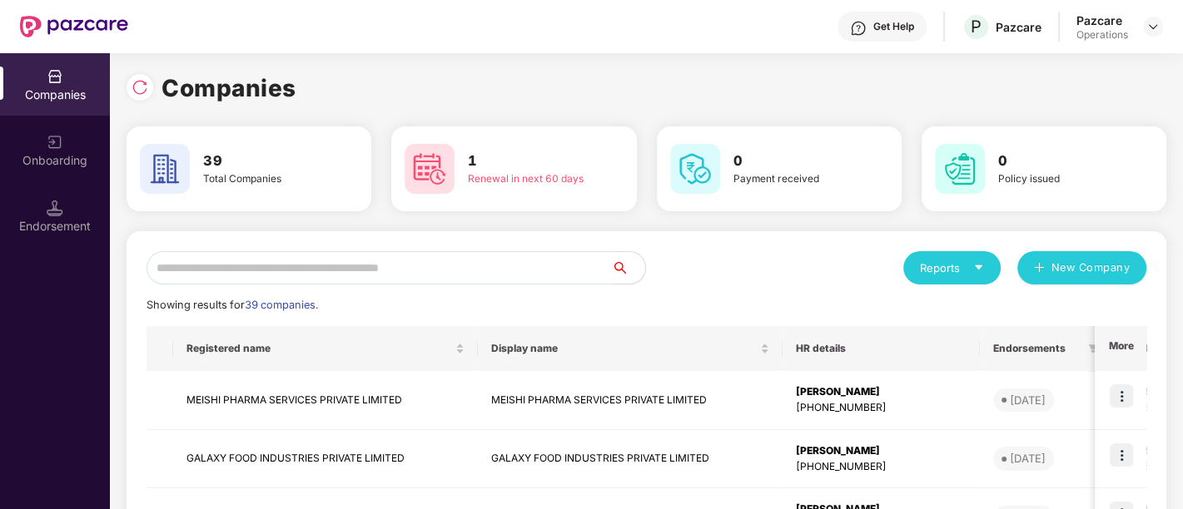
click at [504, 261] on input "text" at bounding box center [379, 267] width 465 height 33
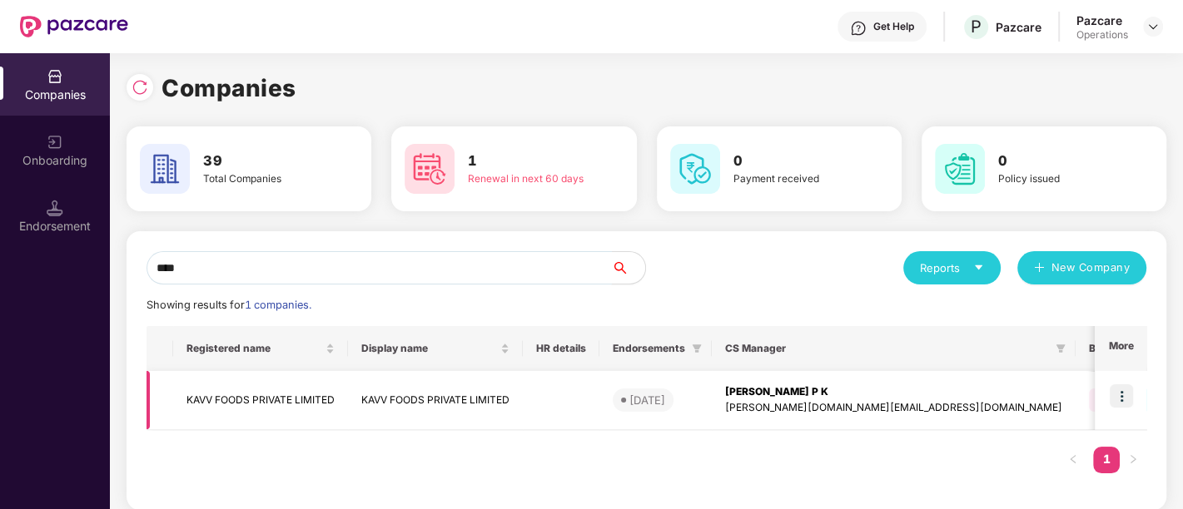
type input "****"
click at [1116, 391] on img at bounding box center [1121, 396] width 23 height 23
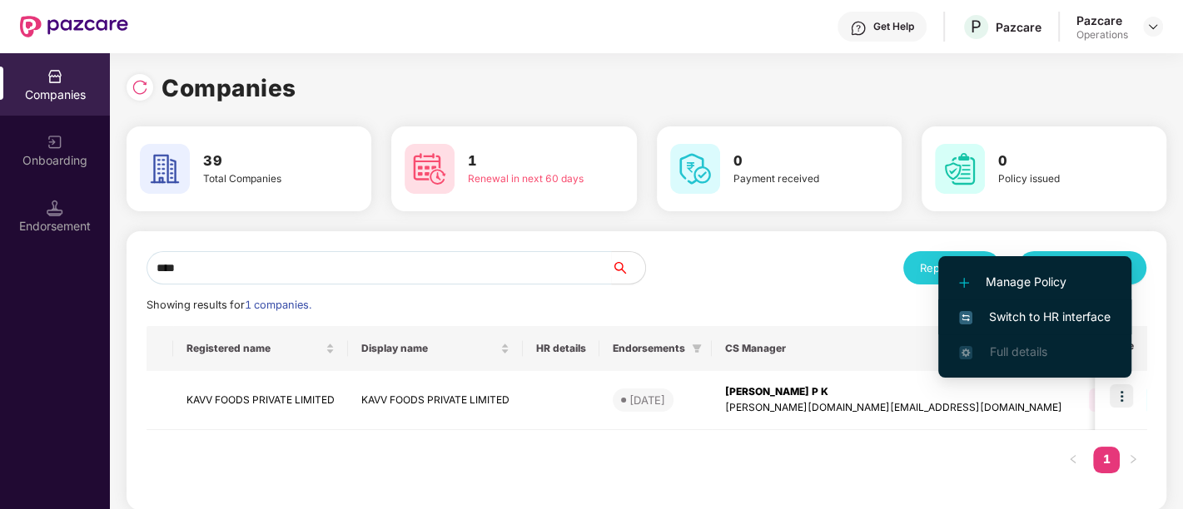
click at [1039, 309] on span "Switch to HR interface" at bounding box center [1035, 317] width 152 height 18
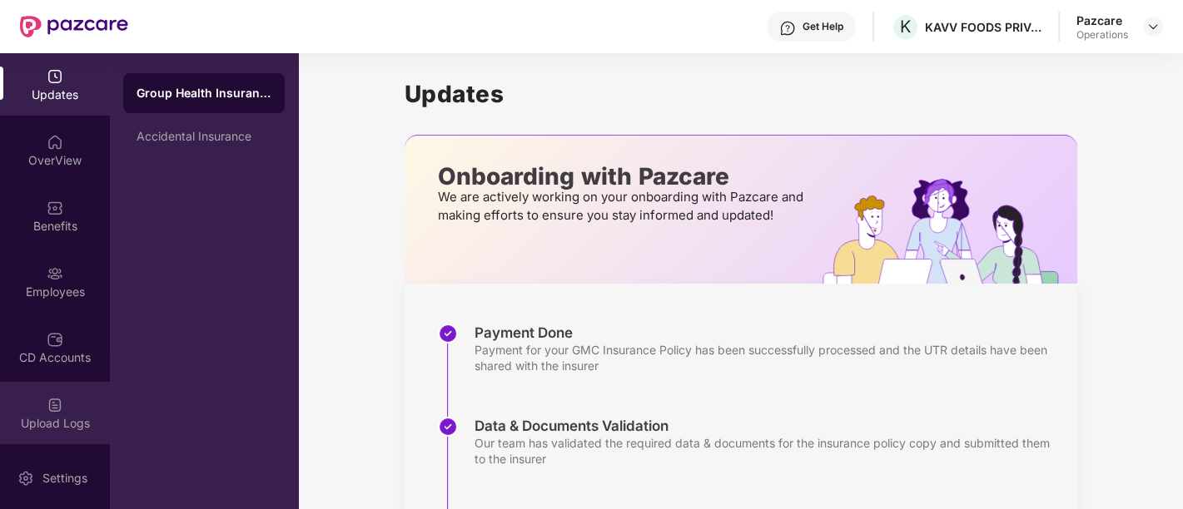
scroll to position [131, 0]
click at [59, 423] on div "My Orders" at bounding box center [55, 424] width 110 height 17
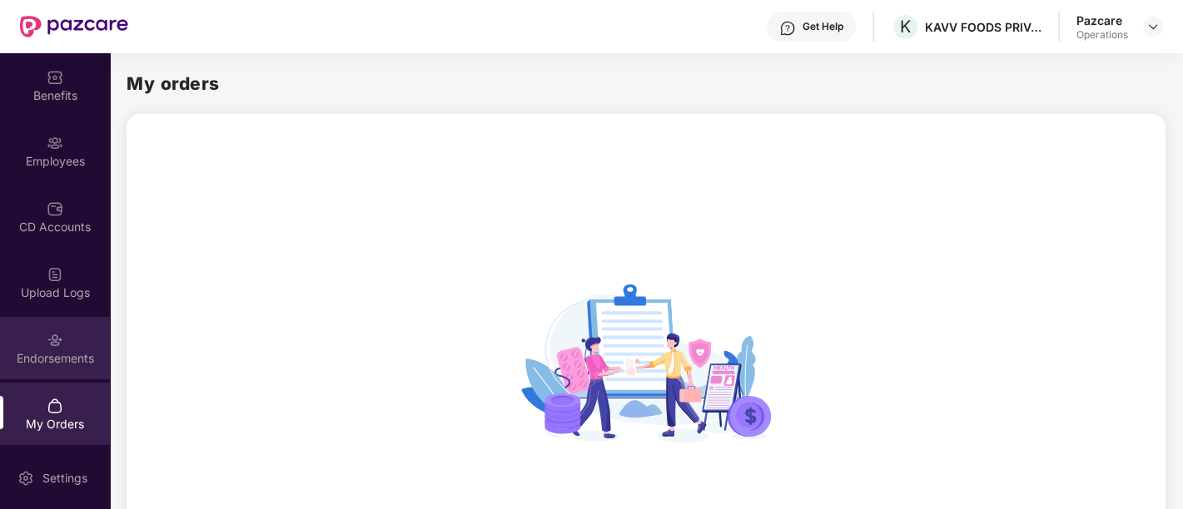
click at [52, 370] on div "Endorsements" at bounding box center [55, 348] width 110 height 62
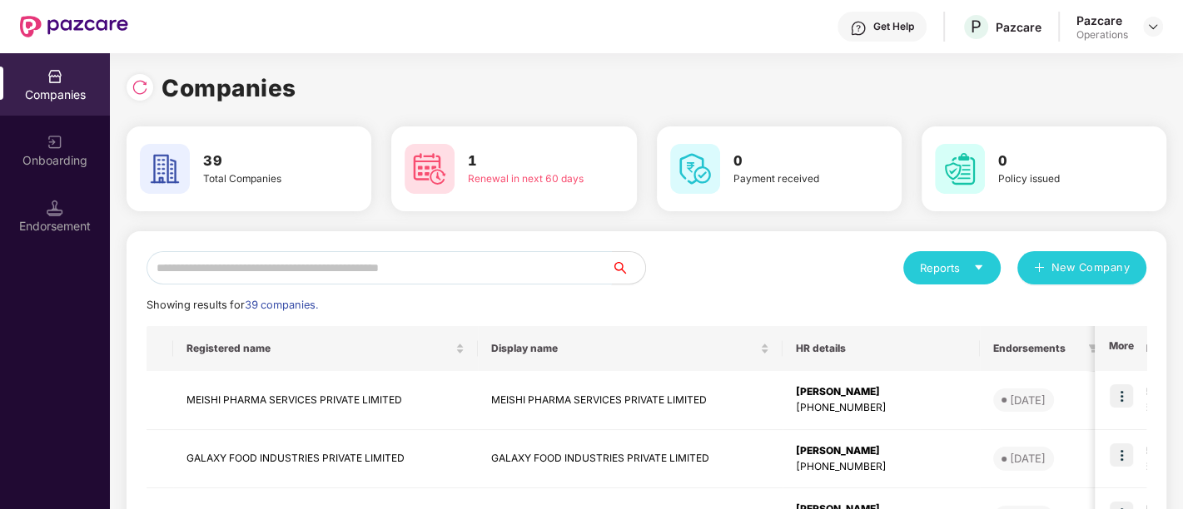
click at [246, 265] on input "text" at bounding box center [379, 267] width 465 height 33
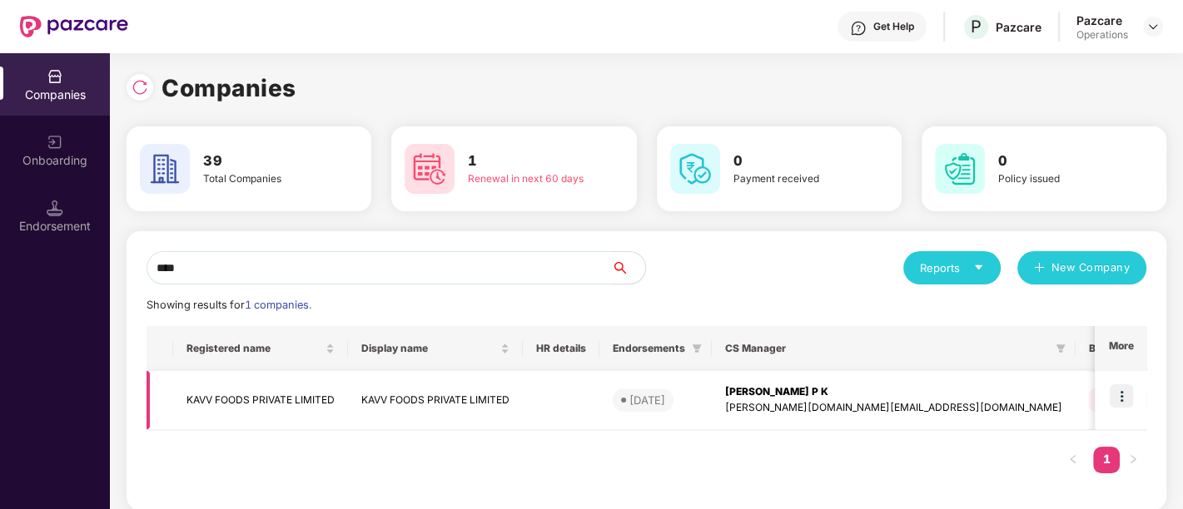
type input "****"
click at [1130, 396] on img at bounding box center [1121, 396] width 23 height 23
click at [523, 400] on td "KAVV FOODS PRIVATE LIMITED" at bounding box center [435, 400] width 175 height 59
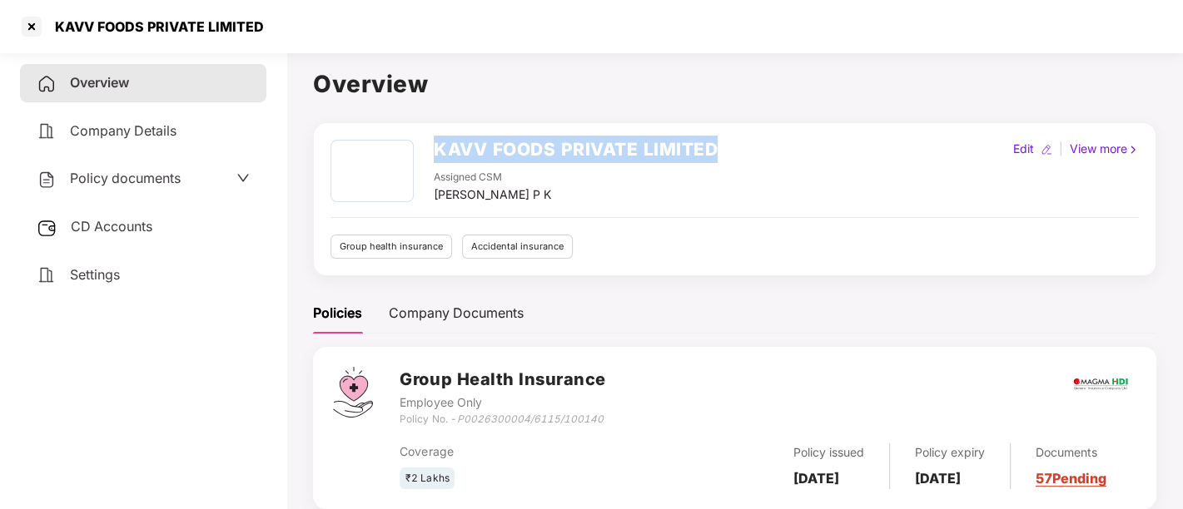
drag, startPoint x: 428, startPoint y: 147, endPoint x: 768, endPoint y: 150, distance: 340.5
click at [768, 150] on div "KAVV FOODS PRIVATE LIMITED Assigned CSM Deeksha P K Edit | View more" at bounding box center [734, 172] width 808 height 64
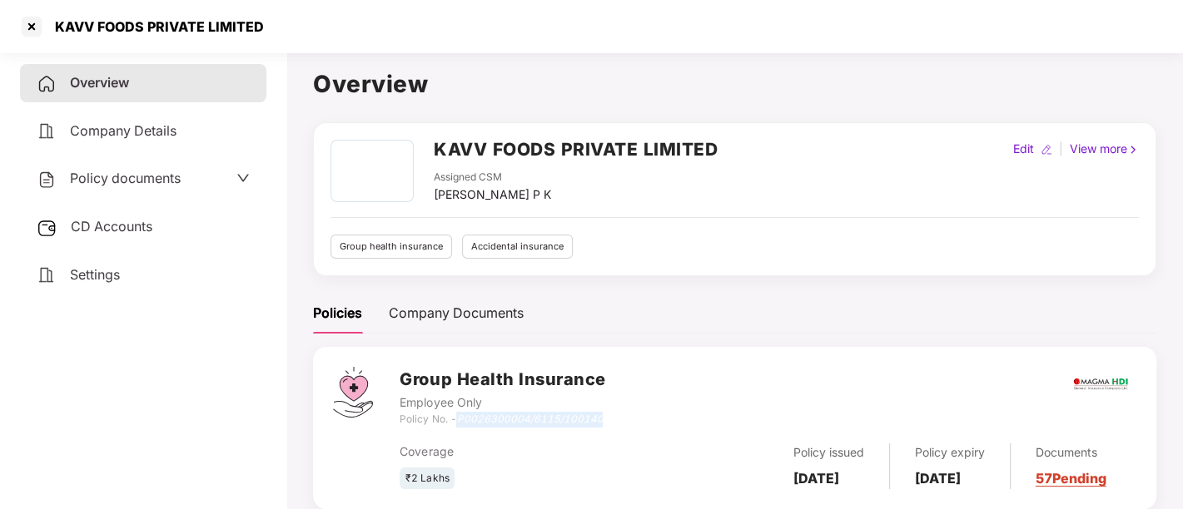
drag, startPoint x: 460, startPoint y: 415, endPoint x: 625, endPoint y: 423, distance: 165.0
click at [625, 423] on div "Group Health Insurance Employee Only Policy No. - P0026300004/6115/100140" at bounding box center [768, 397] width 737 height 60
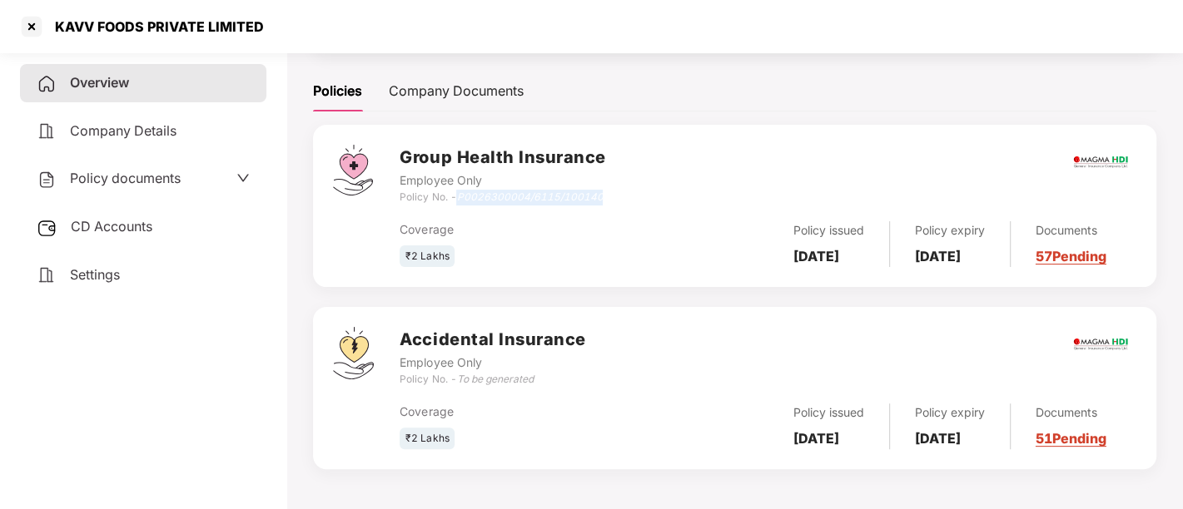
scroll to position [0, 0]
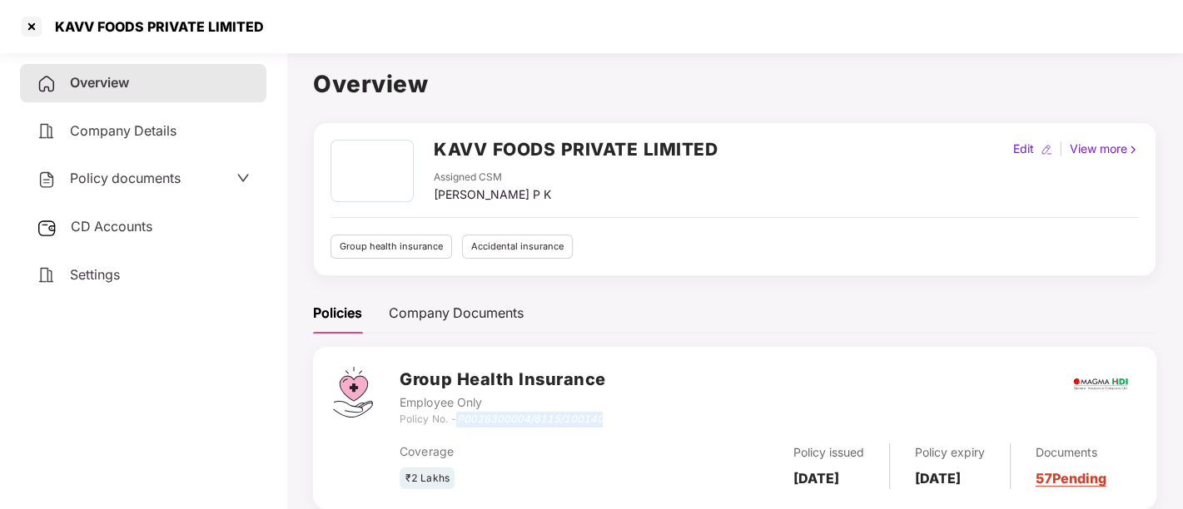
drag, startPoint x: 789, startPoint y: 461, endPoint x: 855, endPoint y: 491, distance: 72.3
click at [855, 489] on div "Policy issued 27 June 2025" at bounding box center [829, 467] width 122 height 46
drag, startPoint x: 931, startPoint y: 452, endPoint x: 984, endPoint y: 486, distance: 63.3
click at [984, 486] on div "Policy expiry 26 June 2026" at bounding box center [950, 467] width 121 height 46
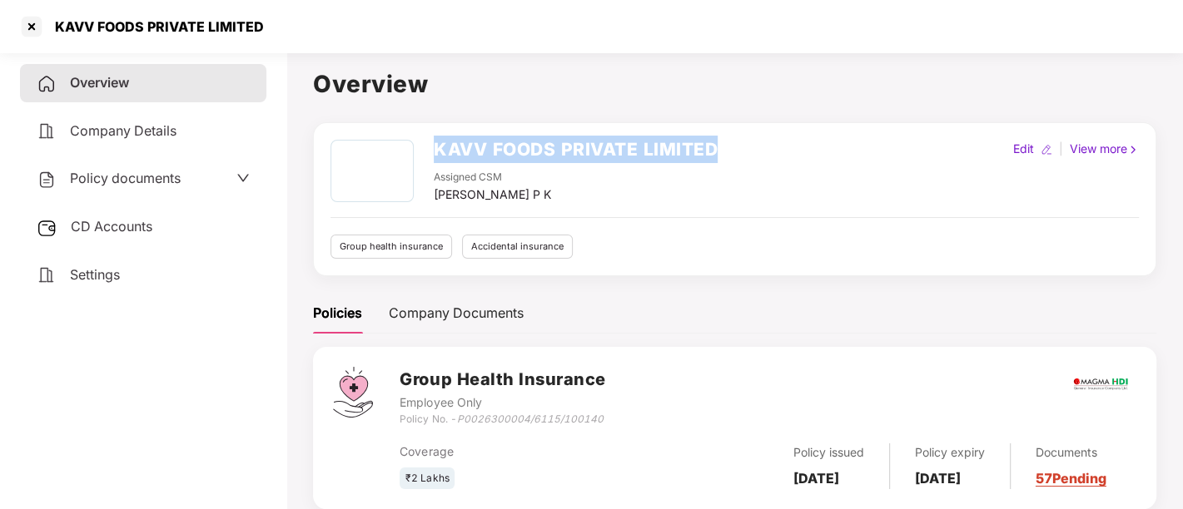
drag, startPoint x: 733, startPoint y: 139, endPoint x: 396, endPoint y: 132, distance: 336.4
click at [396, 132] on div "KAVV FOODS PRIVATE LIMITED Assigned CSM Deeksha P K Edit | View more Group heal…" at bounding box center [734, 199] width 843 height 154
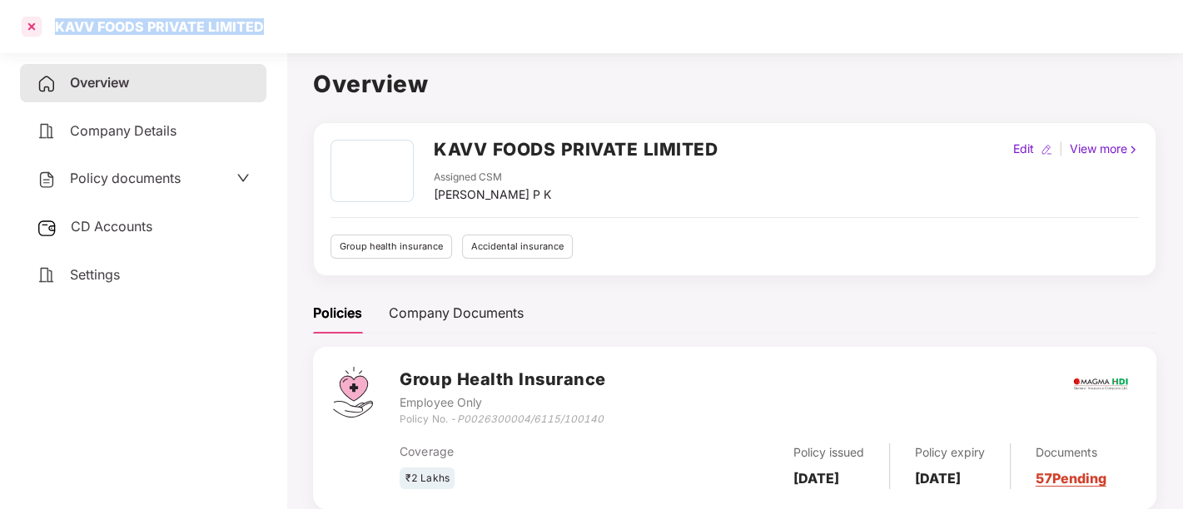
drag, startPoint x: 261, startPoint y: 13, endPoint x: 42, endPoint y: 29, distance: 219.5
click at [42, 29] on div "KAVV FOODS PRIVATE LIMITED" at bounding box center [591, 26] width 1183 height 53
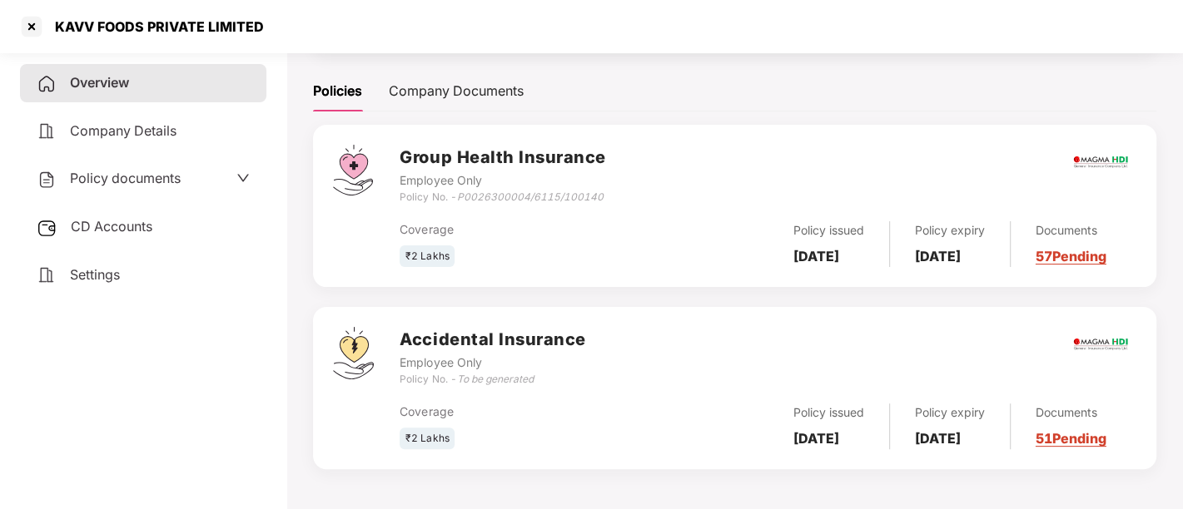
click at [104, 172] on span "Policy documents" at bounding box center [125, 178] width 111 height 17
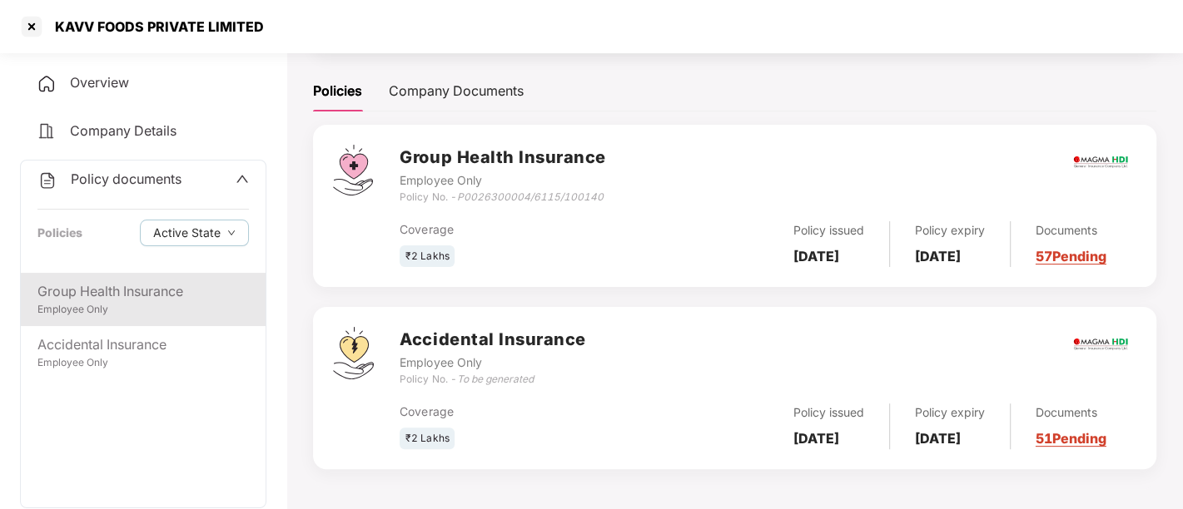
click at [108, 303] on div "Employee Only" at bounding box center [142, 310] width 211 height 16
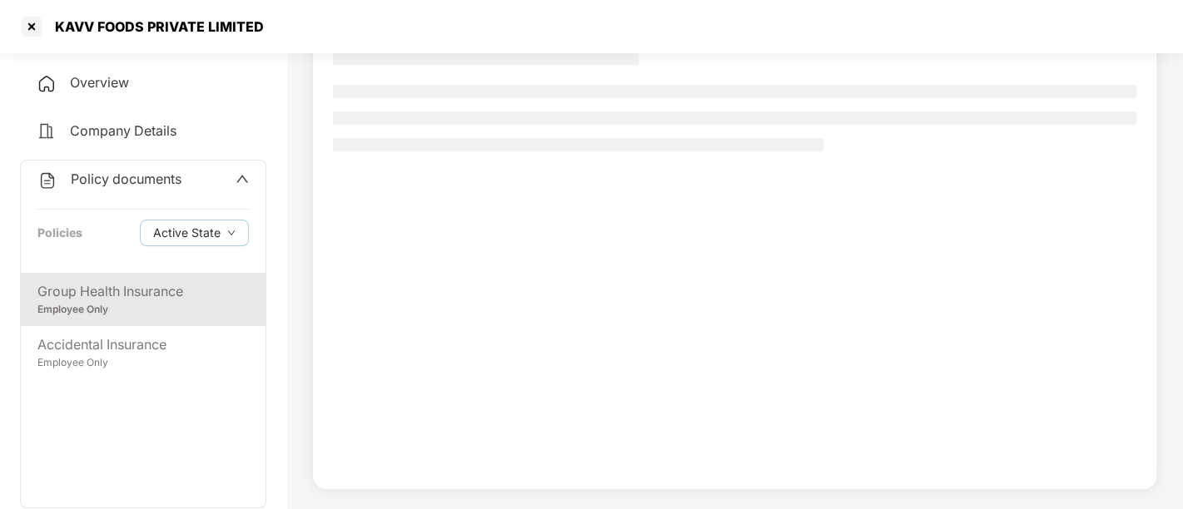
scroll to position [135, 0]
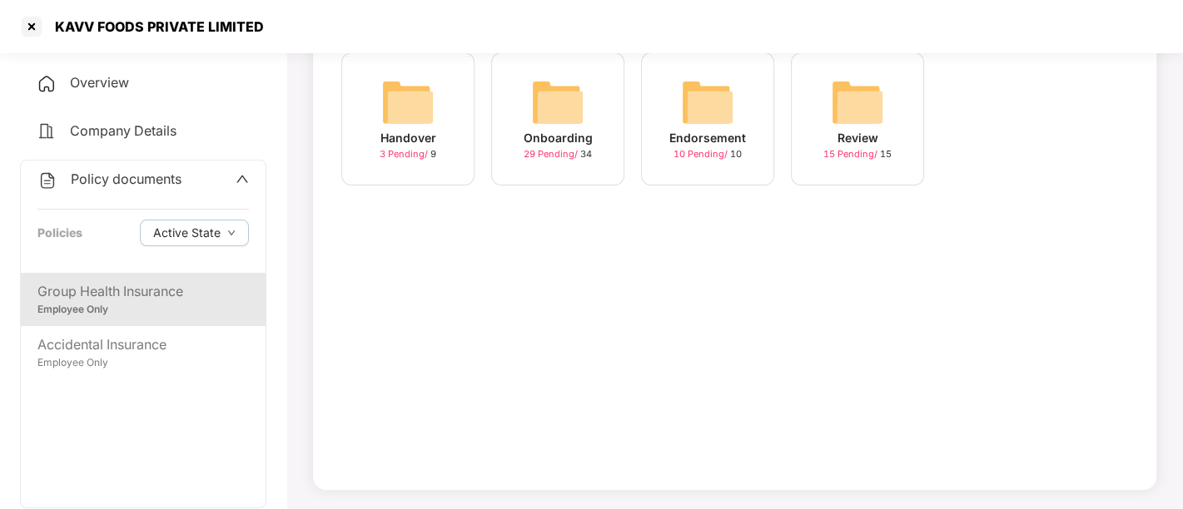
click at [556, 158] on span "29 Pending /" at bounding box center [552, 154] width 57 height 12
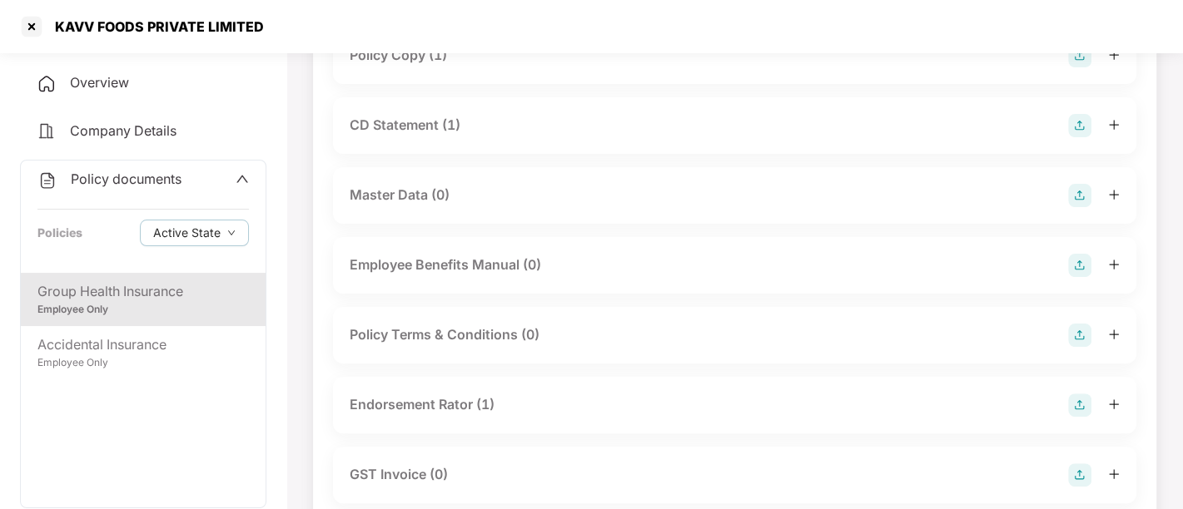
scroll to position [65, 0]
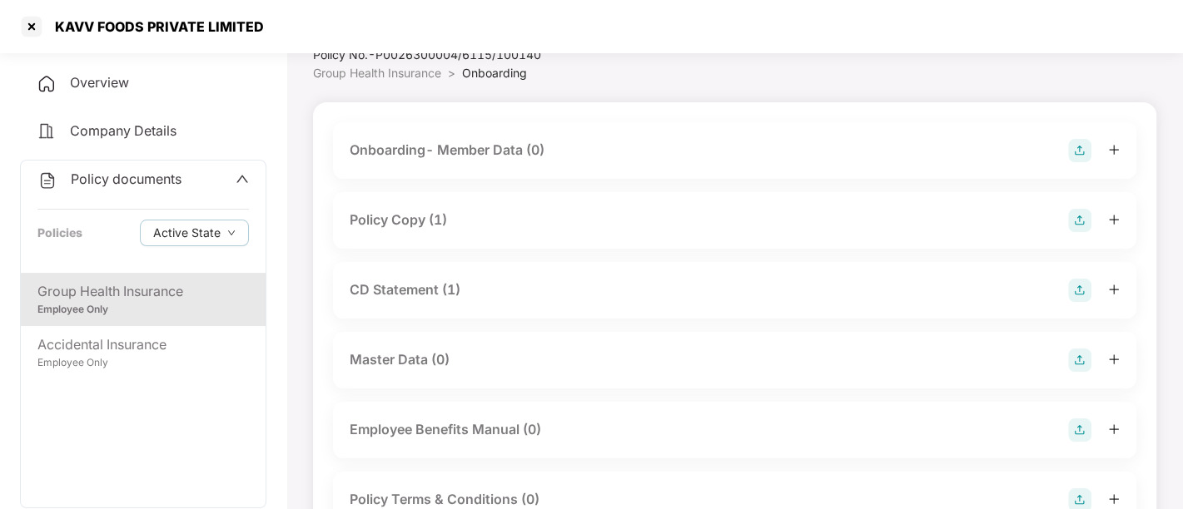
click at [399, 209] on div "Policy Copy (1)" at bounding box center [735, 220] width 770 height 23
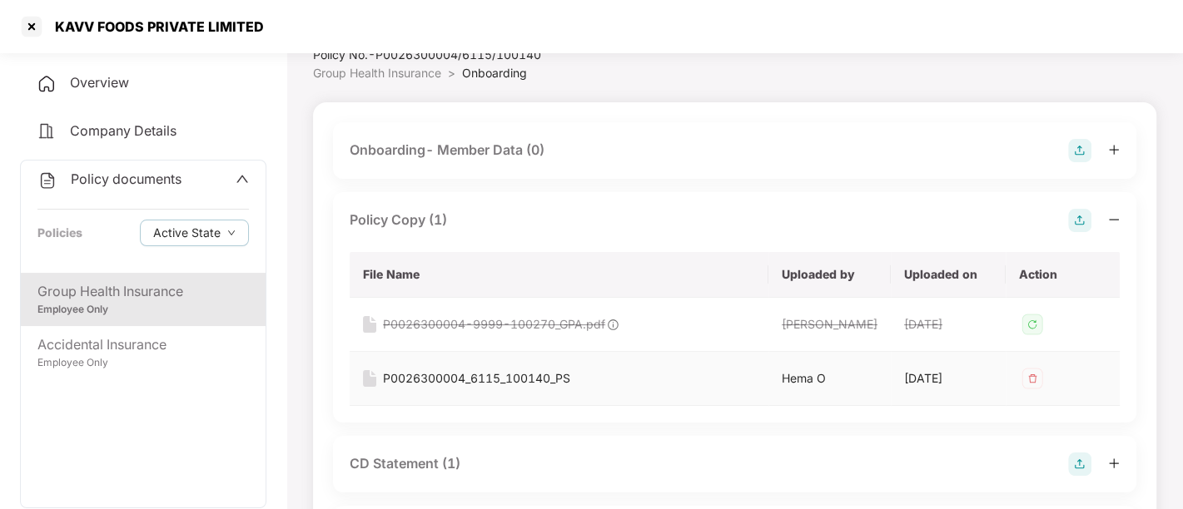
click at [441, 388] on div "P0026300004_6115_100140_PS" at bounding box center [476, 379] width 187 height 18
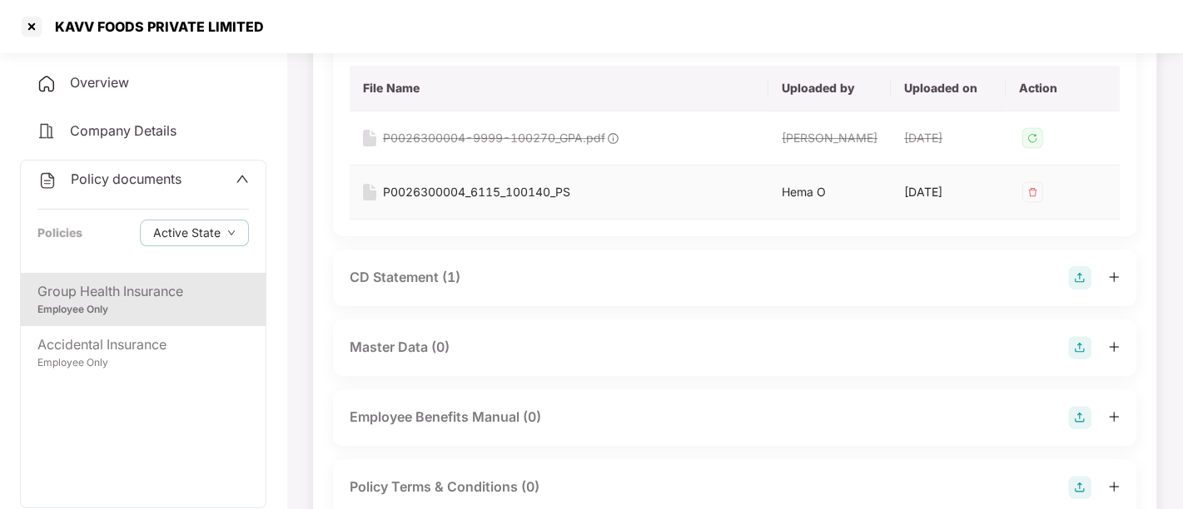
scroll to position [251, 0]
click at [440, 288] on div "CD Statement (1)" at bounding box center [405, 277] width 111 height 21
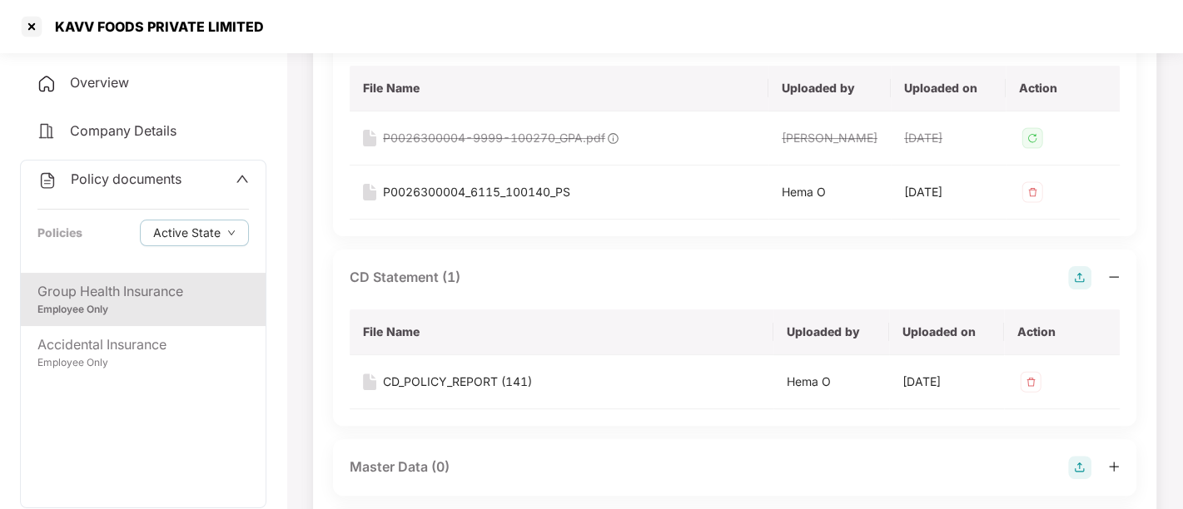
scroll to position [397, 0]
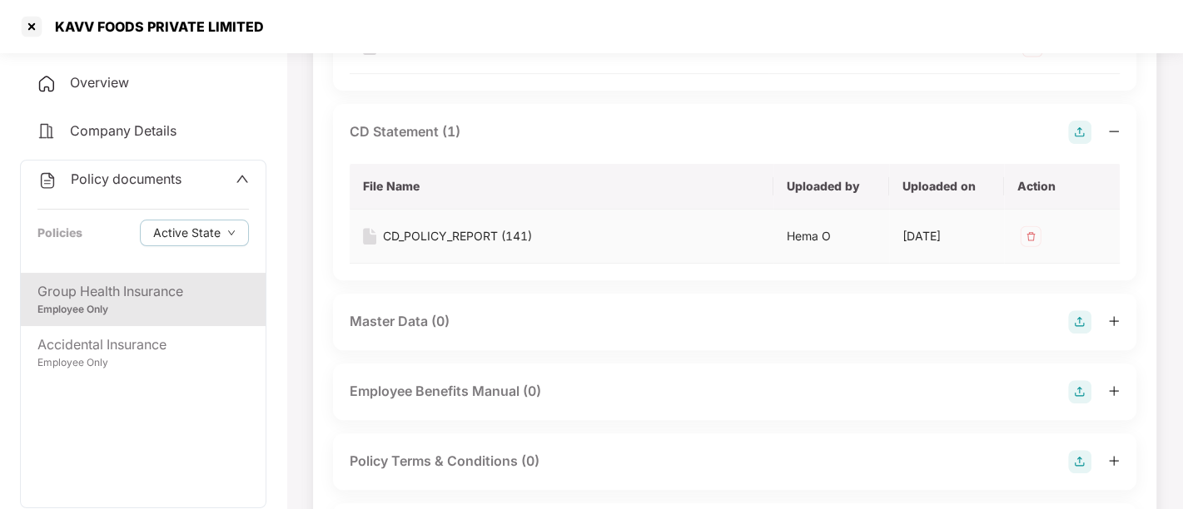
click at [421, 258] on td "CD_POLICY_REPORT (141)" at bounding box center [562, 237] width 424 height 54
click at [403, 246] on div "CD_POLICY_REPORT (141)" at bounding box center [457, 236] width 149 height 18
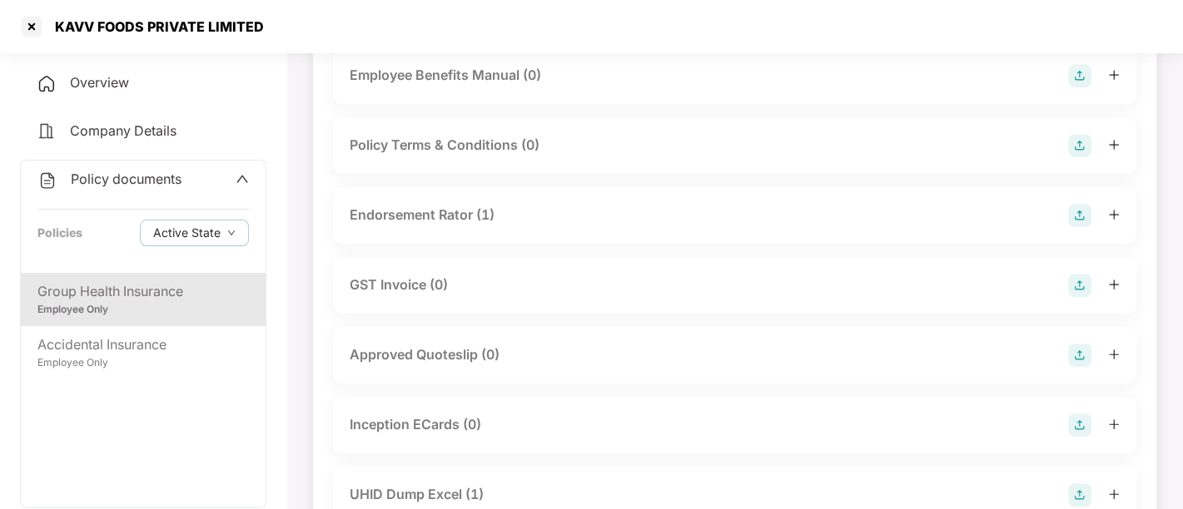
scroll to position [714, 0]
click at [440, 221] on div "Endorsement Rator (1)" at bounding box center [422, 214] width 145 height 21
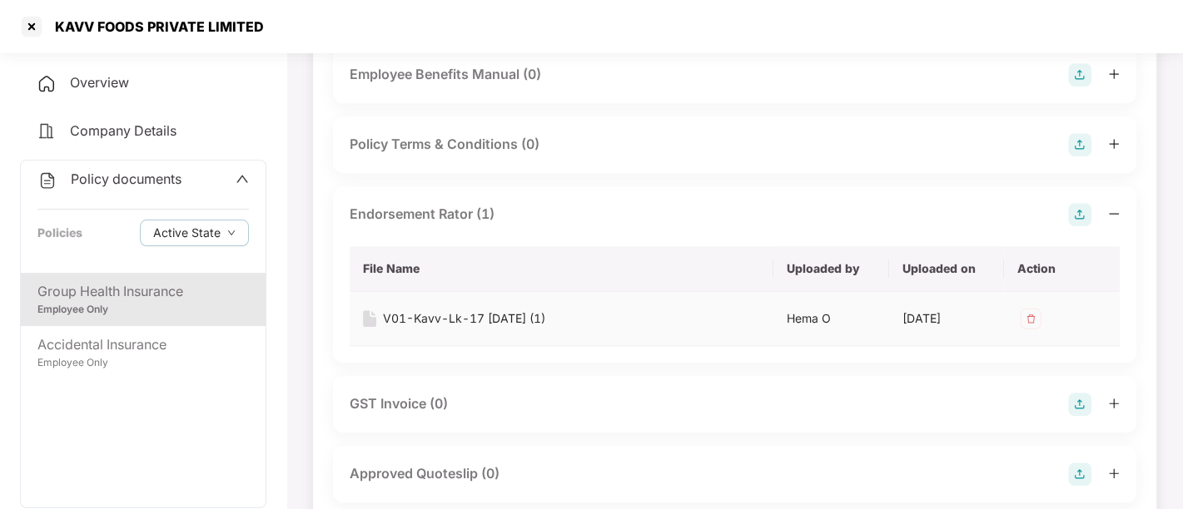
click at [428, 328] on div "V01-Kavv-Lk-17 Jul (1)" at bounding box center [464, 319] width 162 height 18
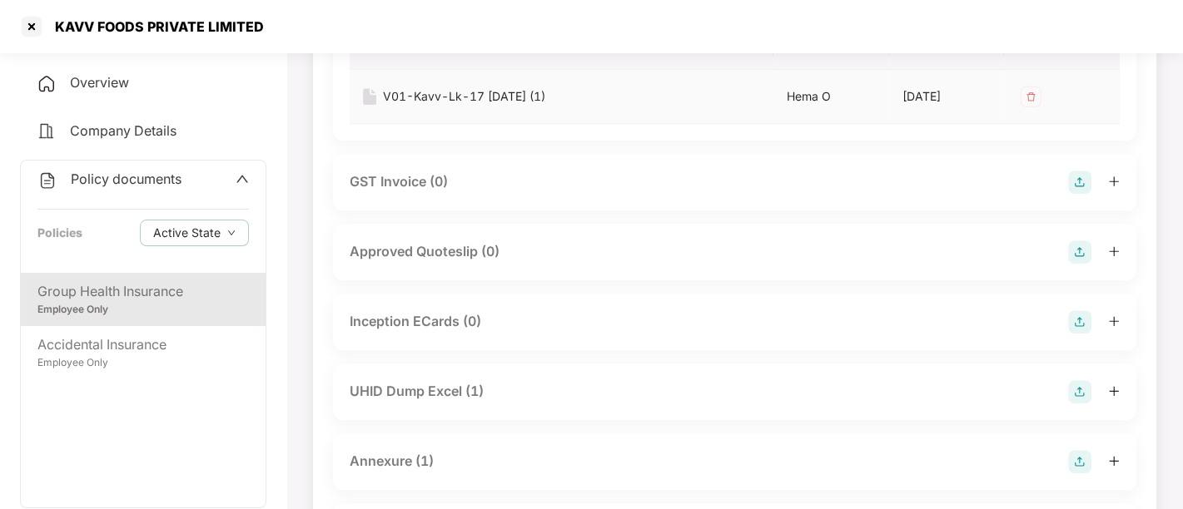
scroll to position [1023, 0]
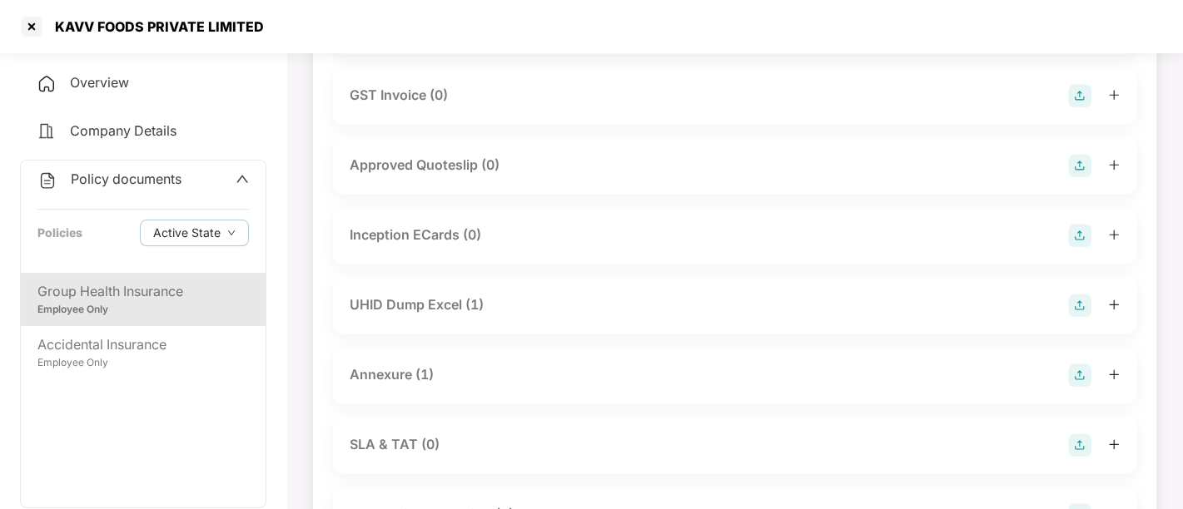
click at [407, 316] on div "UHID Dump Excel (1)" at bounding box center [417, 305] width 134 height 21
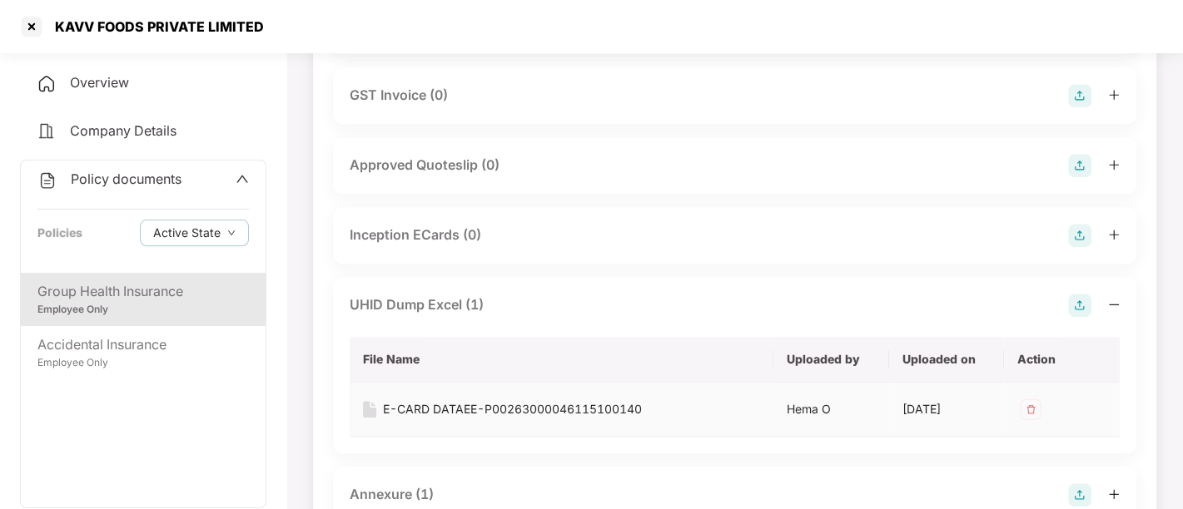
click at [454, 419] on div "E-CARD DATAEE-P00263000046115100140" at bounding box center [512, 409] width 259 height 18
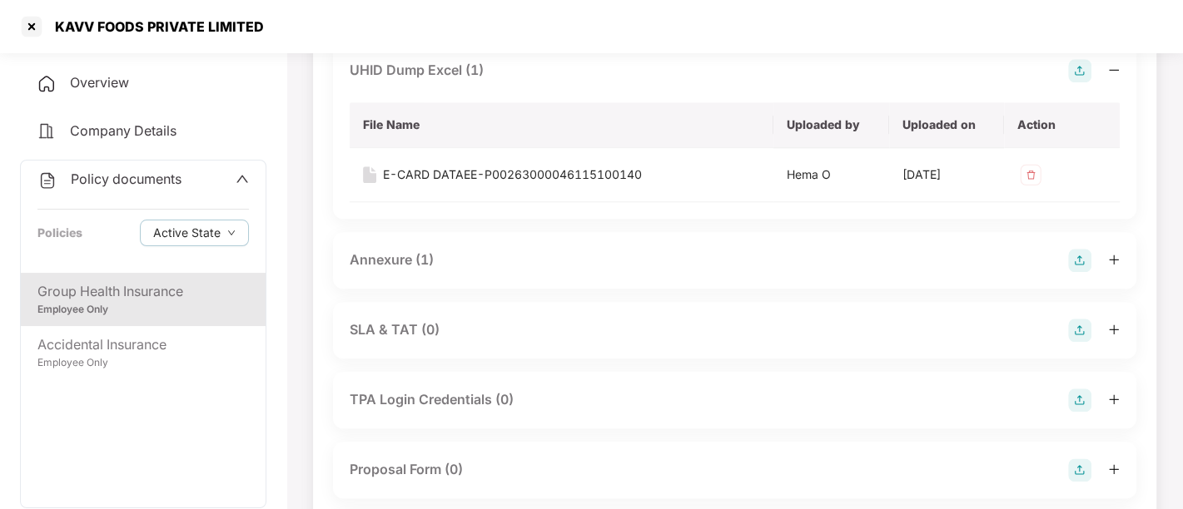
click at [442, 269] on div "Annexure (1)" at bounding box center [735, 260] width 770 height 23
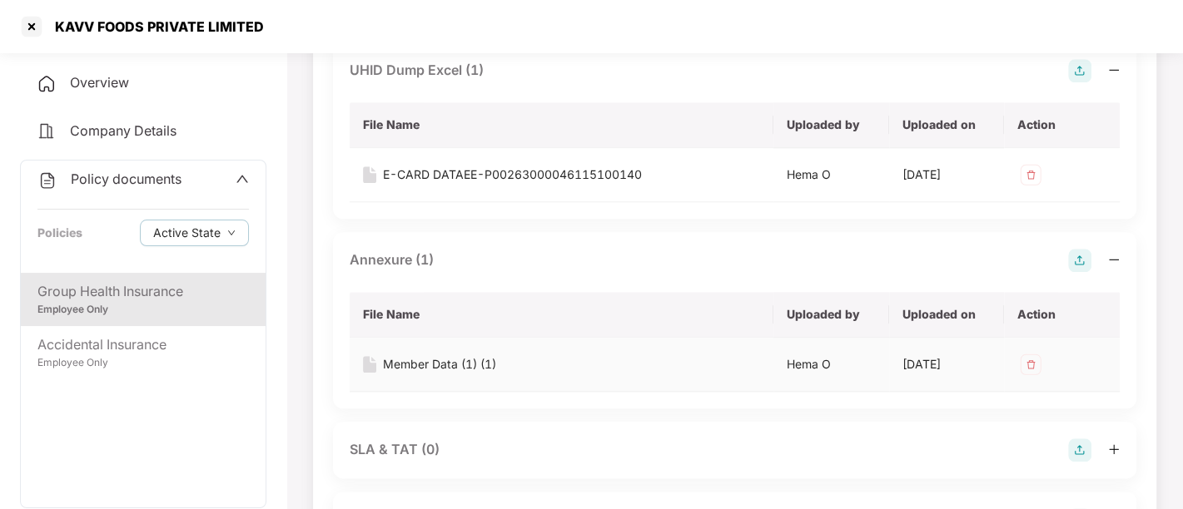
click at [412, 374] on div "Member Data (1) (1)" at bounding box center [439, 364] width 113 height 18
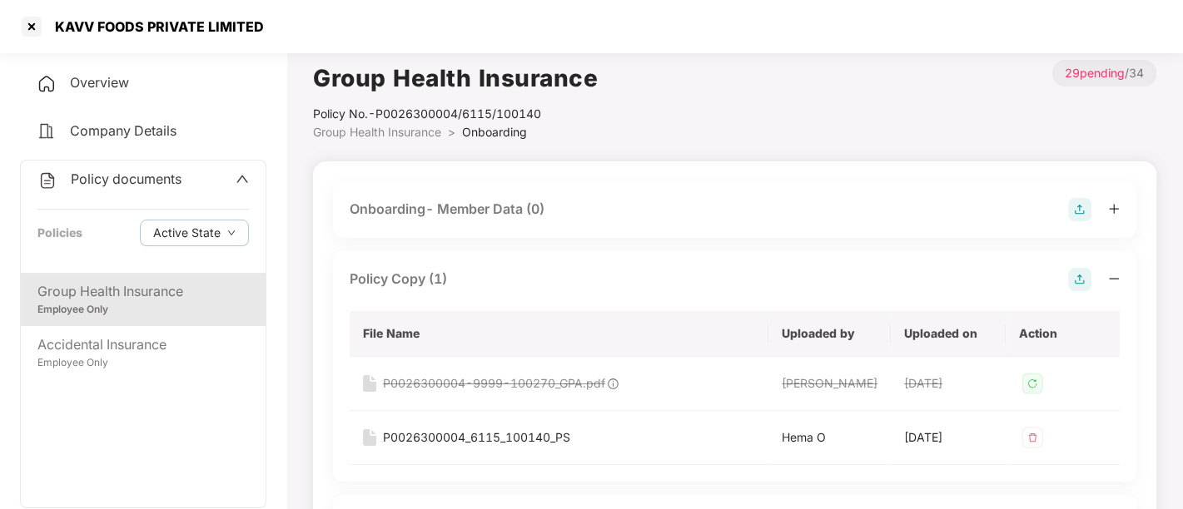
scroll to position [0, 0]
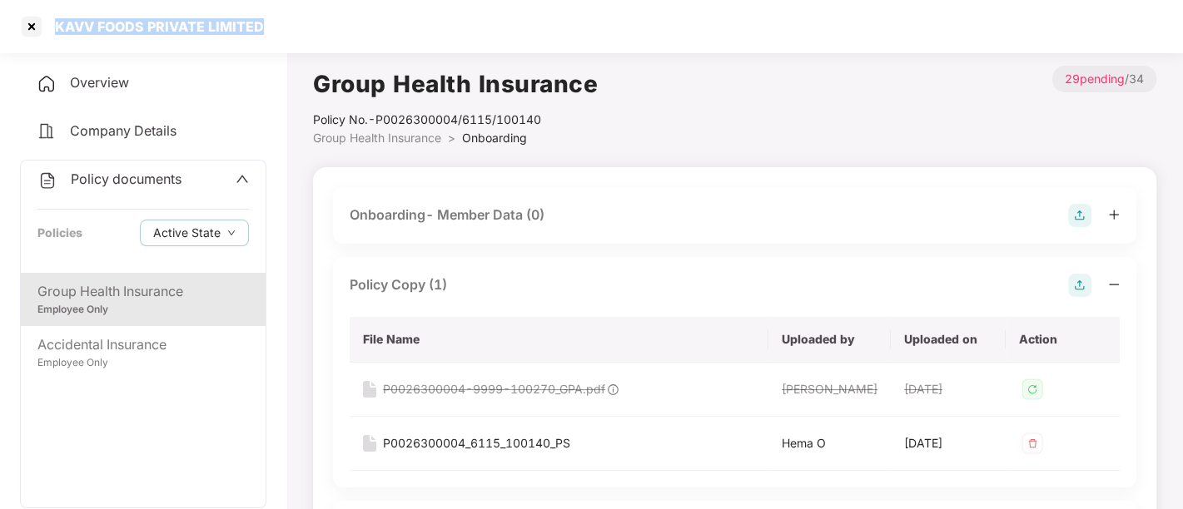
drag, startPoint x: 277, startPoint y: 22, endPoint x: 2, endPoint y: 32, distance: 275.7
click at [2, 32] on div "KAVV FOODS PRIVATE LIMITED" at bounding box center [591, 26] width 1183 height 53
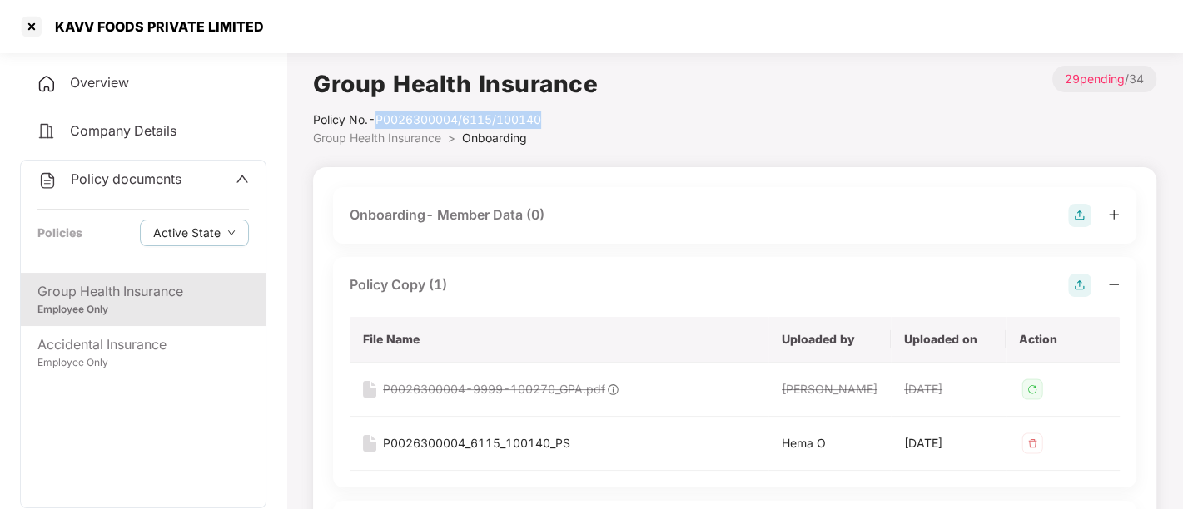
drag, startPoint x: 378, startPoint y: 114, endPoint x: 577, endPoint y: 125, distance: 199.3
click at [577, 125] on div "Policy No.- P0026300004/6115/100140" at bounding box center [455, 120] width 285 height 18
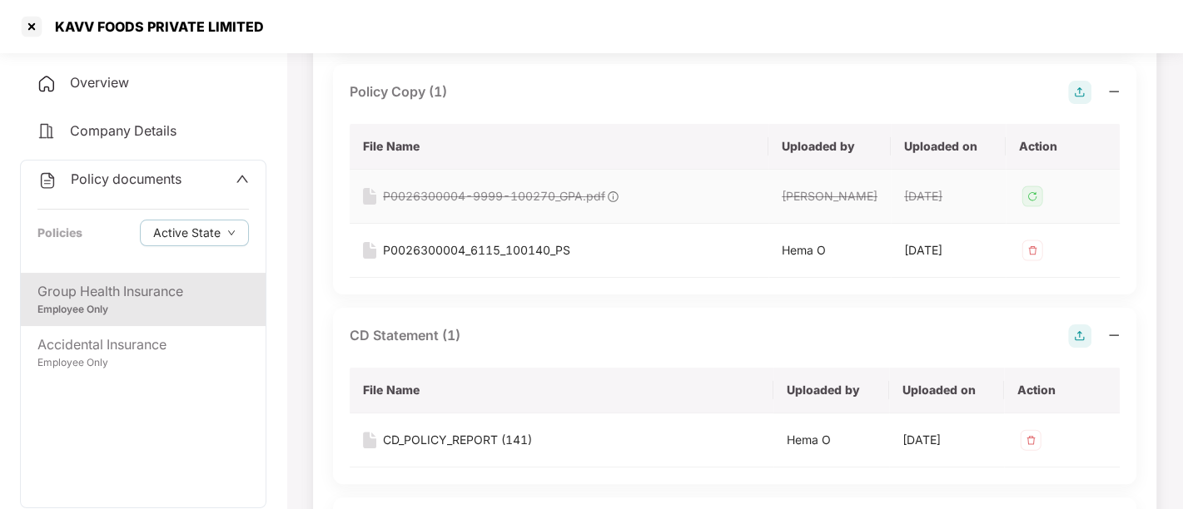
scroll to position [226, 0]
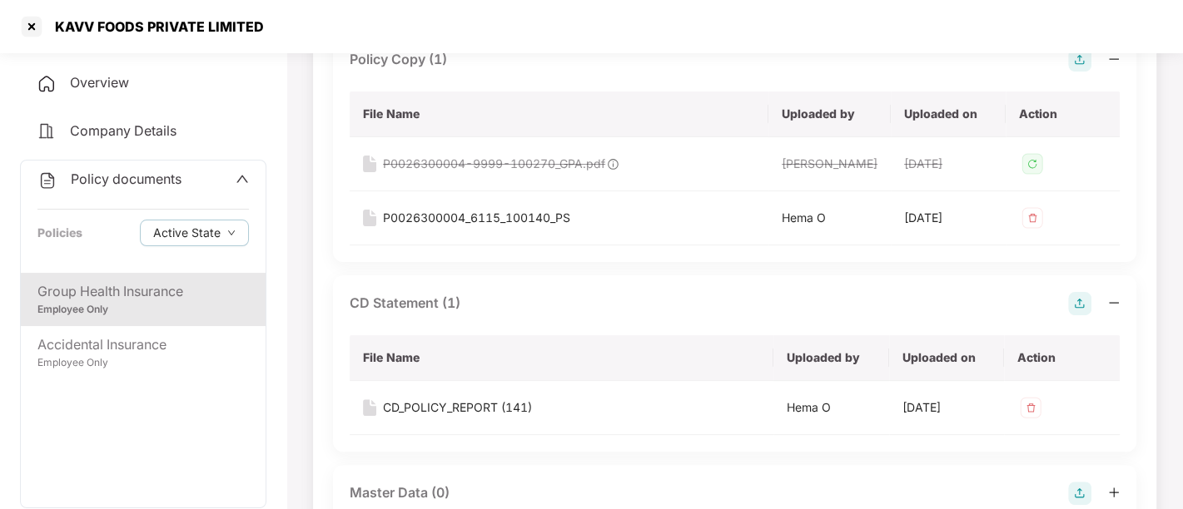
click at [243, 176] on icon "up" at bounding box center [242, 178] width 13 height 13
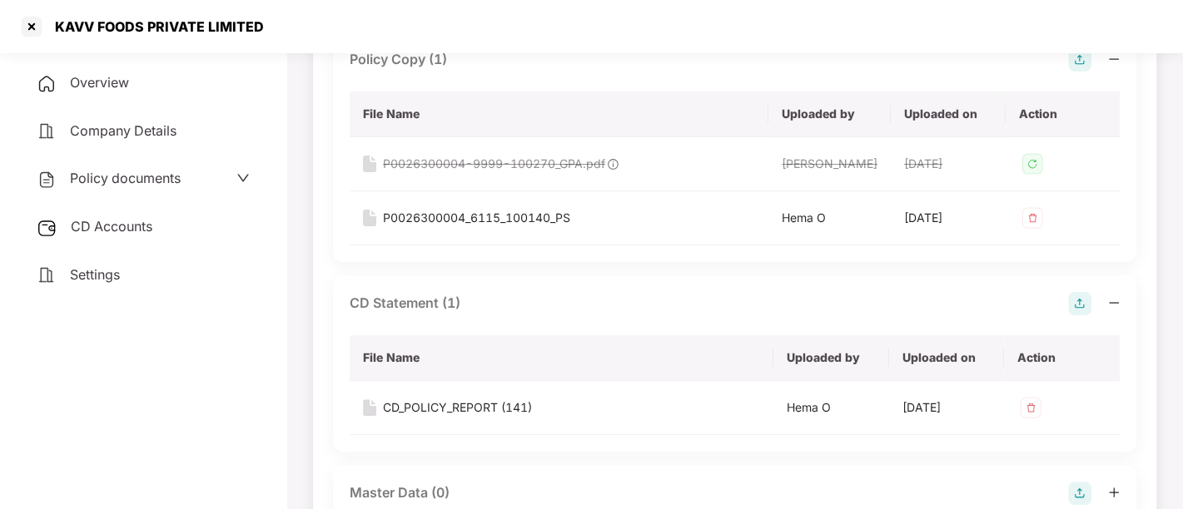
click at [107, 226] on span "CD Accounts" at bounding box center [112, 226] width 82 height 17
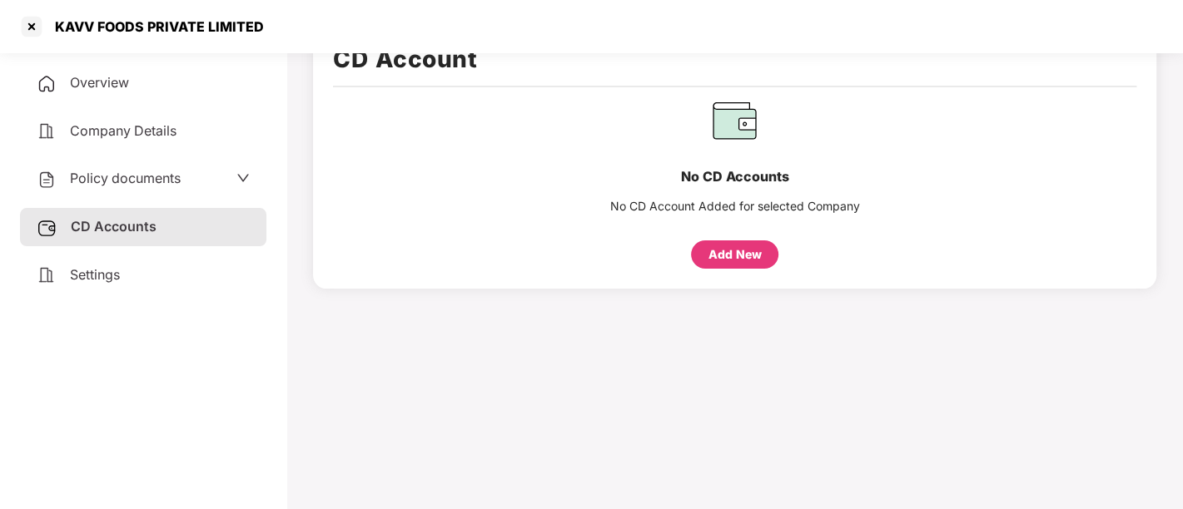
scroll to position [0, 0]
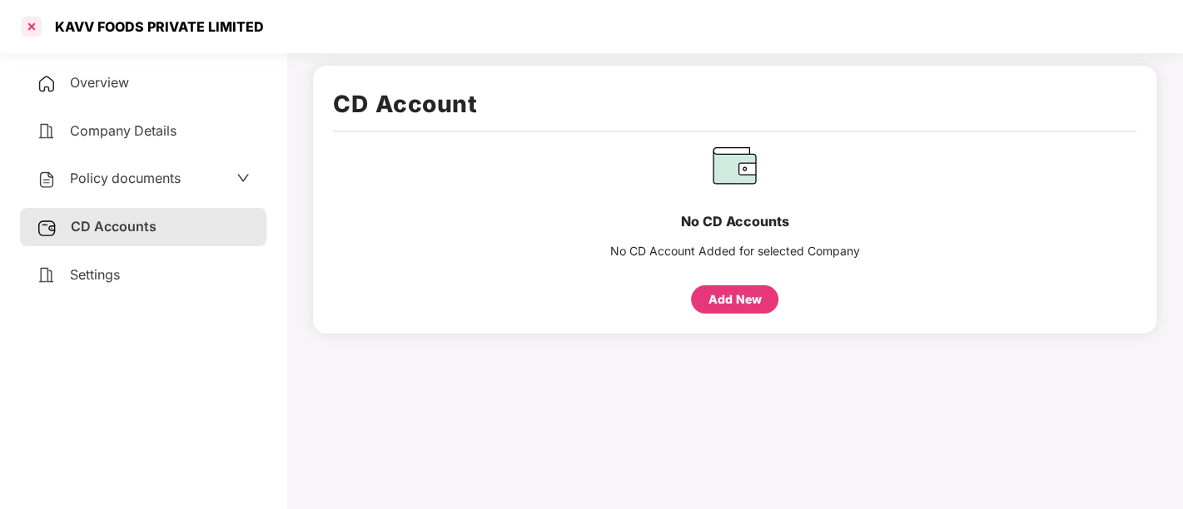
click at [32, 19] on div at bounding box center [31, 26] width 27 height 27
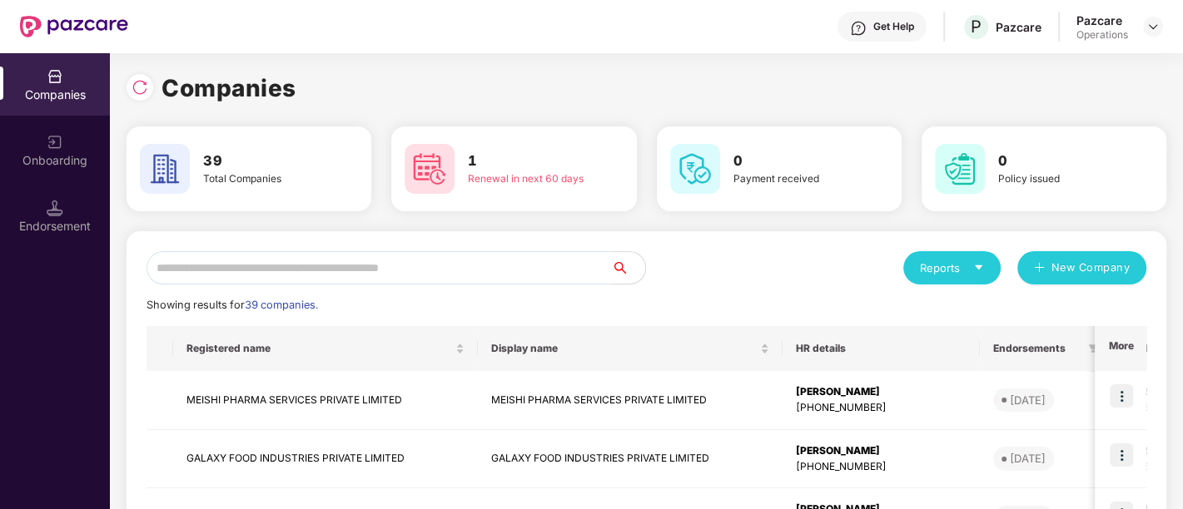
click at [295, 270] on input "text" at bounding box center [379, 267] width 465 height 33
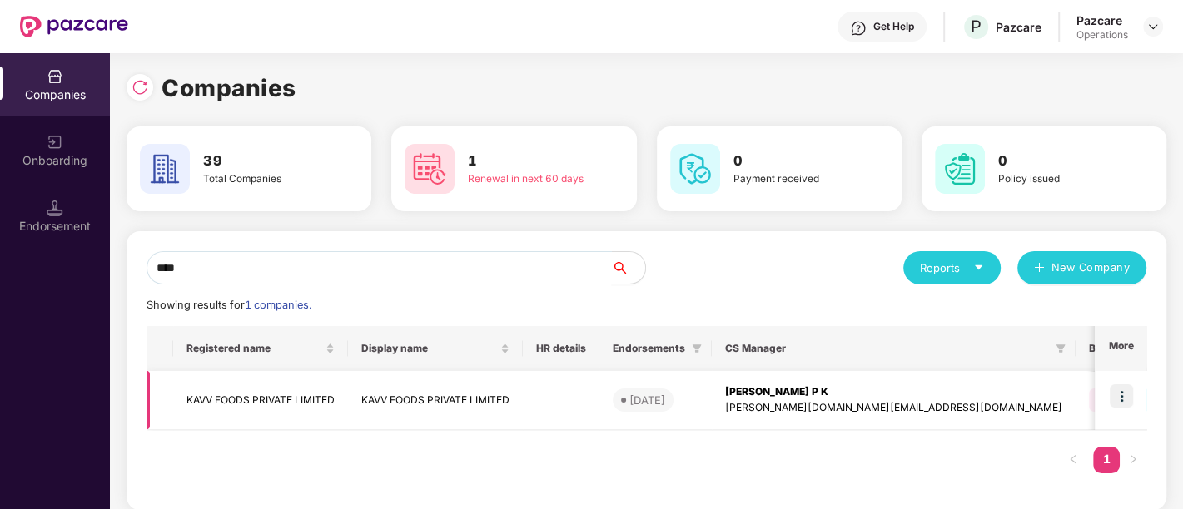
type input "****"
click at [1121, 393] on img at bounding box center [1121, 396] width 23 height 23
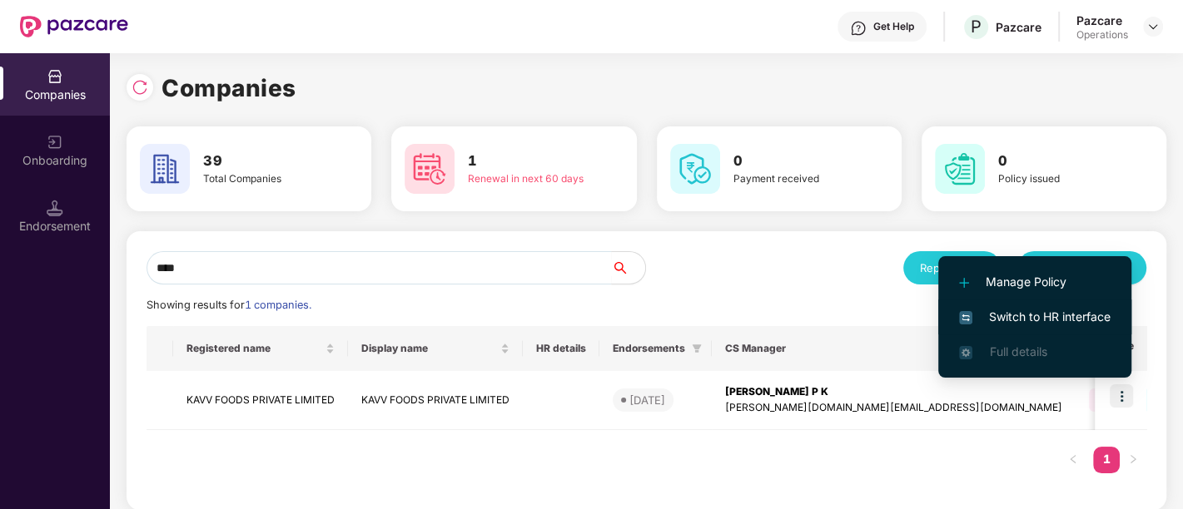
click at [1045, 317] on span "Switch to HR interface" at bounding box center [1035, 317] width 152 height 18
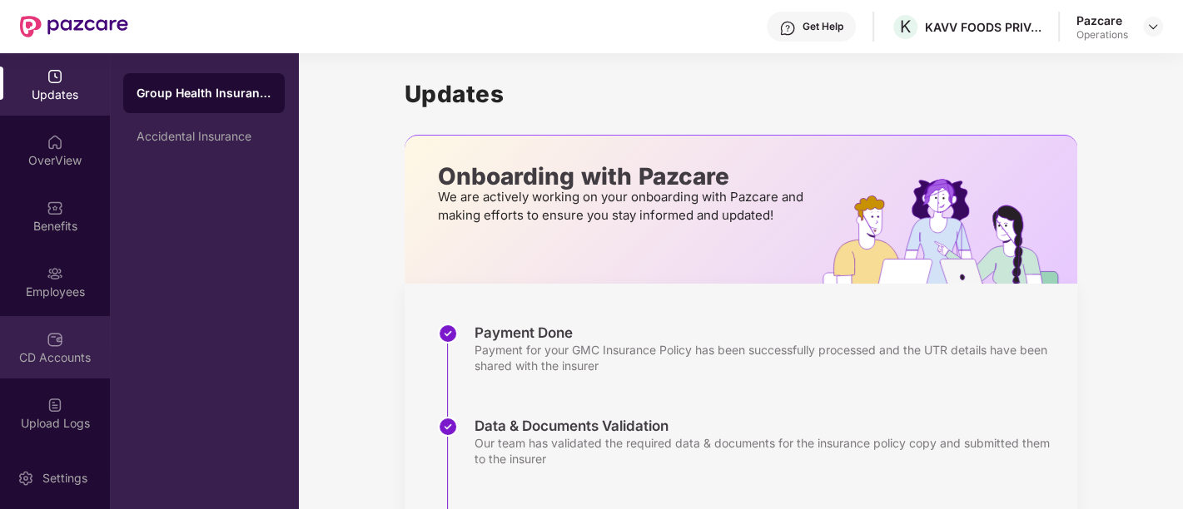
scroll to position [131, 0]
click at [68, 327] on div "Endorsements" at bounding box center [55, 348] width 110 height 62
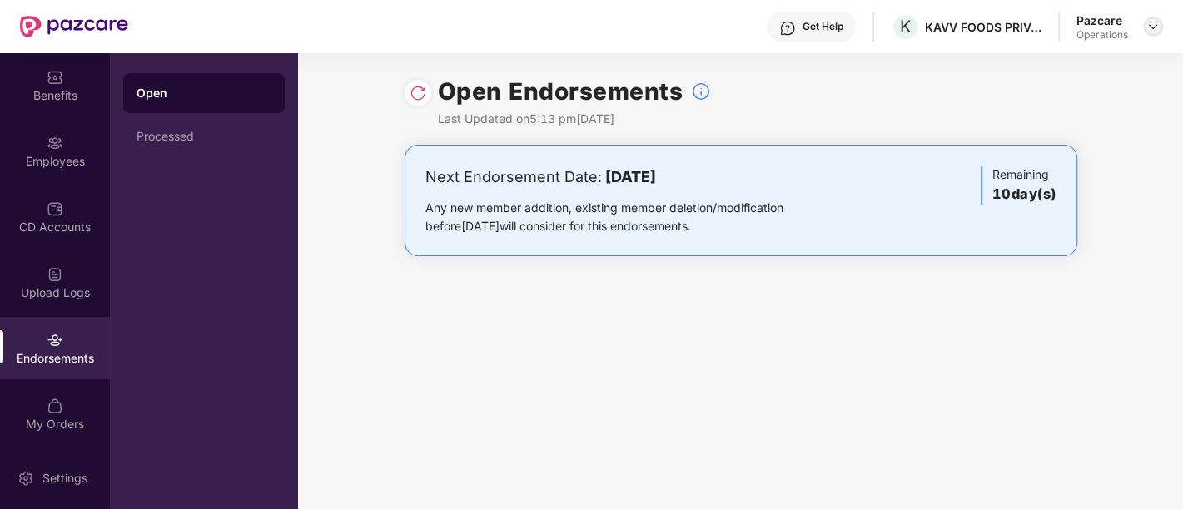
click at [1150, 25] on img at bounding box center [1152, 26] width 13 height 13
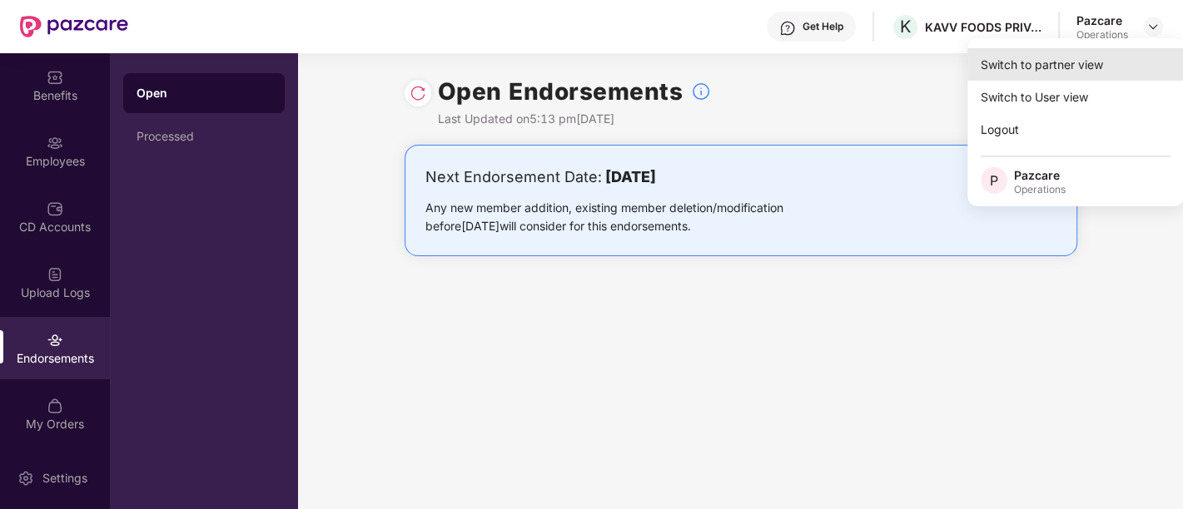
click at [1073, 62] on div "Switch to partner view" at bounding box center [1075, 64] width 216 height 32
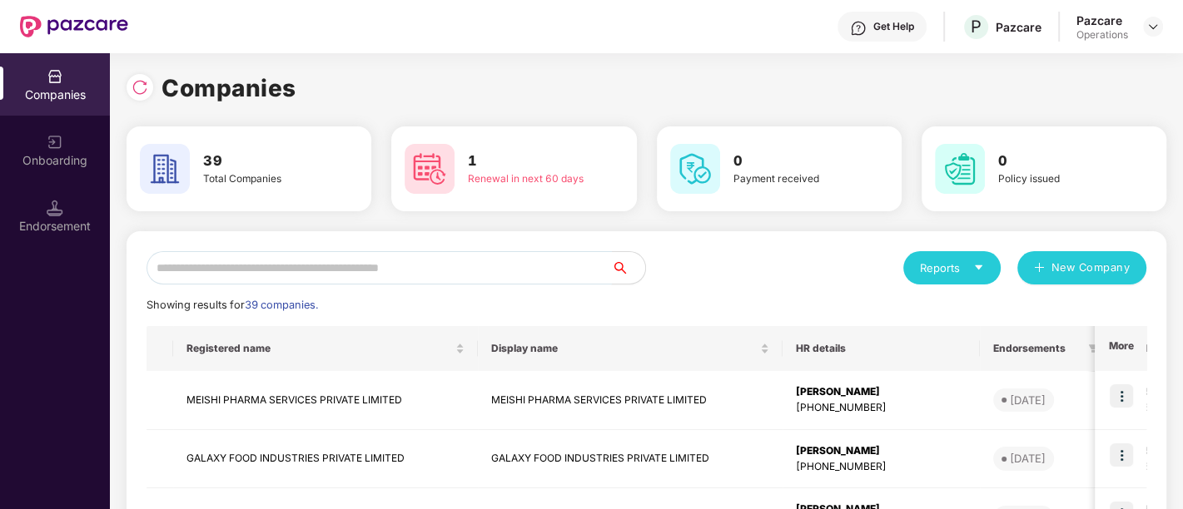
click at [475, 260] on input "text" at bounding box center [379, 267] width 465 height 33
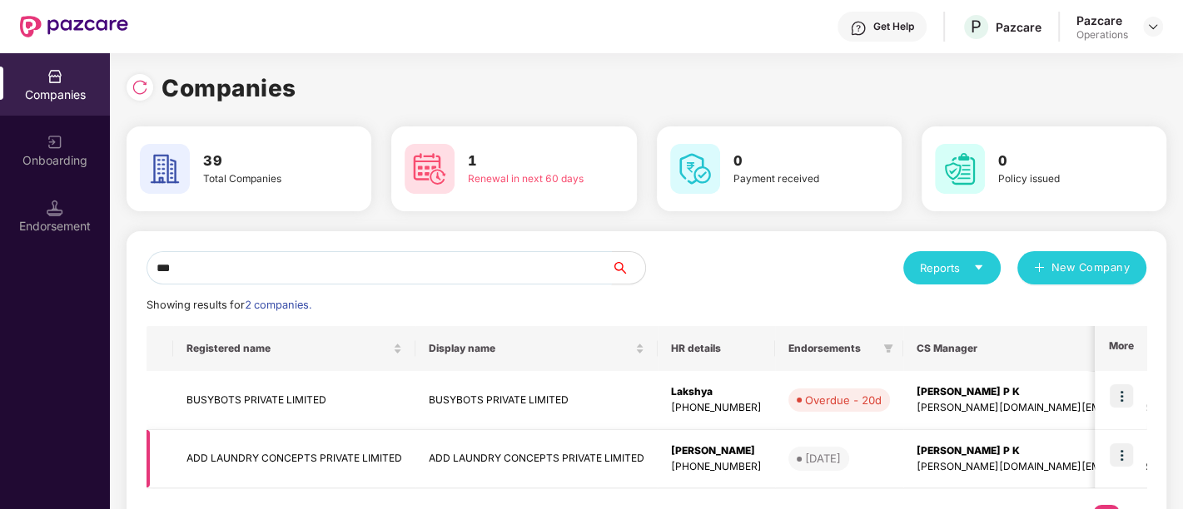
type input "***"
click at [235, 462] on td "ADD LAUNDRY CONCEPTS PRIVATE LIMITED" at bounding box center [294, 459] width 242 height 59
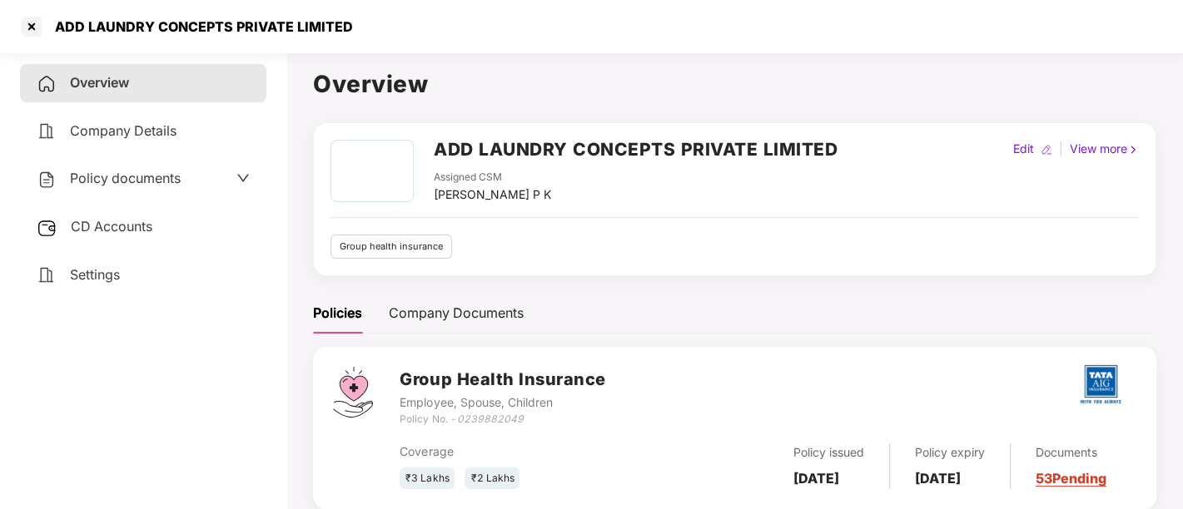
click at [136, 179] on span "Policy documents" at bounding box center [125, 178] width 111 height 17
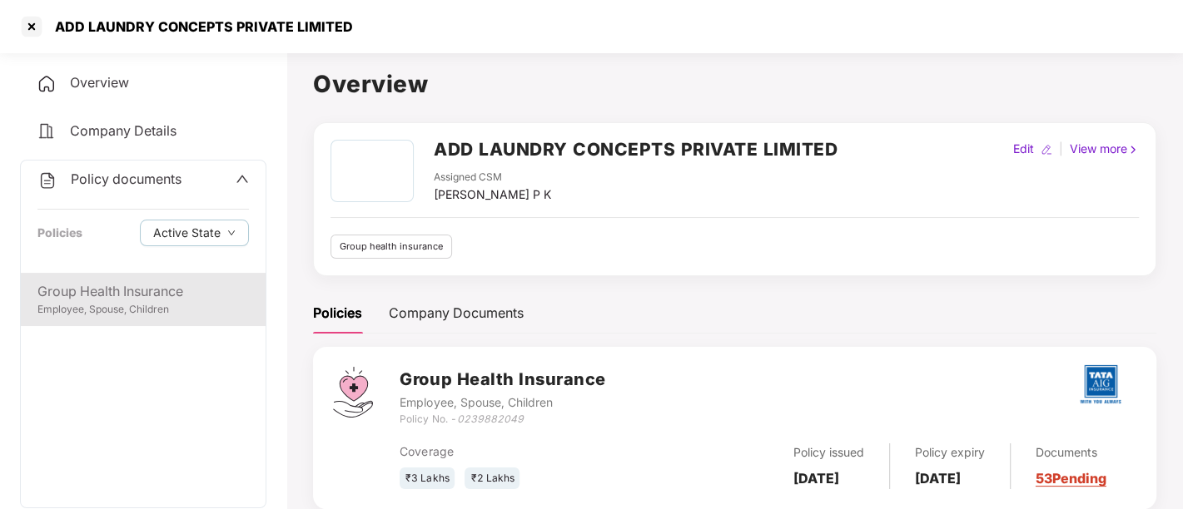
click at [112, 296] on div "Group Health Insurance" at bounding box center [142, 291] width 211 height 21
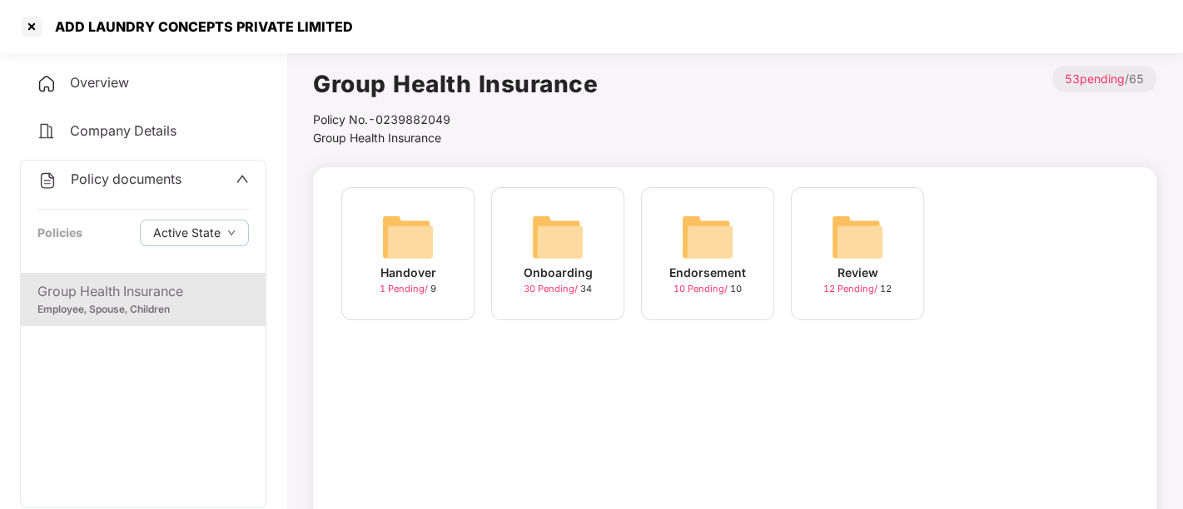
click at [544, 289] on span "30 Pending /" at bounding box center [552, 289] width 57 height 12
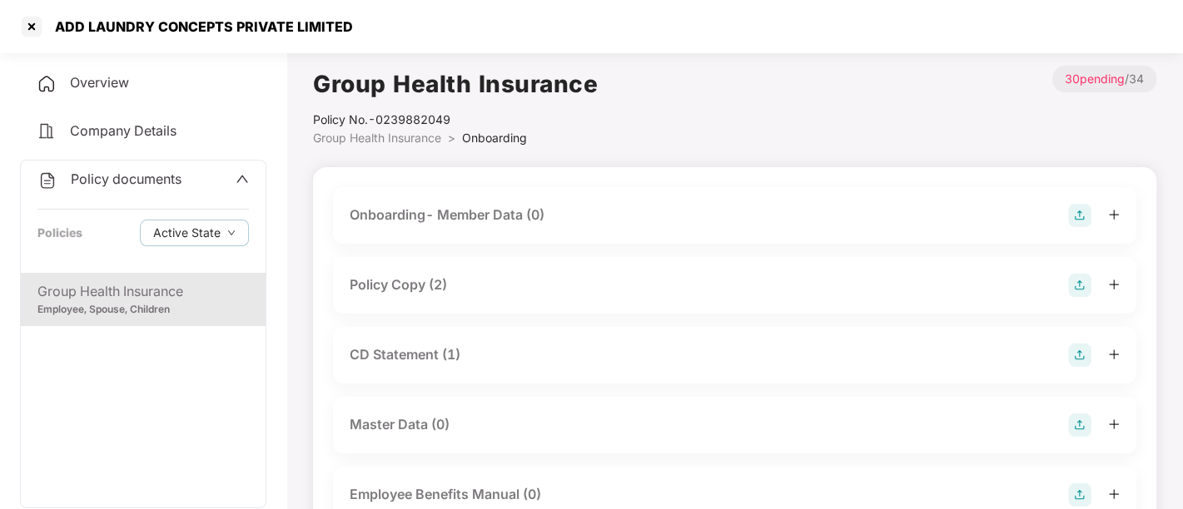
click at [497, 291] on div "Policy Copy (2)" at bounding box center [735, 285] width 770 height 23
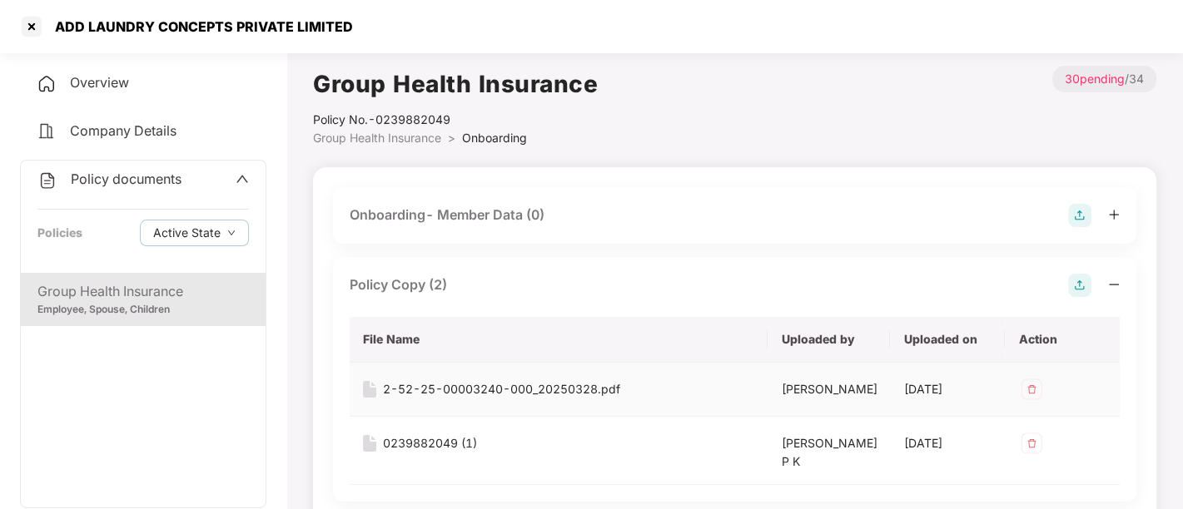
click at [430, 388] on div "2-52-25-00003240-000_20250328.pdf" at bounding box center [501, 389] width 237 height 18
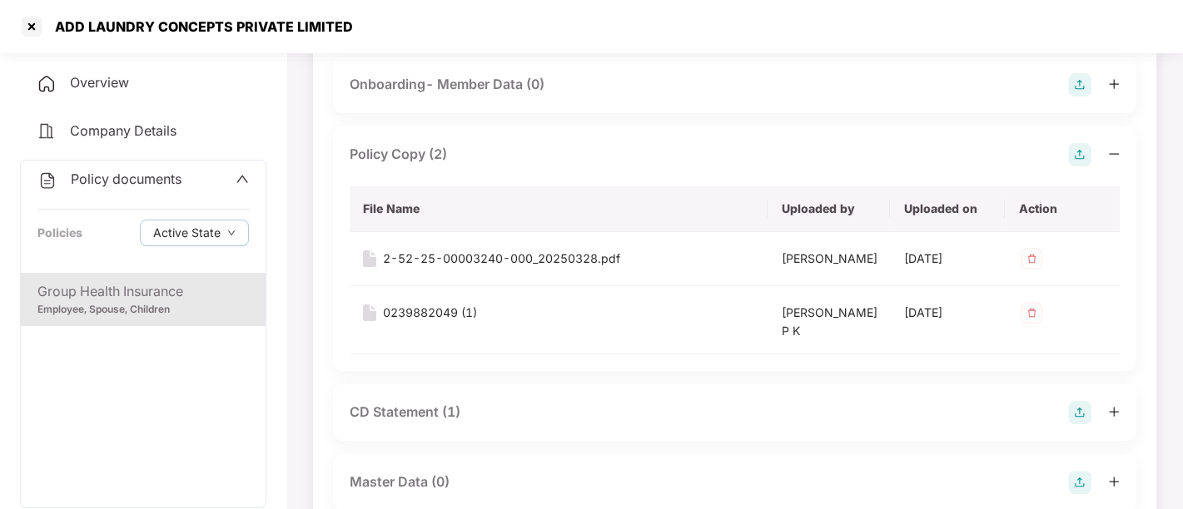
scroll to position [132, 0]
click at [425, 306] on div "0239882049 (1)" at bounding box center [430, 311] width 94 height 18
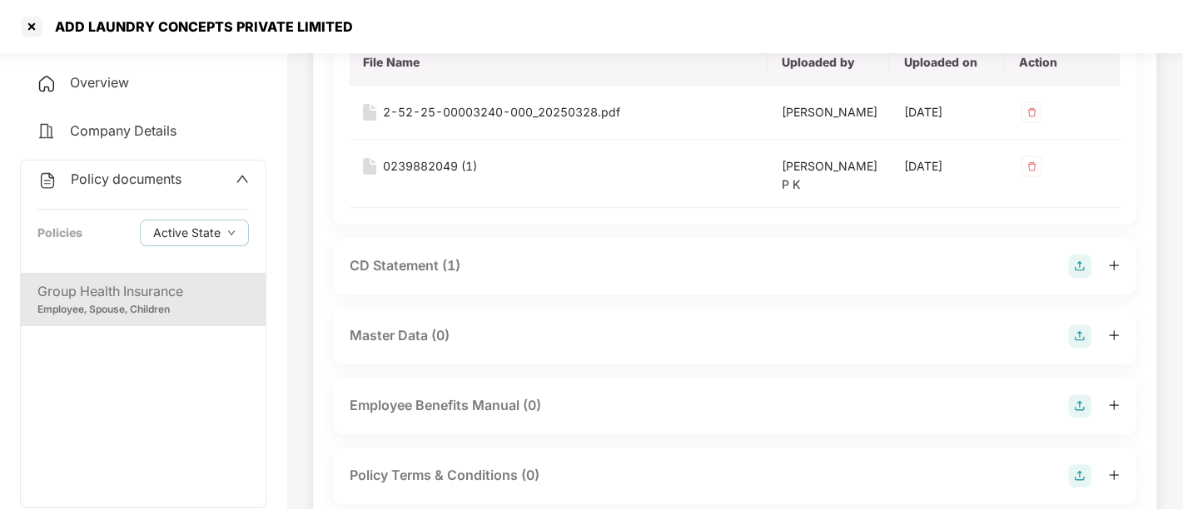
scroll to position [410, 0]
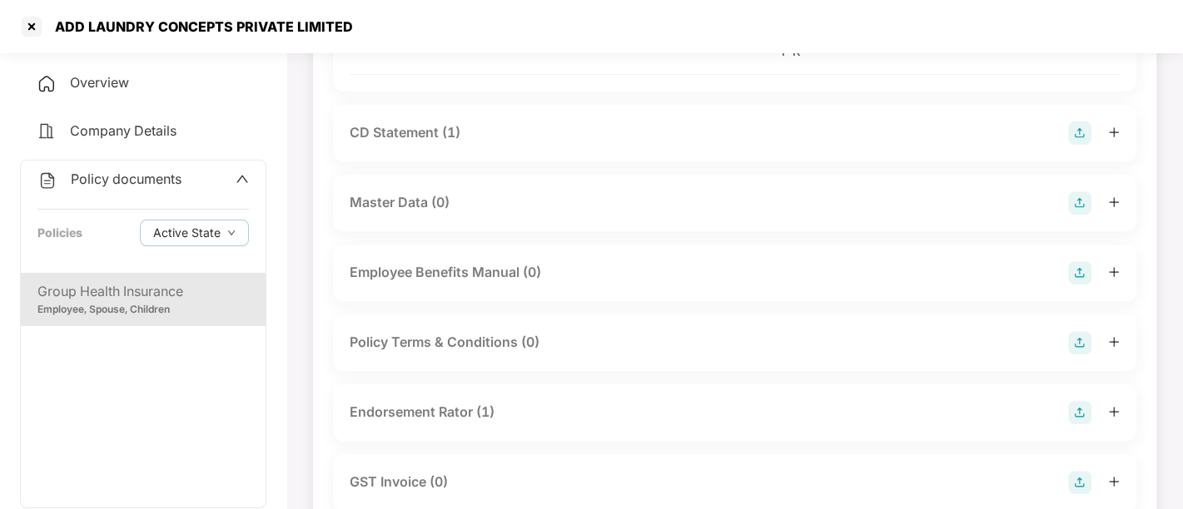
click at [450, 402] on div "Endorsement Rator (1)" at bounding box center [422, 412] width 145 height 21
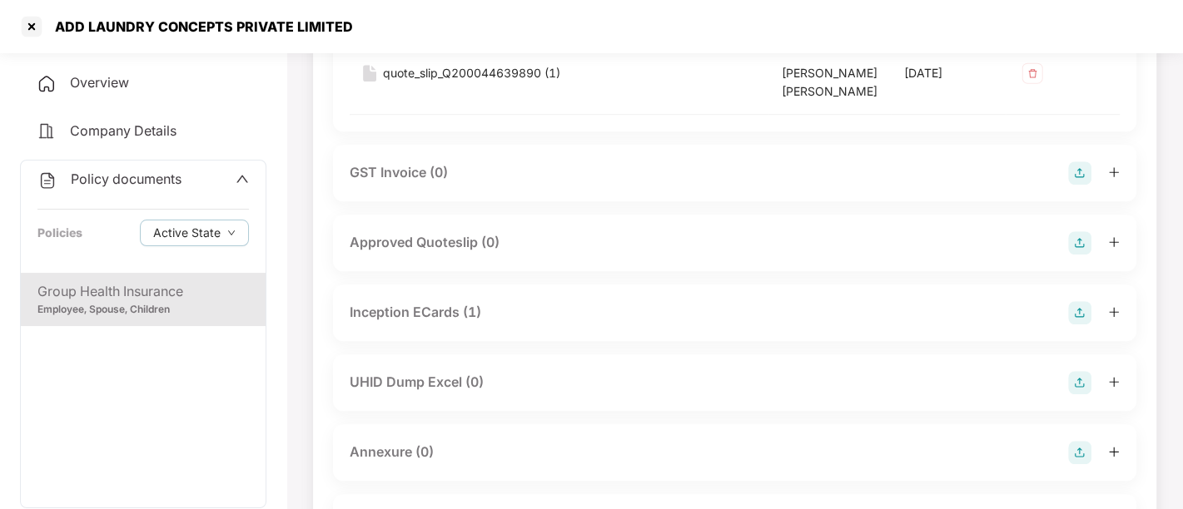
scroll to position [866, 0]
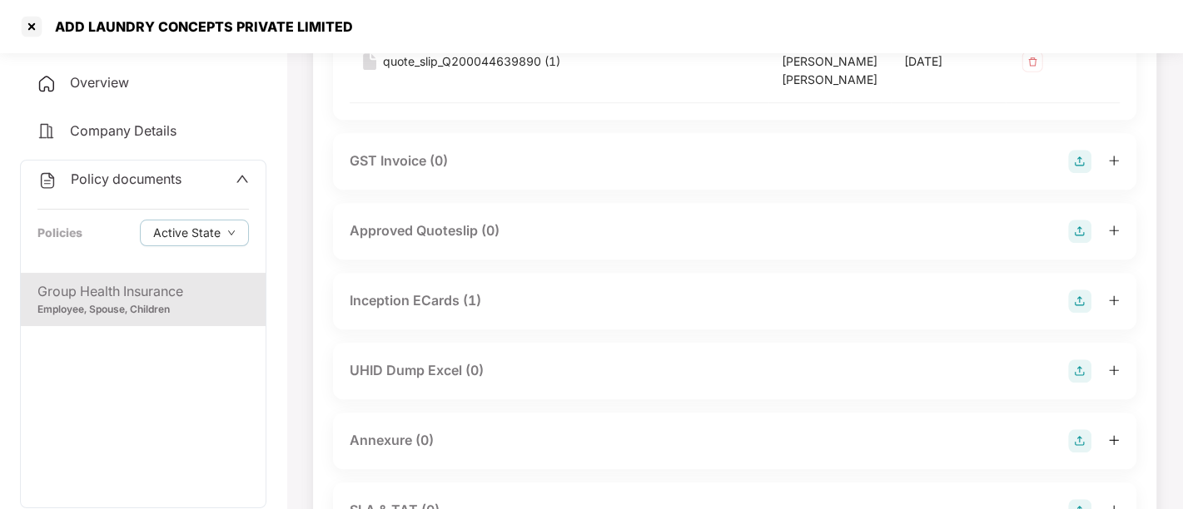
click at [433, 291] on div "Inception ECards (1)" at bounding box center [416, 301] width 132 height 21
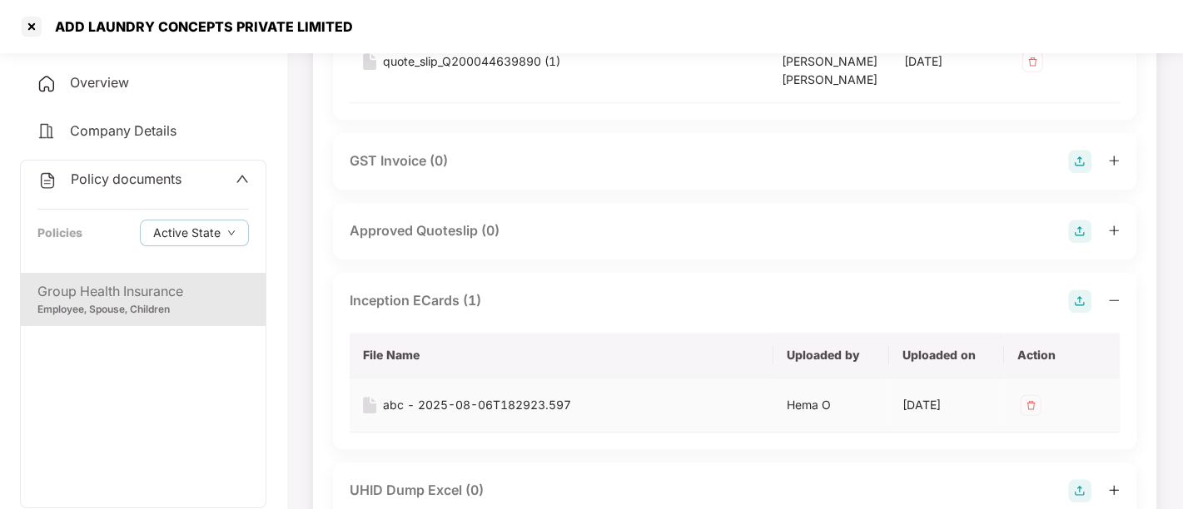
click at [485, 396] on div "abc - 2025-08-06T182923.597" at bounding box center [477, 405] width 188 height 18
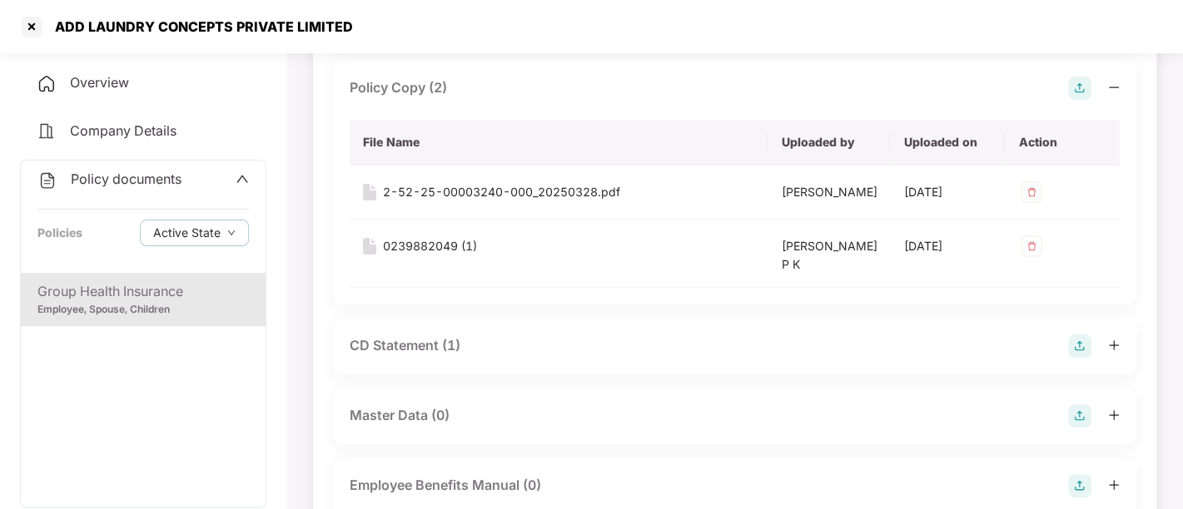
scroll to position [70, 0]
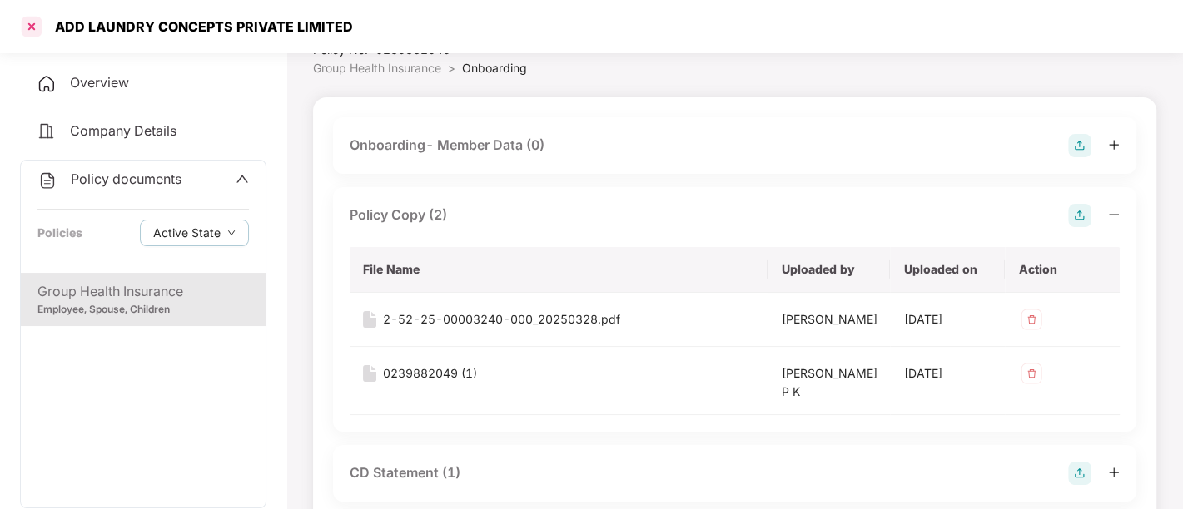
click at [35, 28] on div at bounding box center [31, 26] width 27 height 27
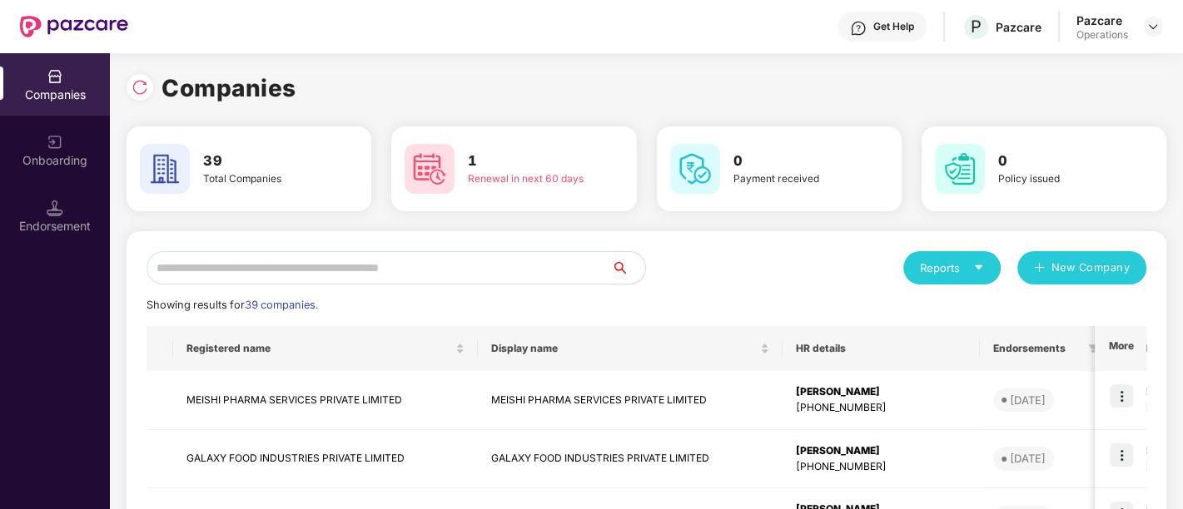
click at [330, 268] on input "text" at bounding box center [379, 267] width 465 height 33
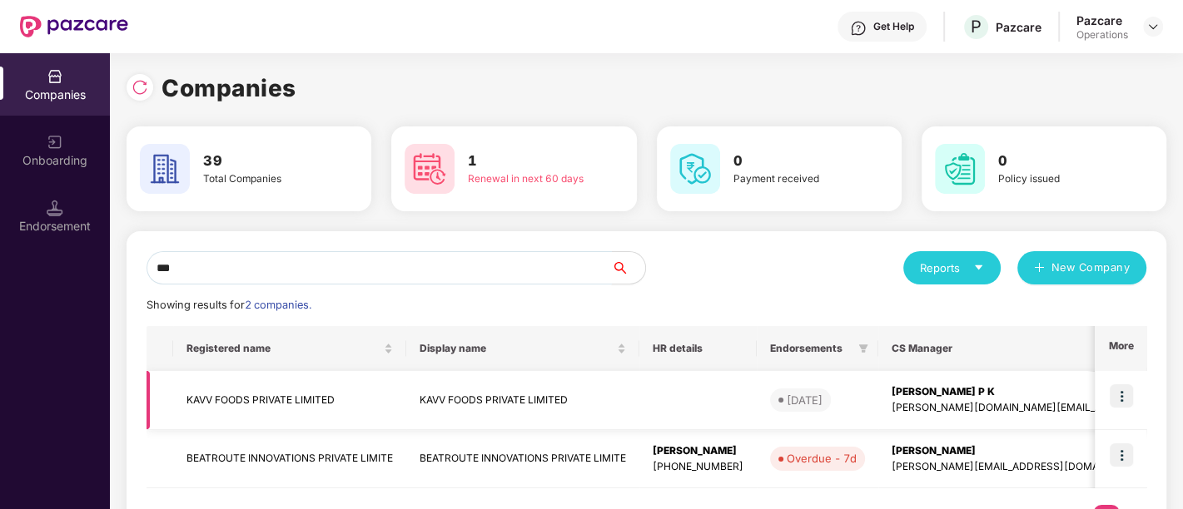
type input "***"
click at [301, 398] on td "KAVV FOODS PRIVATE LIMITED" at bounding box center [289, 400] width 233 height 59
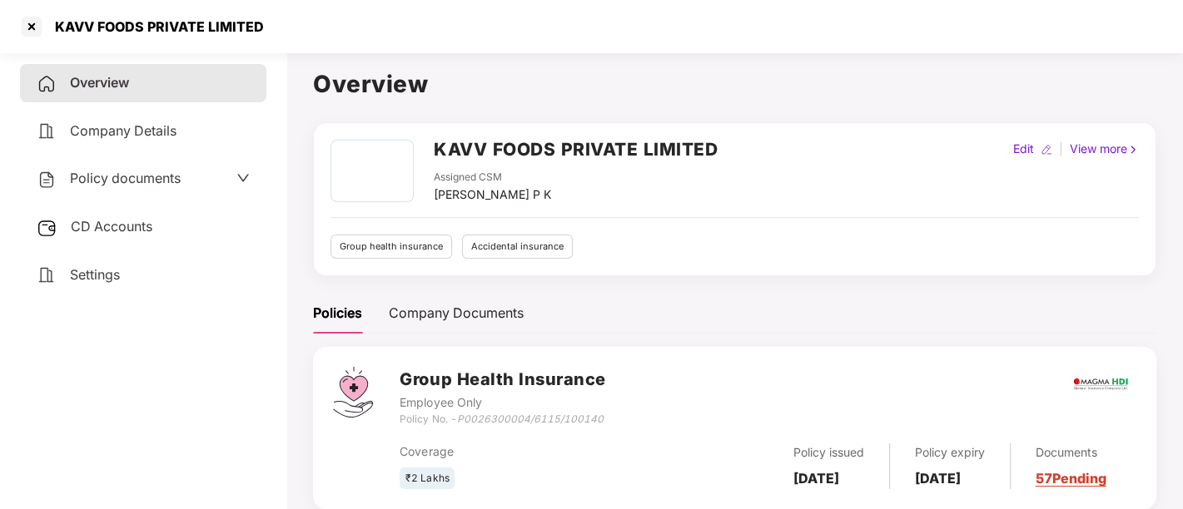
click at [101, 280] on span "Settings" at bounding box center [95, 274] width 50 height 17
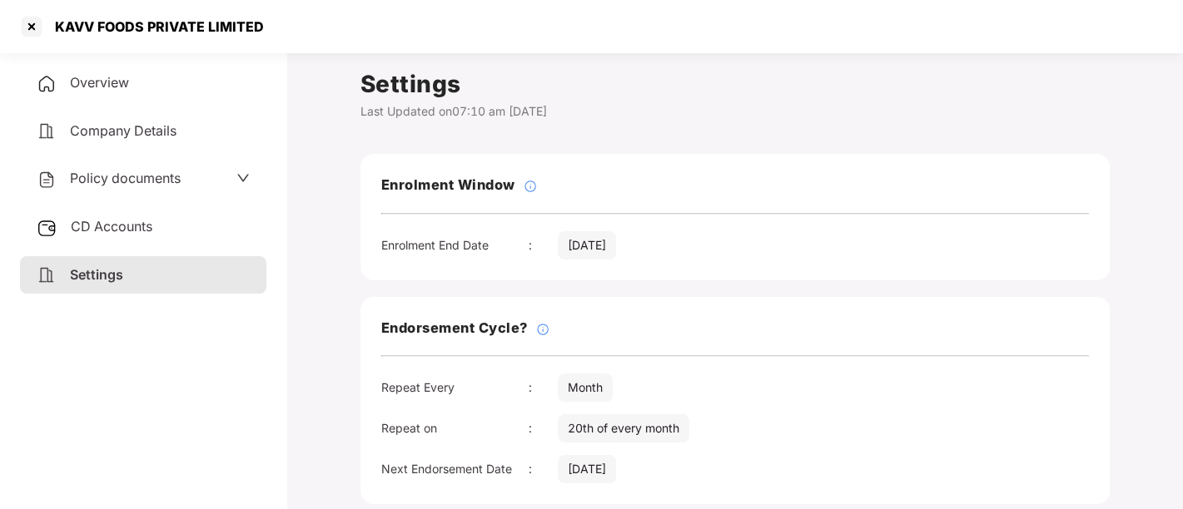
scroll to position [286, 0]
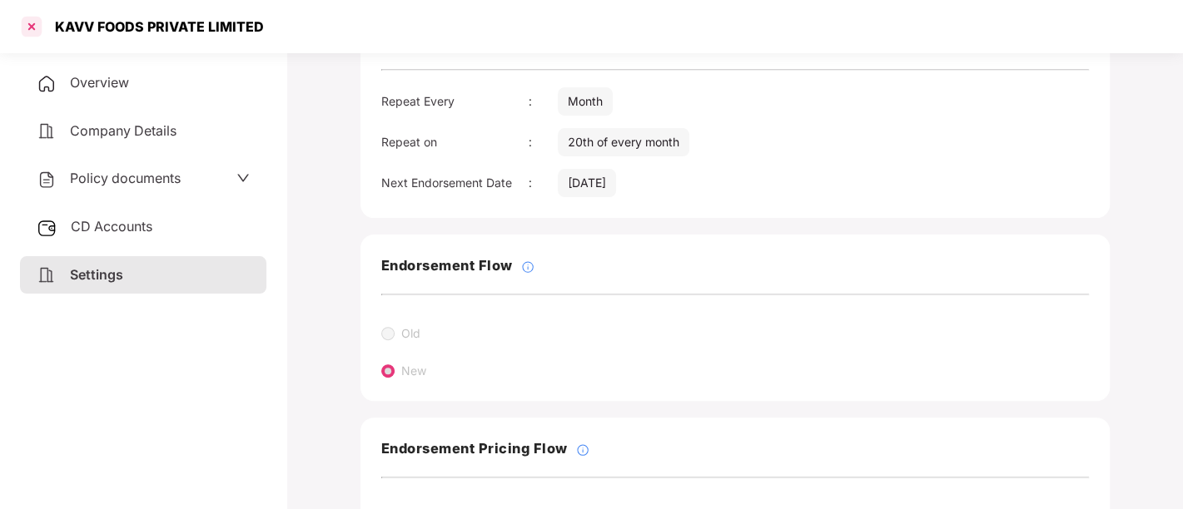
click at [34, 26] on div at bounding box center [31, 26] width 27 height 27
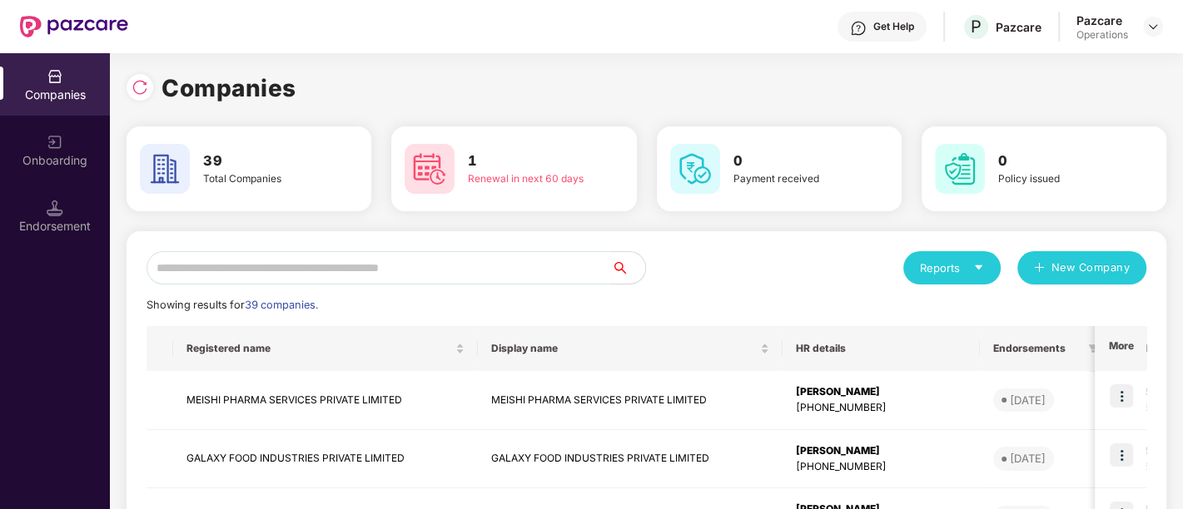
scroll to position [0, 0]
click at [308, 266] on input "text" at bounding box center [379, 267] width 465 height 33
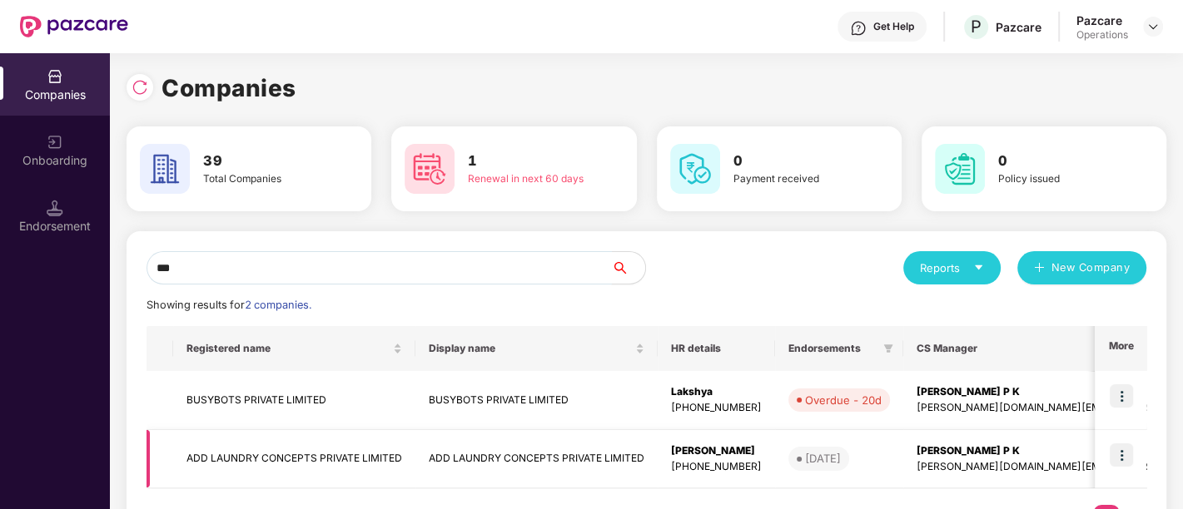
type input "***"
click at [261, 455] on td "ADD LAUNDRY CONCEPTS PRIVATE LIMITED" at bounding box center [294, 459] width 242 height 59
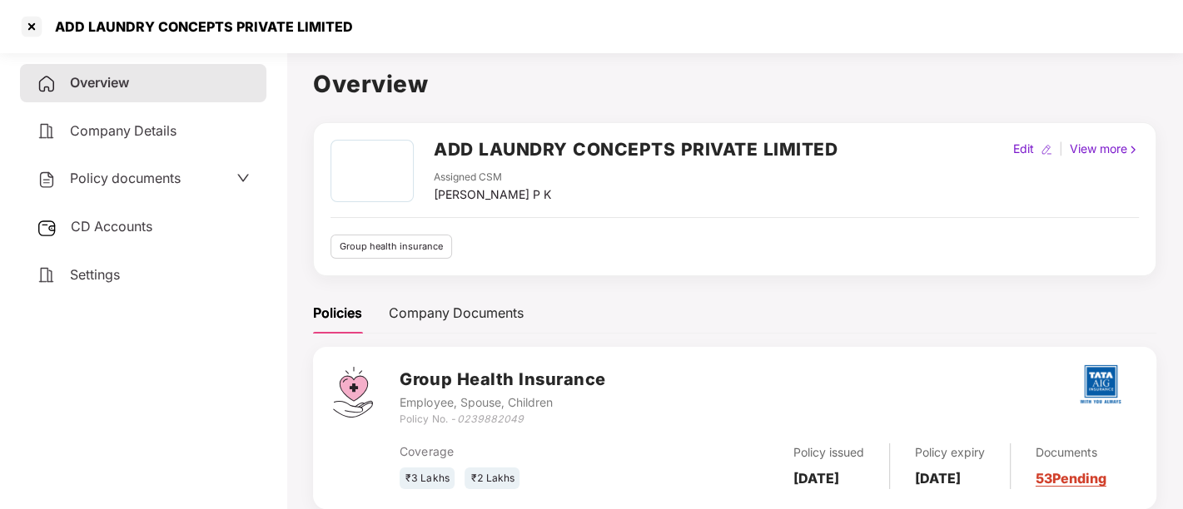
click at [203, 184] on div "Policy documents" at bounding box center [143, 179] width 213 height 22
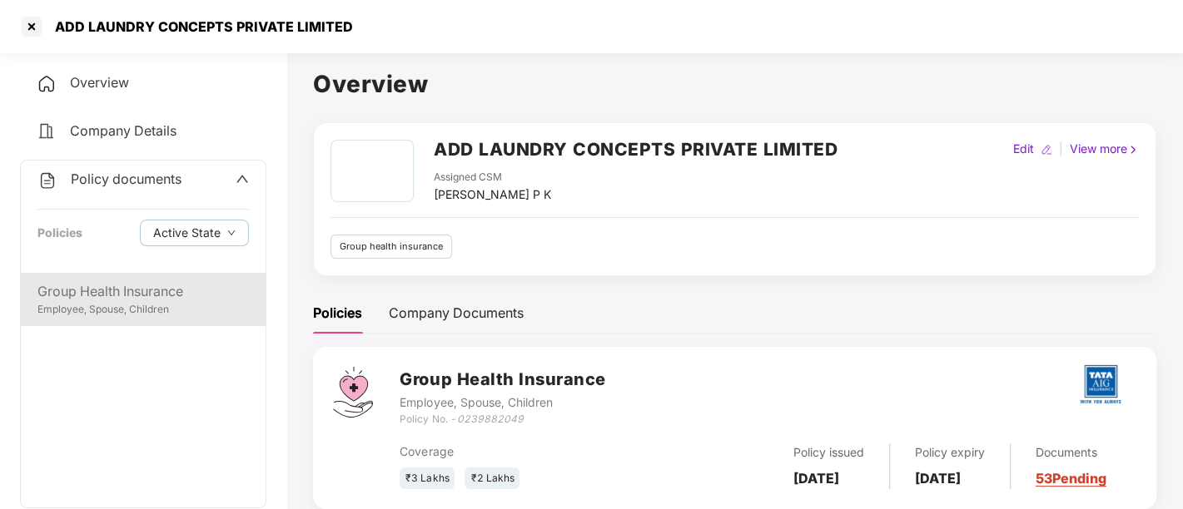
click at [136, 300] on div "Group Health Insurance" at bounding box center [142, 291] width 211 height 21
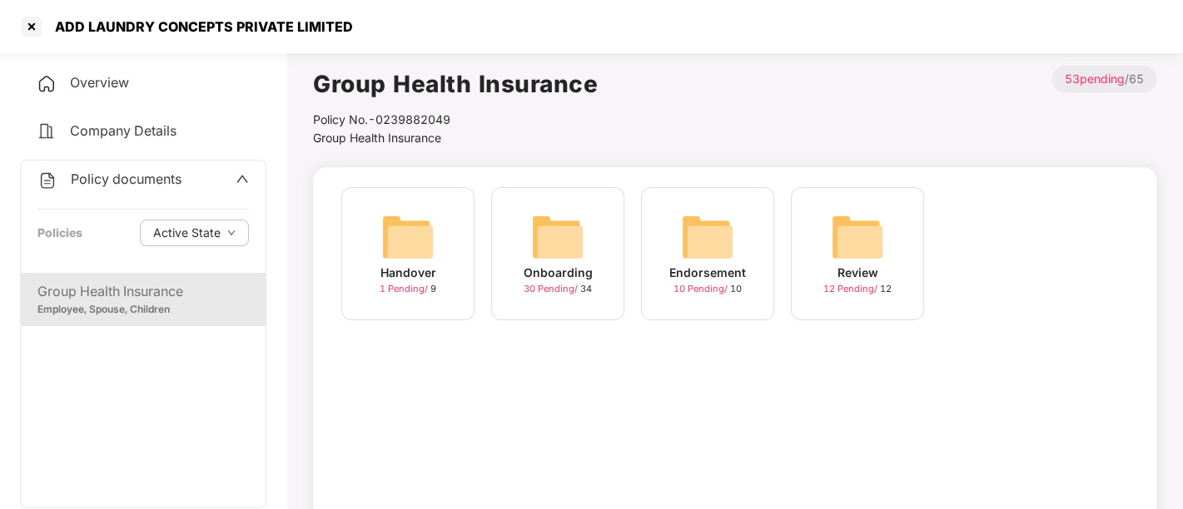
click at [550, 287] on span "30 Pending /" at bounding box center [552, 289] width 57 height 12
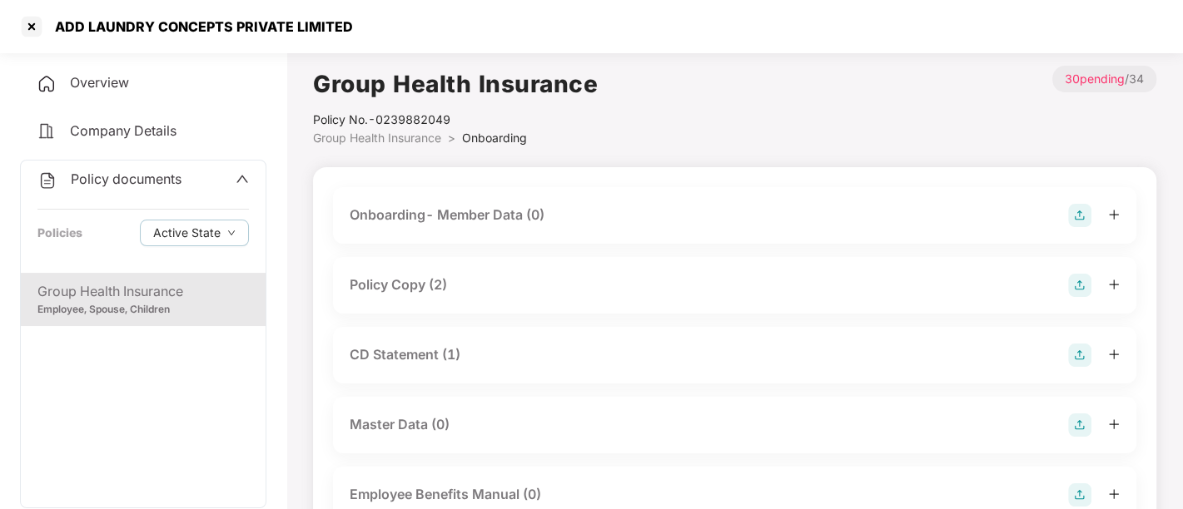
click at [440, 270] on div "Policy Copy (2)" at bounding box center [734, 285] width 803 height 57
click at [412, 279] on div "Policy Copy (2)" at bounding box center [398, 285] width 97 height 21
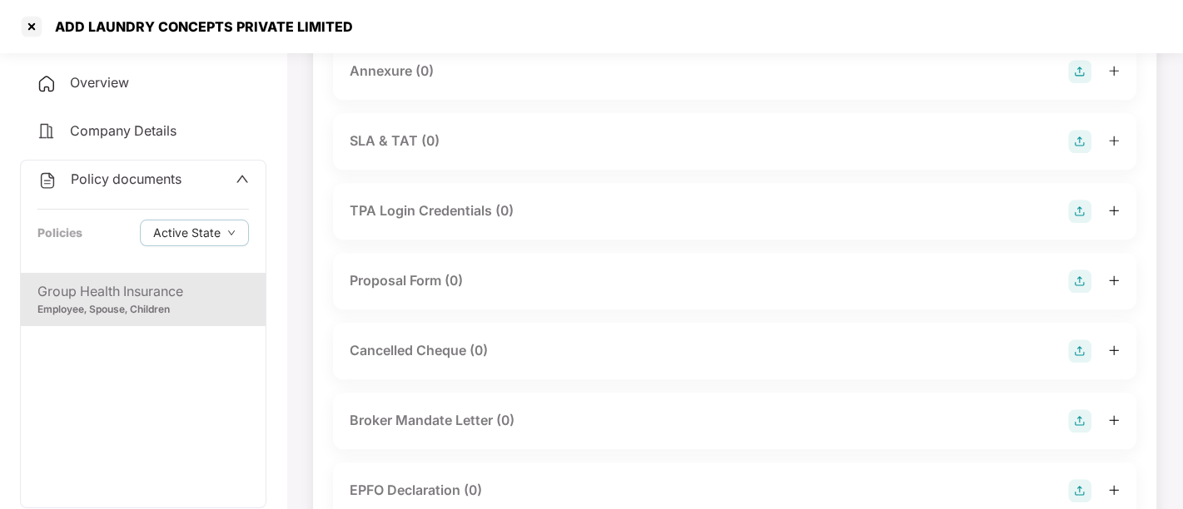
scroll to position [1102, 0]
